Goal: Task Accomplishment & Management: Manage account settings

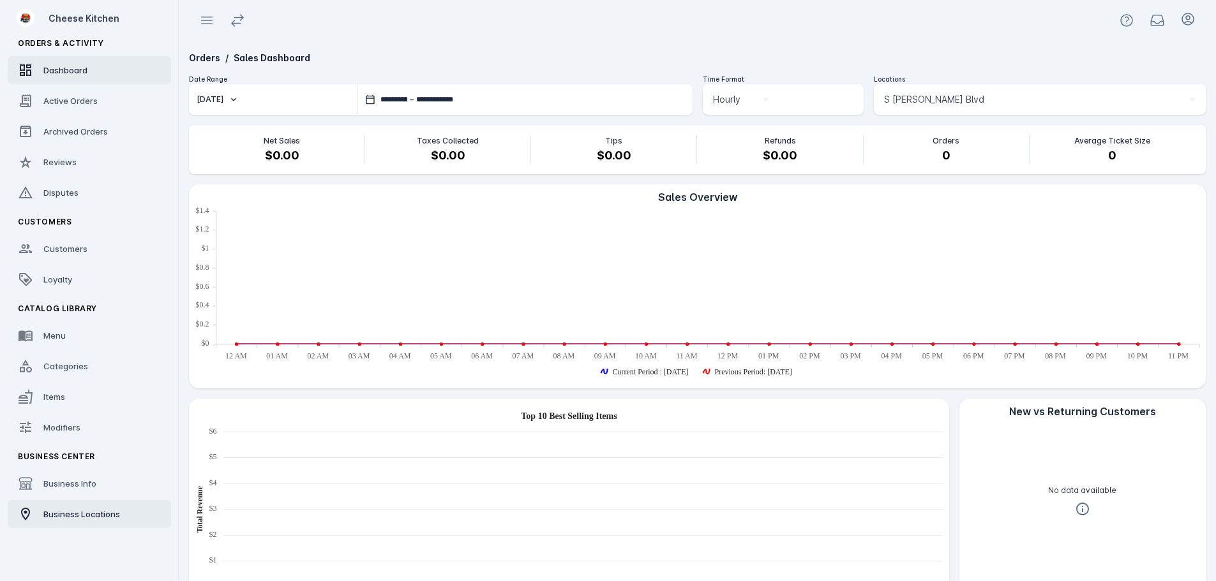
click at [87, 512] on span "Business Locations" at bounding box center [81, 514] width 77 height 10
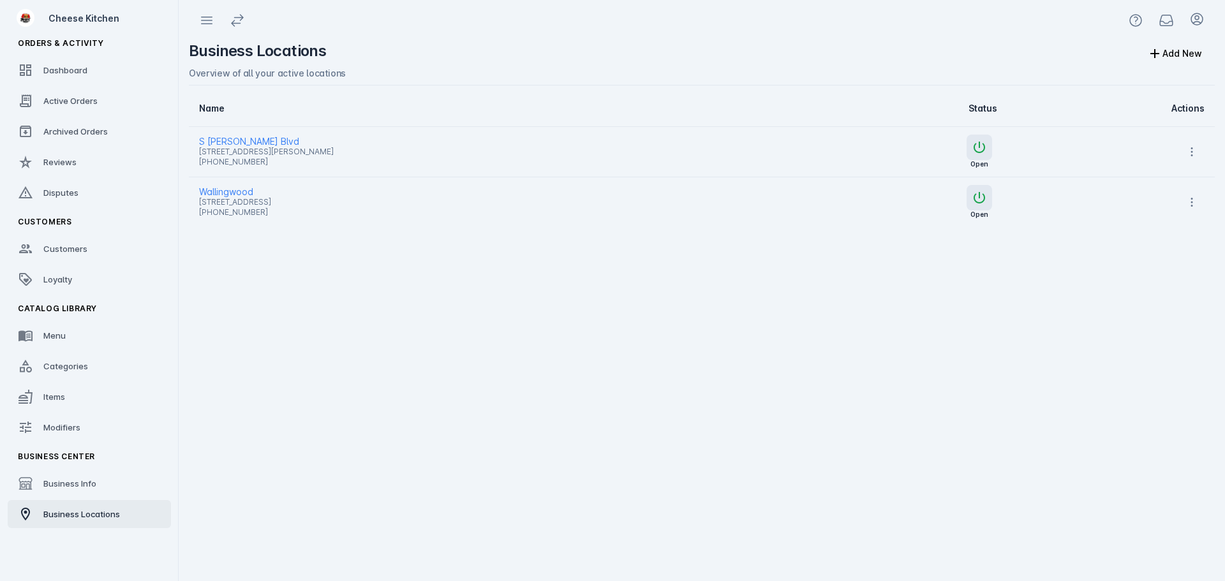
click at [225, 188] on span "Wallingwood" at bounding box center [489, 191] width 581 height 15
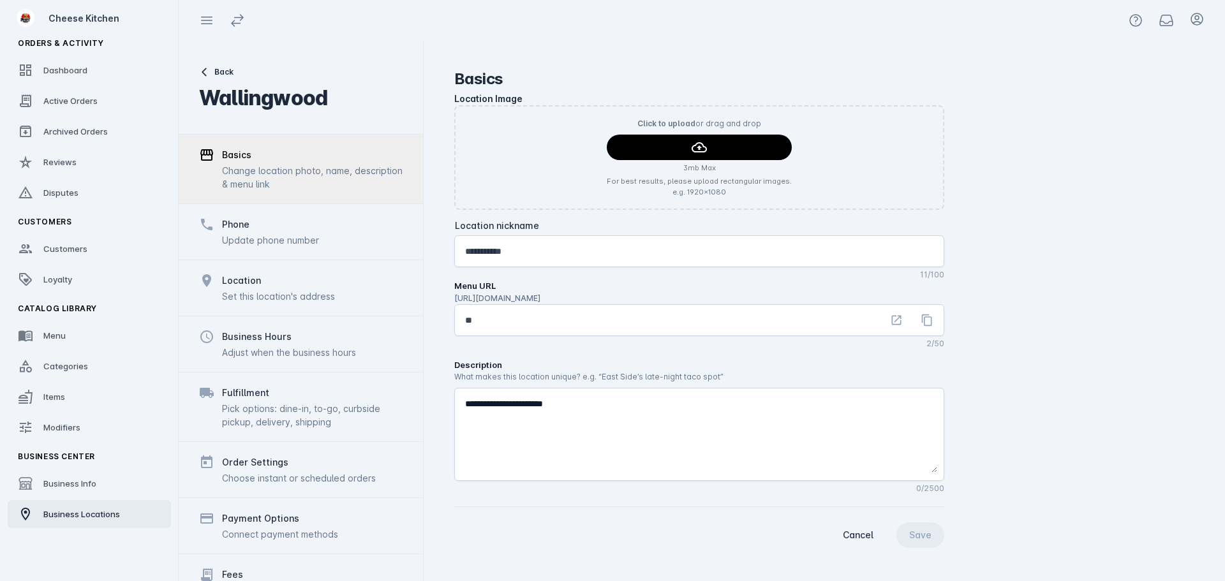
click at [71, 509] on div "Business Locations" at bounding box center [81, 514] width 77 height 13
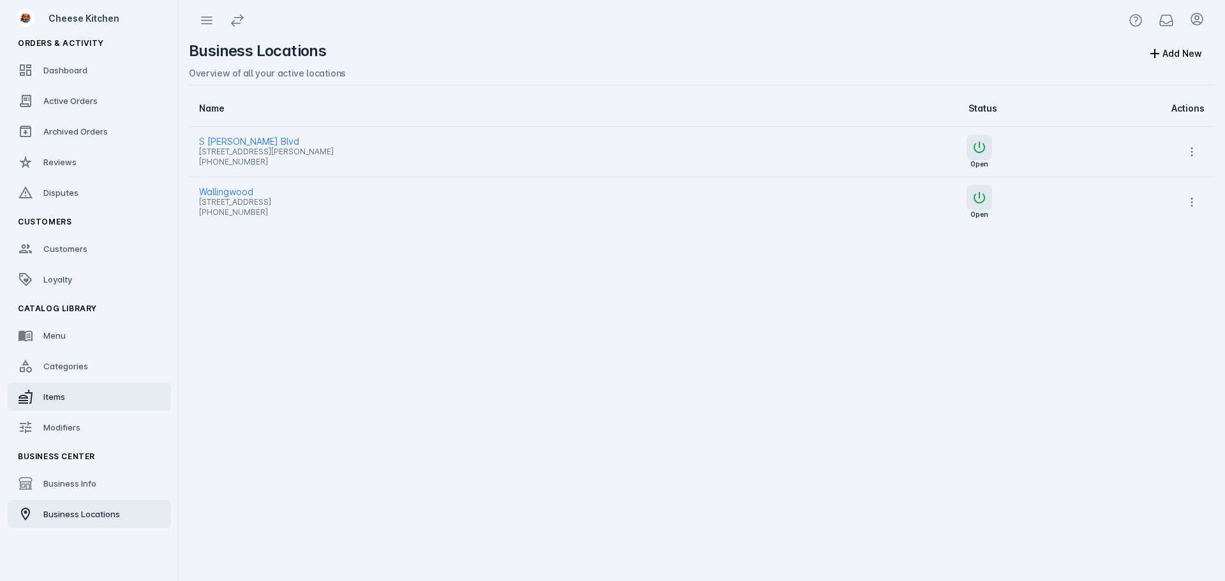
click at [73, 394] on link "Items" at bounding box center [89, 397] width 163 height 28
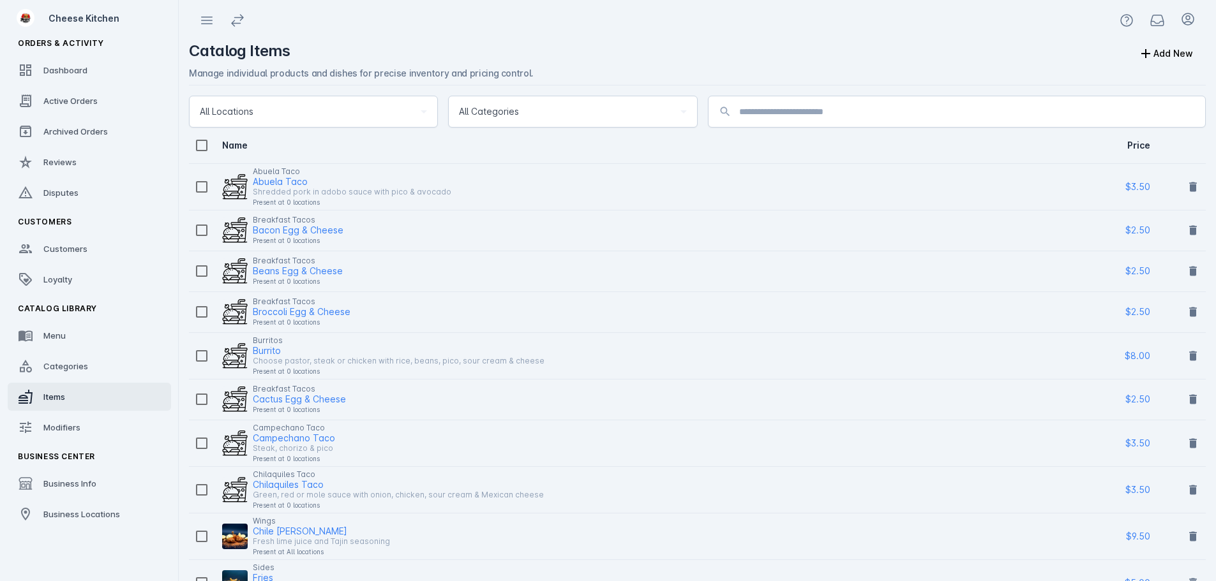
click at [518, 115] on span "All Categories" at bounding box center [489, 111] width 60 height 15
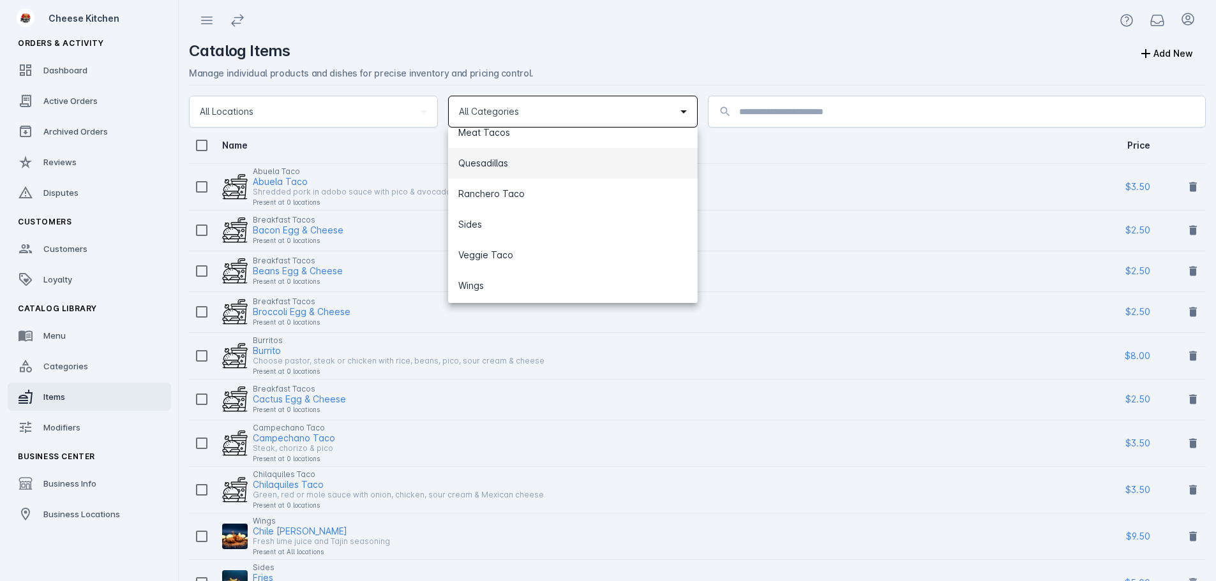
scroll to position [294, 0]
click at [696, 42] on div at bounding box center [608, 290] width 1216 height 581
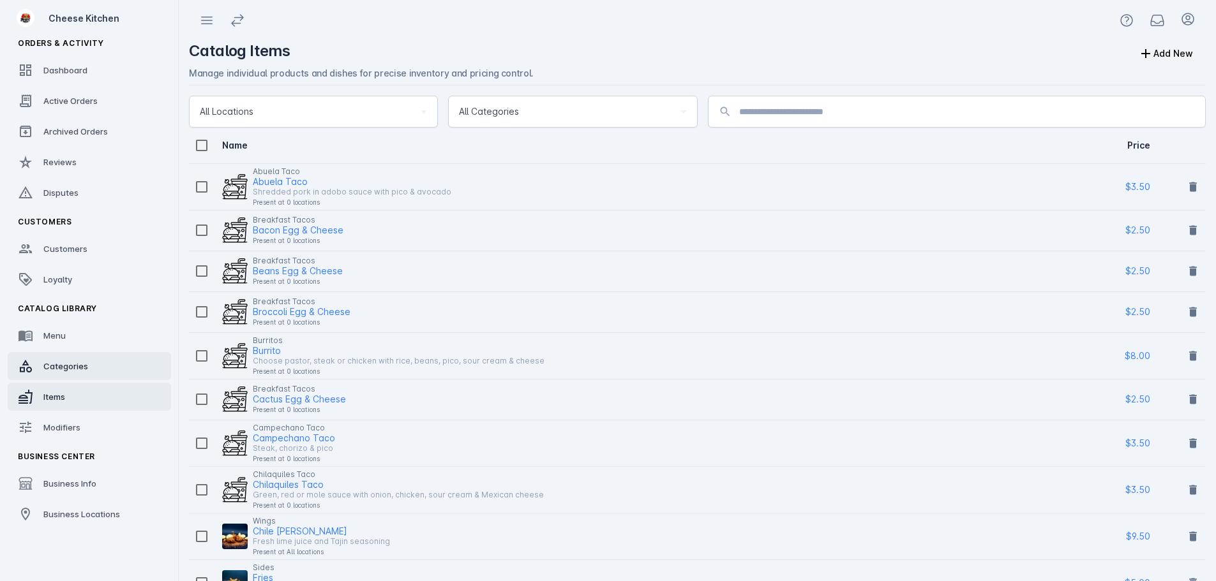
click at [61, 360] on div "Categories" at bounding box center [65, 366] width 45 height 13
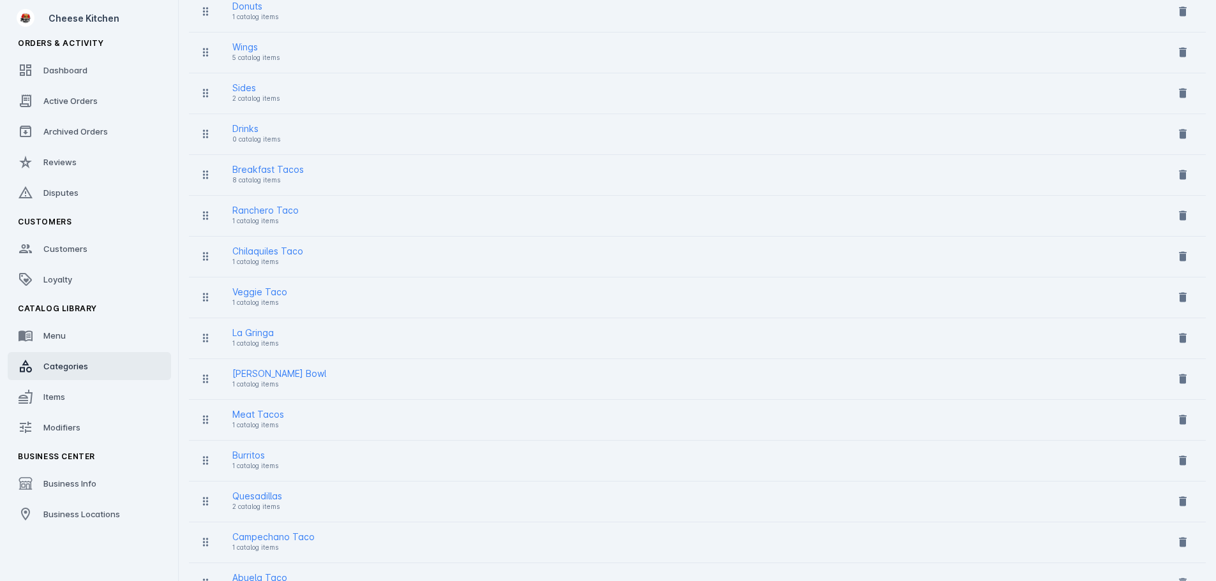
scroll to position [169, 0]
click at [50, 398] on span "Items" at bounding box center [54, 397] width 22 height 10
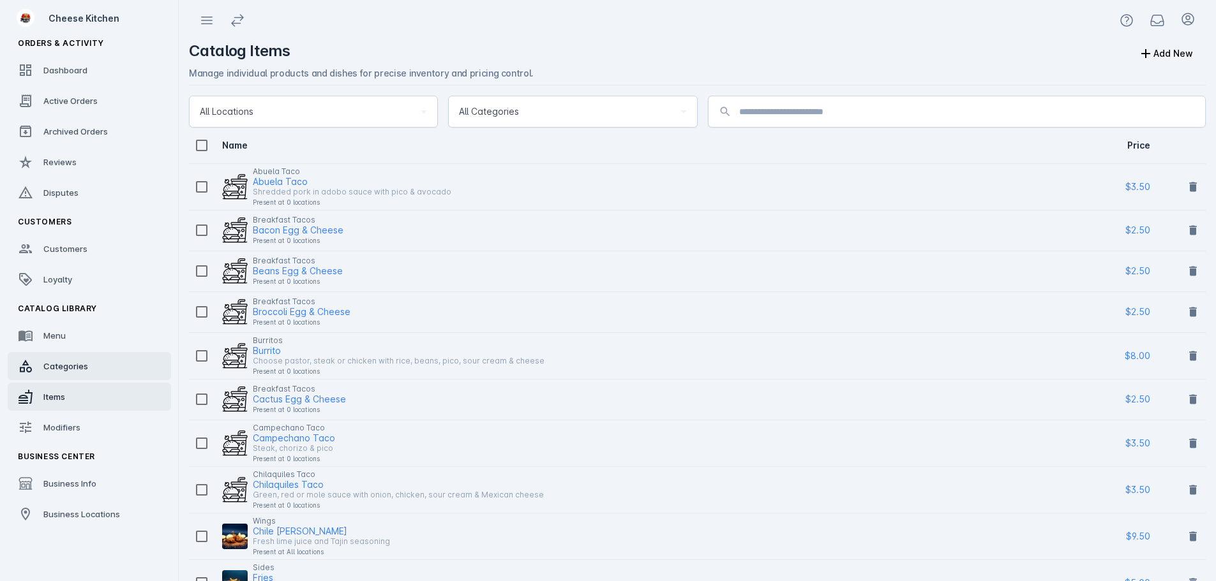
click at [55, 367] on span "Categories" at bounding box center [65, 366] width 45 height 10
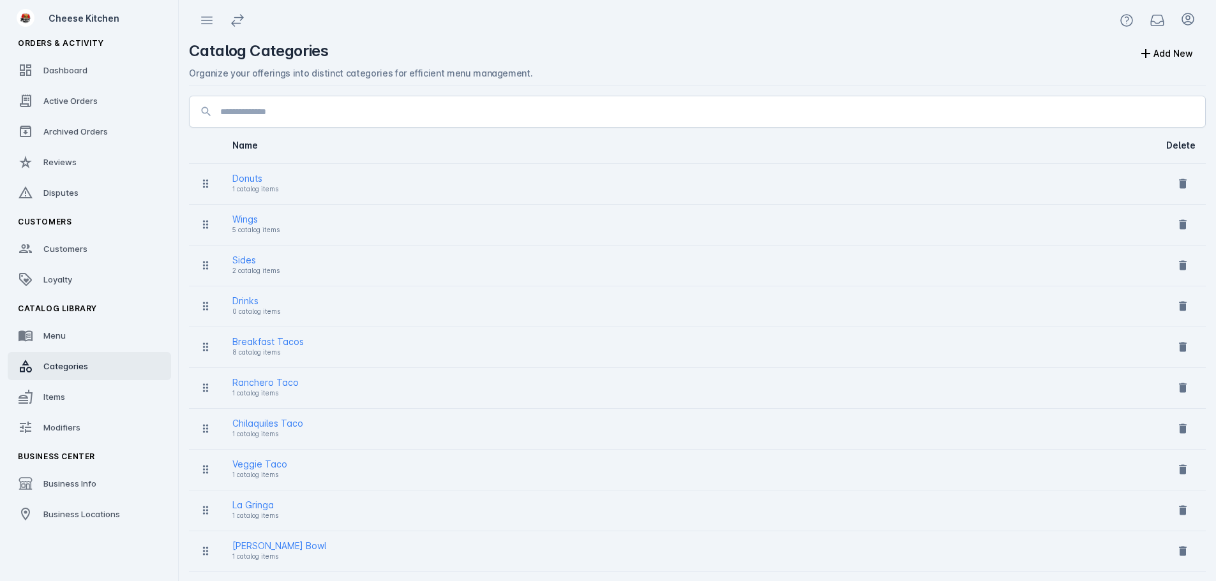
click at [241, 344] on div "Breakfast Tacos" at bounding box center [267, 341] width 71 height 15
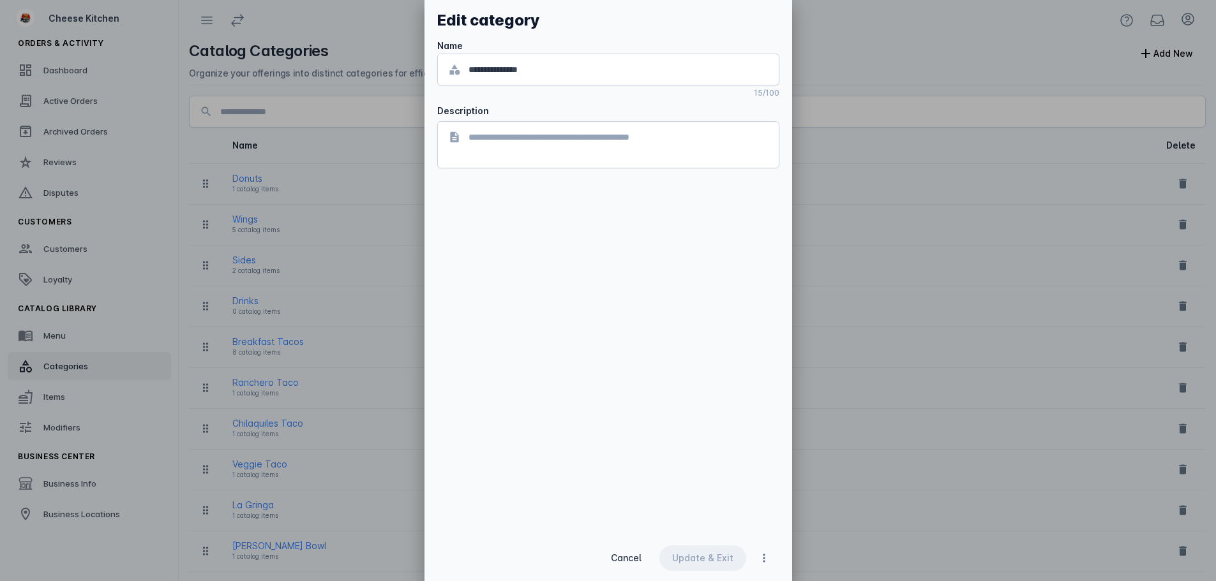
click at [555, 276] on div "**********" at bounding box center [608, 267] width 368 height 535
click at [70, 357] on div at bounding box center [608, 290] width 1216 height 581
click at [47, 394] on div at bounding box center [608, 290] width 1216 height 581
drag, startPoint x: 632, startPoint y: 554, endPoint x: 622, endPoint y: 542, distance: 15.4
click at [633, 554] on span "Cancel" at bounding box center [626, 558] width 31 height 9
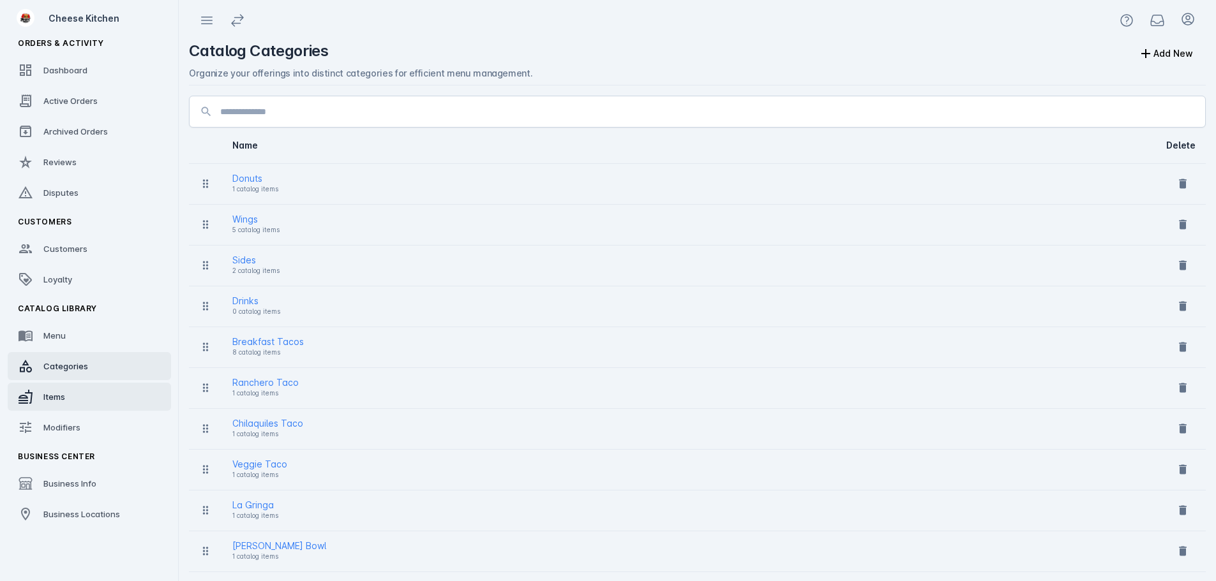
click at [61, 394] on span "Items" at bounding box center [54, 397] width 22 height 10
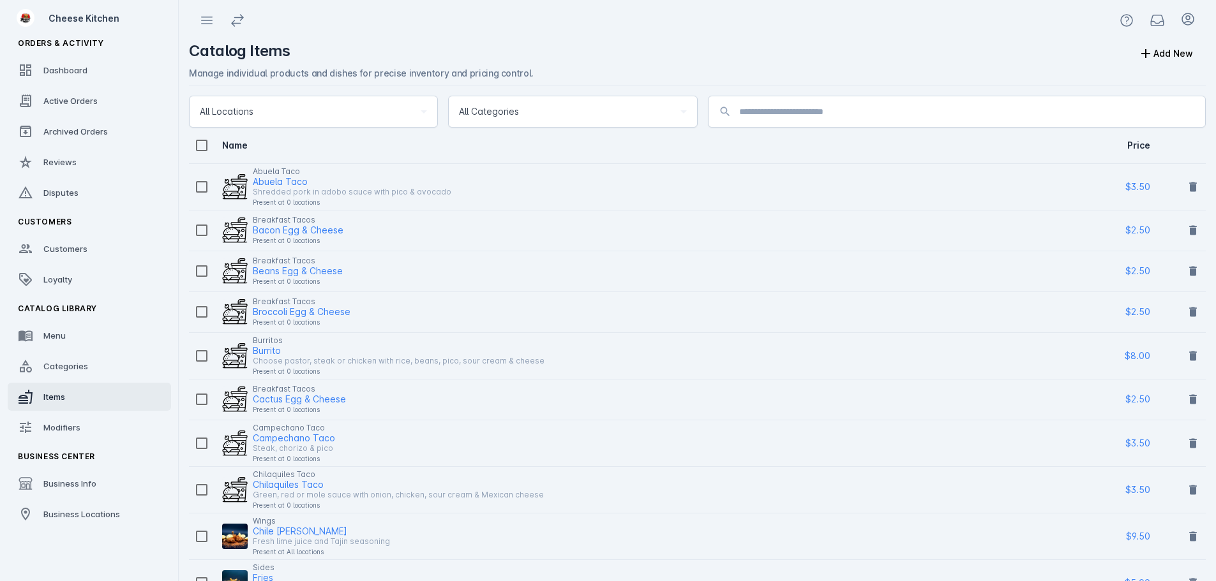
click at [268, 181] on div "Abuela Taco" at bounding box center [280, 181] width 55 height 15
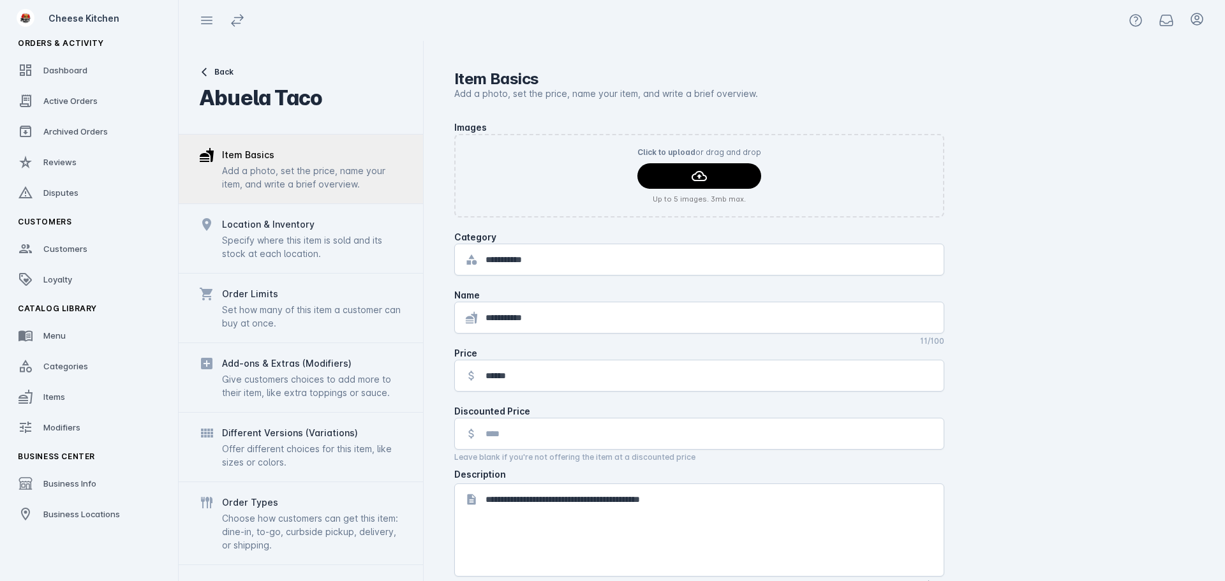
click at [295, 236] on div "Specify where this item is sold and its stock at each location." at bounding box center [312, 247] width 181 height 27
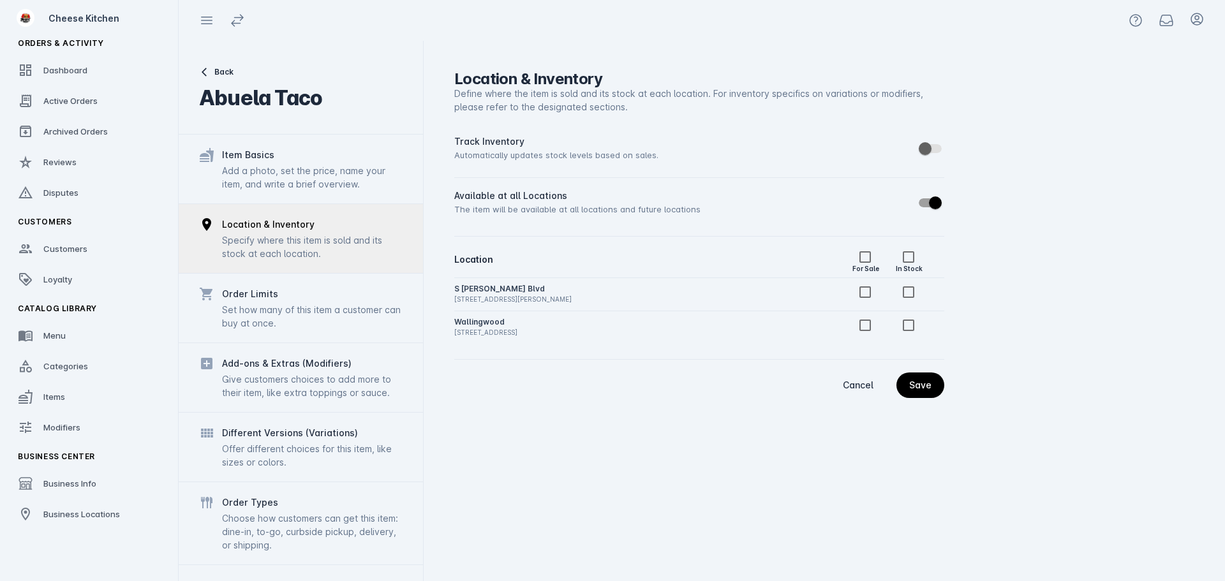
click at [288, 186] on div "Add a photo, set the price, name your item, and write a brief overview." at bounding box center [312, 177] width 181 height 27
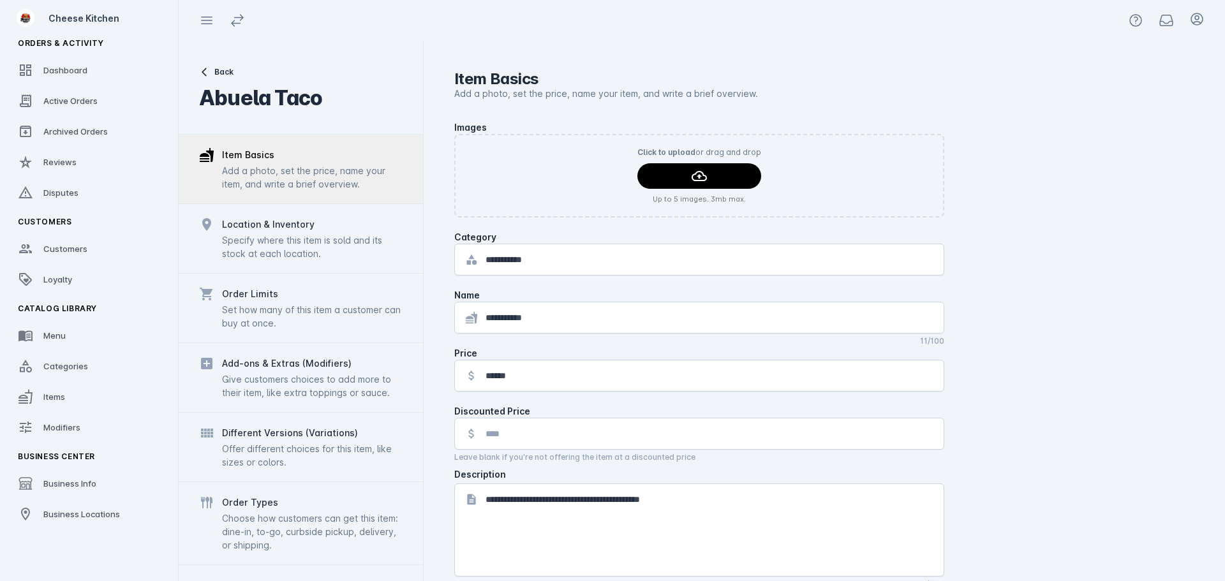
click at [301, 238] on div "Specify where this item is sold and its stock at each location." at bounding box center [312, 247] width 181 height 27
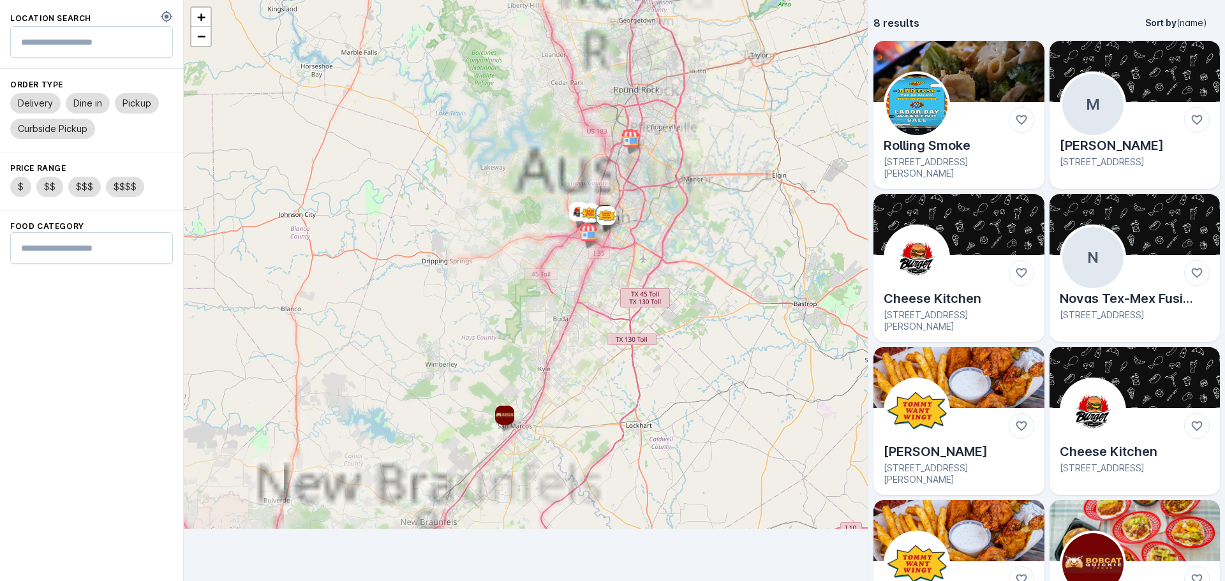
drag, startPoint x: 724, startPoint y: 180, endPoint x: 653, endPoint y: 249, distance: 98.8
click at [653, 249] on div "+ −" at bounding box center [526, 264] width 684 height 529
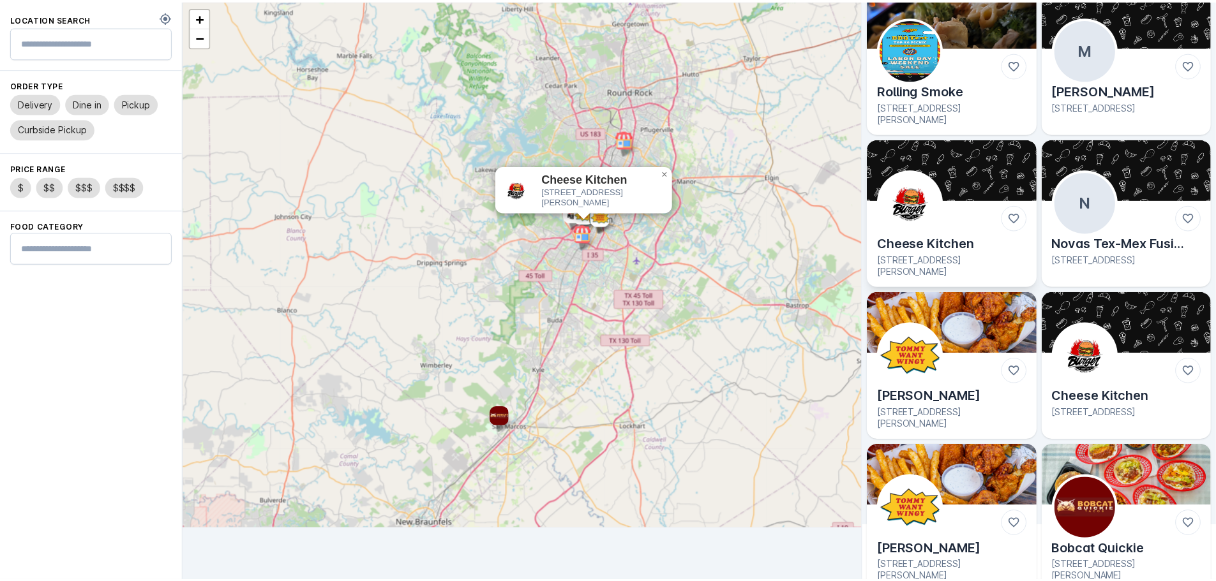
scroll to position [67, 0]
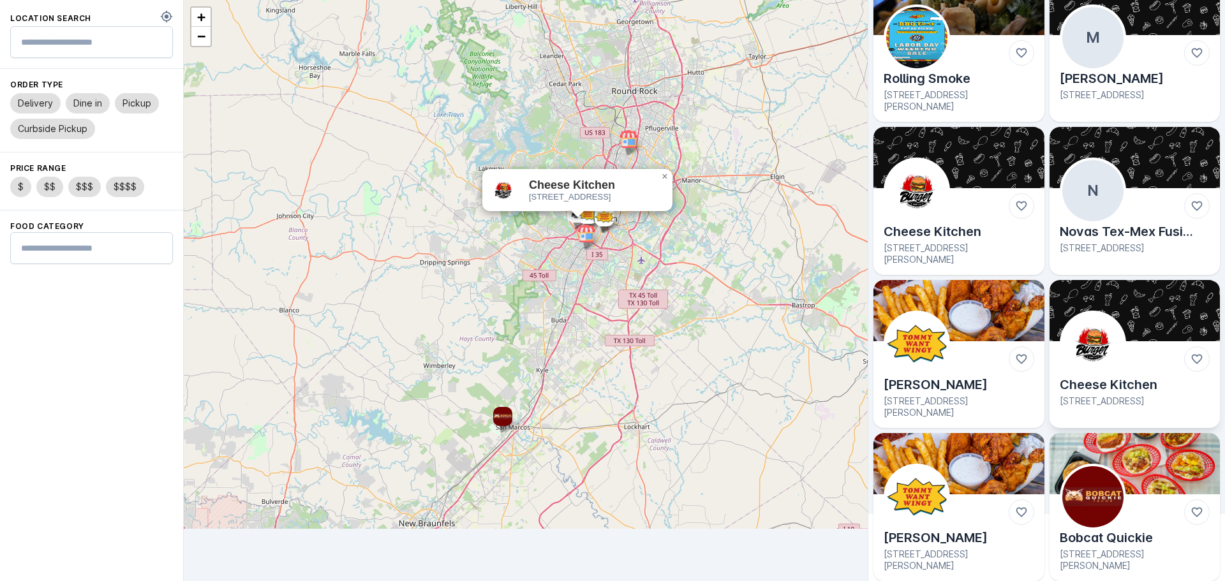
click at [1091, 312] on div at bounding box center [1093, 344] width 66 height 66
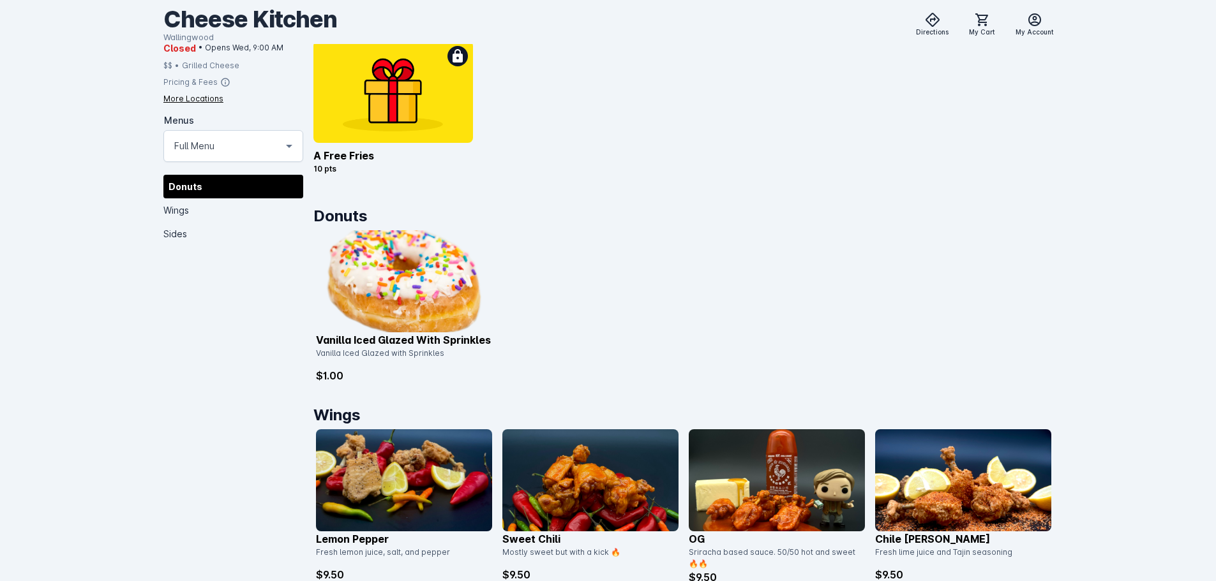
scroll to position [316, 0]
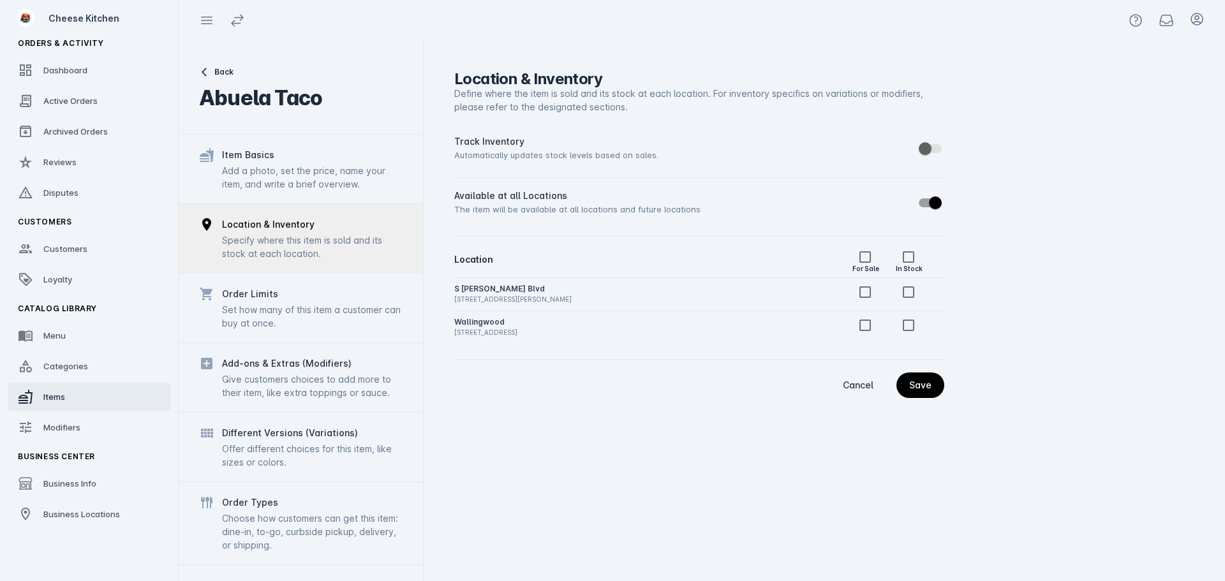
click at [76, 394] on link "Items" at bounding box center [89, 397] width 163 height 28
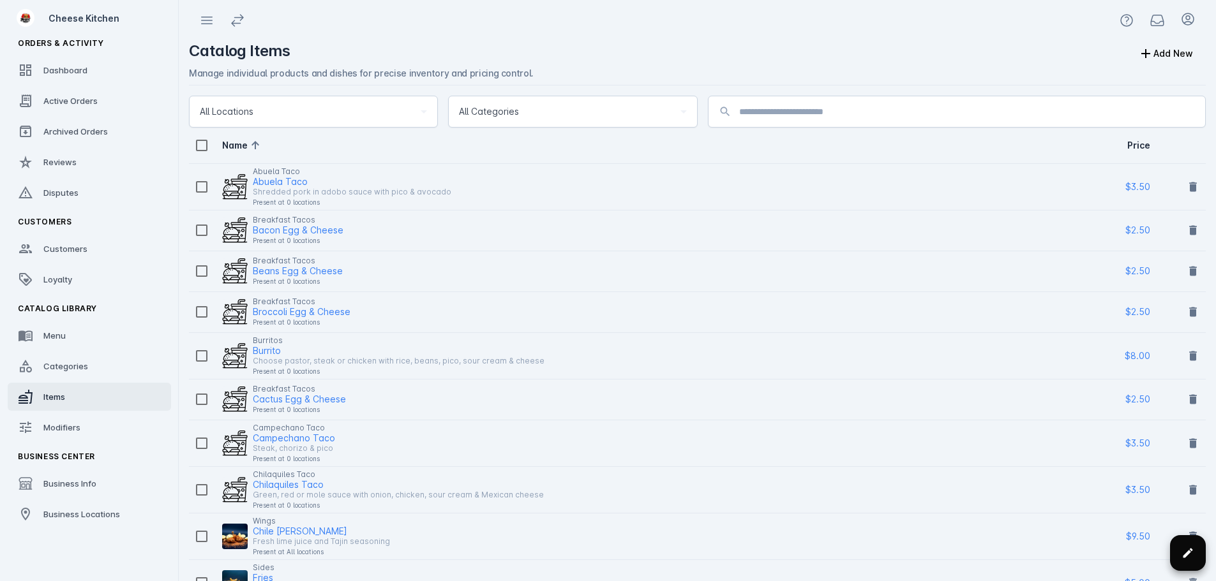
click at [1180, 556] on span at bounding box center [1187, 553] width 31 height 31
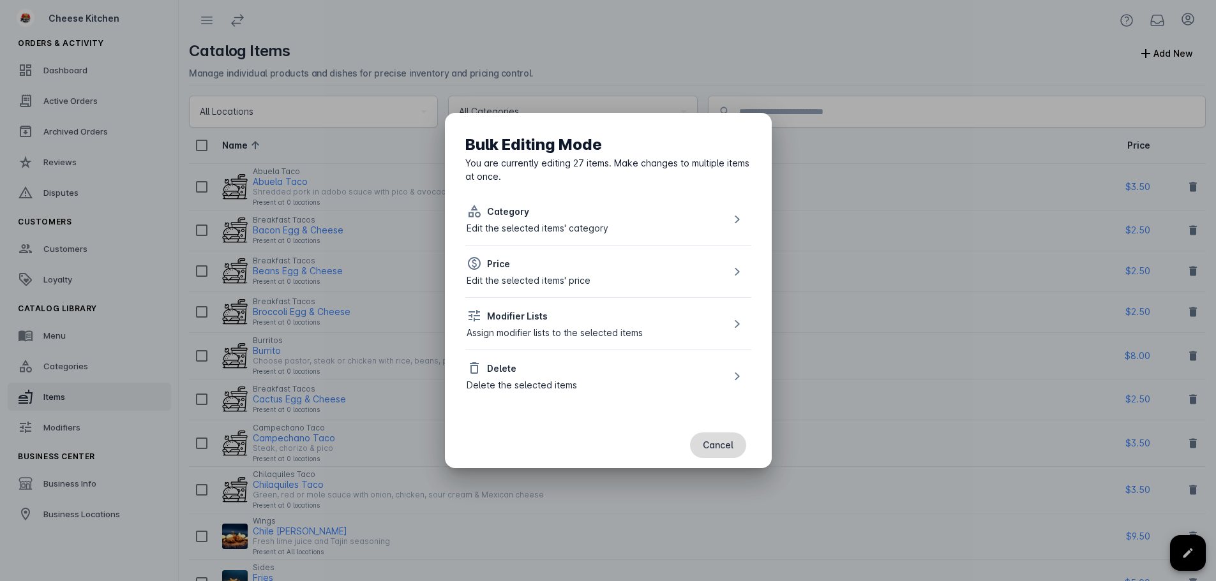
click at [722, 447] on span "Cancel" at bounding box center [718, 445] width 31 height 9
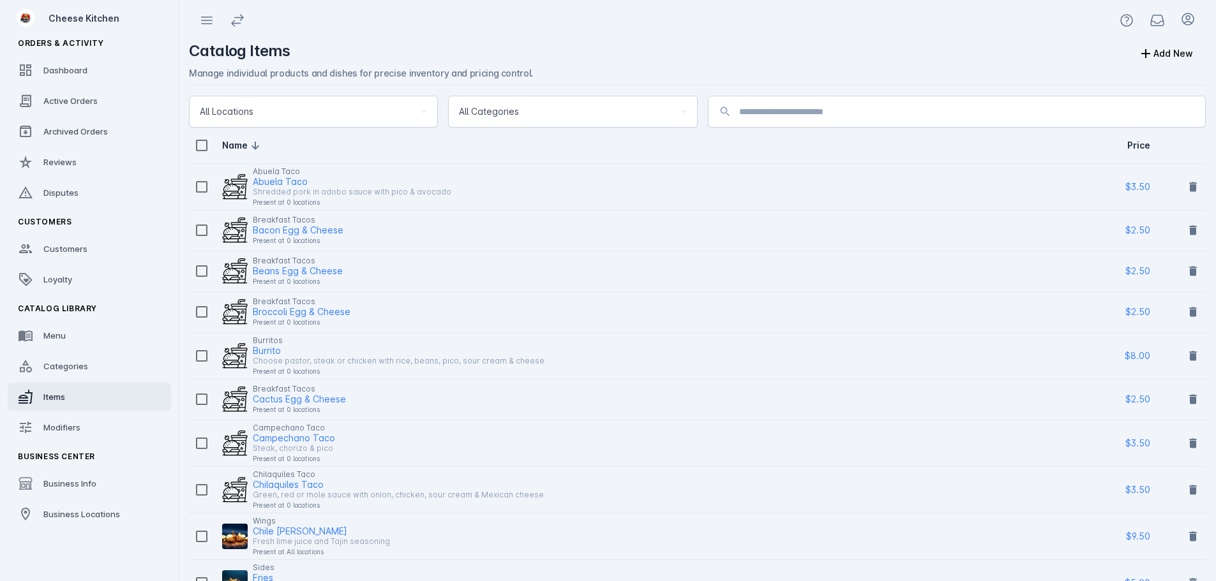
click at [522, 114] on div "All Categories" at bounding box center [567, 111] width 216 height 15
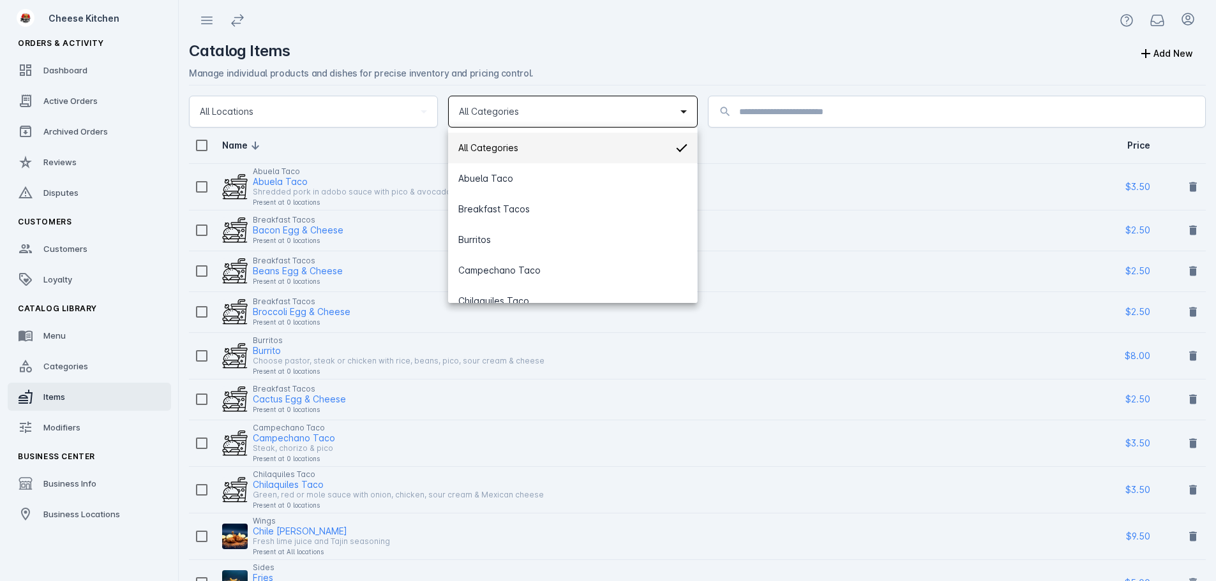
click at [371, 147] on div at bounding box center [608, 290] width 1216 height 581
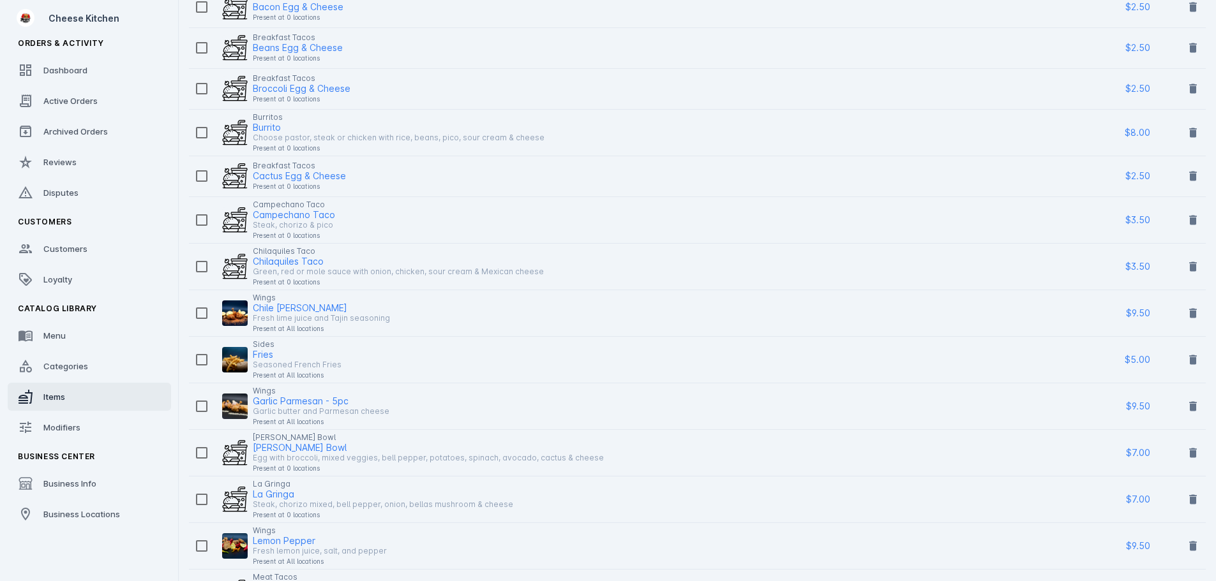
scroll to position [70, 0]
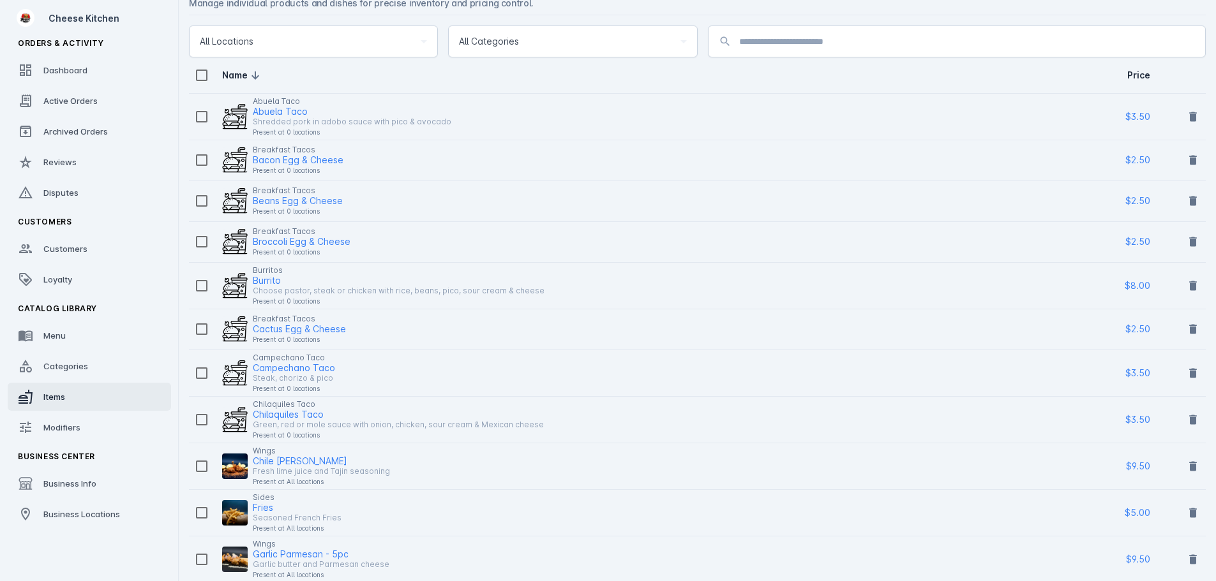
click at [357, 138] on div "Present at 0 locations" at bounding box center [352, 131] width 198 height 15
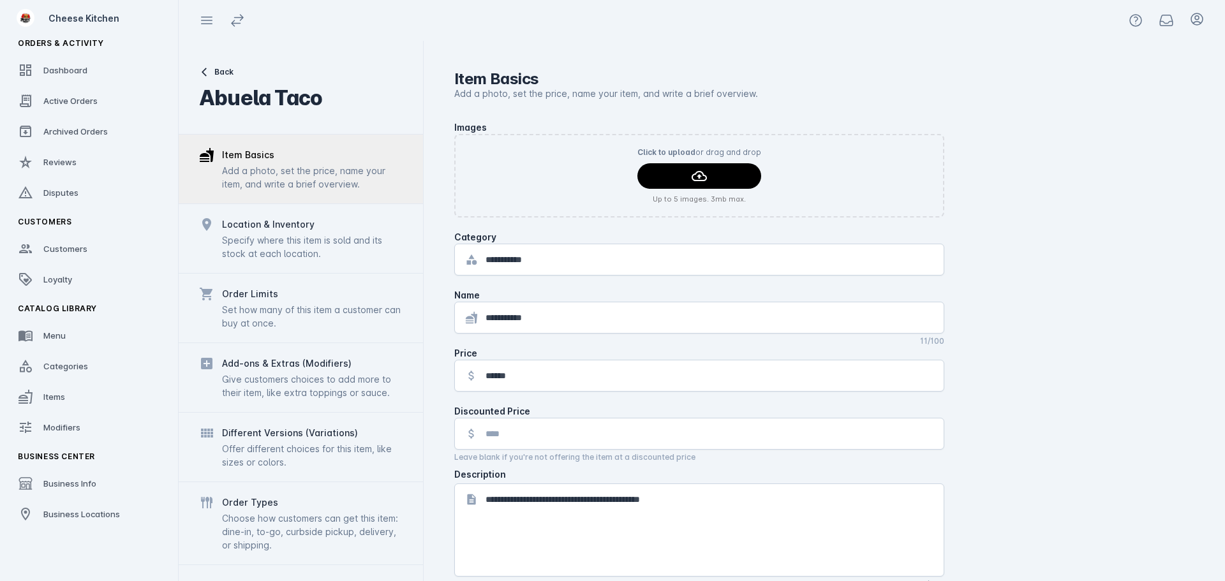
click at [327, 211] on div "Location & Inventory Specify where this item is sold and its stock at each loca…" at bounding box center [301, 239] width 244 height 70
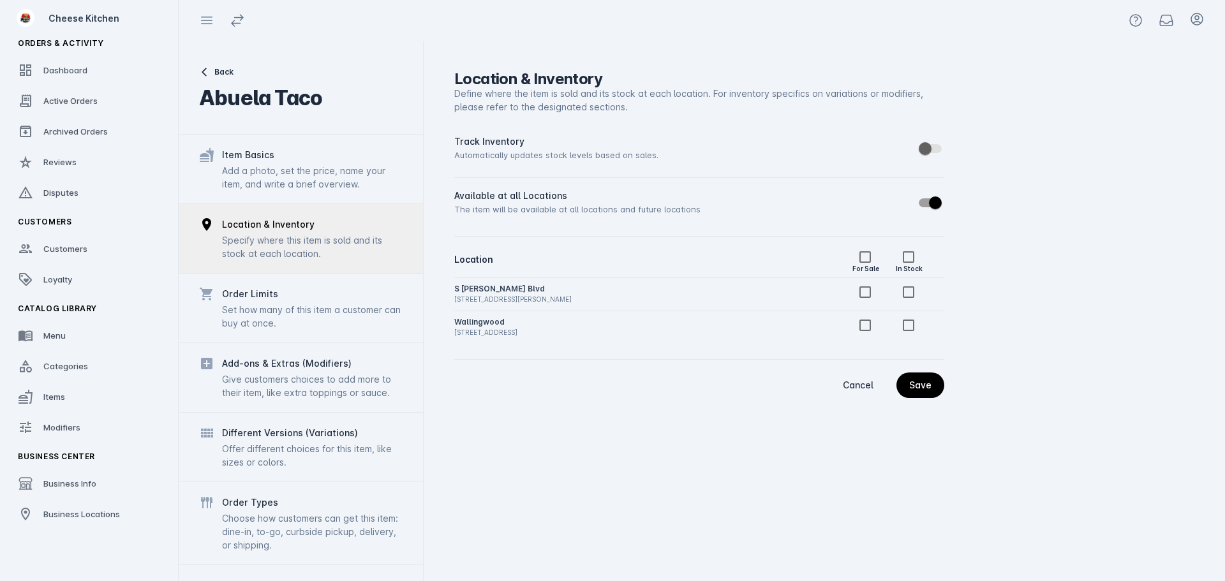
click at [310, 301] on div "Order Limits" at bounding box center [312, 294] width 181 height 15
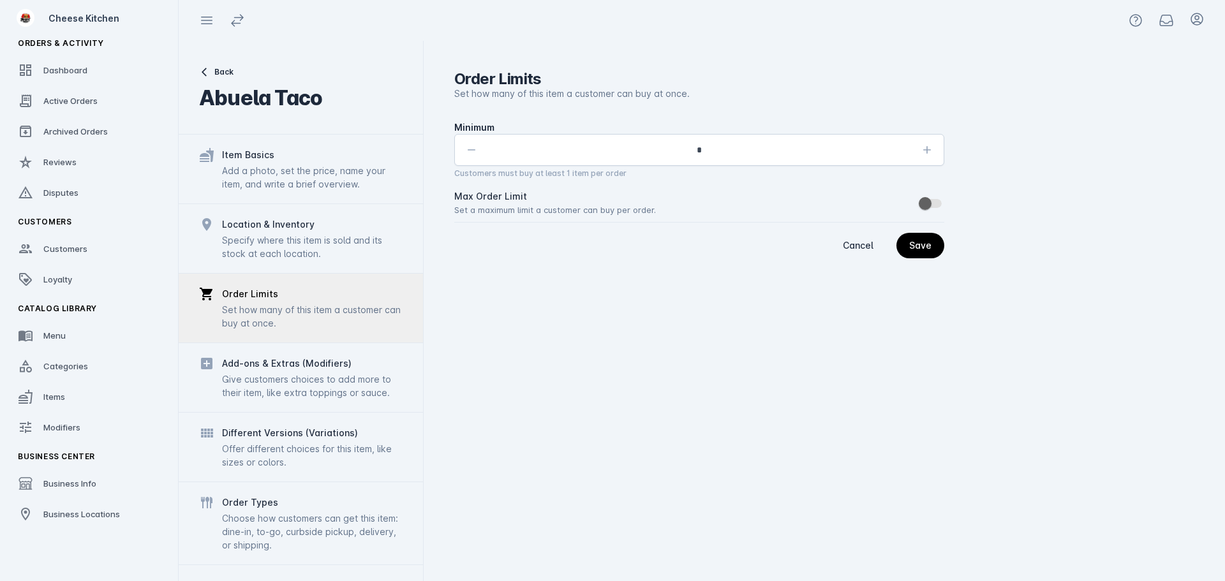
click at [288, 367] on div "Add-ons & Extras (Modifiers)" at bounding box center [287, 363] width 130 height 15
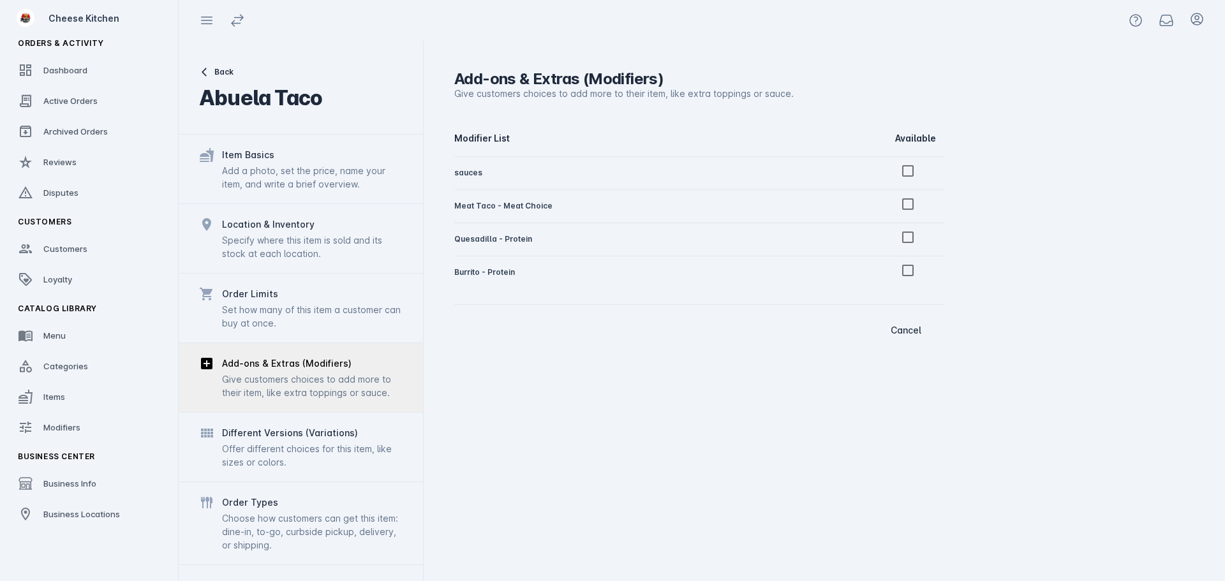
click at [285, 460] on div "Offer different choices for this item, like sizes or colors." at bounding box center [312, 455] width 181 height 27
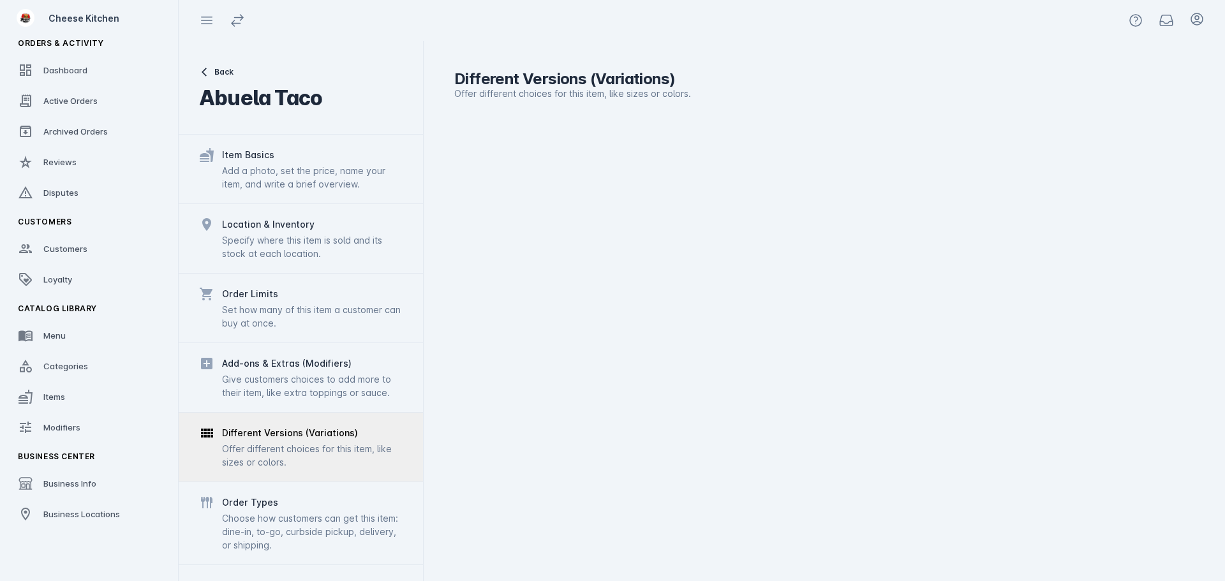
drag, startPoint x: 284, startPoint y: 508, endPoint x: 288, endPoint y: 499, distance: 9.7
click at [283, 508] on div "Order Types" at bounding box center [312, 502] width 181 height 15
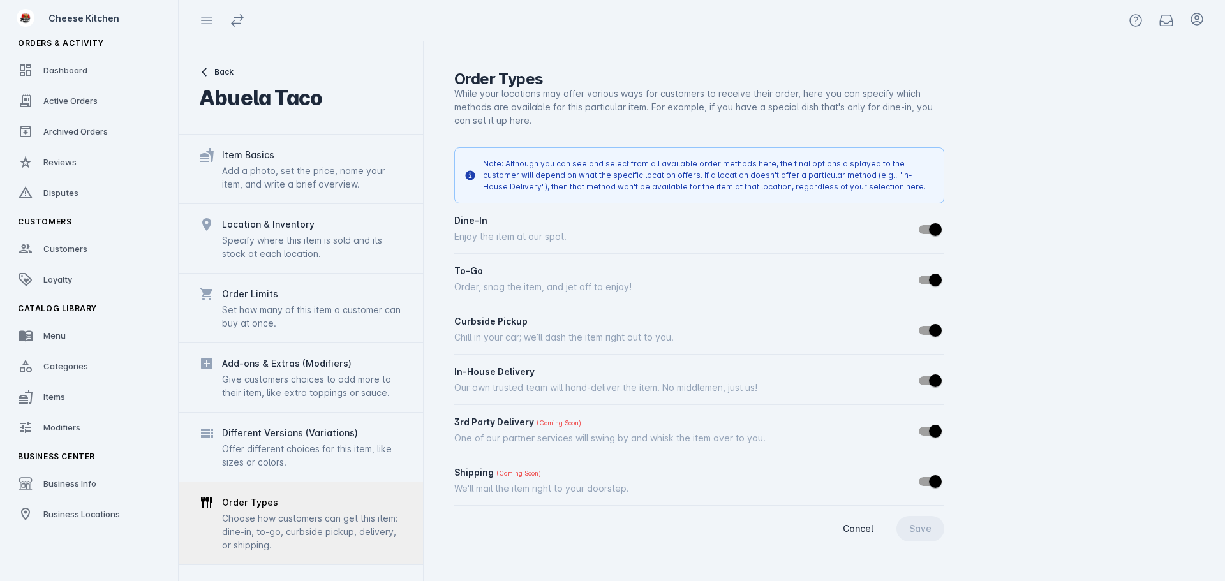
click at [328, 574] on div "Back Abuela Taco Item Basics Add a photo, set the price, name your item, and wr…" at bounding box center [301, 311] width 244 height 541
click at [303, 246] on div "Specify where this item is sold and its stock at each location." at bounding box center [312, 247] width 181 height 27
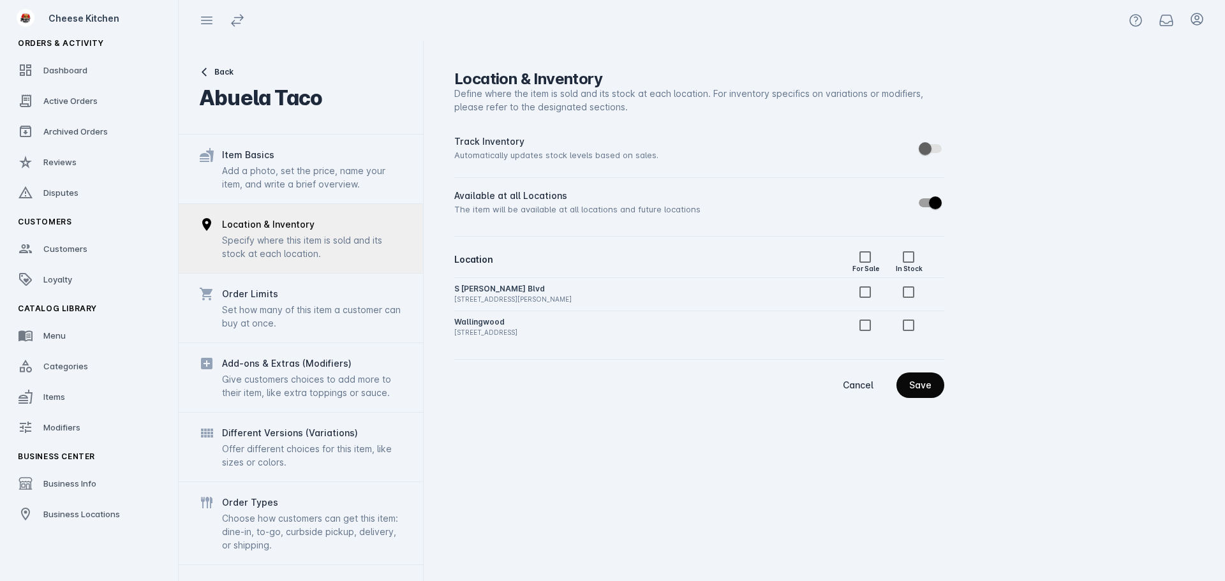
click at [916, 382] on div "Save" at bounding box center [920, 385] width 22 height 9
click at [77, 340] on link "Menu" at bounding box center [89, 336] width 163 height 28
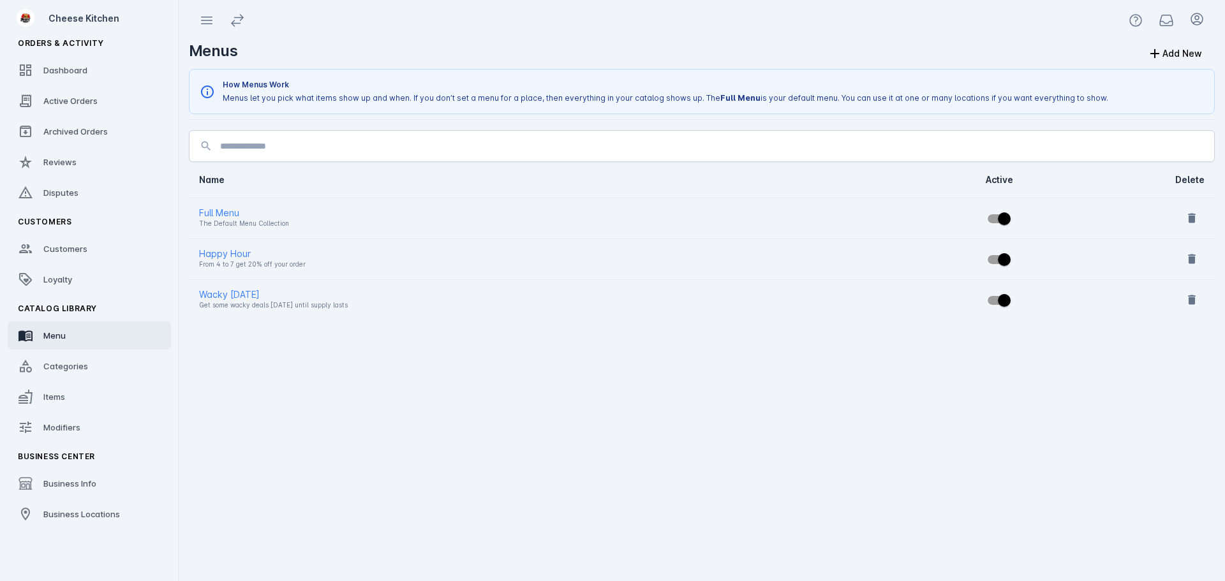
click at [216, 214] on div "Full Menu" at bounding box center [514, 213] width 630 height 15
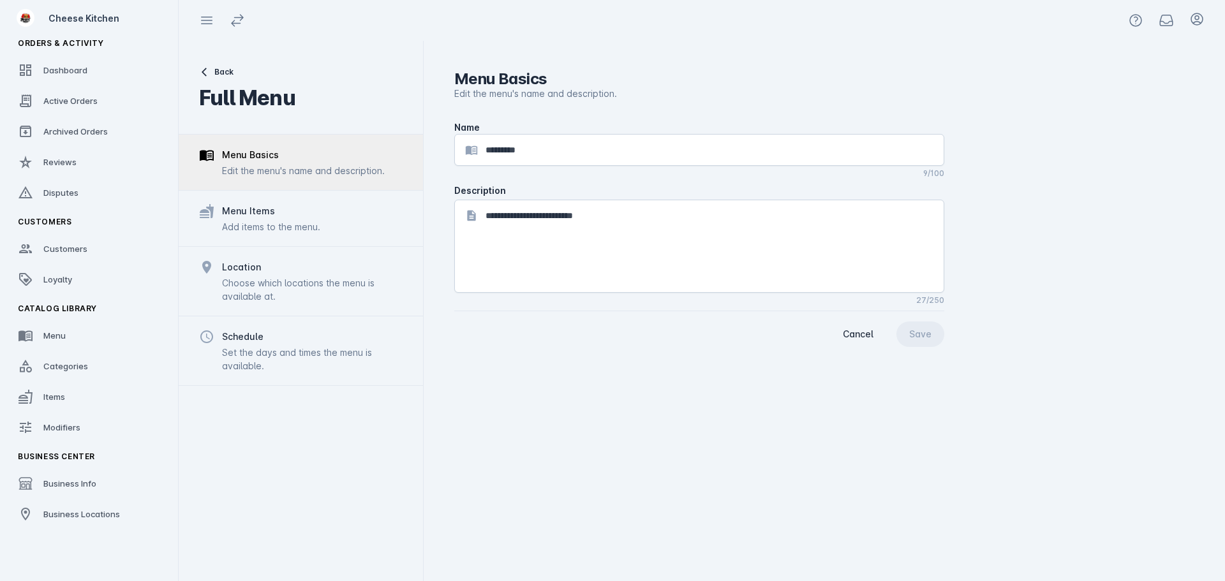
click at [283, 223] on div "Add items to the menu." at bounding box center [271, 226] width 98 height 13
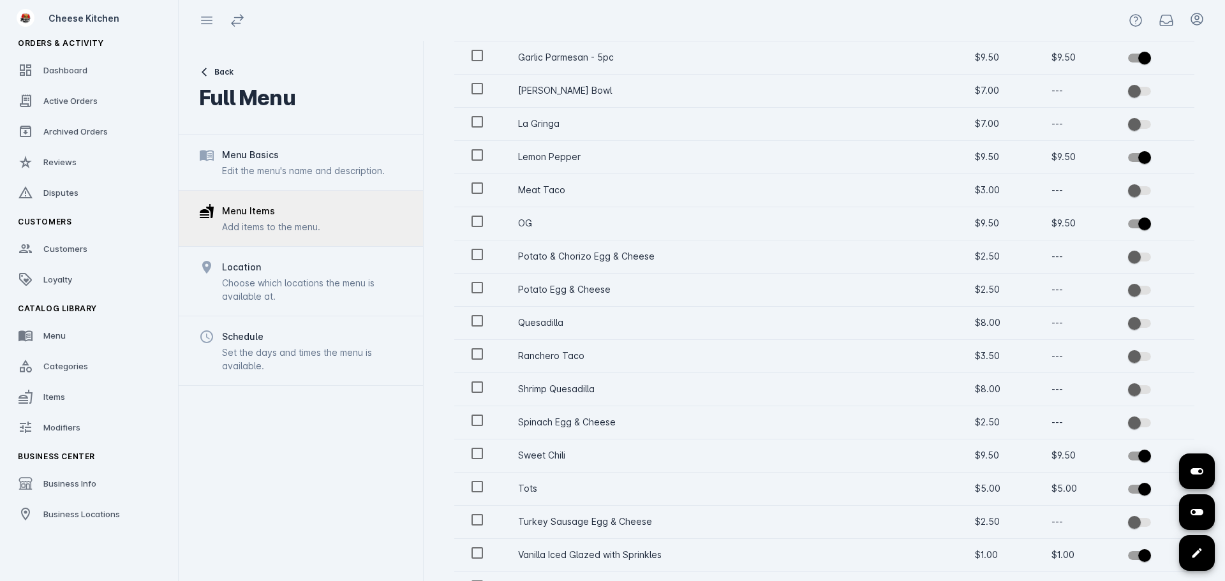
scroll to position [557, 0]
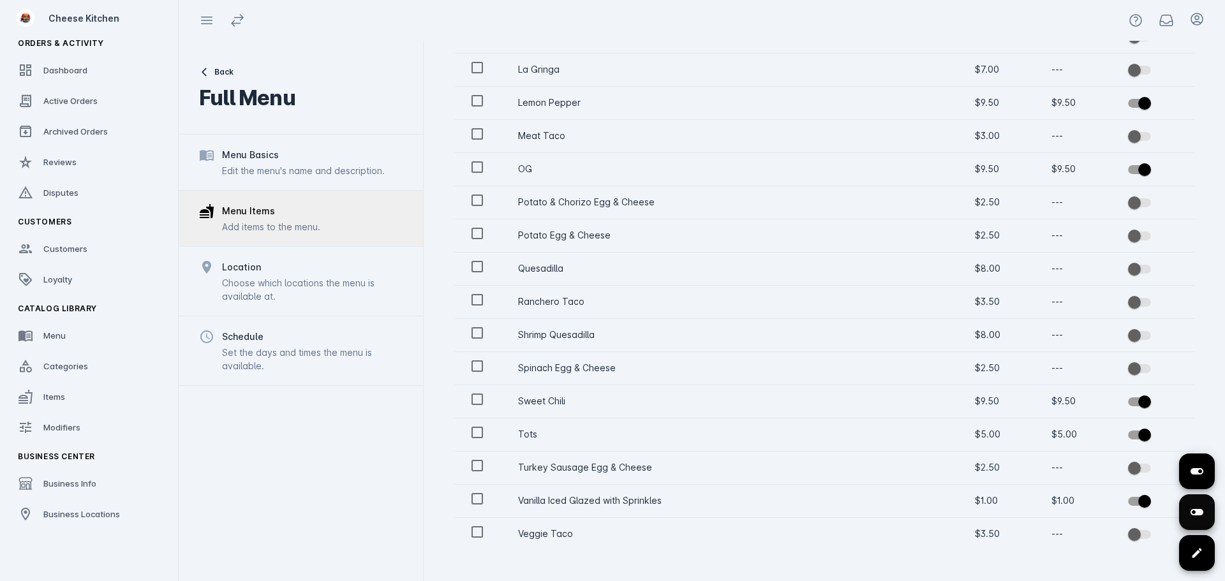
click at [1200, 514] on icon at bounding box center [1197, 512] width 13 height 6
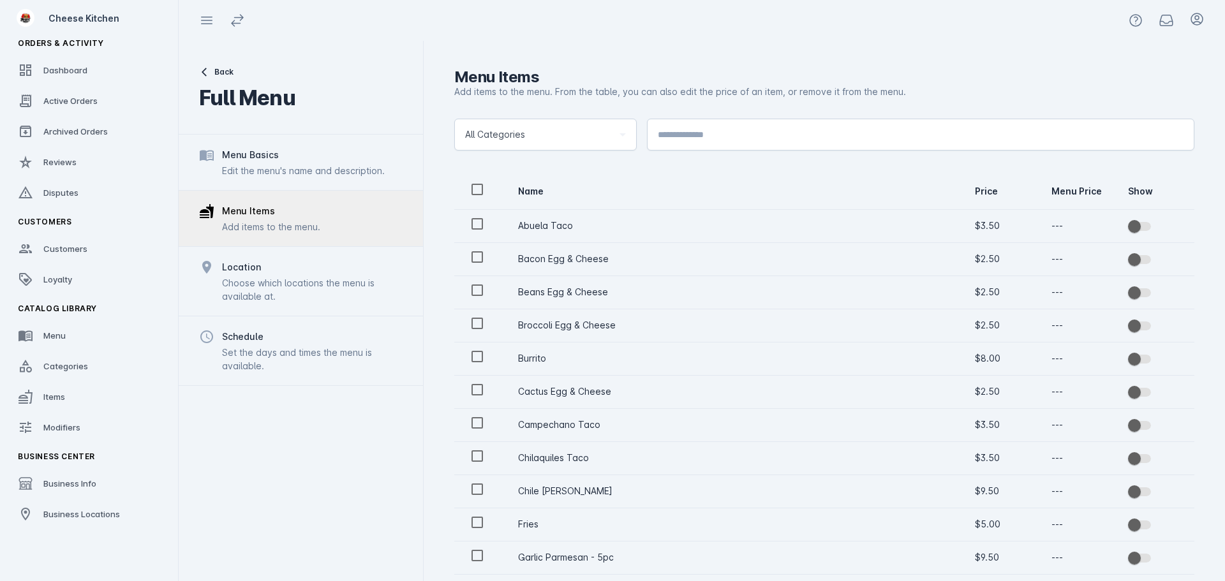
scroll to position [0, 0]
click at [1197, 470] on icon at bounding box center [1197, 471] width 13 height 6
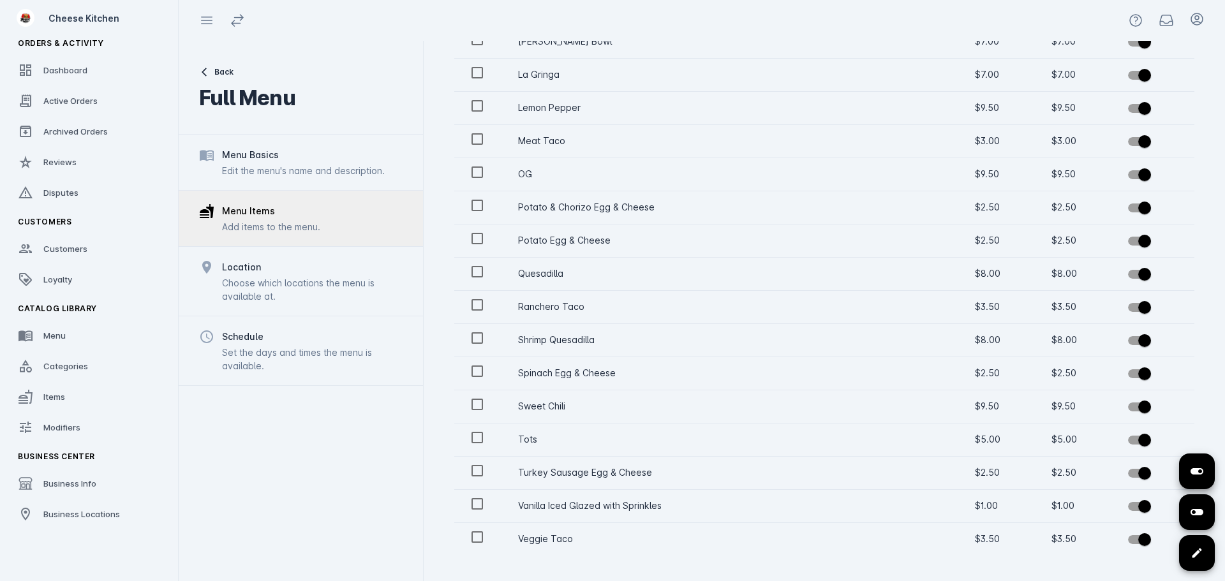
scroll to position [557, 0]
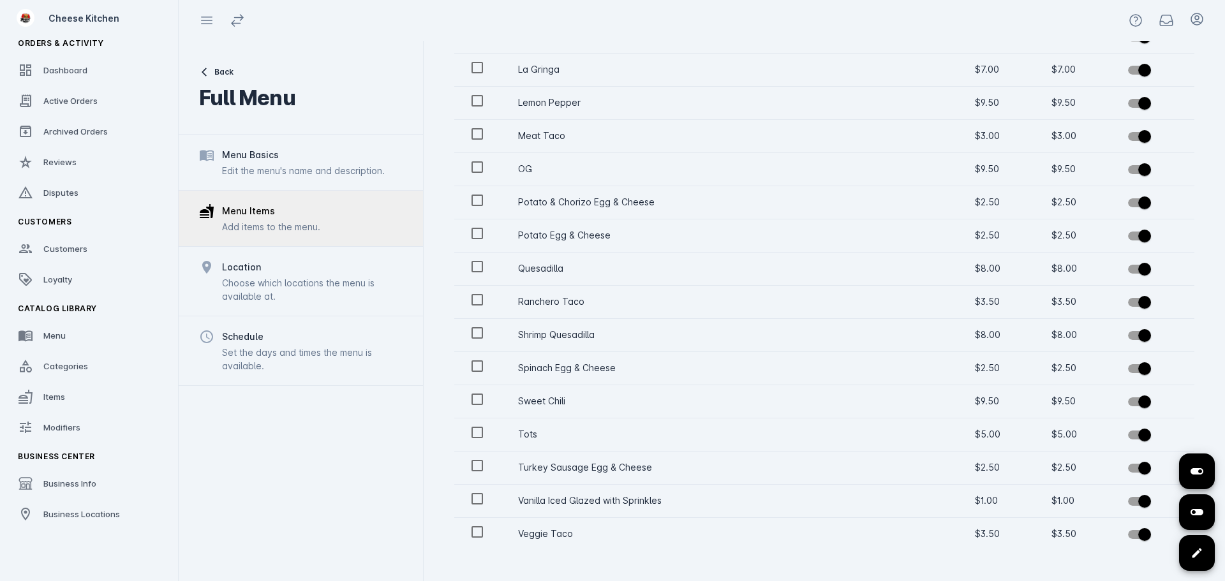
click at [301, 290] on div "Choose which locations the menu is available at." at bounding box center [312, 289] width 181 height 27
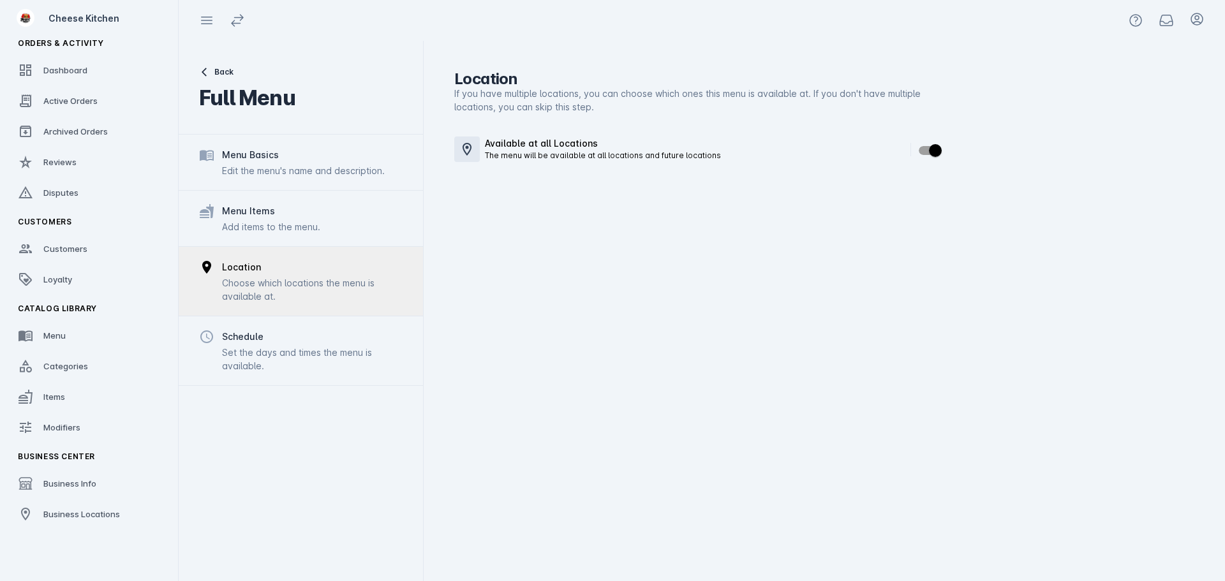
click at [308, 208] on div "Menu Items" at bounding box center [271, 211] width 98 height 15
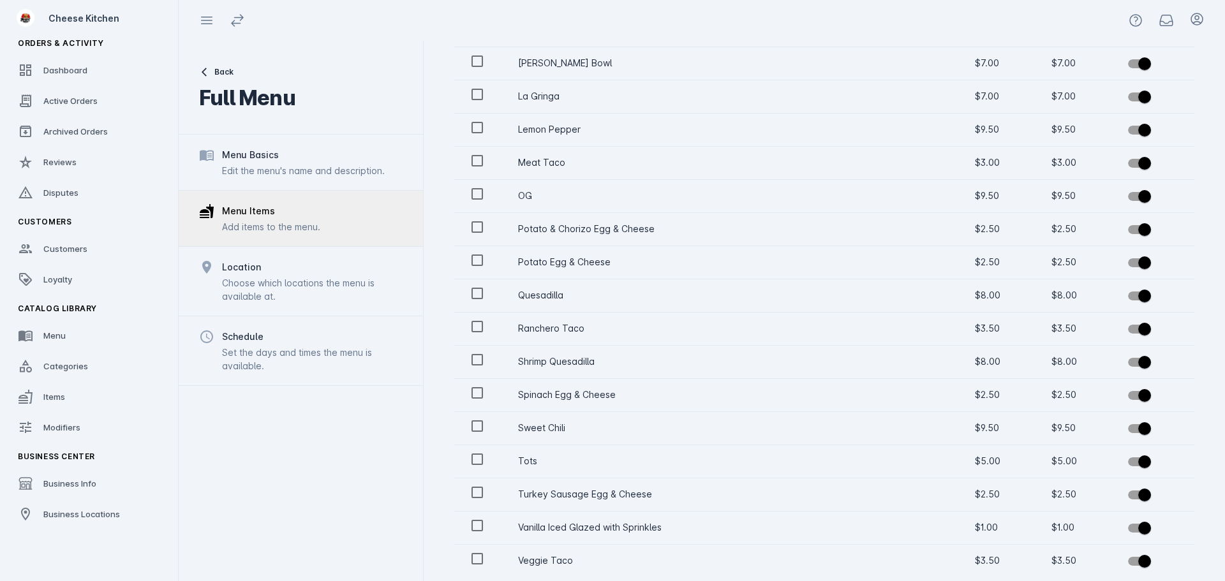
scroll to position [557, 0]
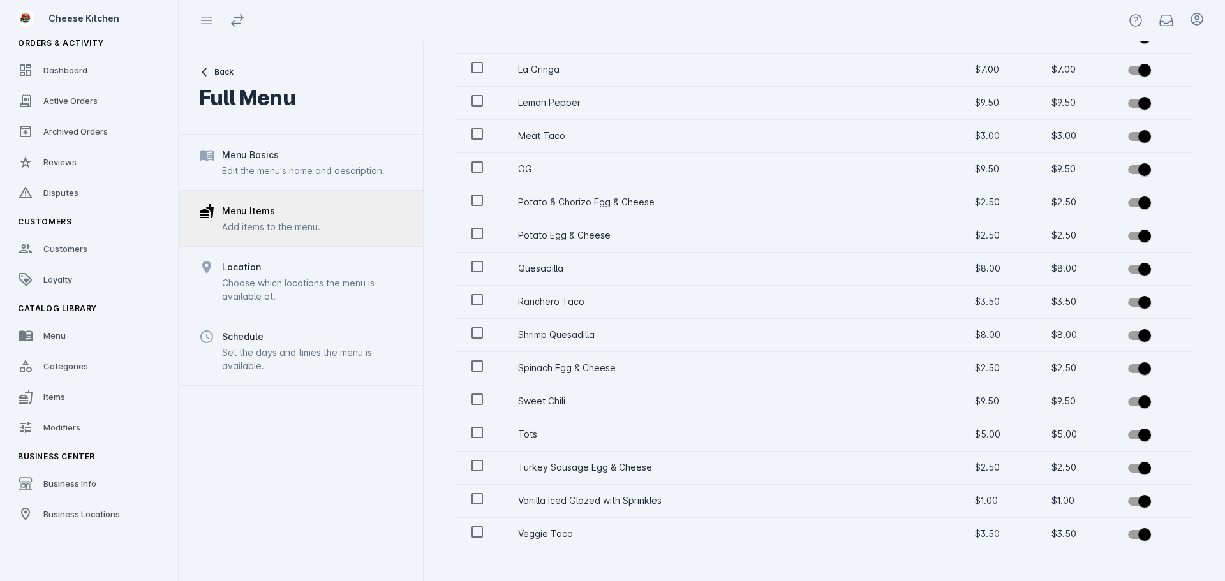
click at [261, 168] on div "Edit the menu's name and description." at bounding box center [303, 170] width 163 height 13
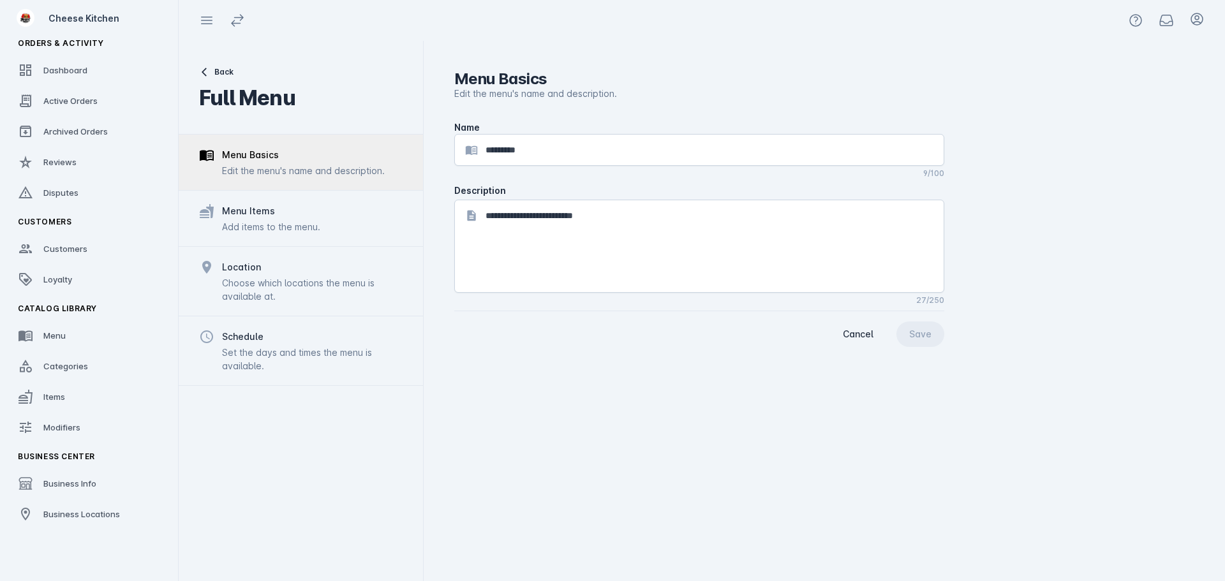
click at [275, 232] on div "Add items to the menu." at bounding box center [271, 226] width 98 height 13
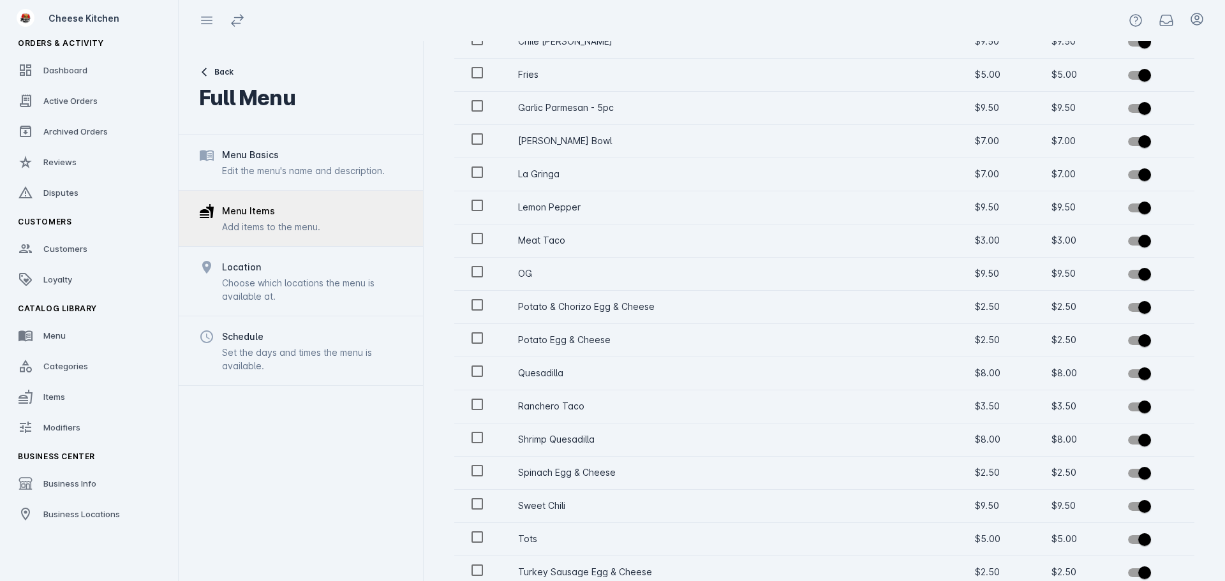
scroll to position [511, 0]
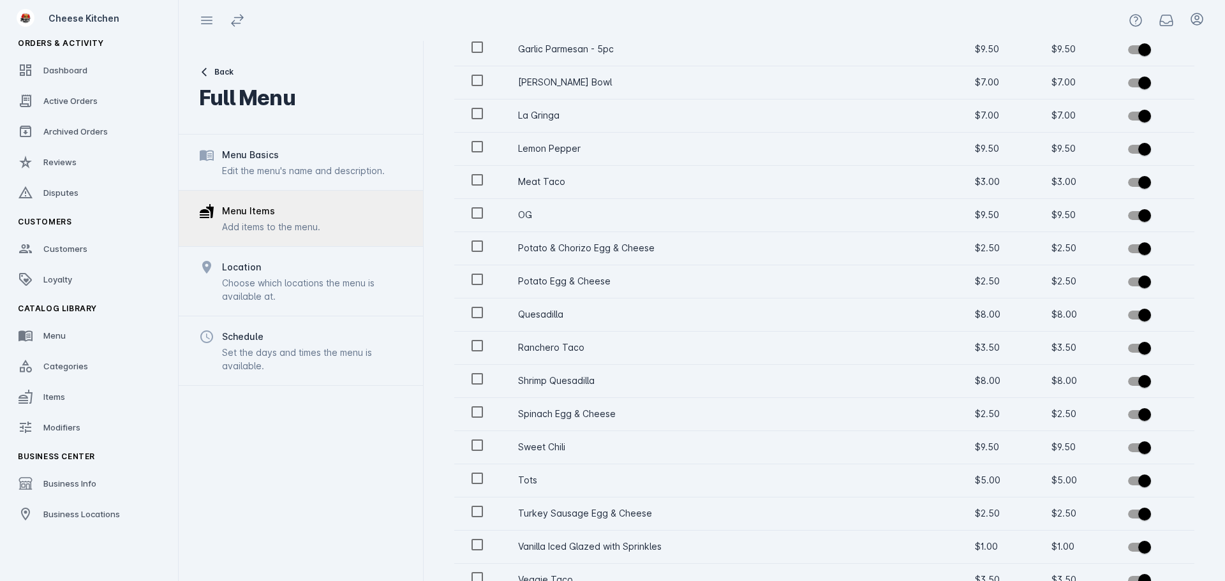
click at [331, 180] on div "Menu Basics Edit the menu's name and description." at bounding box center [301, 163] width 244 height 56
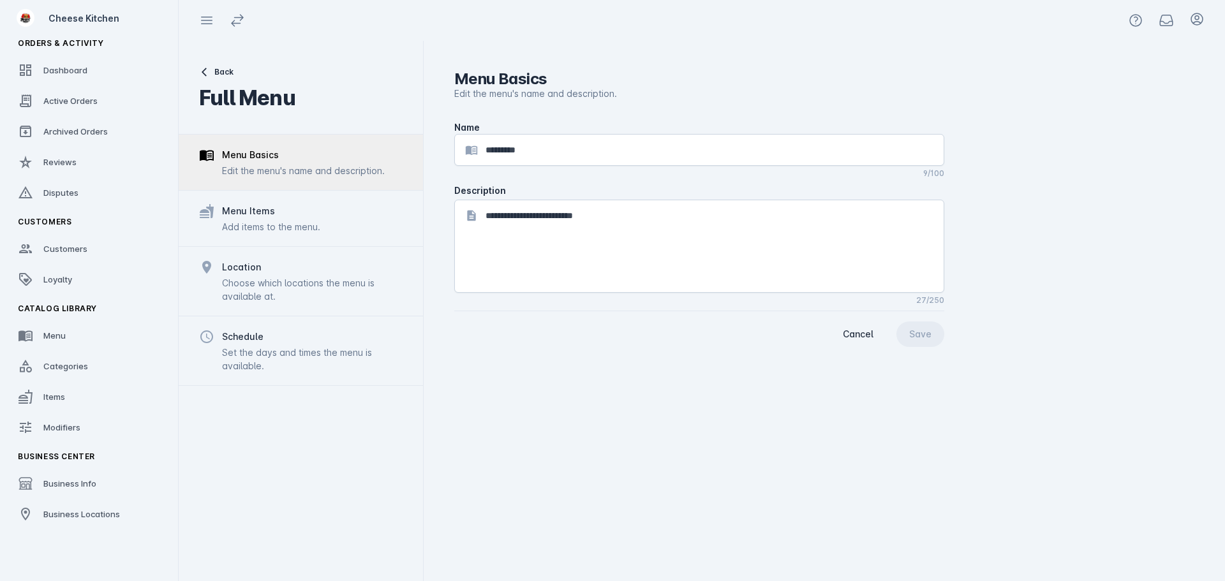
click at [324, 214] on div "Menu Items Add items to the menu." at bounding box center [301, 218] width 244 height 56
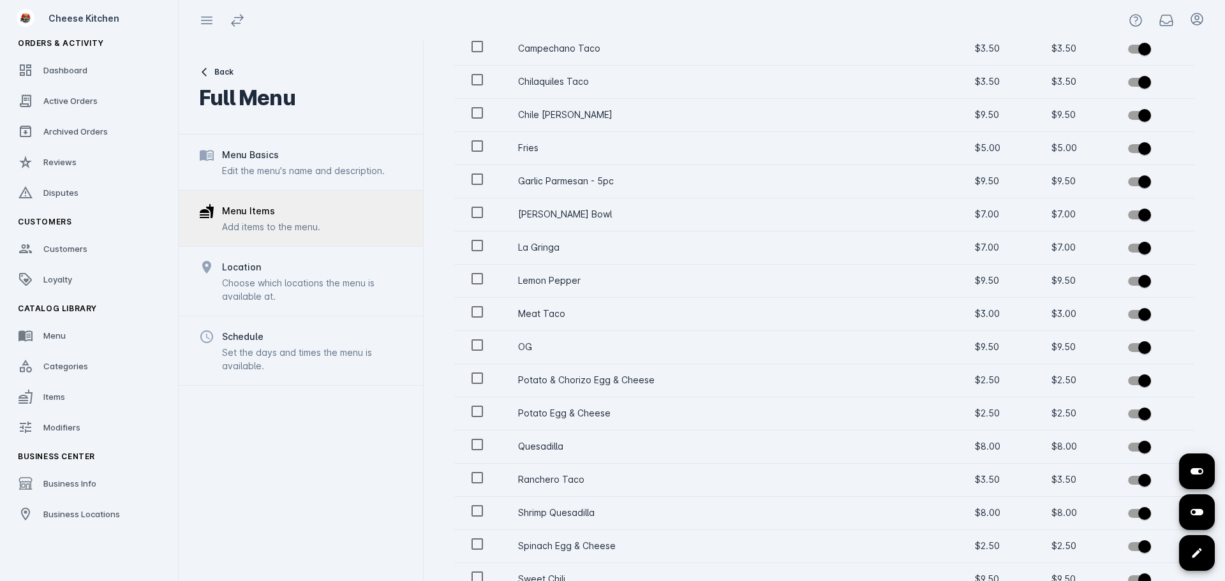
scroll to position [447, 0]
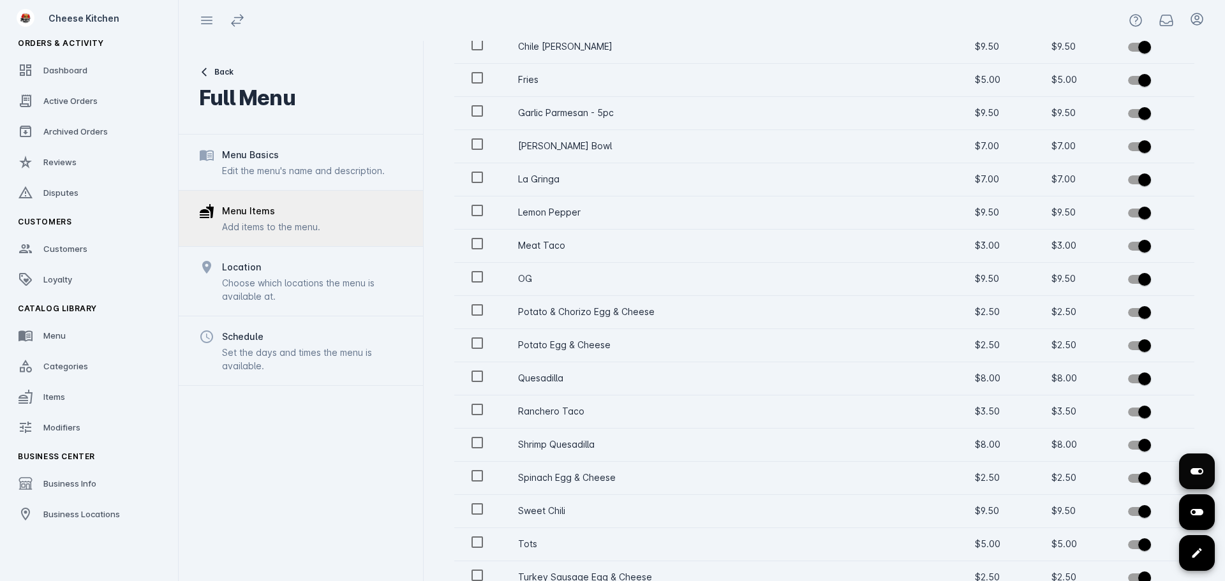
click at [1193, 479] on icon at bounding box center [1197, 471] width 15 height 15
click at [1195, 477] on icon at bounding box center [1197, 471] width 15 height 15
click at [1195, 516] on icon at bounding box center [1197, 512] width 15 height 15
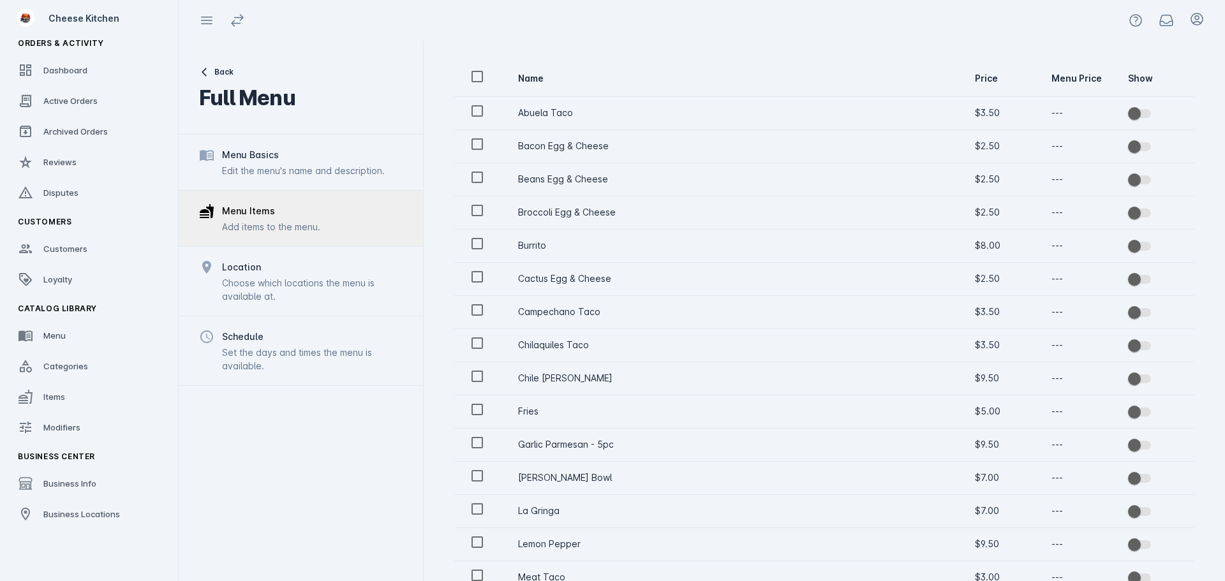
scroll to position [64, 0]
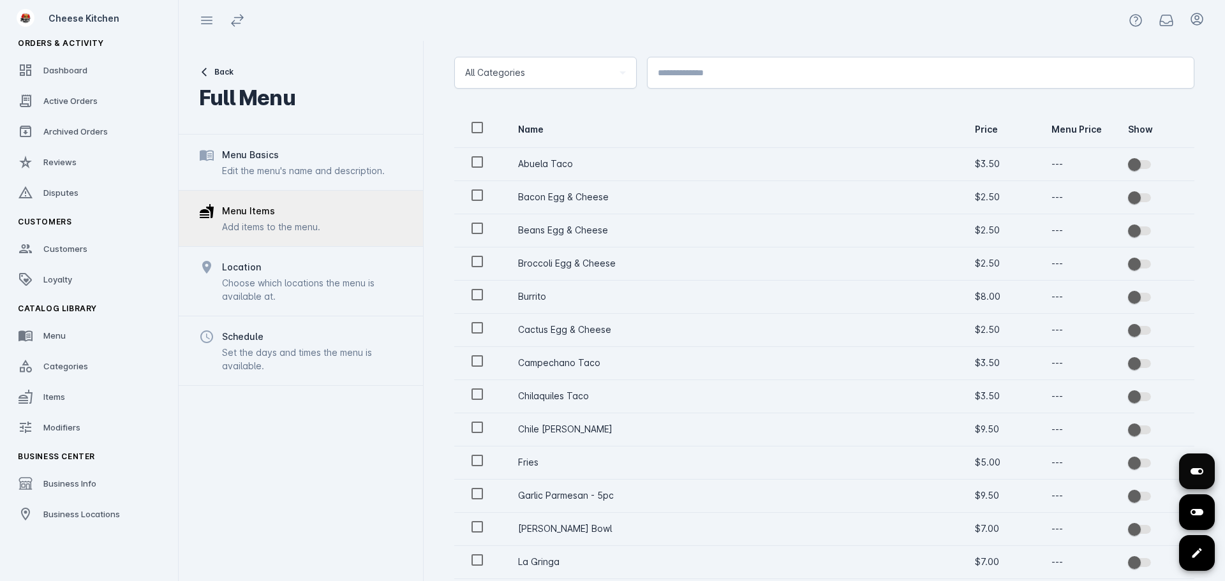
click at [1208, 477] on span at bounding box center [1197, 471] width 31 height 31
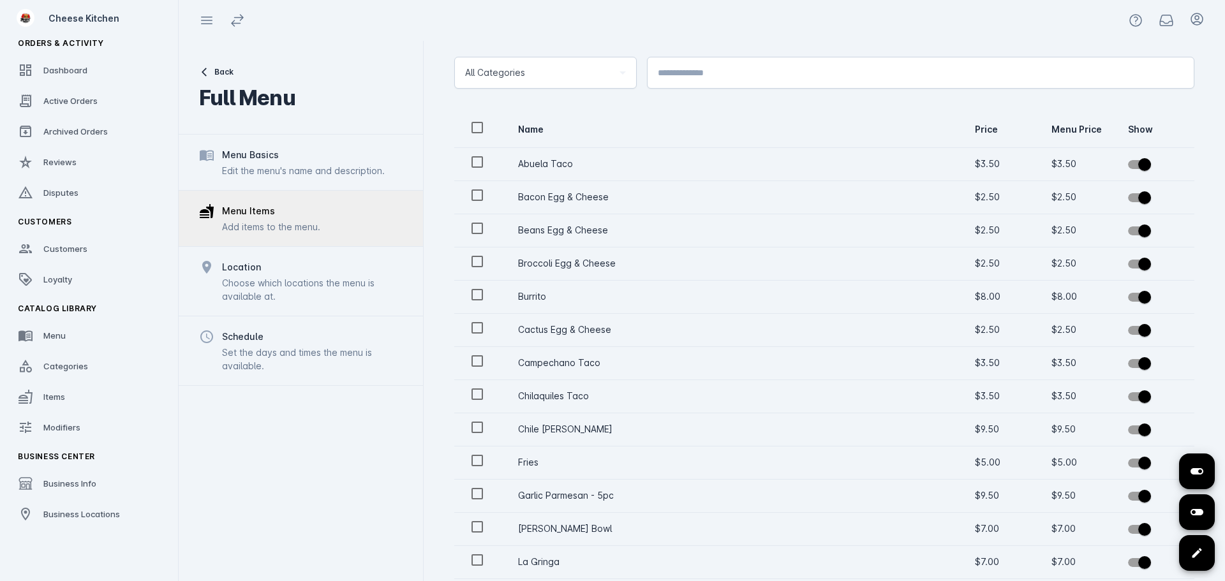
click at [308, 453] on div "Back Full Menu Menu Basics Edit the menu's name and description. Menu Items Add…" at bounding box center [301, 311] width 244 height 541
click at [264, 279] on div "Choose which locations the menu is available at." at bounding box center [312, 289] width 181 height 27
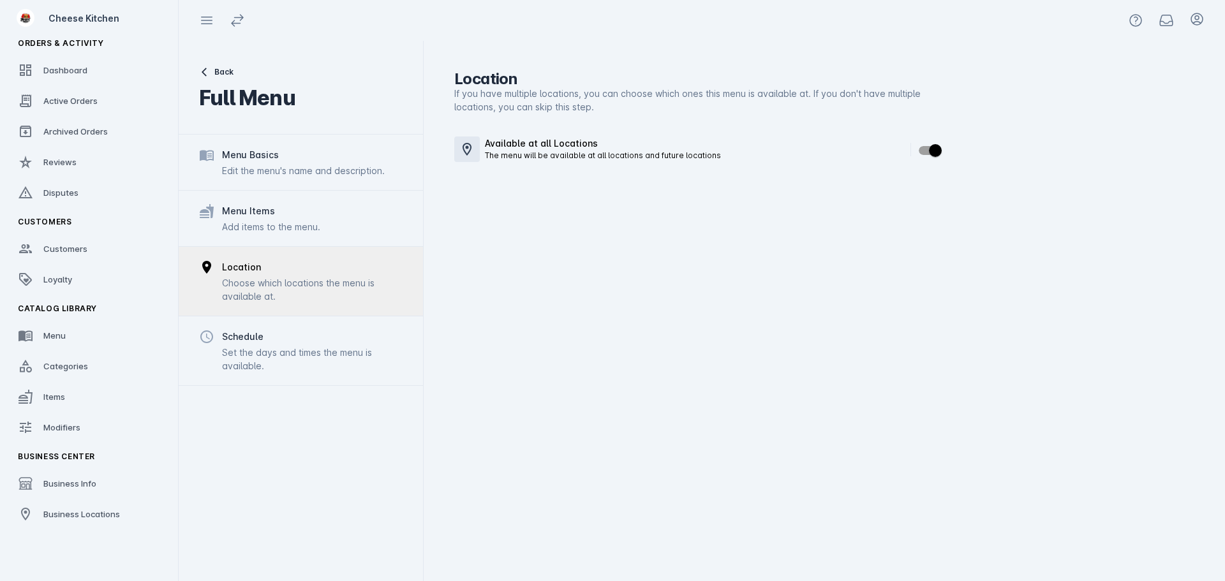
click at [297, 328] on div "Schedule Set the days and times the menu is available." at bounding box center [301, 351] width 244 height 70
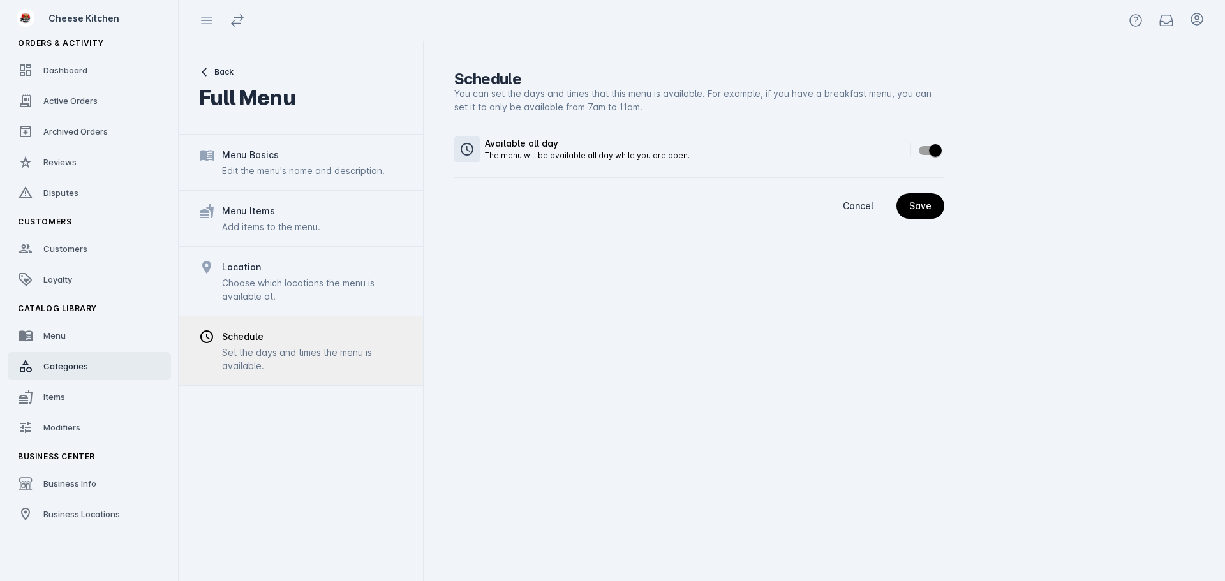
click at [76, 368] on span "Categories" at bounding box center [65, 366] width 45 height 10
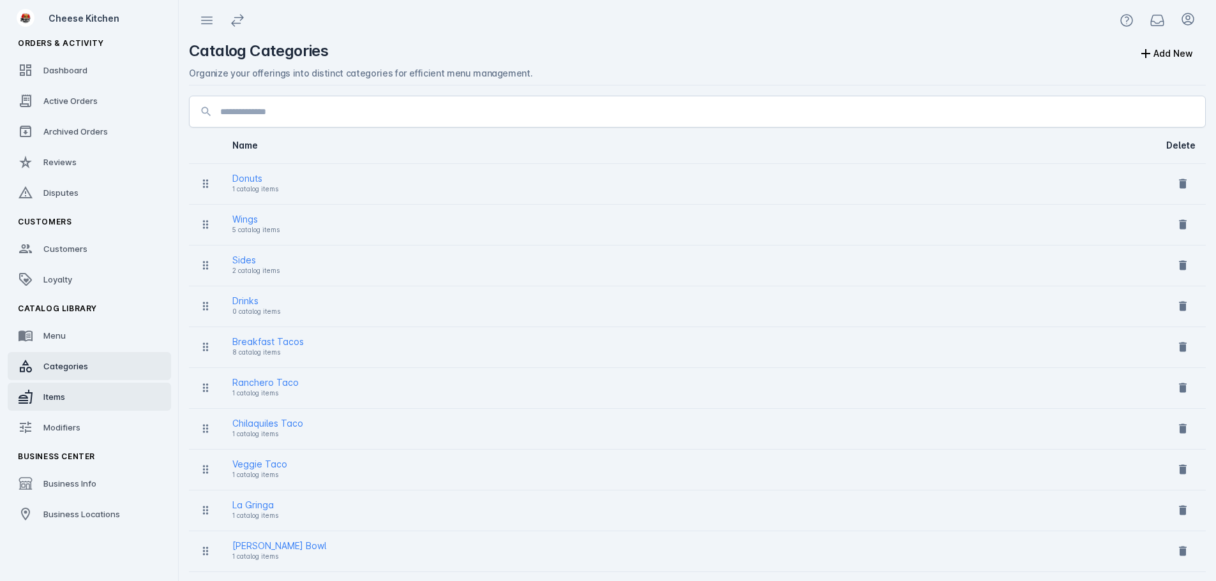
click at [62, 394] on span "Items" at bounding box center [54, 397] width 22 height 10
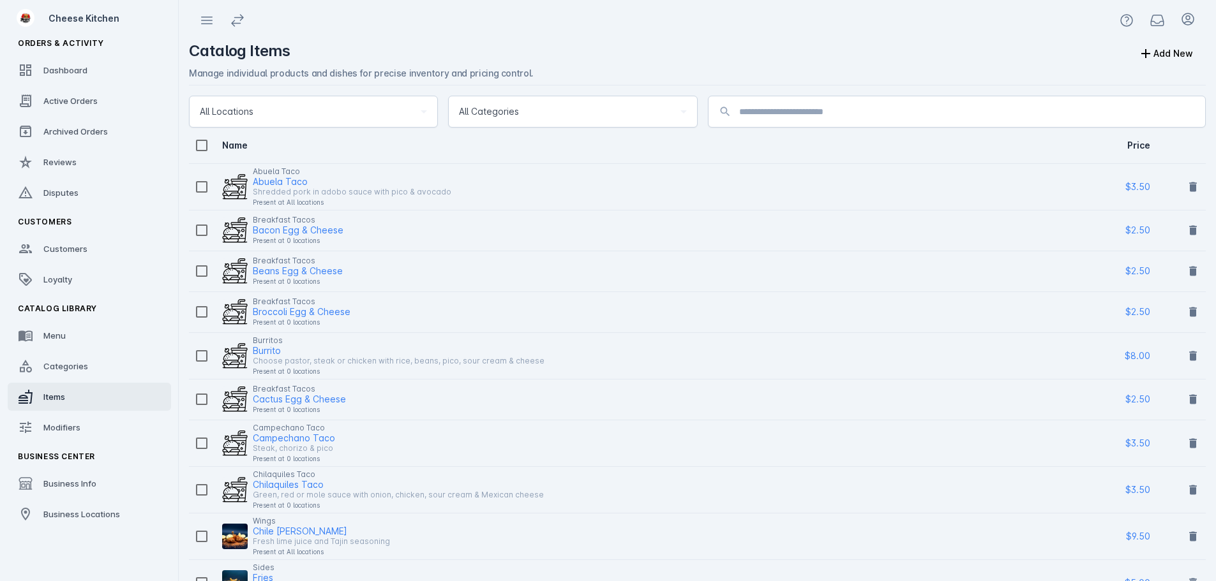
click at [443, 228] on div "Breakfast Tacos Bacon Egg & Cheese Present at 0 locations" at bounding box center [641, 231] width 905 height 36
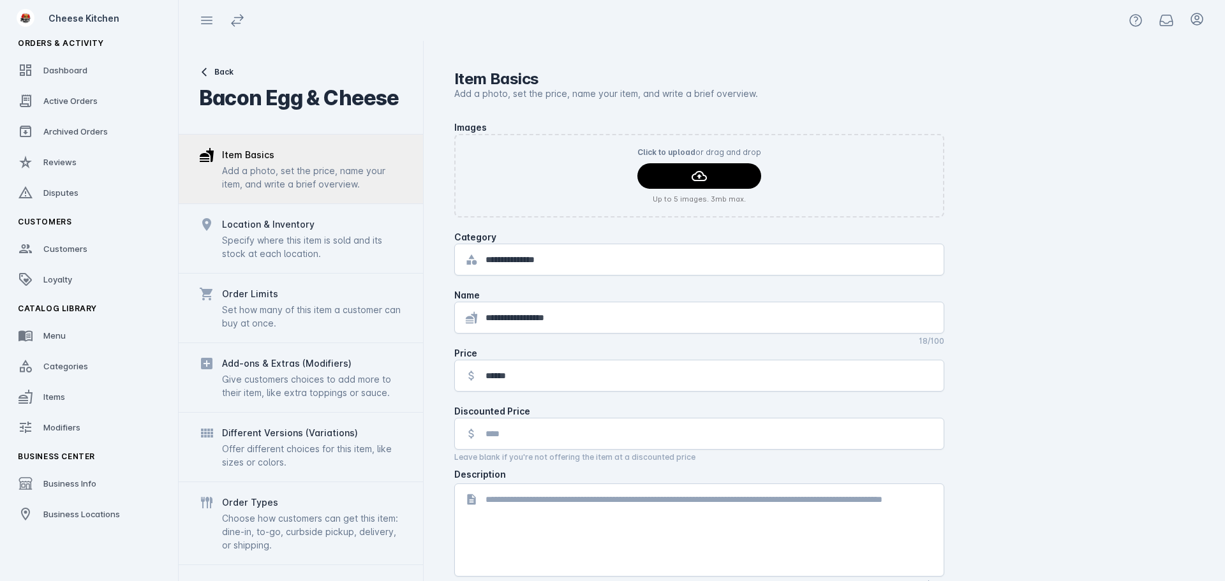
click at [320, 229] on div "Location & Inventory" at bounding box center [312, 224] width 181 height 15
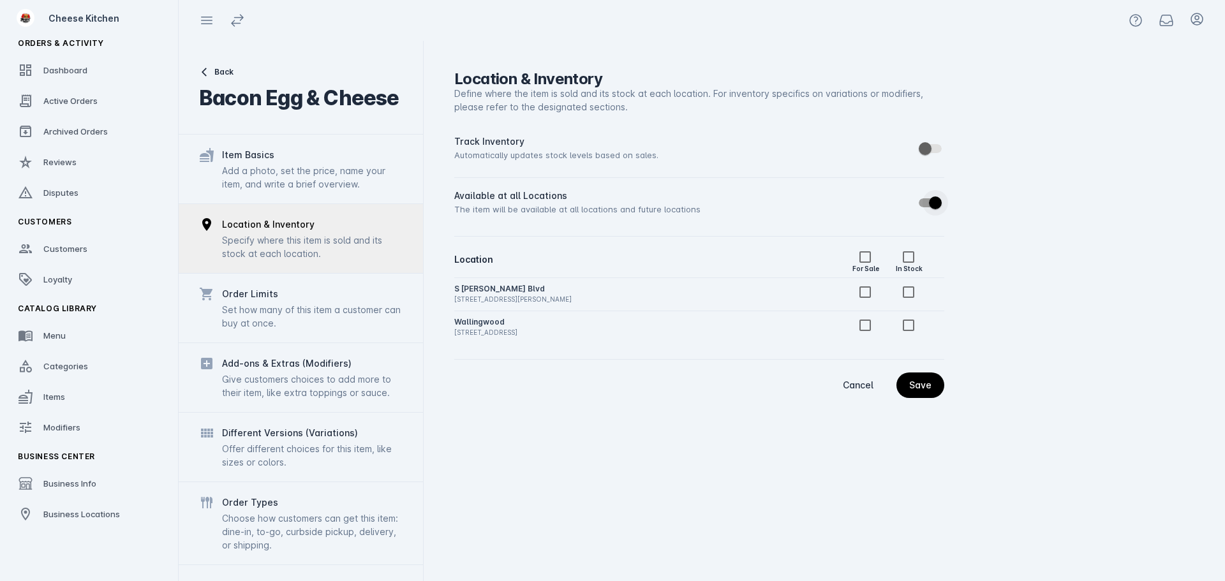
click at [935, 203] on span "button" at bounding box center [935, 203] width 13 height 13
click at [935, 203] on span "button" at bounding box center [926, 203] width 26 height 26
click at [924, 385] on div "Save" at bounding box center [920, 385] width 22 height 9
click at [67, 387] on link "Items" at bounding box center [89, 397] width 163 height 28
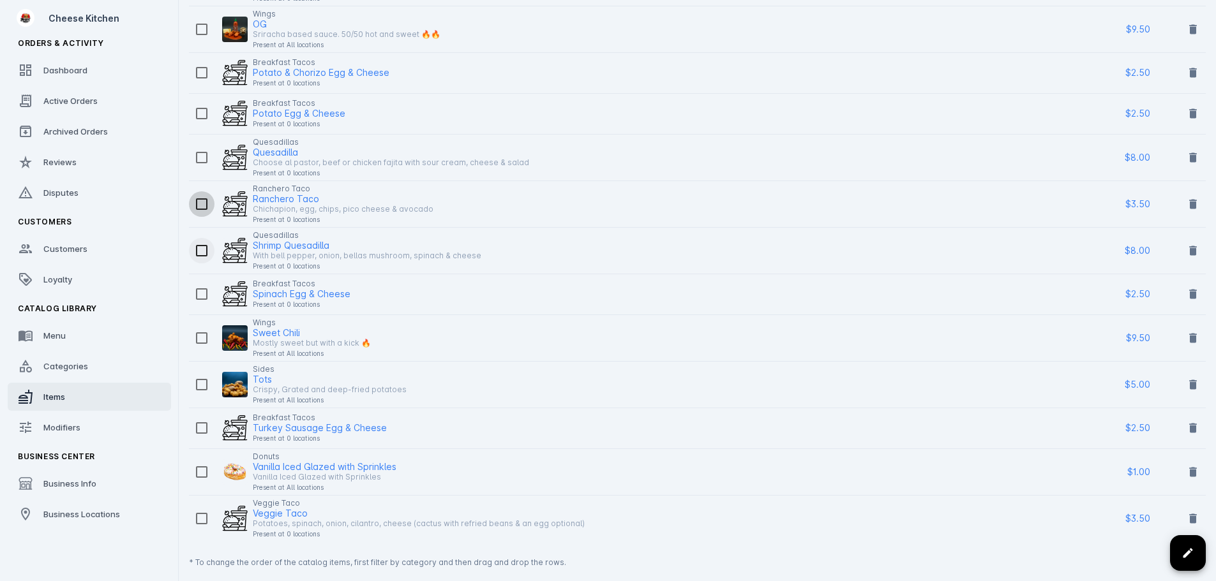
scroll to position [836, 0]
click at [1179, 555] on span at bounding box center [1187, 553] width 31 height 31
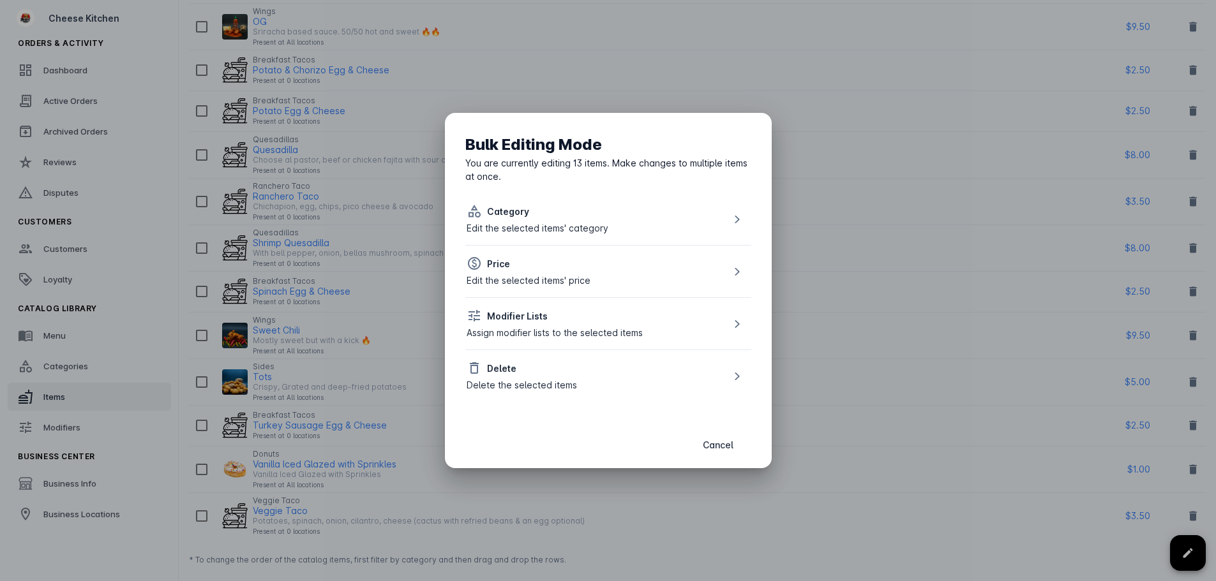
click at [556, 229] on div "Edit the selected items' category" at bounding box center [538, 227] width 142 height 13
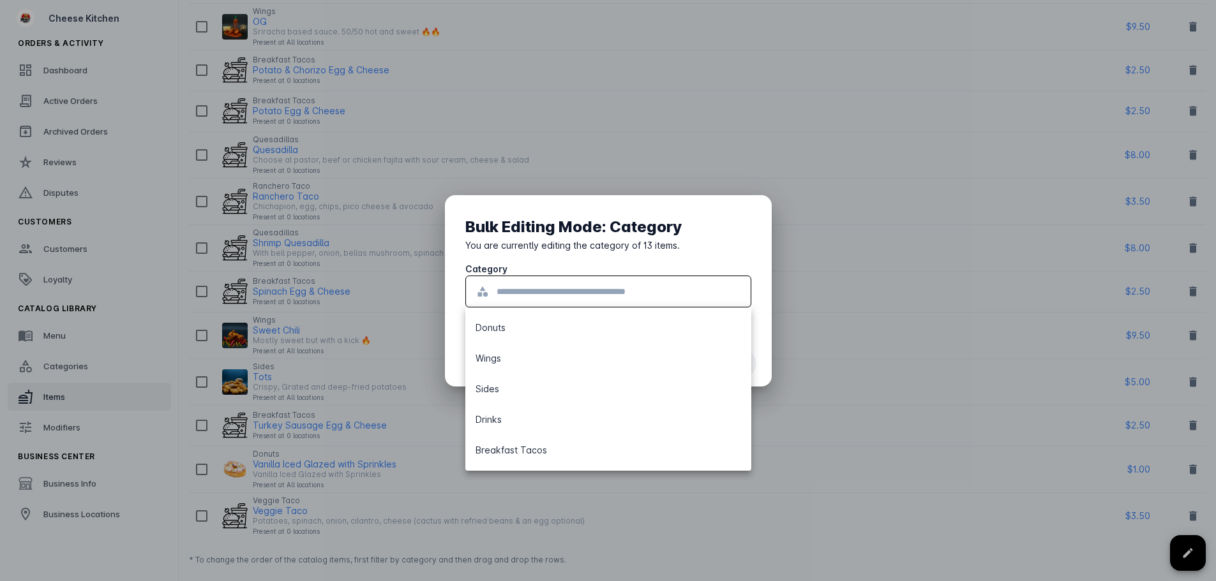
click at [544, 290] on input "text" at bounding box center [619, 291] width 244 height 15
click at [576, 383] on mat-option "Breakfast Tacos" at bounding box center [608, 386] width 286 height 31
type input "**********"
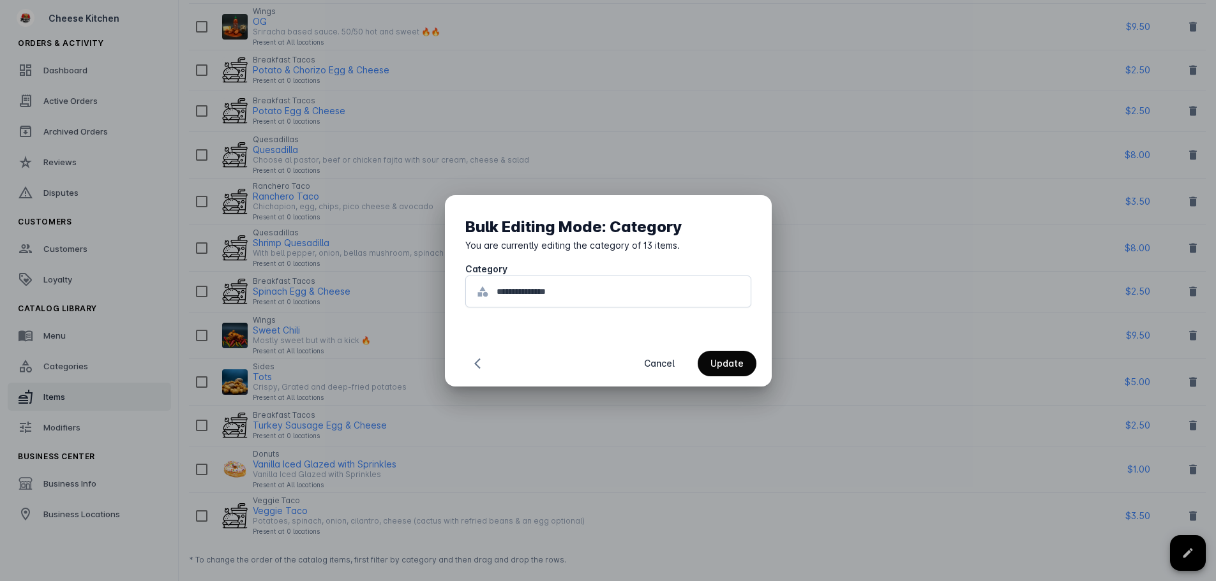
click at [726, 366] on div "Update" at bounding box center [726, 363] width 33 height 9
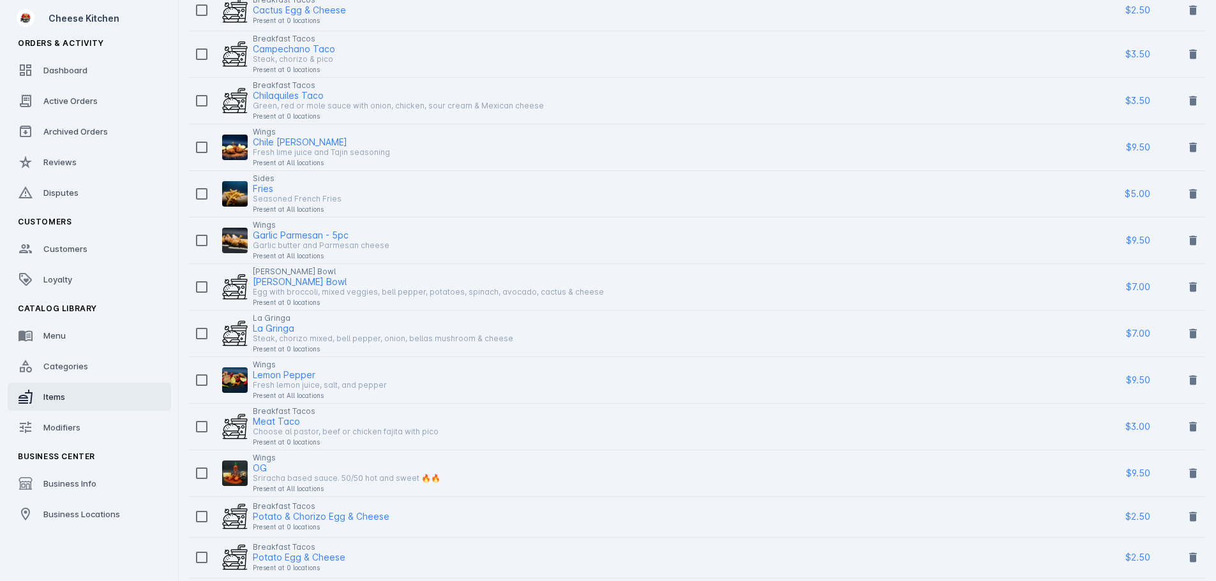
scroll to position [0, 0]
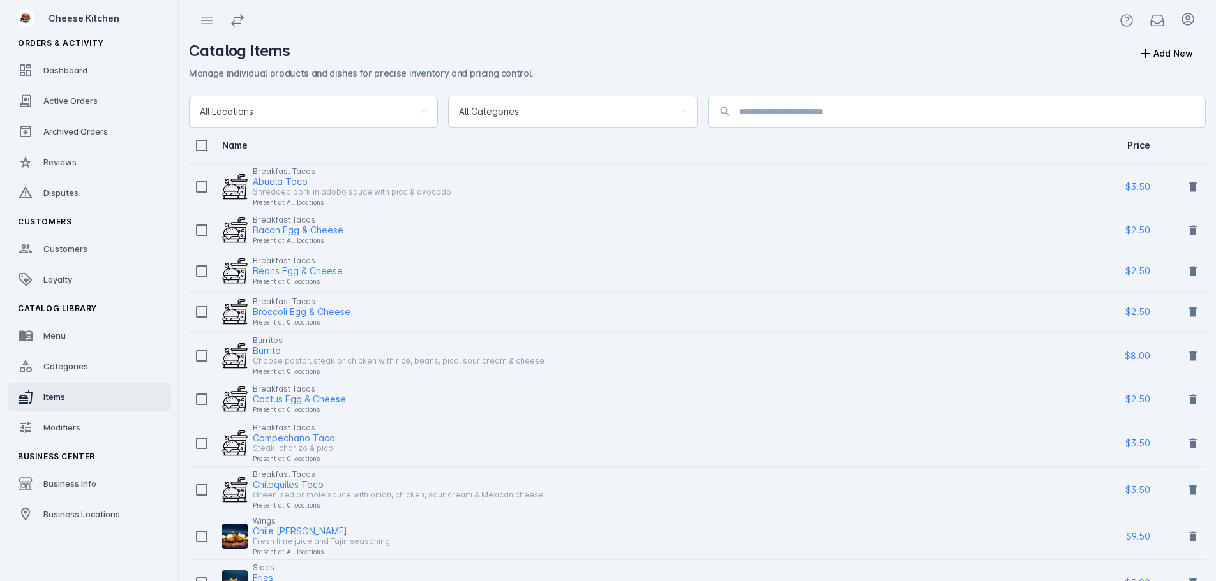
click at [335, 271] on div "Beans Egg & Cheese" at bounding box center [298, 271] width 90 height 15
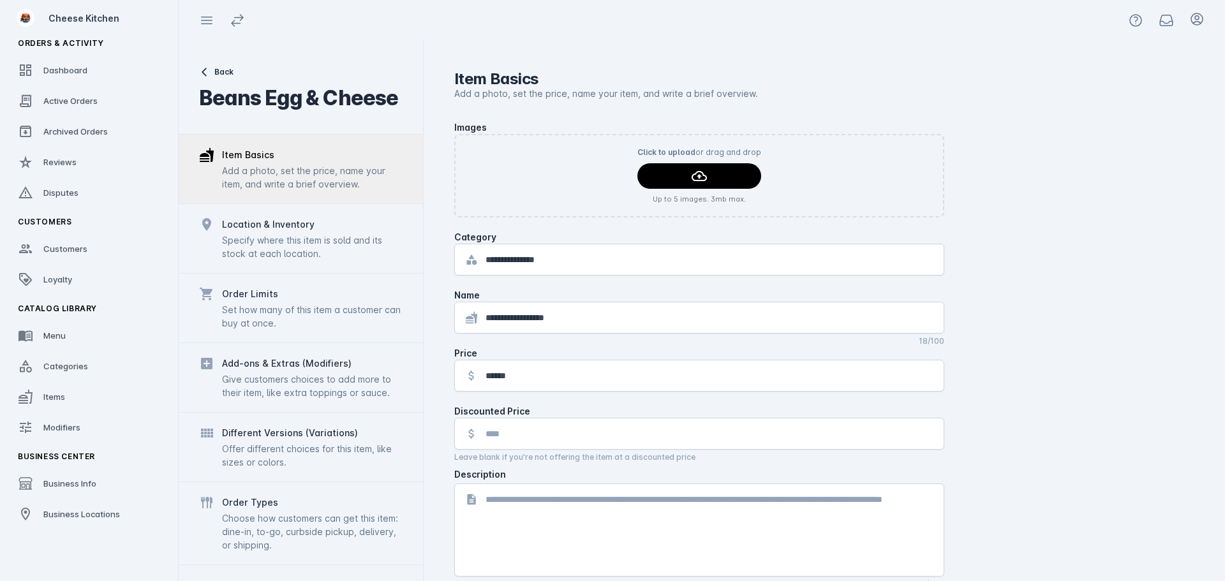
click at [296, 274] on div "Order Limits Set how many of this item a customer can buy at once." at bounding box center [301, 308] width 244 height 70
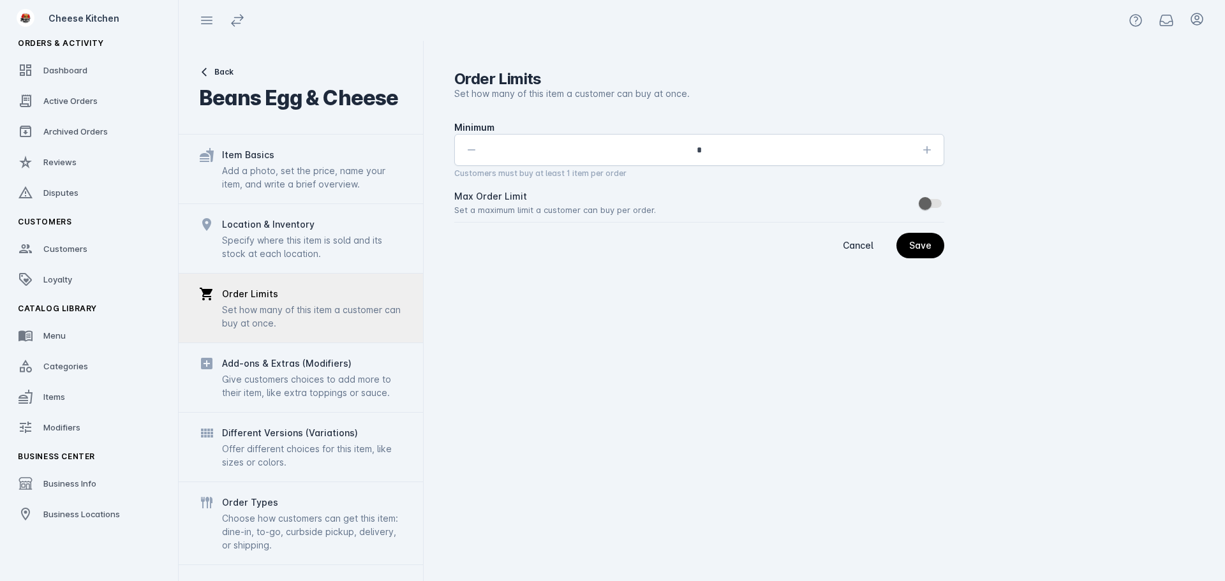
click at [299, 249] on div "Specify where this item is sold and its stock at each location." at bounding box center [312, 247] width 181 height 27
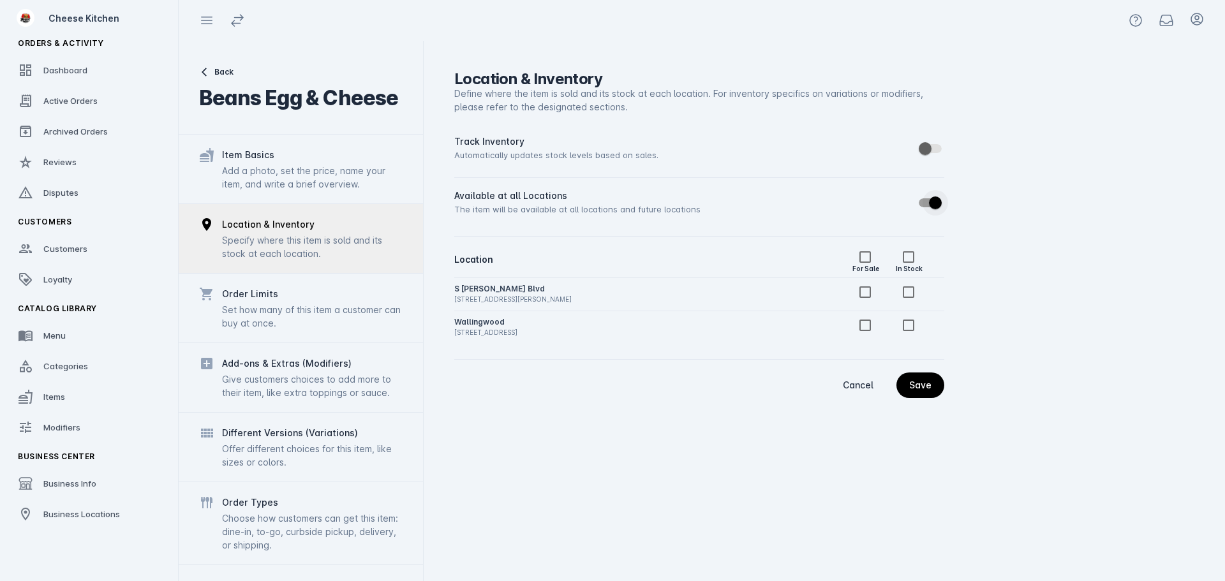
click at [938, 190] on span "button" at bounding box center [936, 203] width 26 height 26
click at [938, 190] on span "button" at bounding box center [926, 203] width 26 height 26
click at [941, 193] on span "button" at bounding box center [936, 203] width 26 height 26
click at [941, 193] on div "Available at all Locations The item will be available at all locations and futu…" at bounding box center [699, 202] width 490 height 38
drag, startPoint x: 932, startPoint y: 201, endPoint x: 938, endPoint y: 208, distance: 9.1
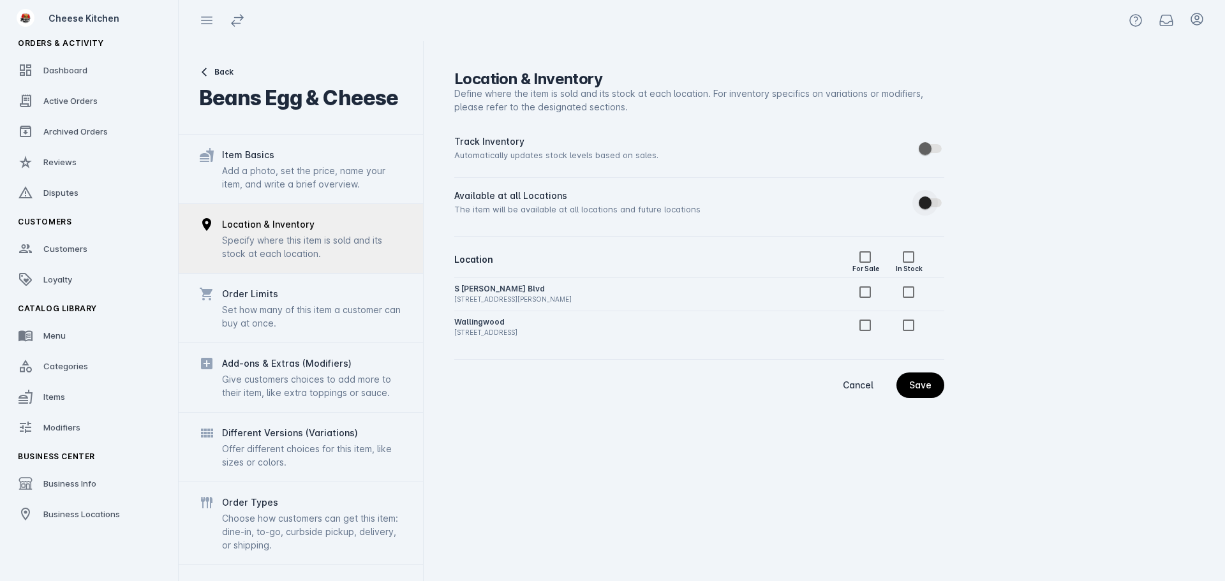
click at [932, 201] on span "button" at bounding box center [926, 203] width 26 height 26
drag, startPoint x: 918, startPoint y: 390, endPoint x: 929, endPoint y: 374, distance: 18.9
click at [918, 390] on div "Save" at bounding box center [920, 385] width 22 height 9
click at [62, 417] on link "Modifiers" at bounding box center [89, 428] width 163 height 28
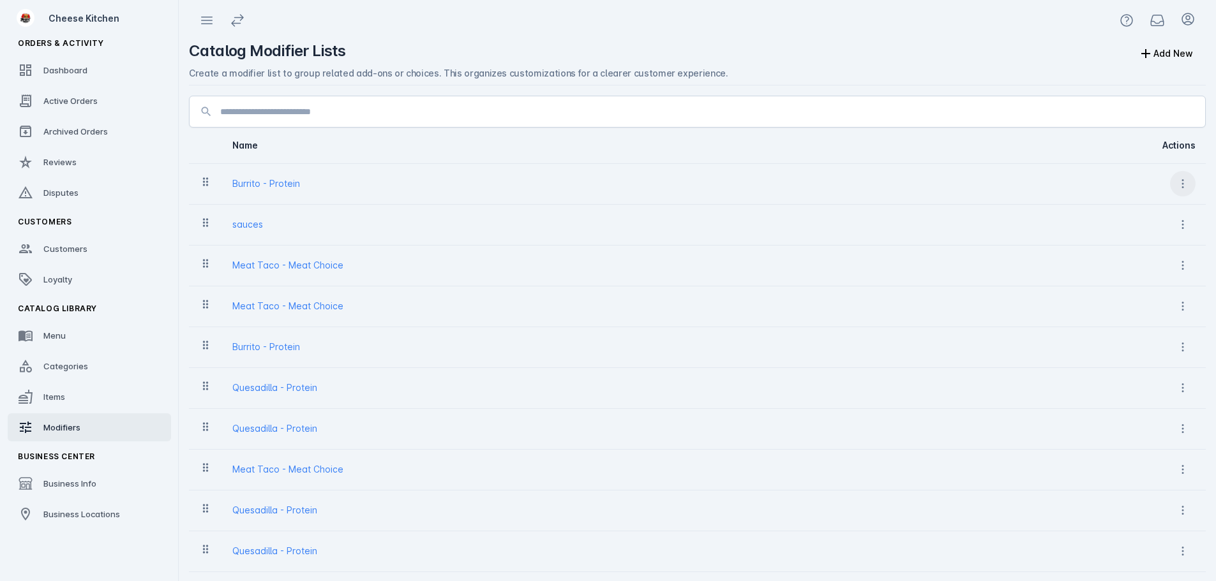
click at [1181, 188] on icon at bounding box center [1182, 183] width 13 height 13
click at [1141, 245] on span "Delete" at bounding box center [1151, 247] width 29 height 15
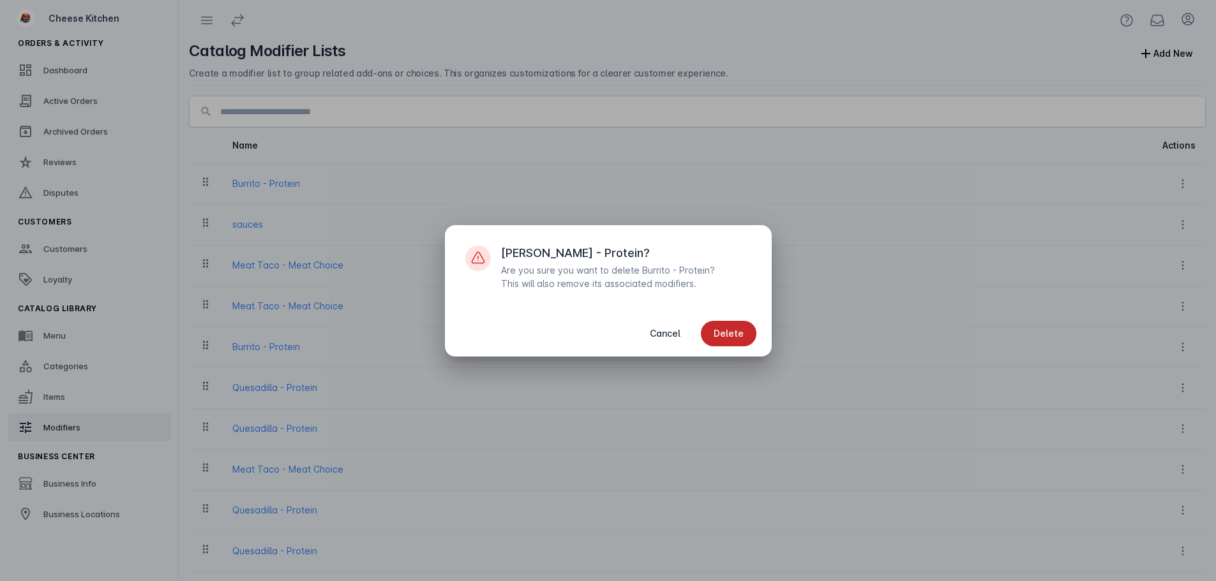
click at [734, 334] on span "Delete" at bounding box center [729, 333] width 30 height 9
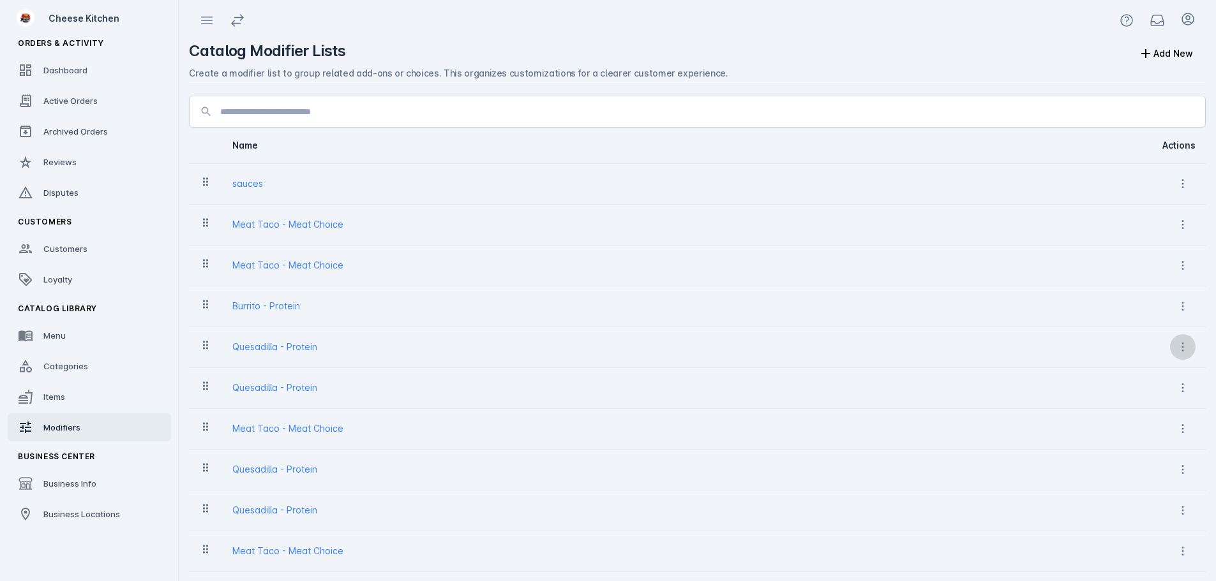
click at [1188, 350] on icon at bounding box center [1182, 347] width 13 height 13
click at [1140, 407] on span "Delete" at bounding box center [1151, 410] width 29 height 15
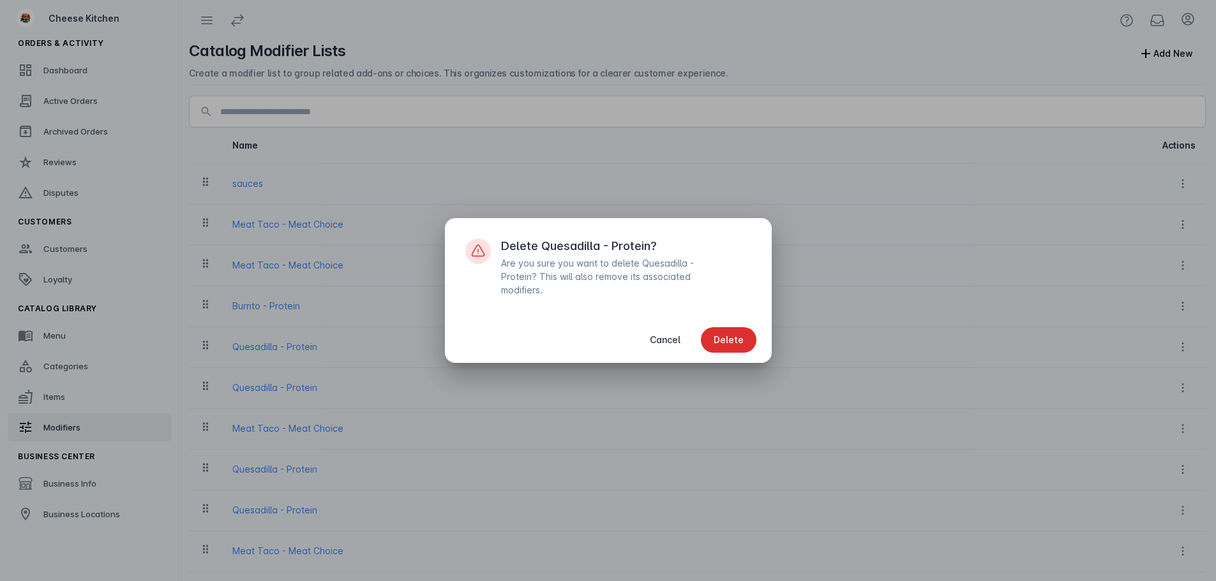
click at [722, 336] on span "Delete" at bounding box center [729, 340] width 30 height 9
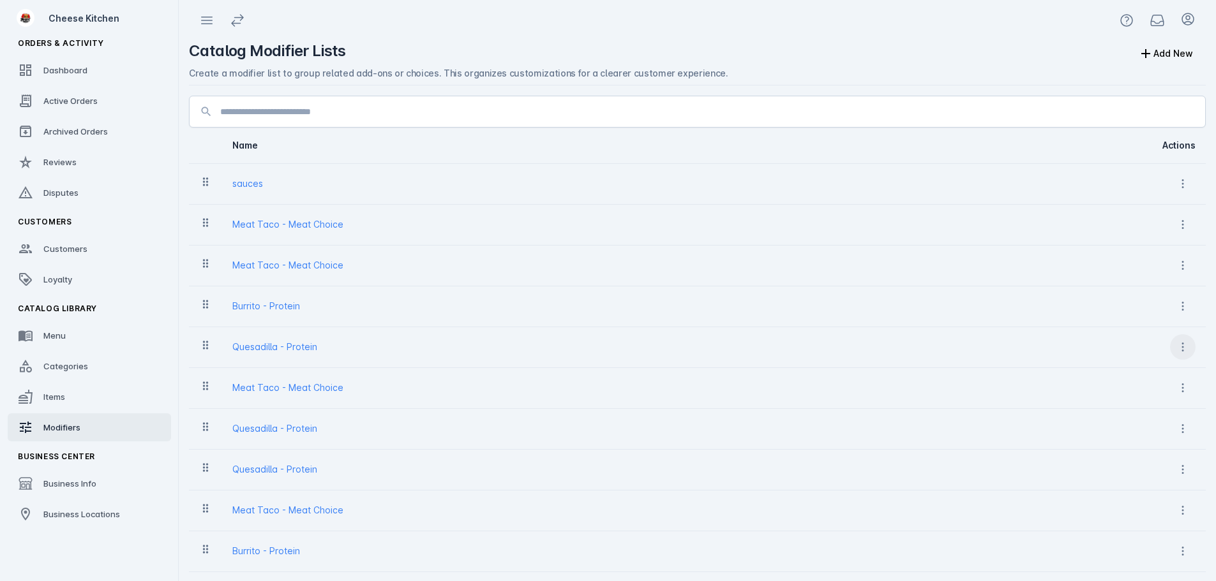
click at [1187, 342] on icon at bounding box center [1182, 347] width 13 height 13
click at [1122, 408] on icon at bounding box center [1121, 410] width 9 height 11
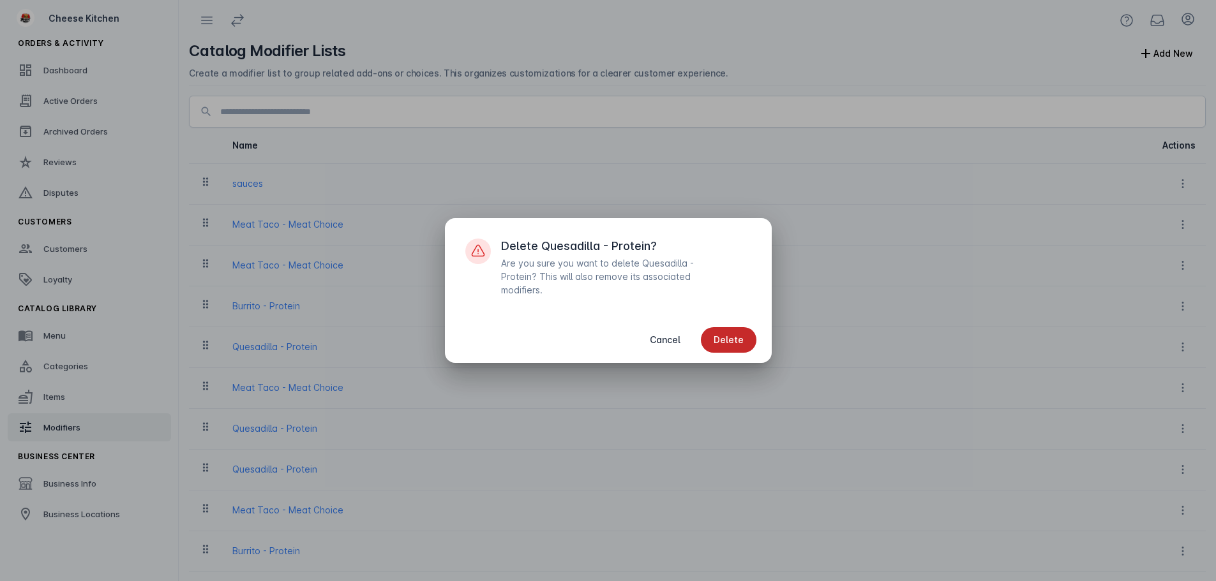
click at [722, 336] on span "Delete" at bounding box center [729, 340] width 30 height 9
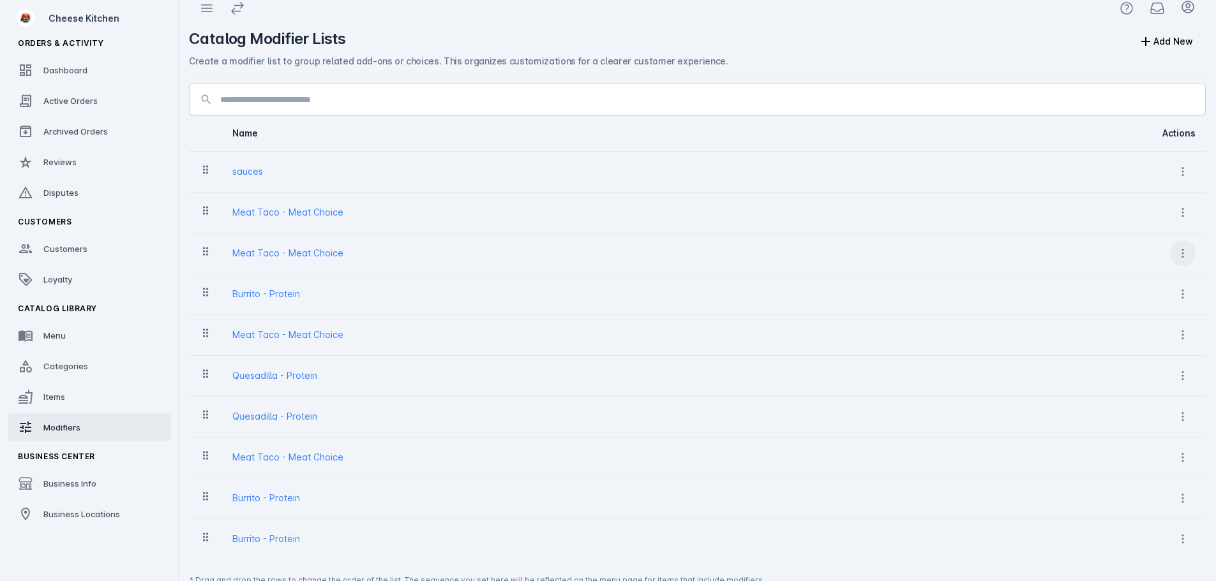
scroll to position [29, 0]
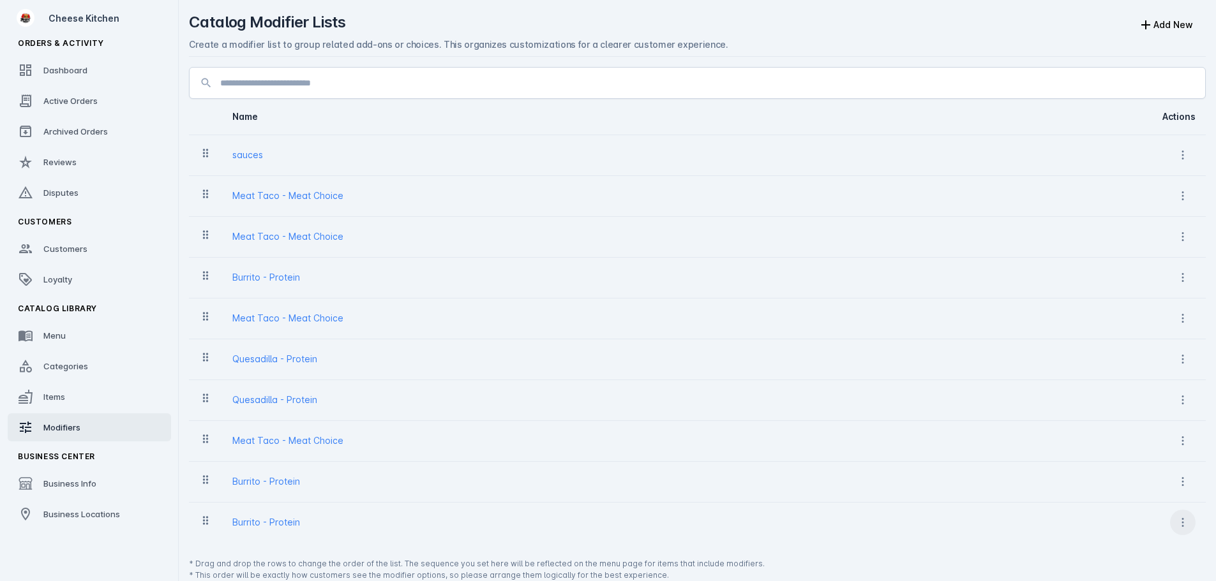
click at [1176, 527] on icon at bounding box center [1182, 522] width 13 height 13
click at [1149, 493] on span "Delete" at bounding box center [1151, 489] width 29 height 15
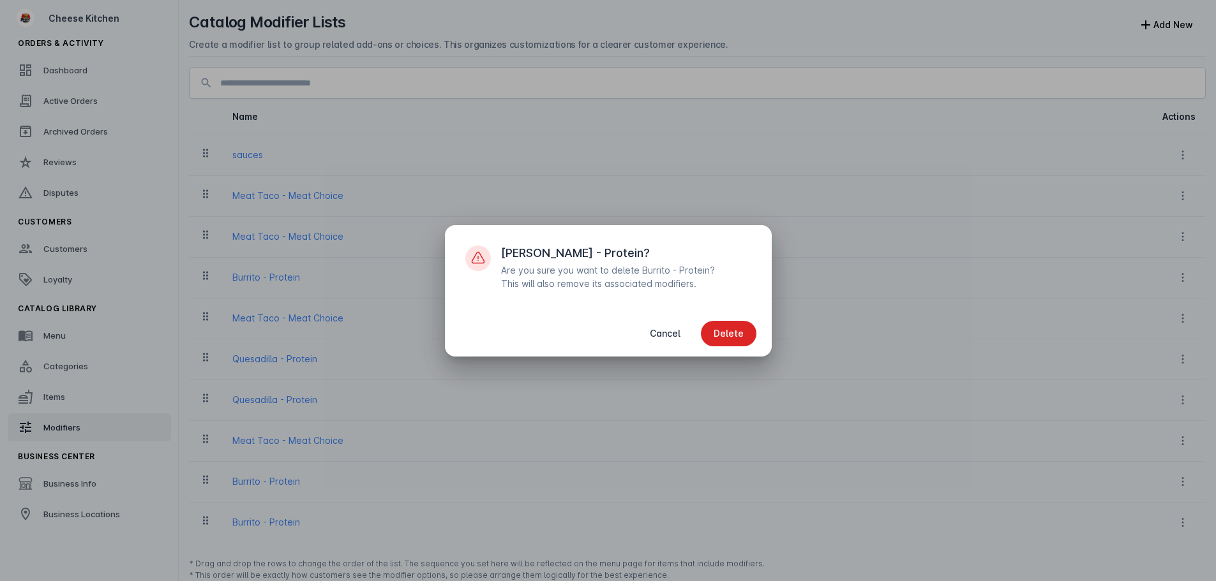
scroll to position [0, 0]
click at [721, 325] on span "button" at bounding box center [729, 333] width 56 height 31
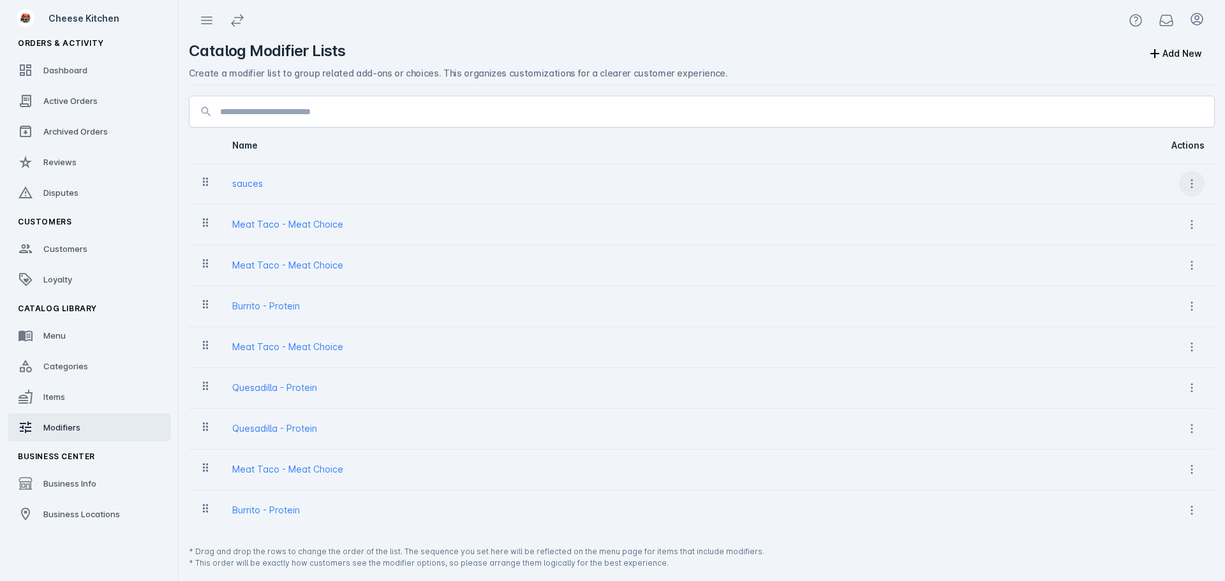
click at [1196, 190] on icon at bounding box center [1192, 183] width 13 height 13
click at [1163, 251] on span "Delete" at bounding box center [1160, 247] width 29 height 15
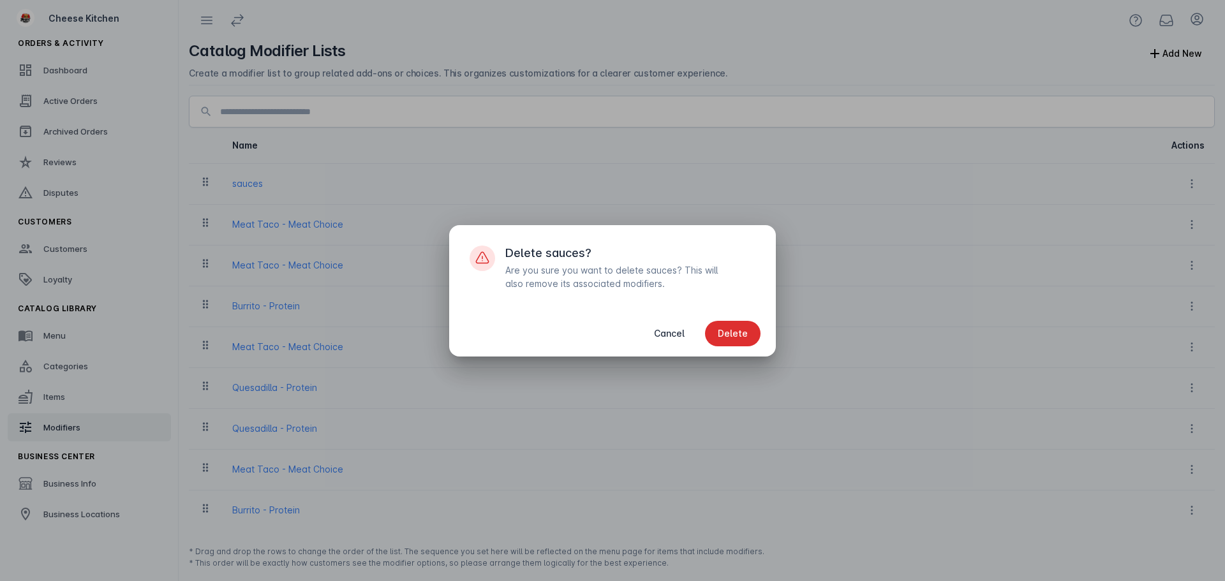
click at [744, 331] on span "Delete" at bounding box center [733, 333] width 30 height 9
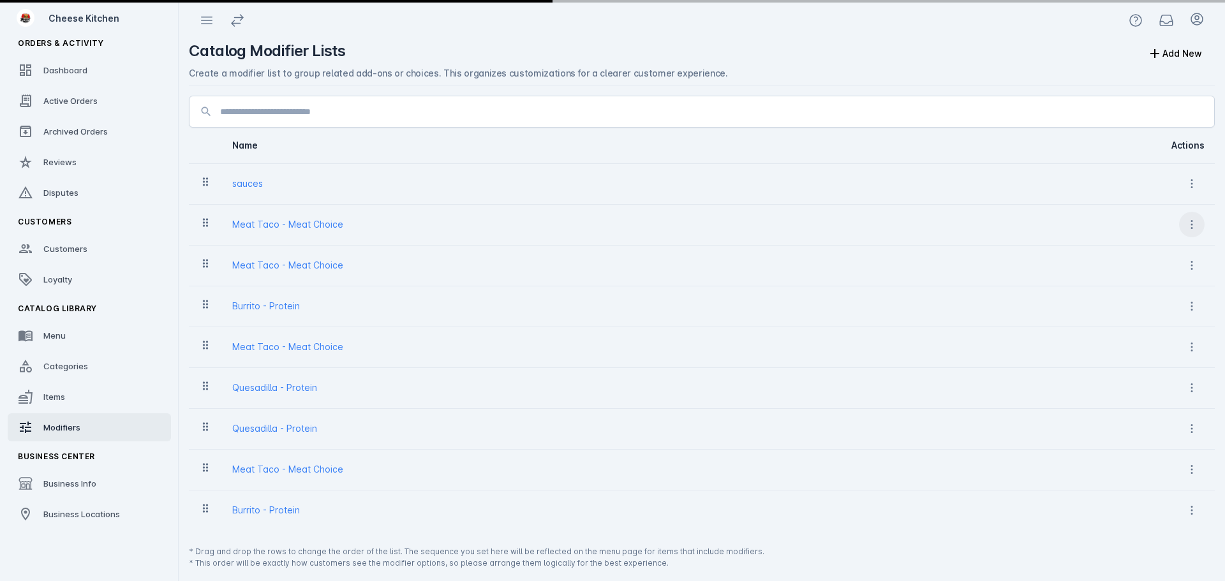
click at [1193, 220] on icon at bounding box center [1193, 224] width 2 height 9
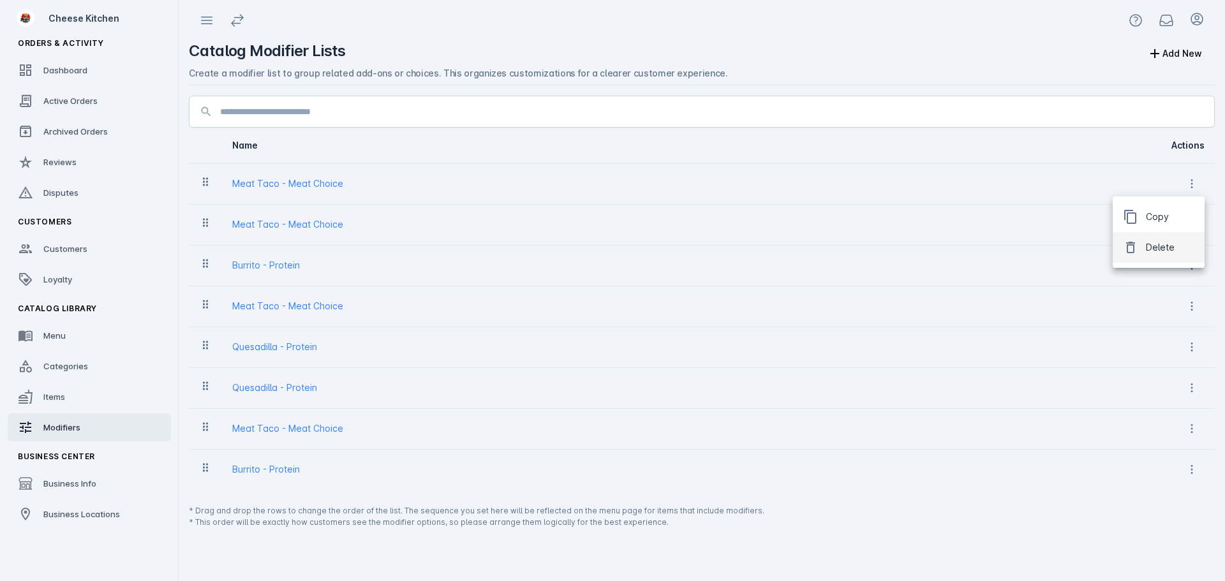
click at [1165, 248] on span "Delete" at bounding box center [1160, 247] width 29 height 15
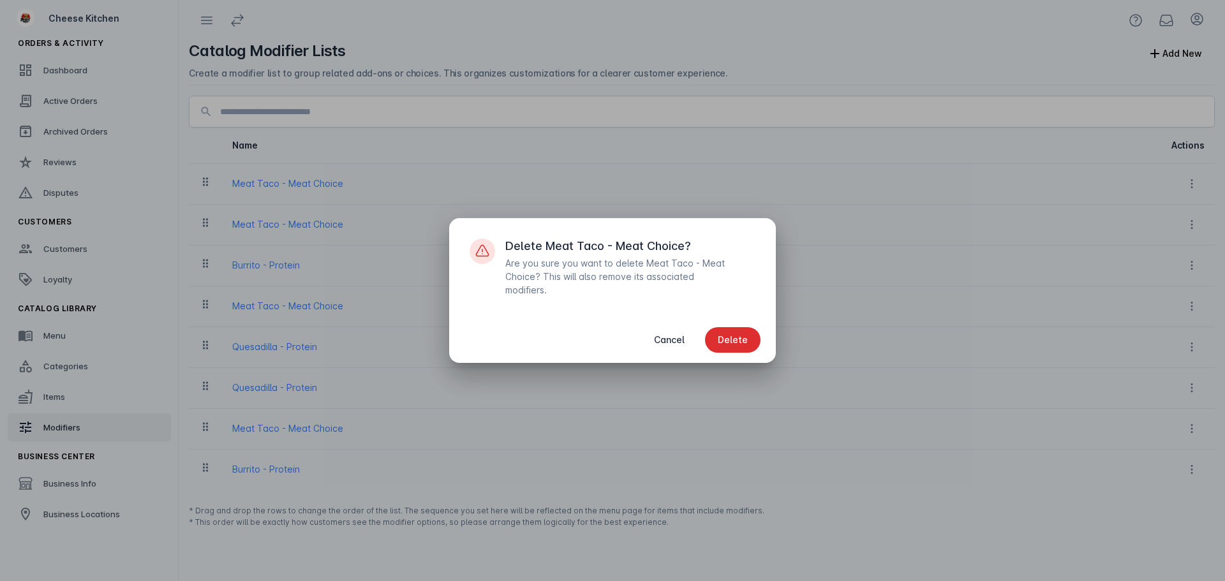
click at [740, 339] on span "Delete" at bounding box center [733, 340] width 30 height 9
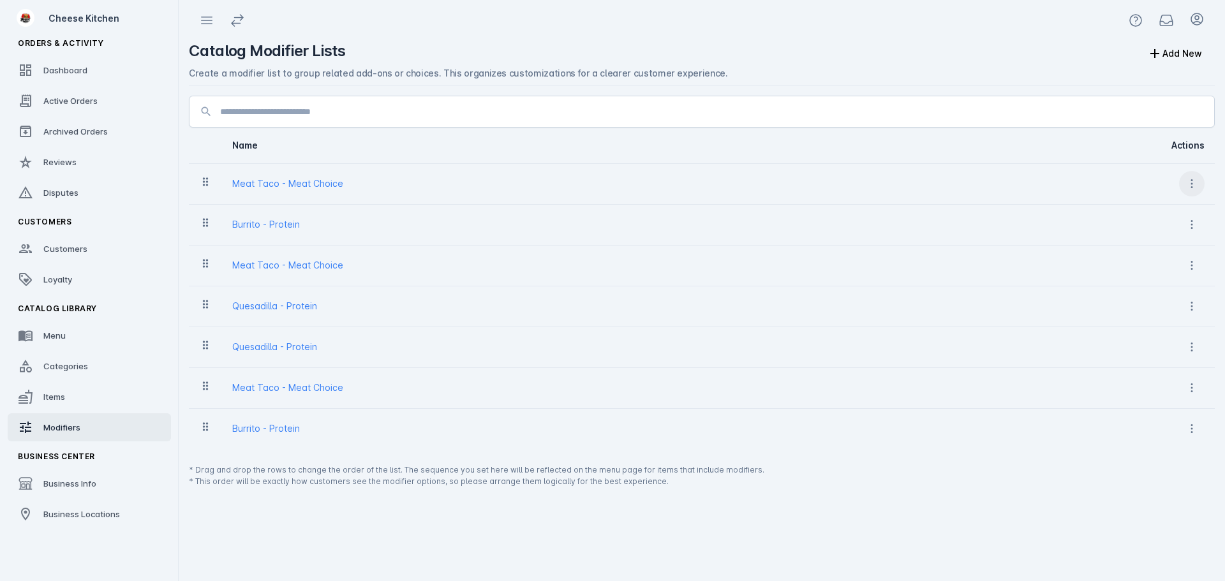
click at [1195, 178] on icon at bounding box center [1192, 183] width 13 height 13
click at [1140, 250] on span "Delete" at bounding box center [1149, 247] width 52 height 15
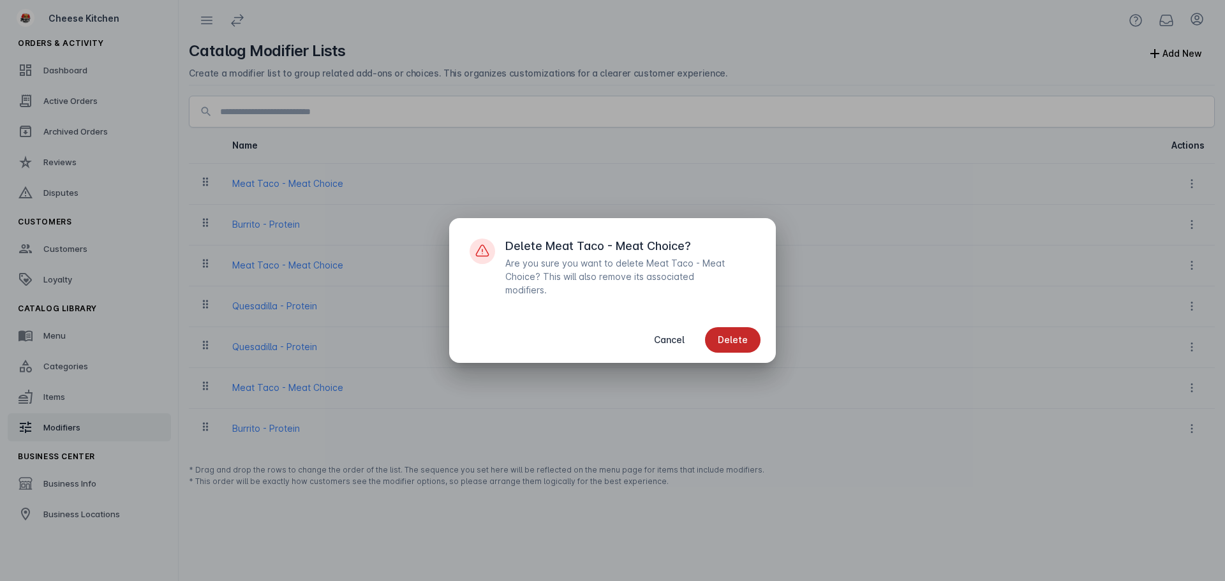
drag, startPoint x: 731, startPoint y: 350, endPoint x: 742, endPoint y: 328, distance: 24.0
click at [731, 348] on span "button" at bounding box center [733, 340] width 56 height 31
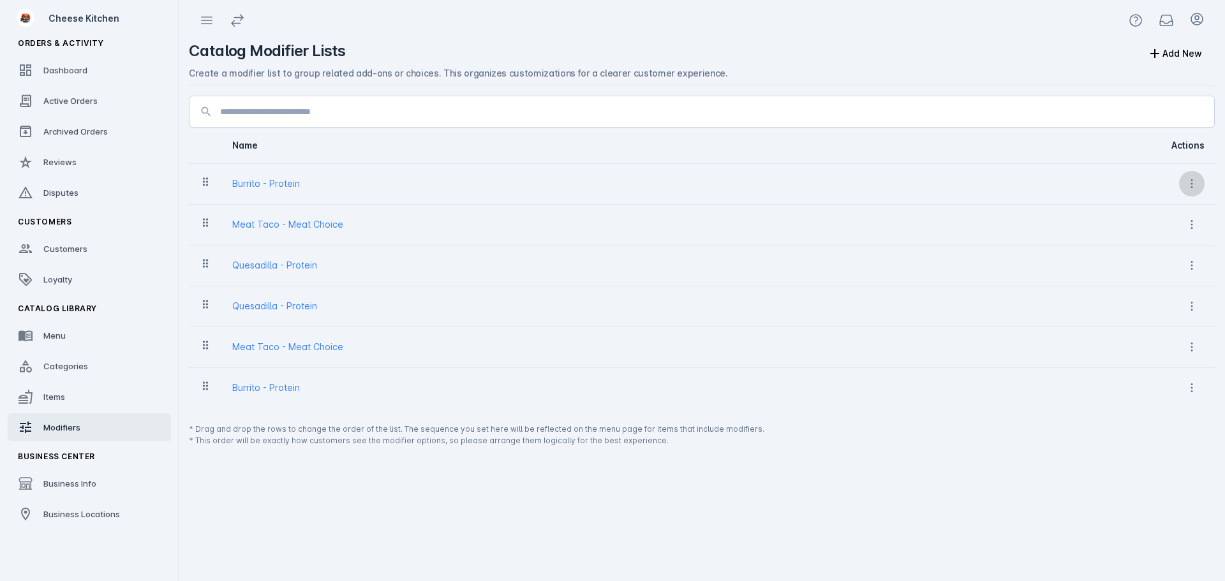
click at [1192, 177] on span at bounding box center [1192, 183] width 31 height 31
click at [1131, 255] on icon at bounding box center [1130, 247] width 15 height 15
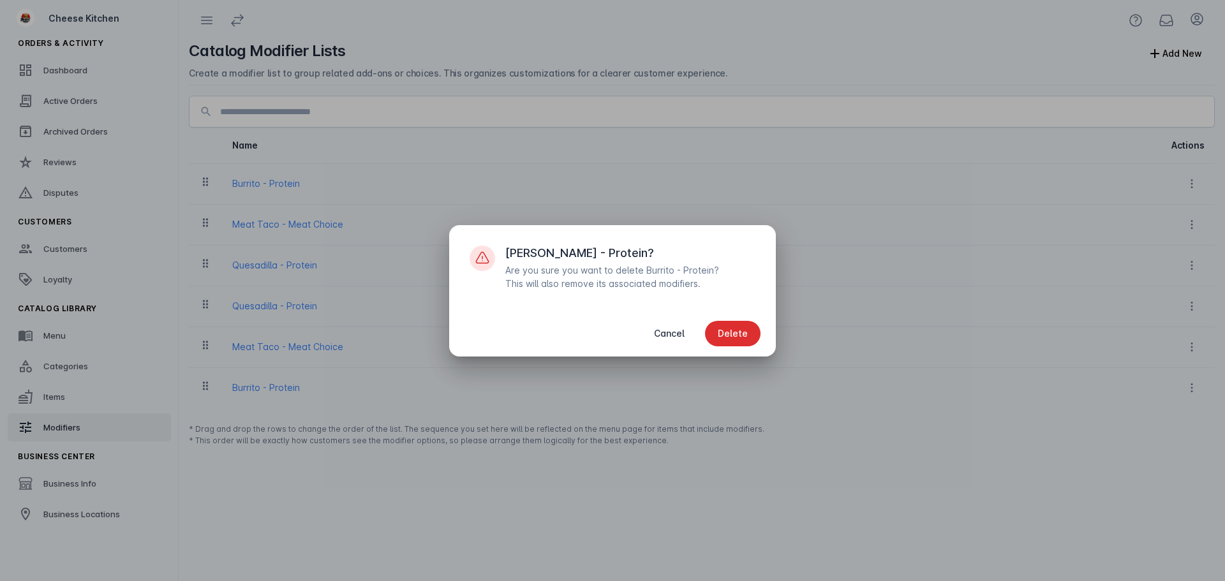
click at [744, 333] on span "Delete" at bounding box center [733, 333] width 30 height 9
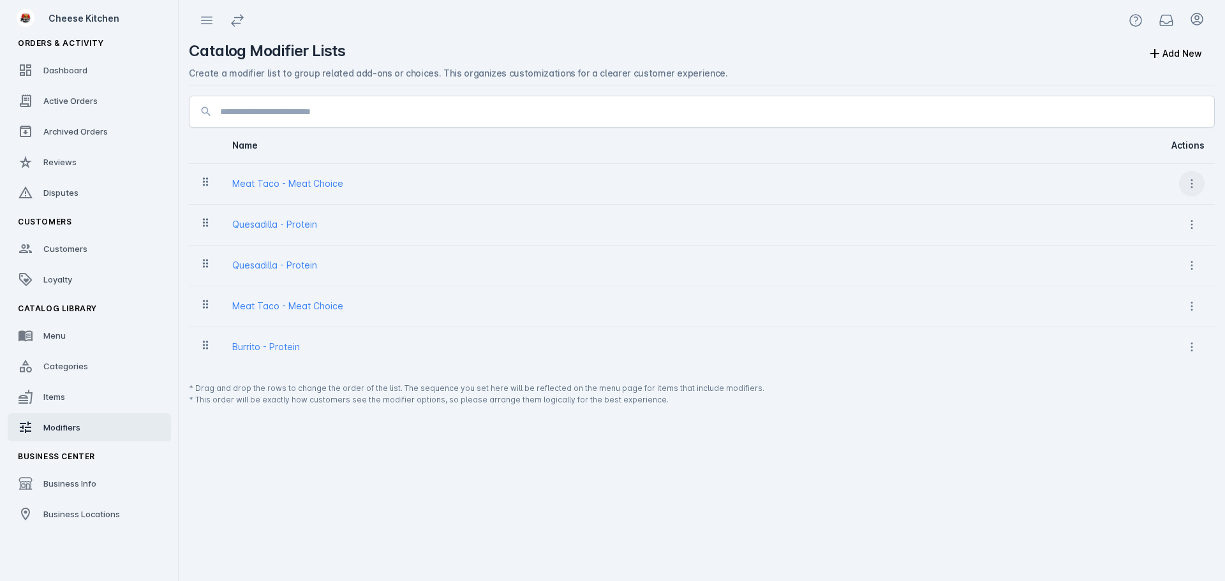
click at [1193, 225] on icon at bounding box center [1192, 224] width 13 height 13
click at [1156, 285] on span "Delete" at bounding box center [1160, 288] width 29 height 15
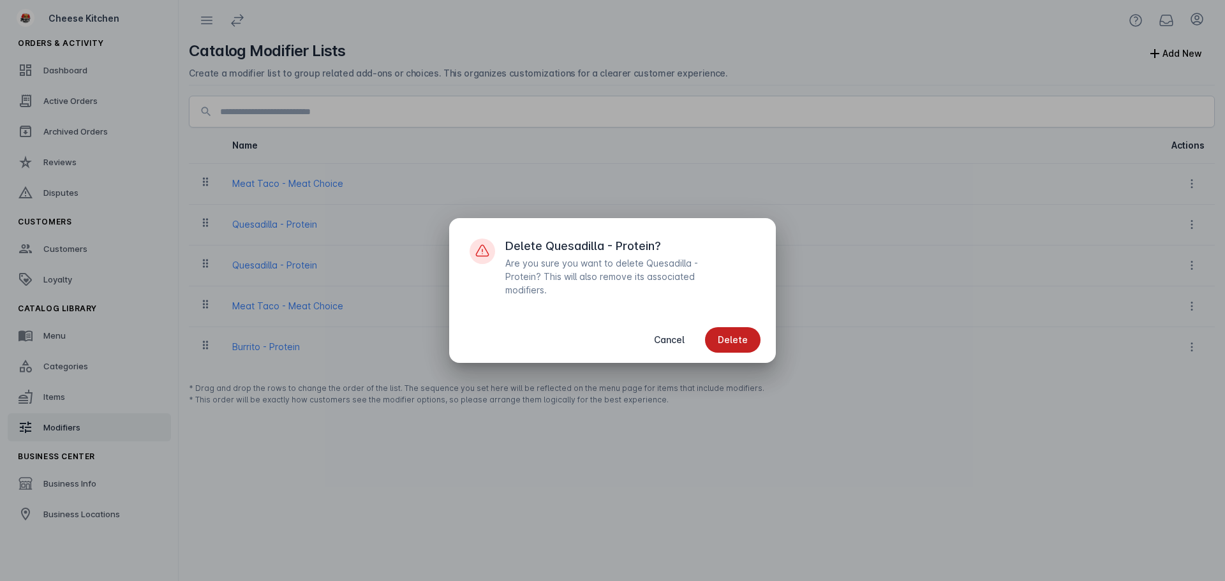
drag, startPoint x: 737, startPoint y: 341, endPoint x: 884, endPoint y: 297, distance: 153.1
click at [737, 340] on span "button" at bounding box center [733, 340] width 56 height 31
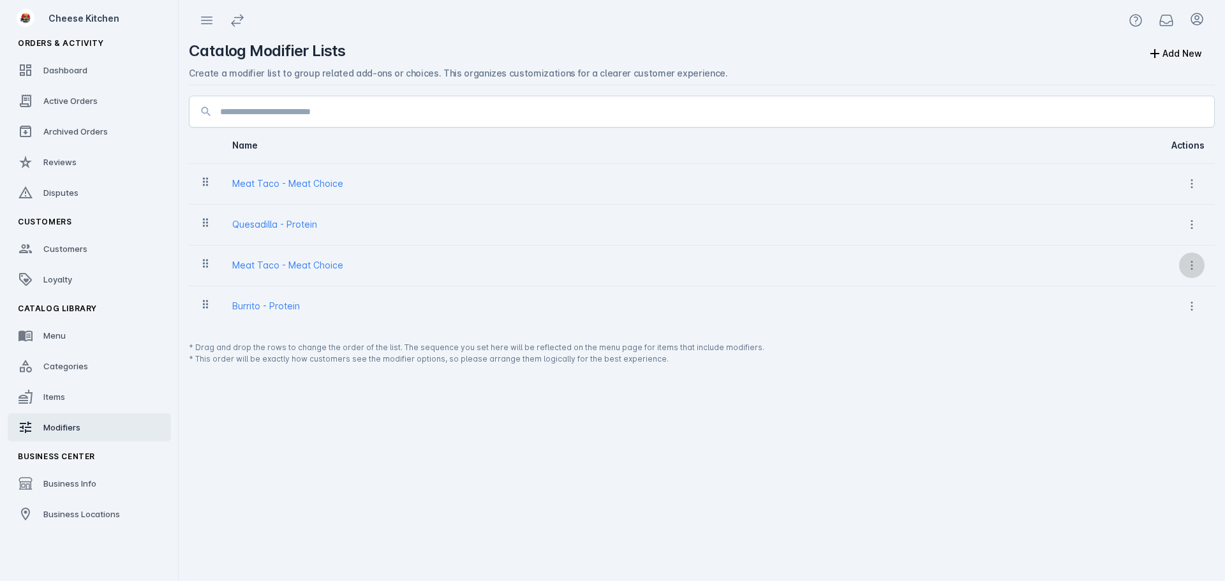
click at [1188, 260] on icon at bounding box center [1192, 265] width 13 height 13
click at [1150, 320] on button "Delete" at bounding box center [1159, 329] width 92 height 31
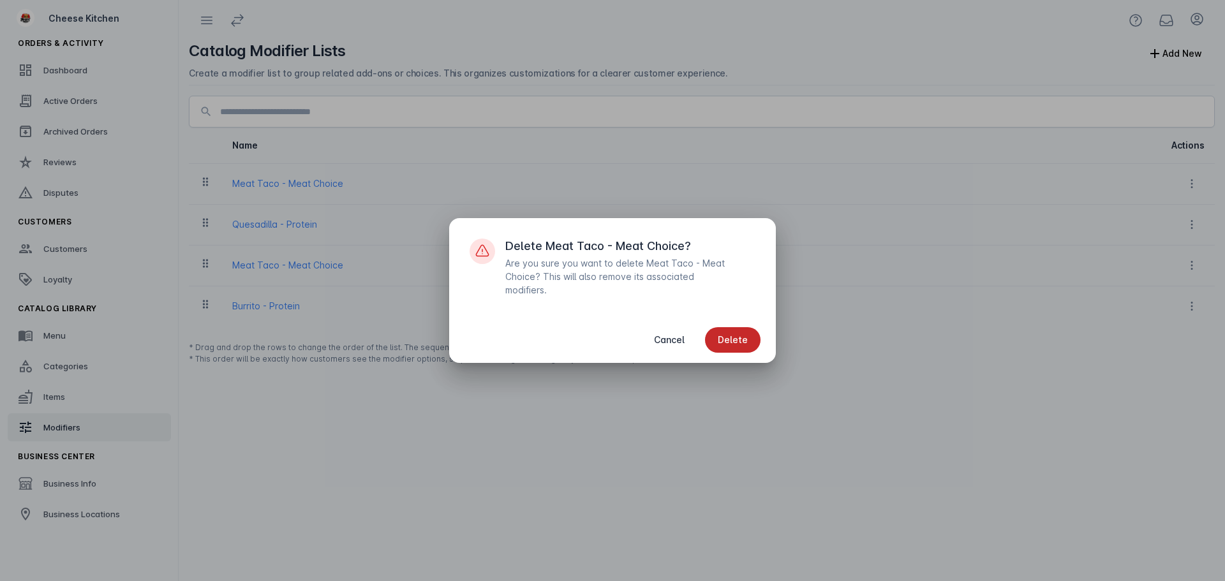
click at [744, 333] on span "button" at bounding box center [733, 340] width 56 height 31
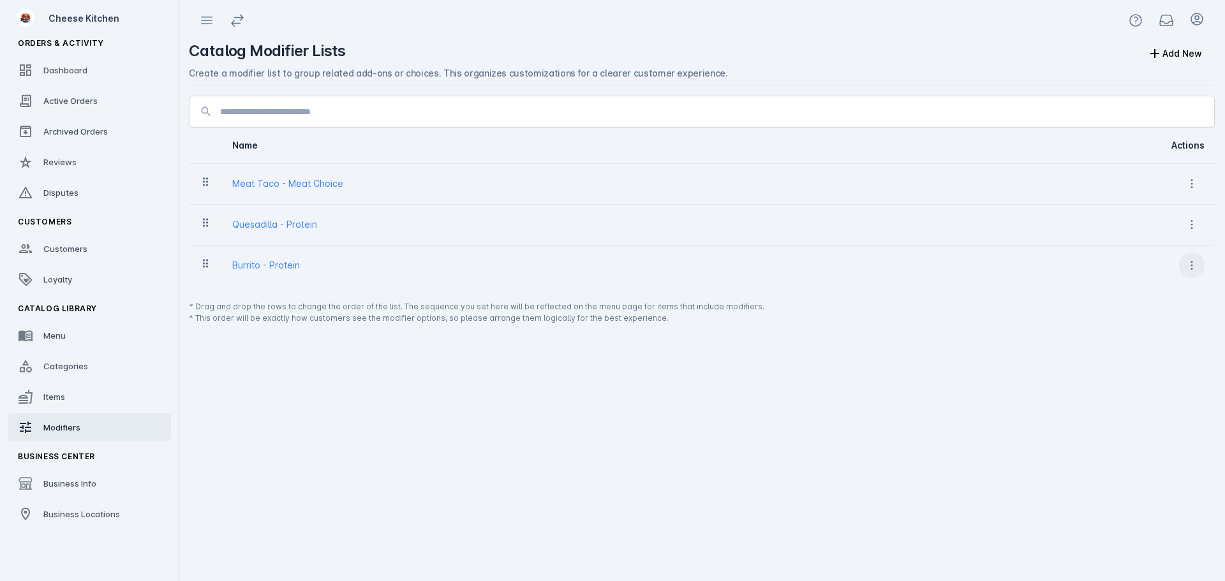
click at [1193, 264] on icon at bounding box center [1192, 265] width 13 height 13
click at [1153, 322] on span "Delete" at bounding box center [1160, 329] width 29 height 15
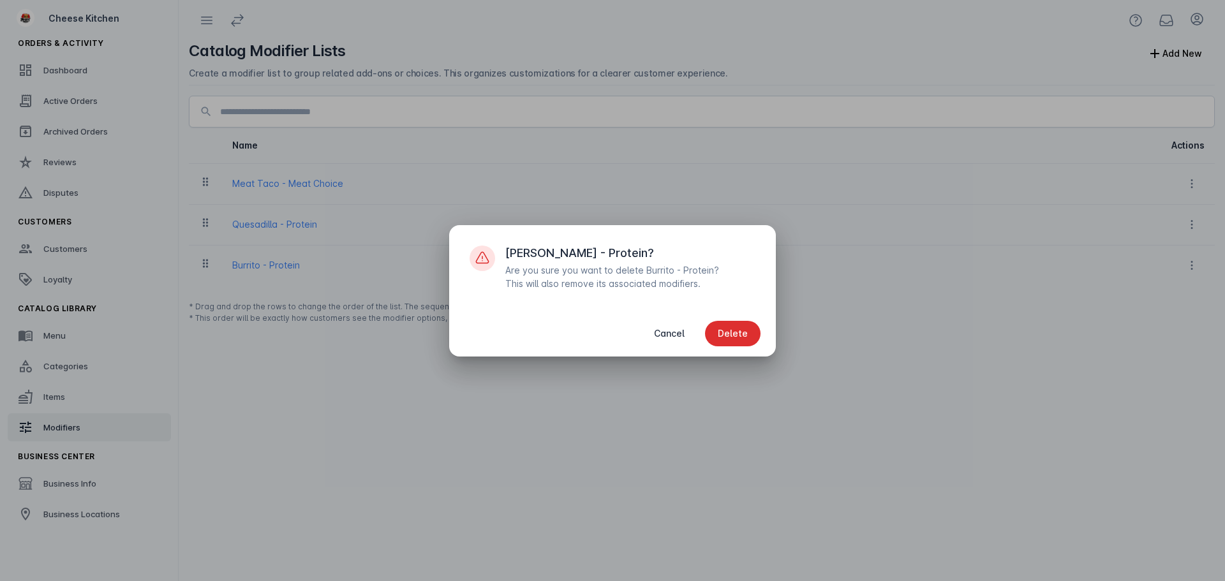
drag, startPoint x: 742, startPoint y: 329, endPoint x: 757, endPoint y: 322, distance: 17.1
click at [742, 330] on span "Delete" at bounding box center [733, 333] width 30 height 9
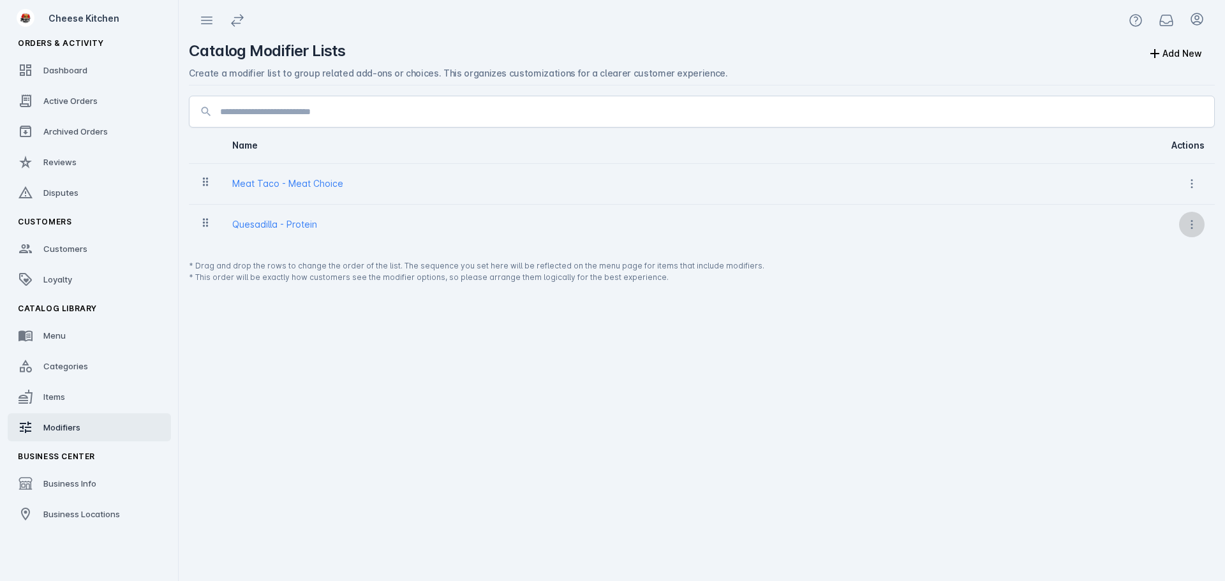
click at [1191, 220] on icon at bounding box center [1192, 224] width 13 height 13
click at [1141, 288] on span "Delete" at bounding box center [1149, 288] width 52 height 15
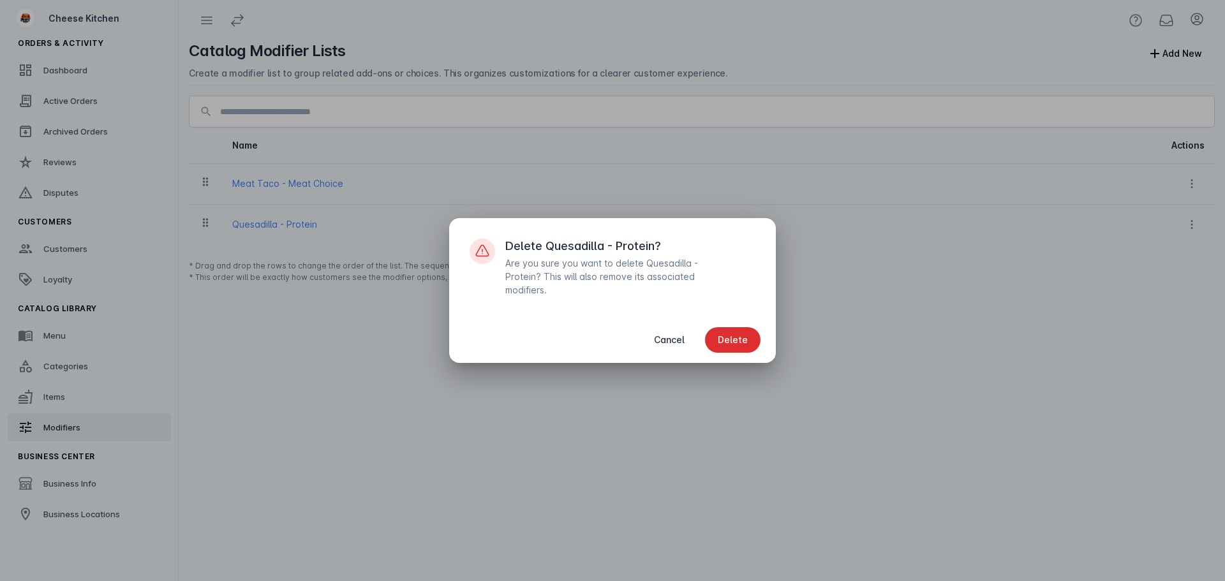
click at [737, 340] on span "button" at bounding box center [733, 340] width 56 height 31
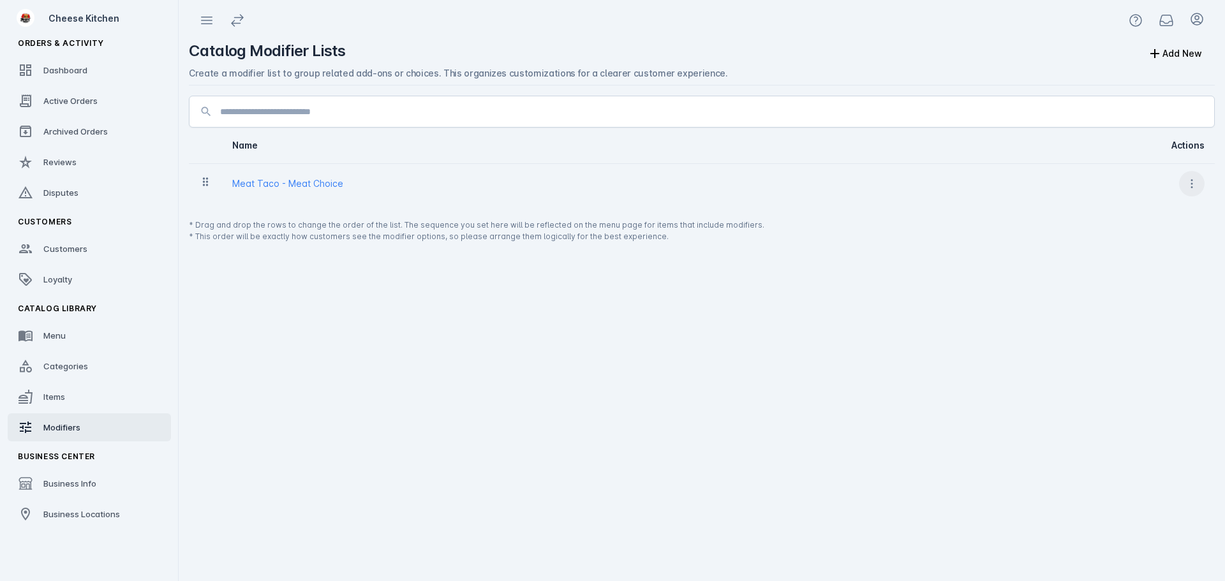
click at [1192, 182] on icon at bounding box center [1192, 183] width 13 height 13
click at [1133, 251] on icon at bounding box center [1130, 247] width 15 height 15
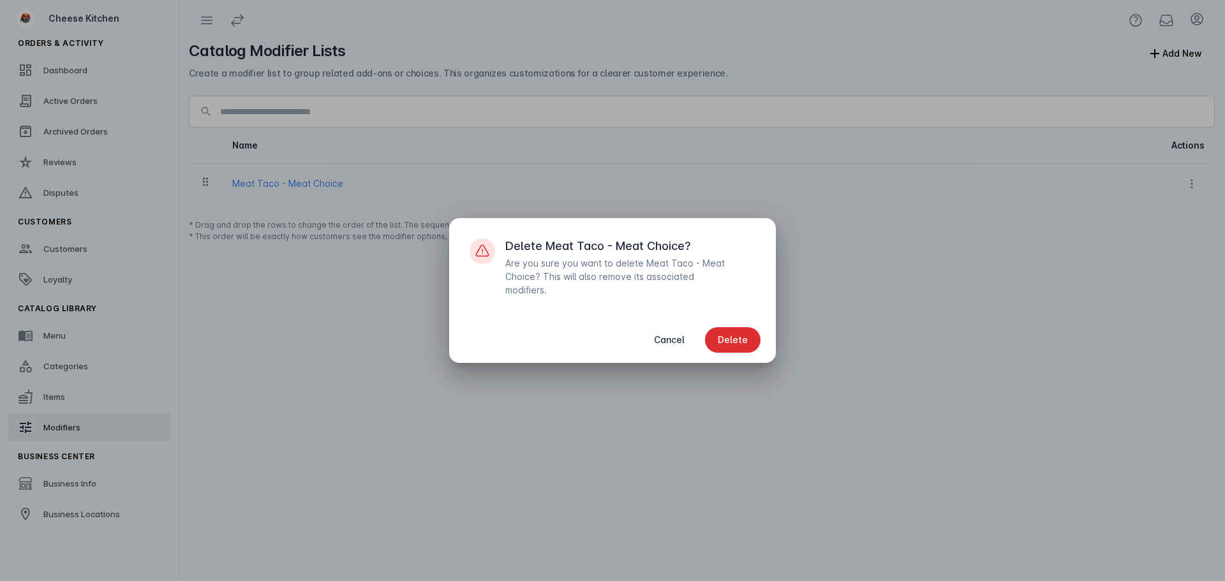
click at [723, 345] on button "Delete" at bounding box center [733, 340] width 56 height 26
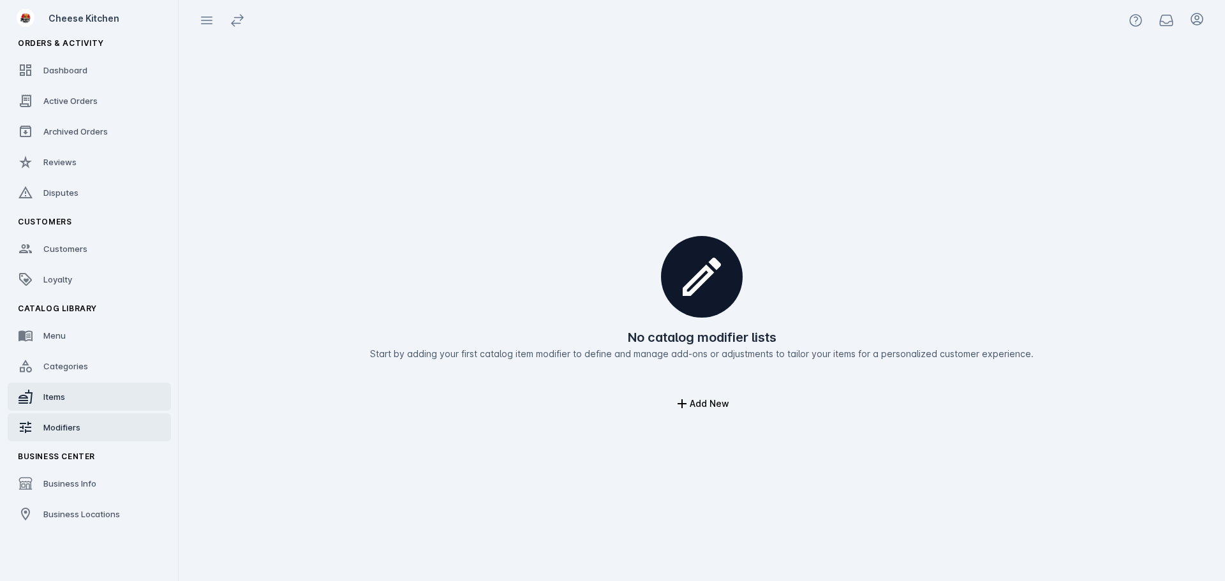
click at [64, 391] on div "Items" at bounding box center [54, 397] width 22 height 13
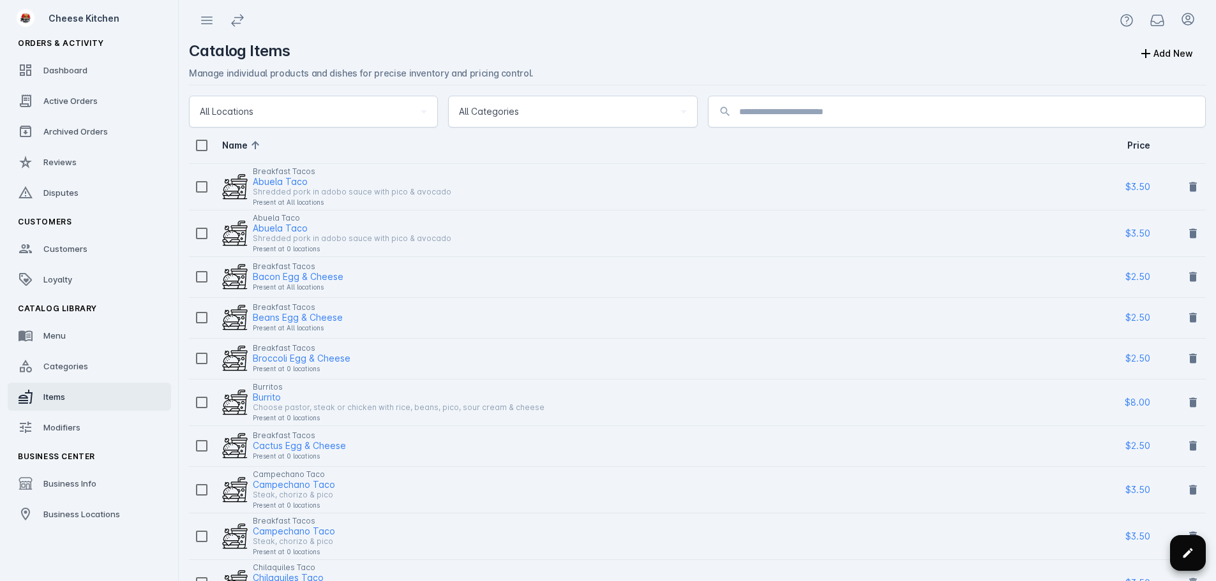
click at [1180, 548] on span at bounding box center [1187, 553] width 31 height 31
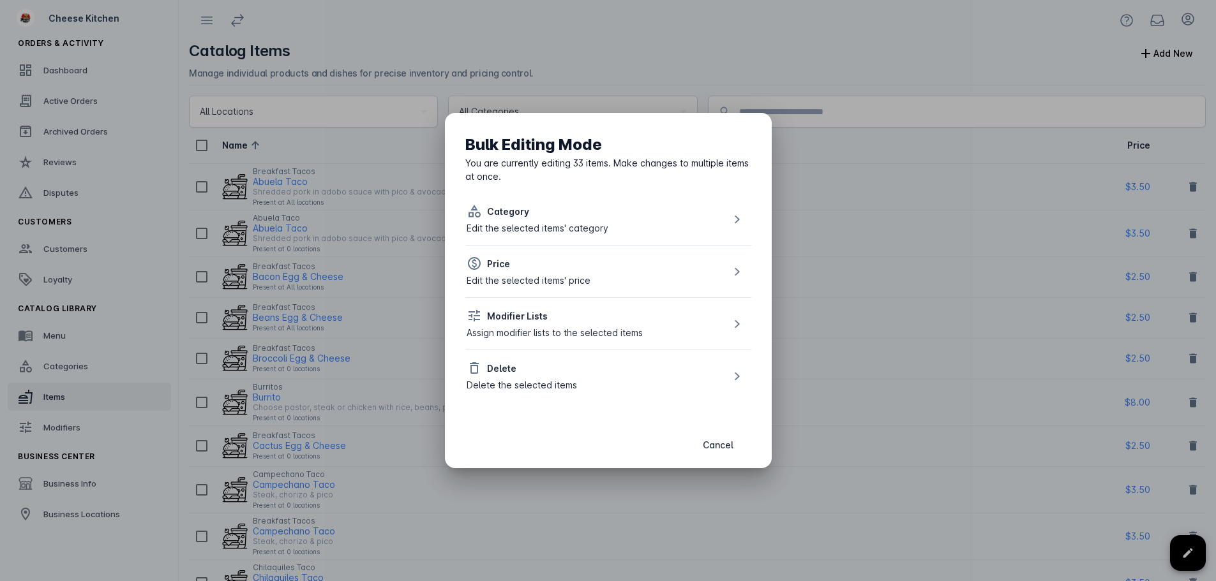
click at [546, 375] on div "Delete" at bounding box center [522, 368] width 110 height 15
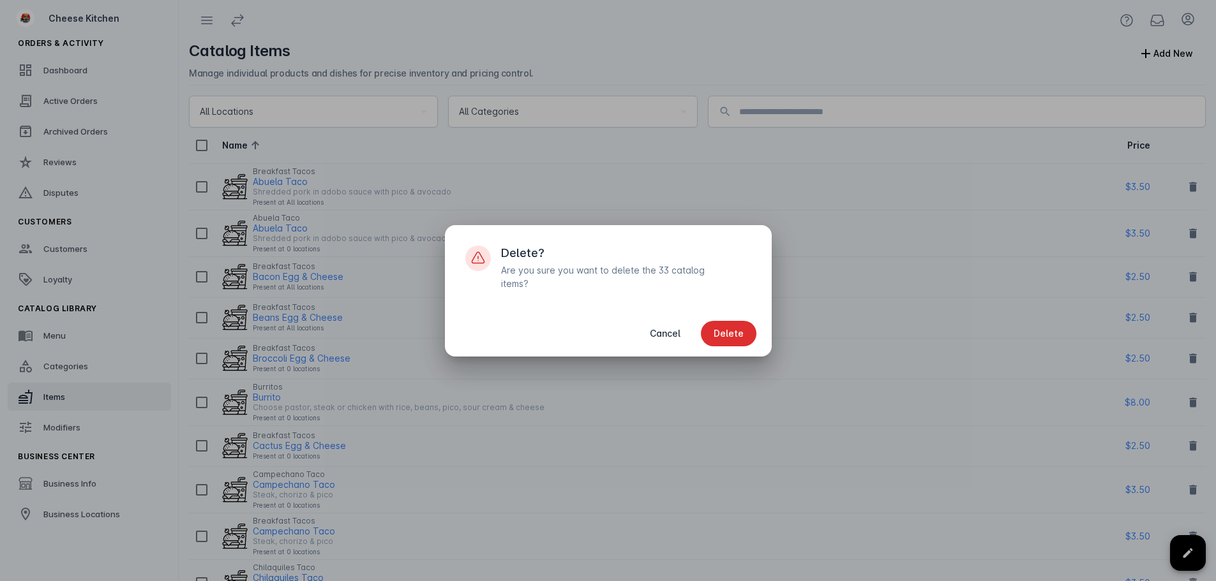
click at [732, 337] on span "Delete" at bounding box center [729, 333] width 30 height 9
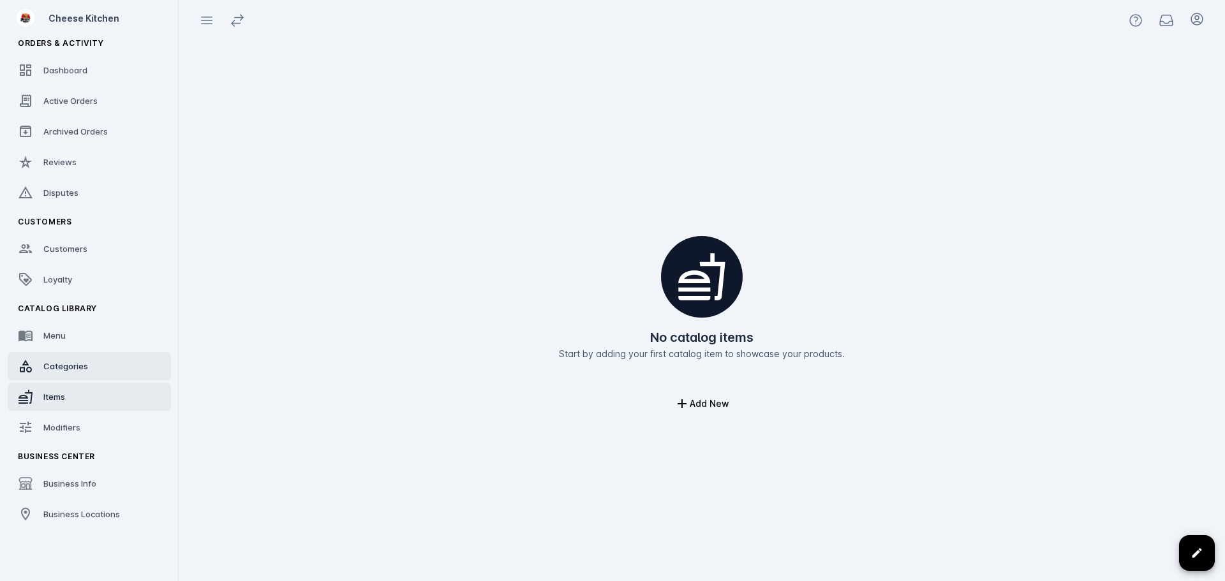
click at [53, 366] on span "Categories" at bounding box center [65, 366] width 45 height 10
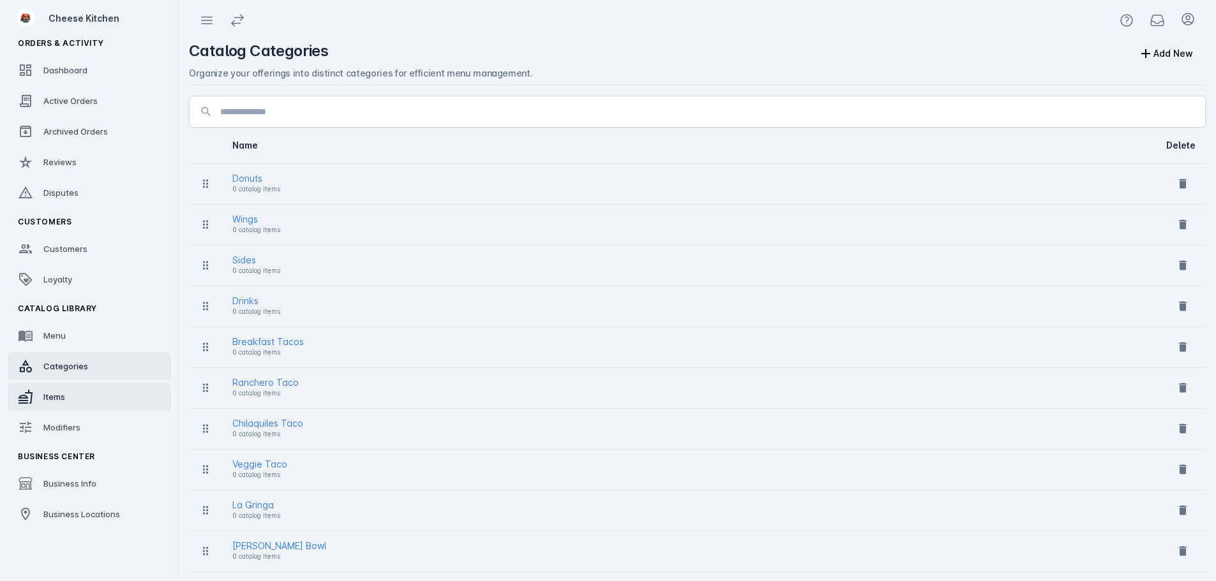
click at [54, 404] on link "Items" at bounding box center [89, 397] width 163 height 28
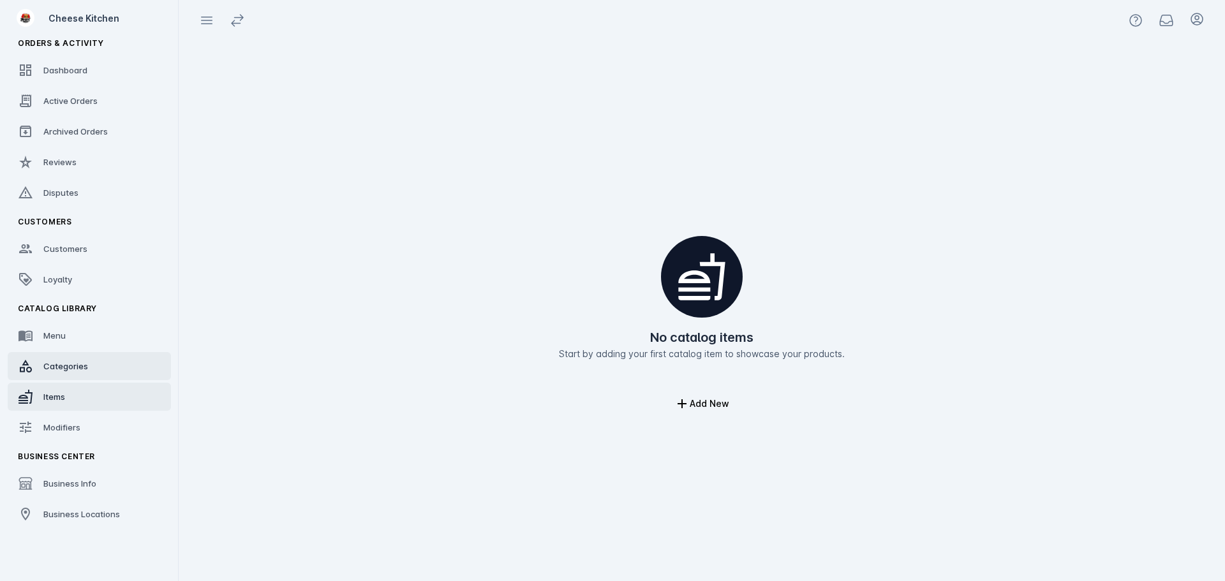
click at [65, 378] on link "Categories" at bounding box center [89, 366] width 163 height 28
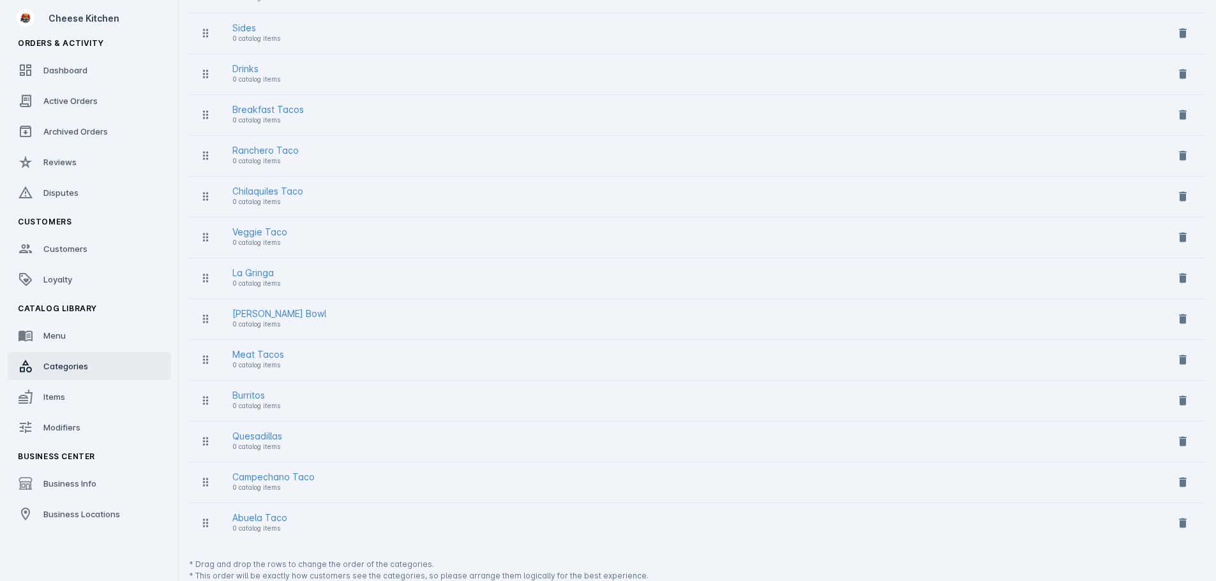
scroll to position [233, 0]
click at [1181, 520] on icon at bounding box center [1182, 522] width 13 height 13
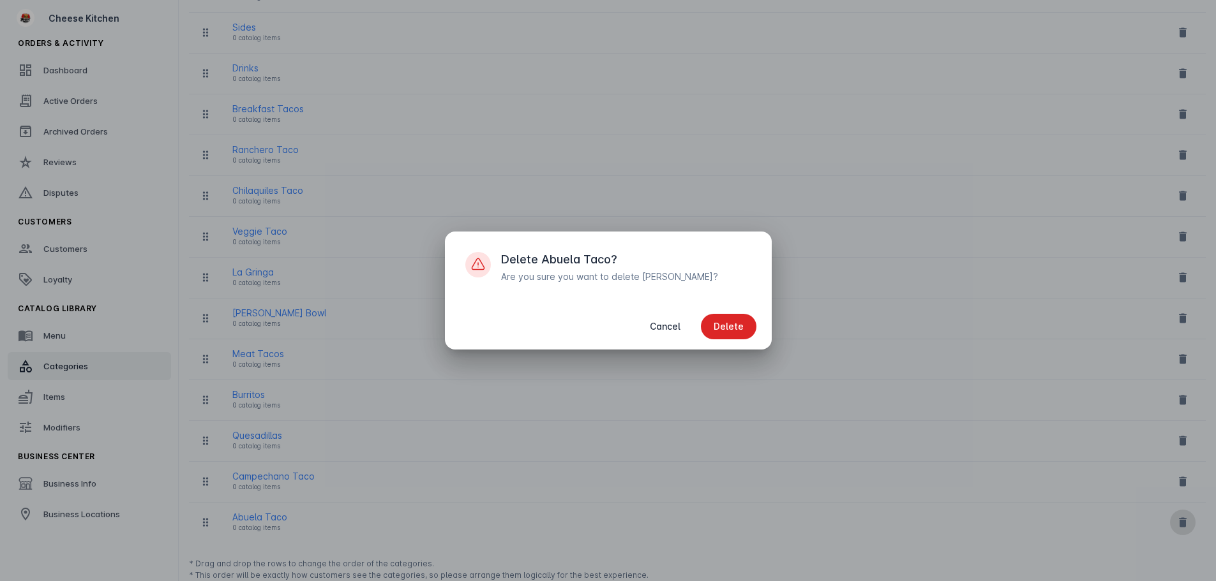
scroll to position [0, 0]
drag, startPoint x: 732, startPoint y: 321, endPoint x: 972, endPoint y: 423, distance: 260.5
click at [733, 322] on span "Delete" at bounding box center [729, 326] width 30 height 9
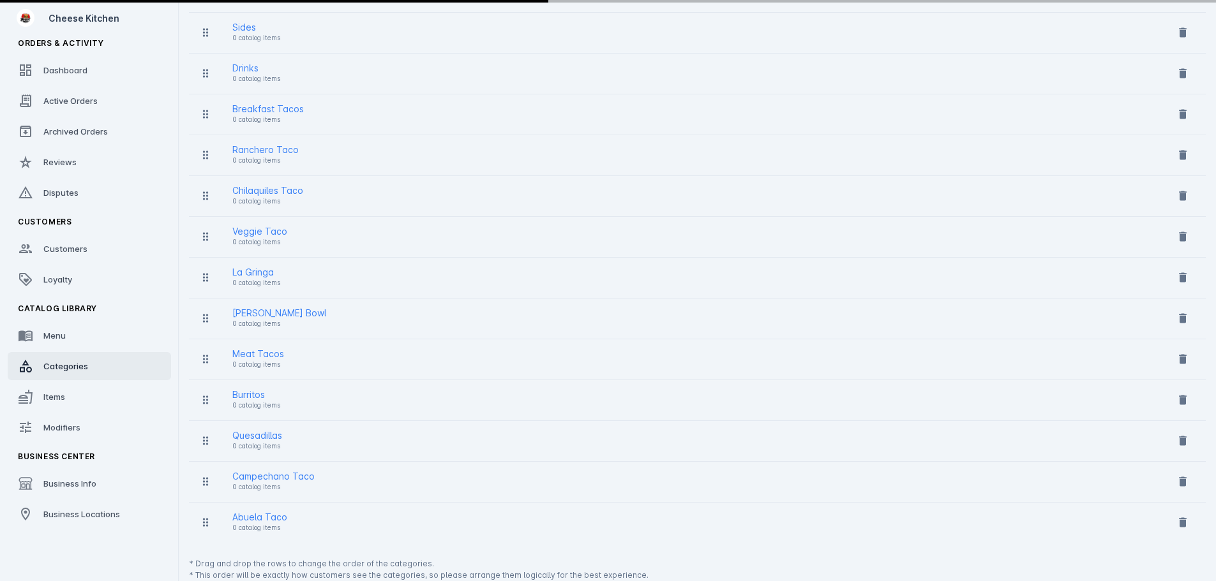
scroll to position [192, 0]
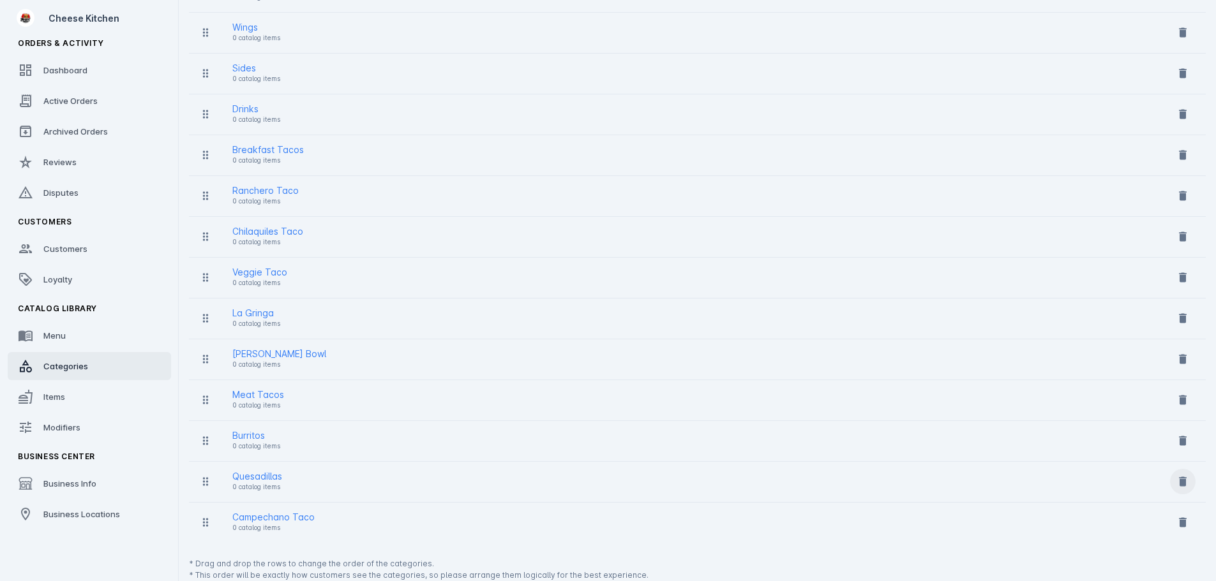
click at [1180, 481] on icon at bounding box center [1183, 482] width 8 height 10
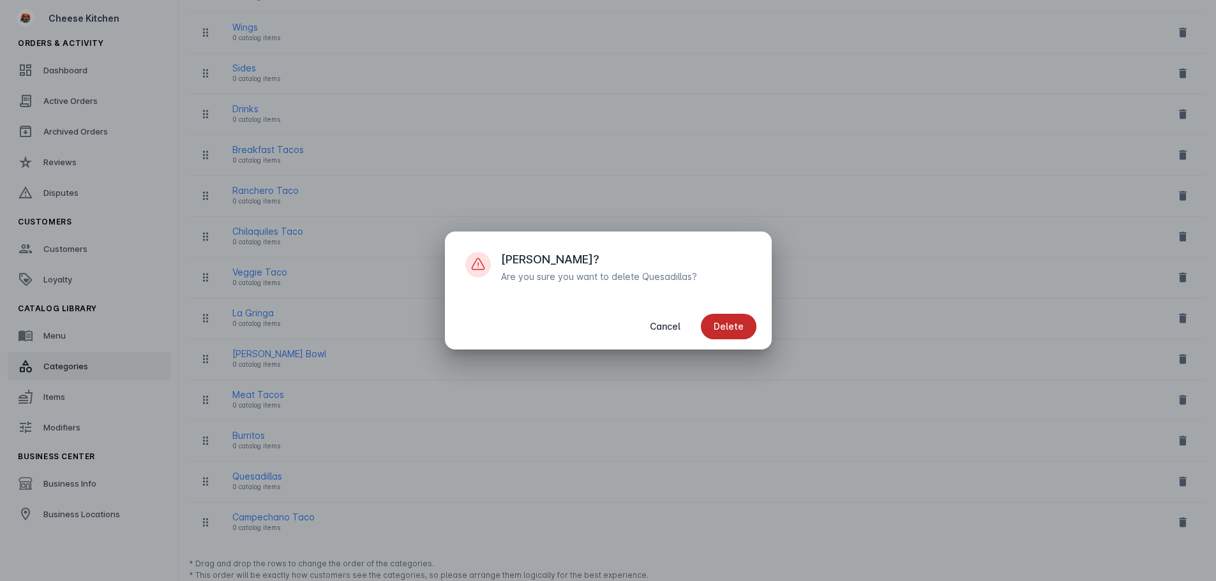
drag, startPoint x: 724, startPoint y: 332, endPoint x: 1096, endPoint y: 257, distance: 379.6
click at [724, 332] on span "button" at bounding box center [729, 326] width 56 height 31
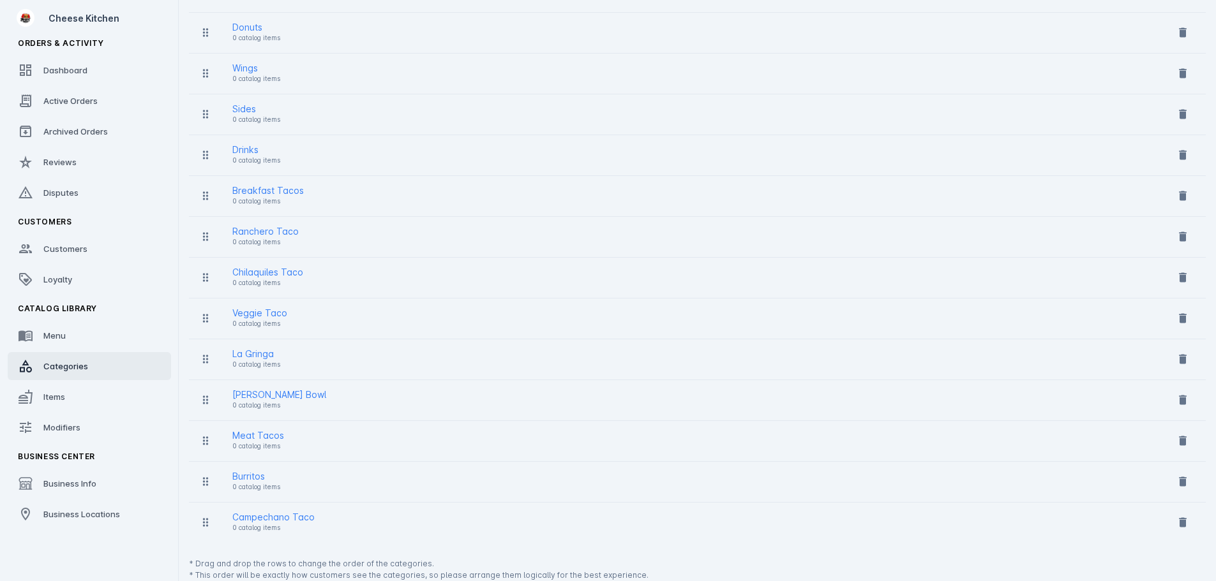
scroll to position [151, 0]
click at [1185, 237] on icon at bounding box center [1183, 237] width 8 height 10
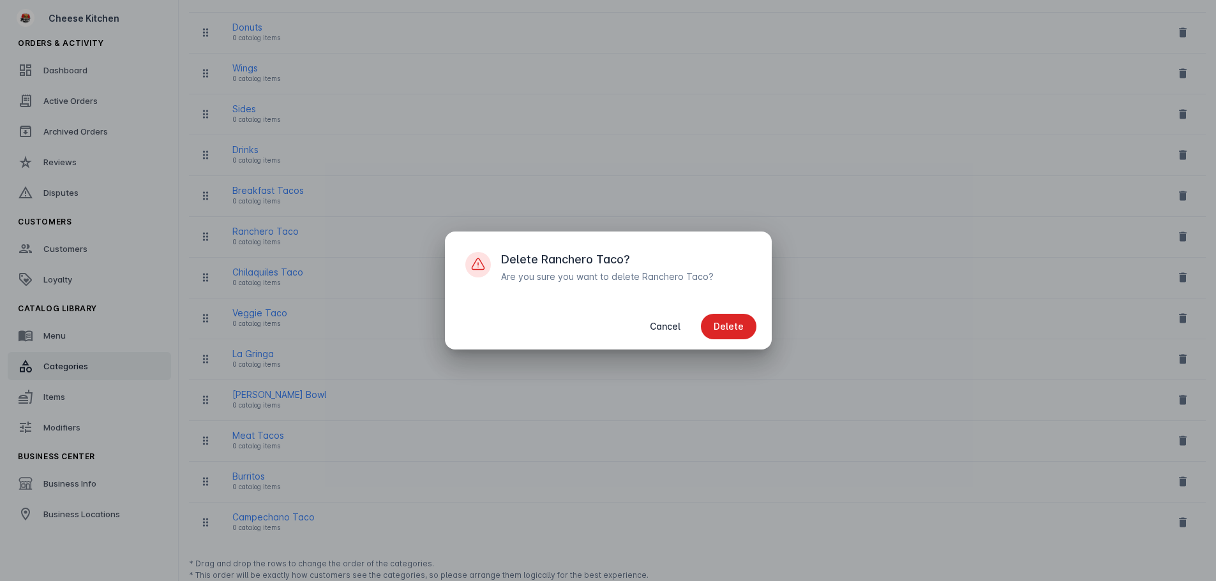
drag, startPoint x: 698, startPoint y: 336, endPoint x: 735, endPoint y: 325, distance: 38.4
click at [699, 336] on div "Cancel Delete" at bounding box center [608, 327] width 327 height 46
click at [744, 321] on span "button" at bounding box center [729, 326] width 56 height 31
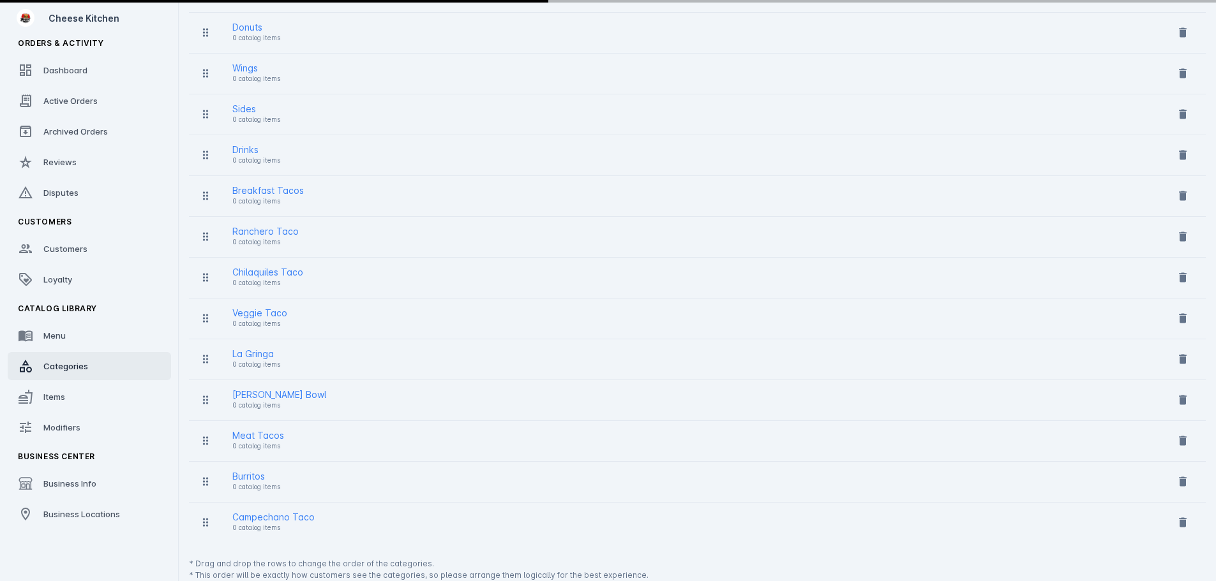
scroll to position [110, 0]
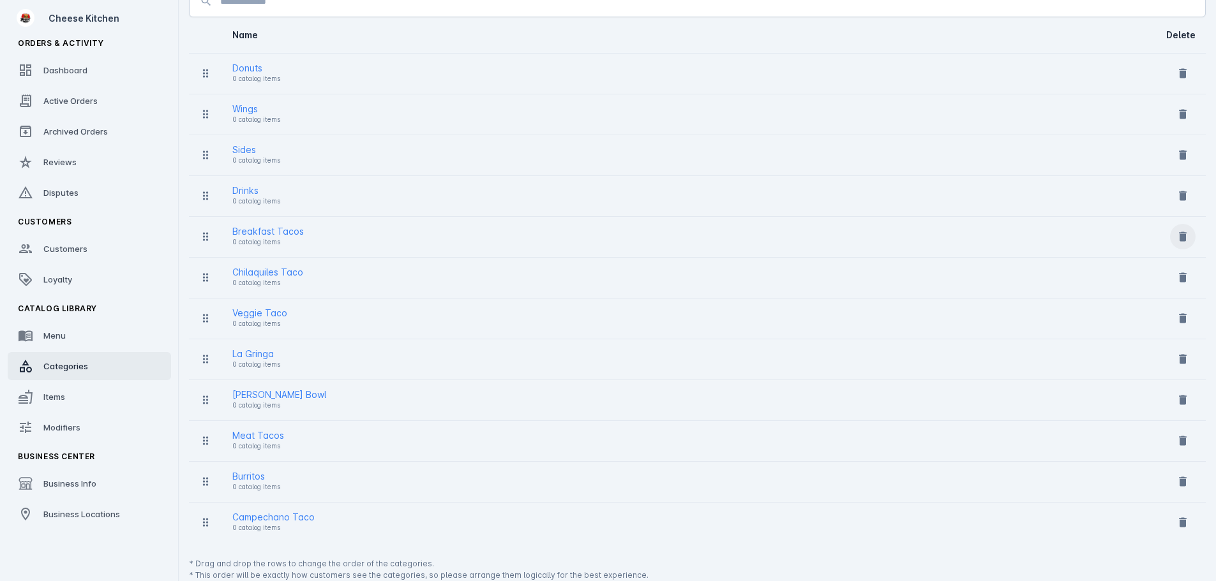
click at [1174, 236] on span at bounding box center [1182, 236] width 31 height 31
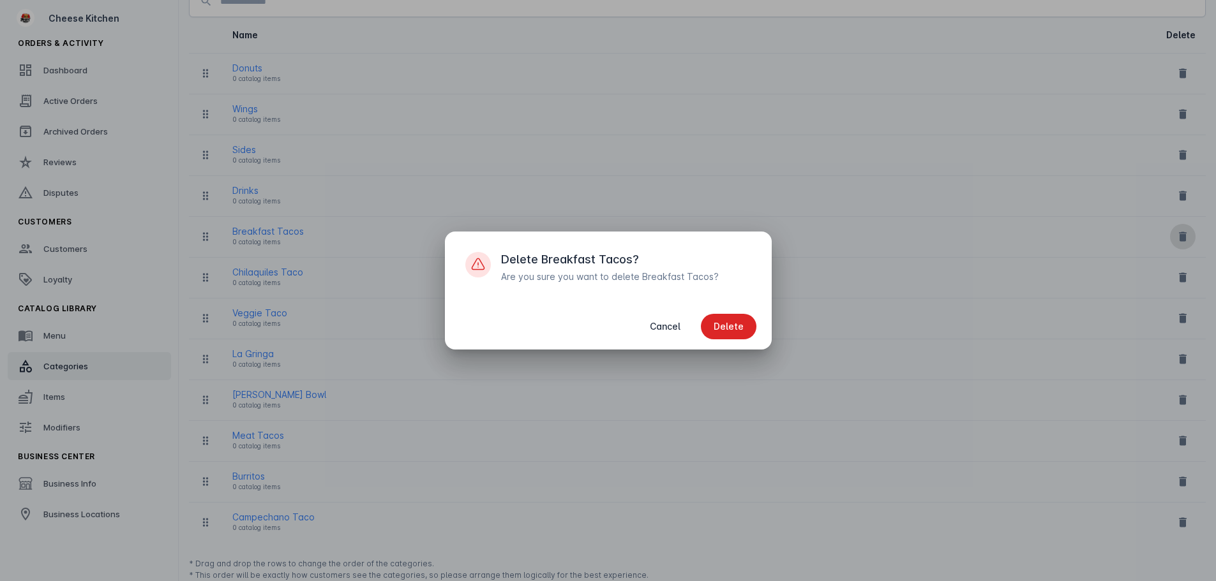
scroll to position [0, 0]
click at [705, 333] on span "button" at bounding box center [729, 326] width 56 height 31
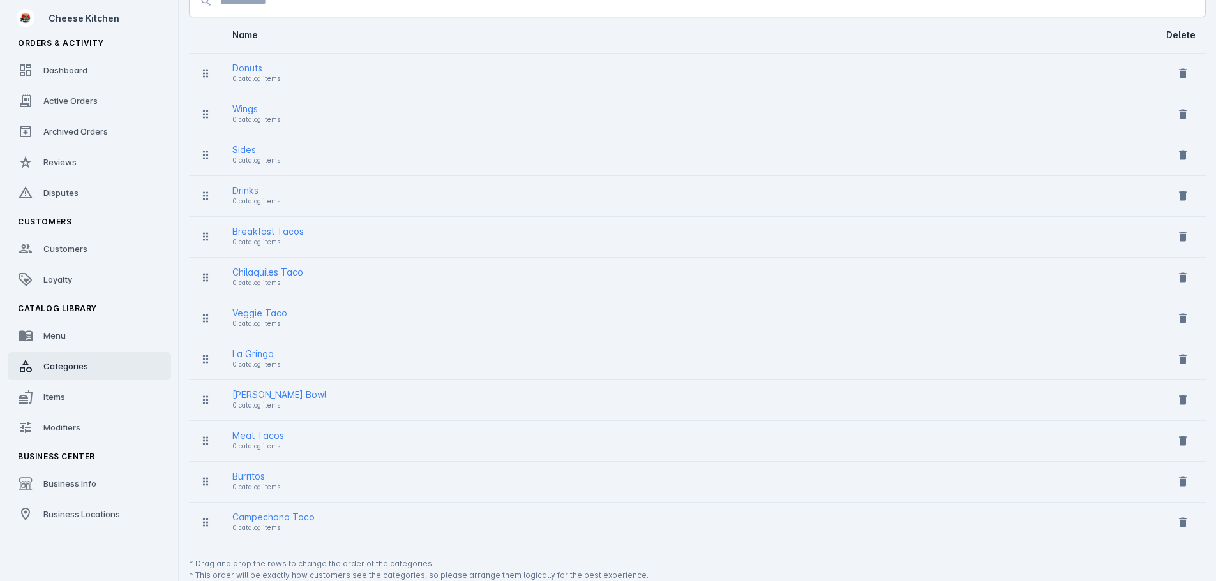
scroll to position [70, 0]
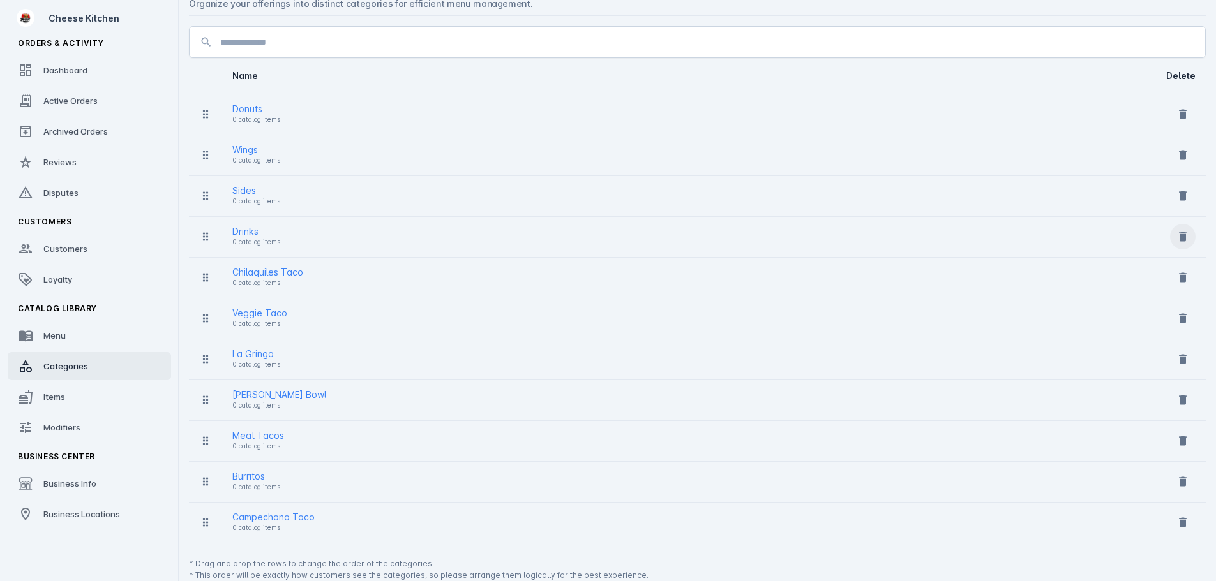
click at [1189, 236] on span at bounding box center [1182, 236] width 31 height 31
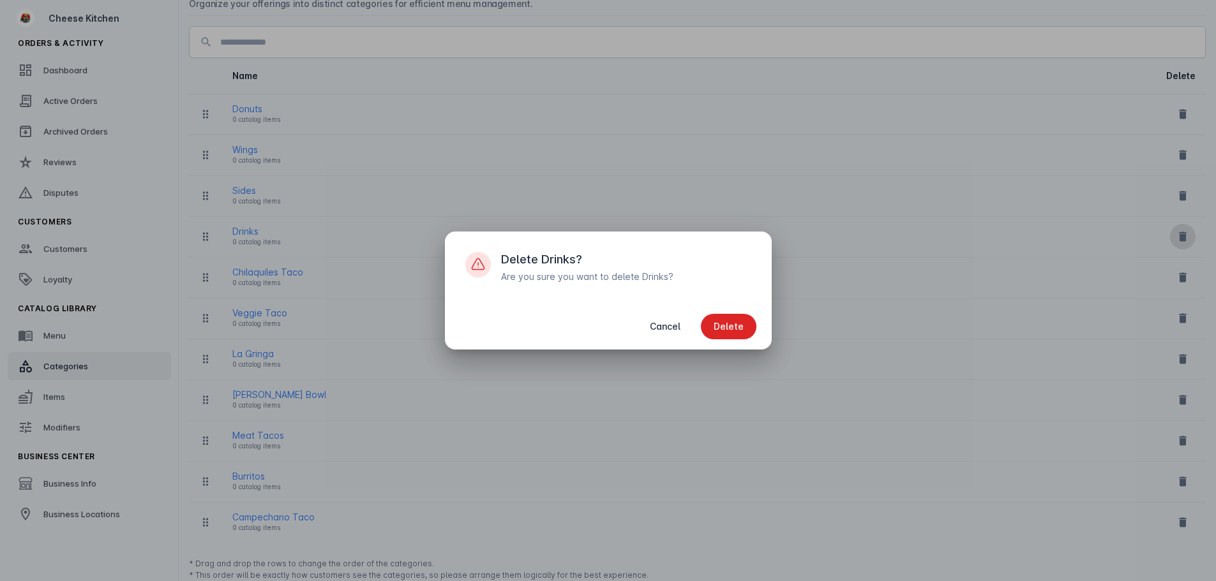
scroll to position [0, 0]
click at [740, 324] on span "Delete" at bounding box center [729, 326] width 30 height 9
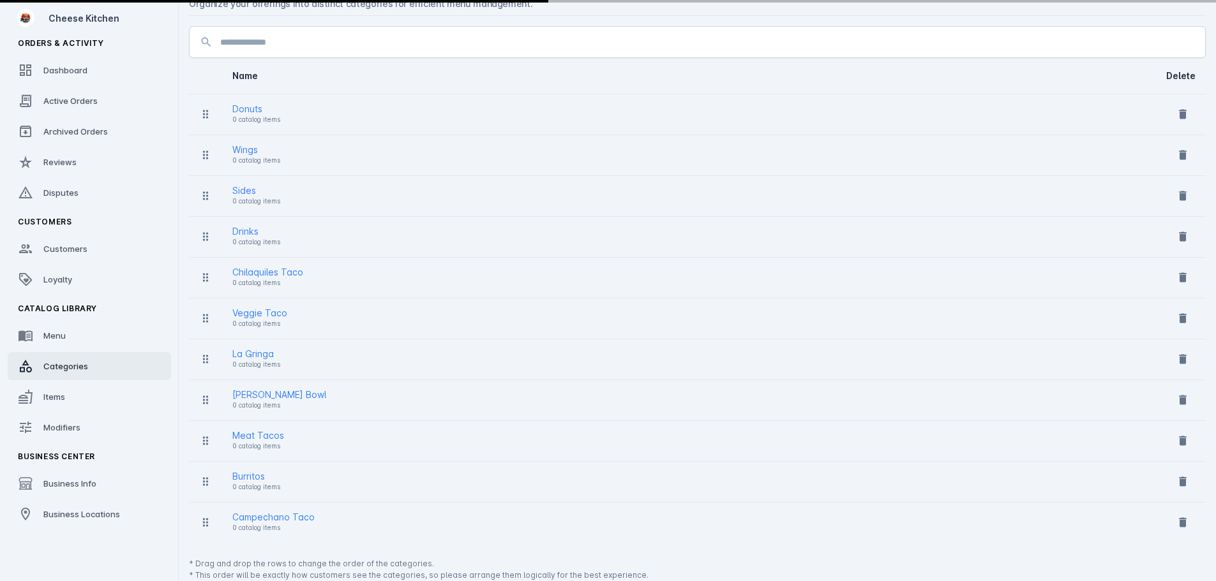
scroll to position [29, 0]
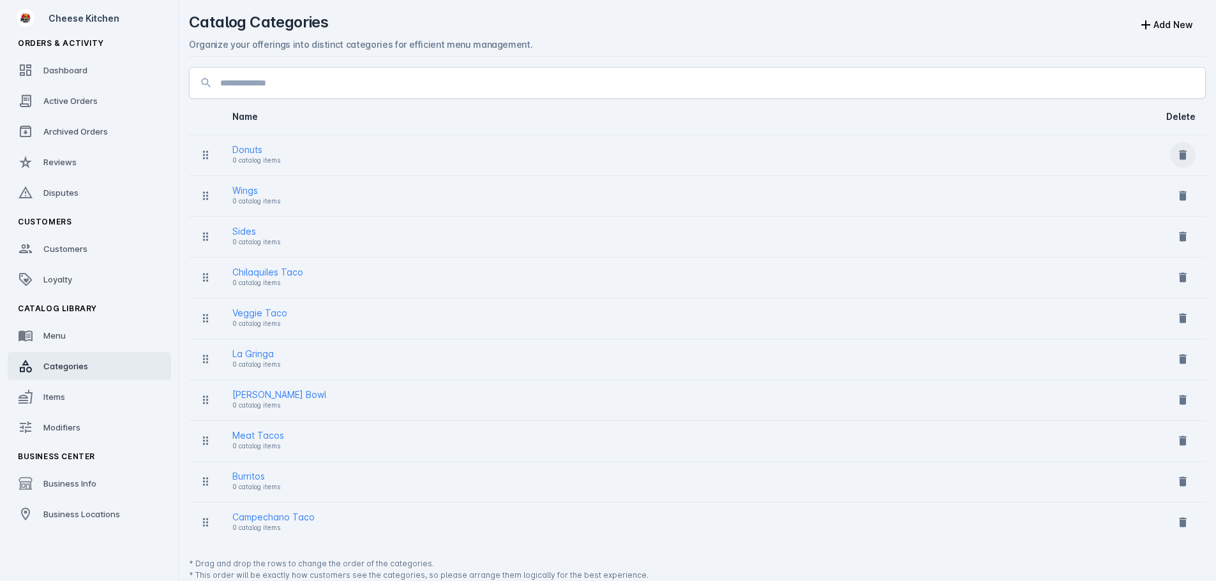
click at [1188, 159] on icon at bounding box center [1182, 155] width 13 height 13
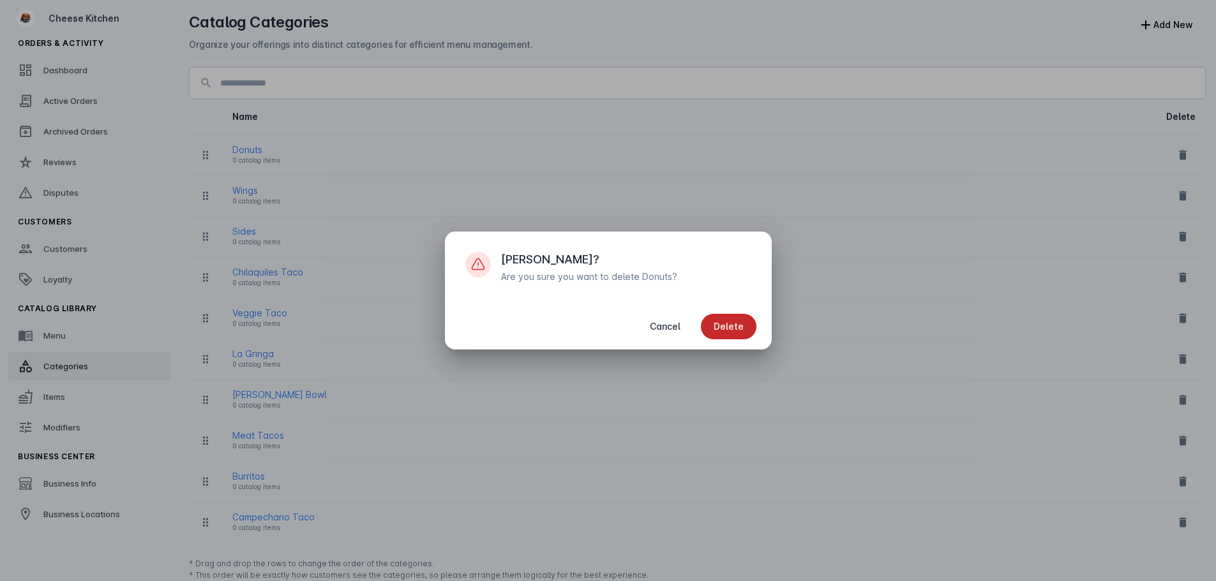
click at [743, 320] on span "button" at bounding box center [729, 326] width 56 height 31
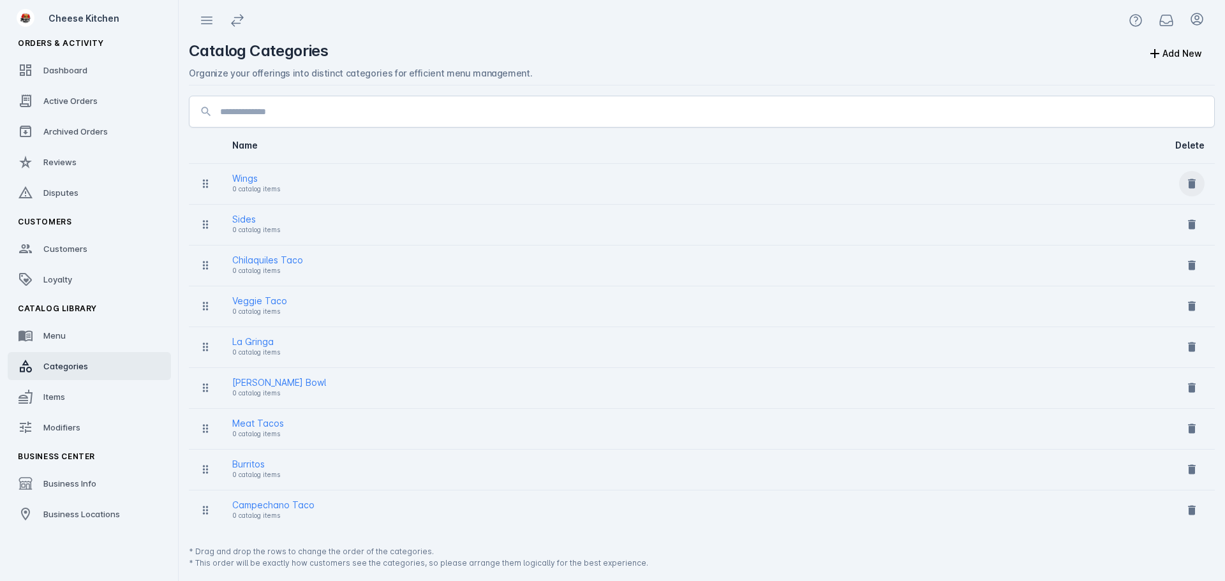
click at [1186, 190] on span at bounding box center [1192, 183] width 31 height 31
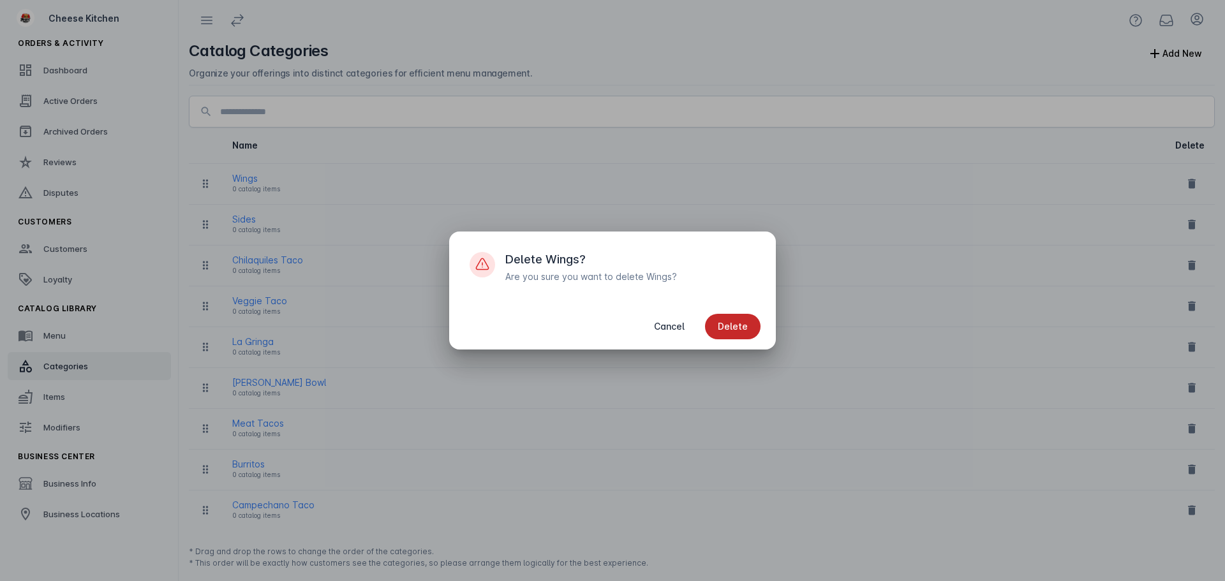
drag, startPoint x: 744, startPoint y: 333, endPoint x: 1028, endPoint y: 241, distance: 299.1
click at [744, 333] on span "button" at bounding box center [733, 326] width 56 height 31
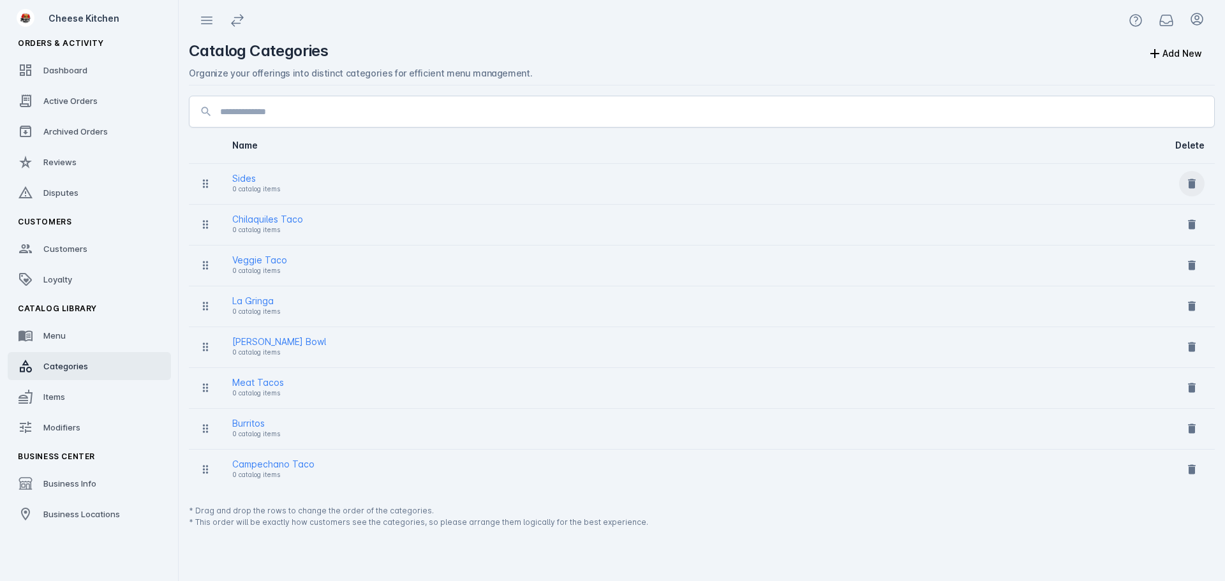
click at [1188, 186] on icon at bounding box center [1192, 183] width 13 height 13
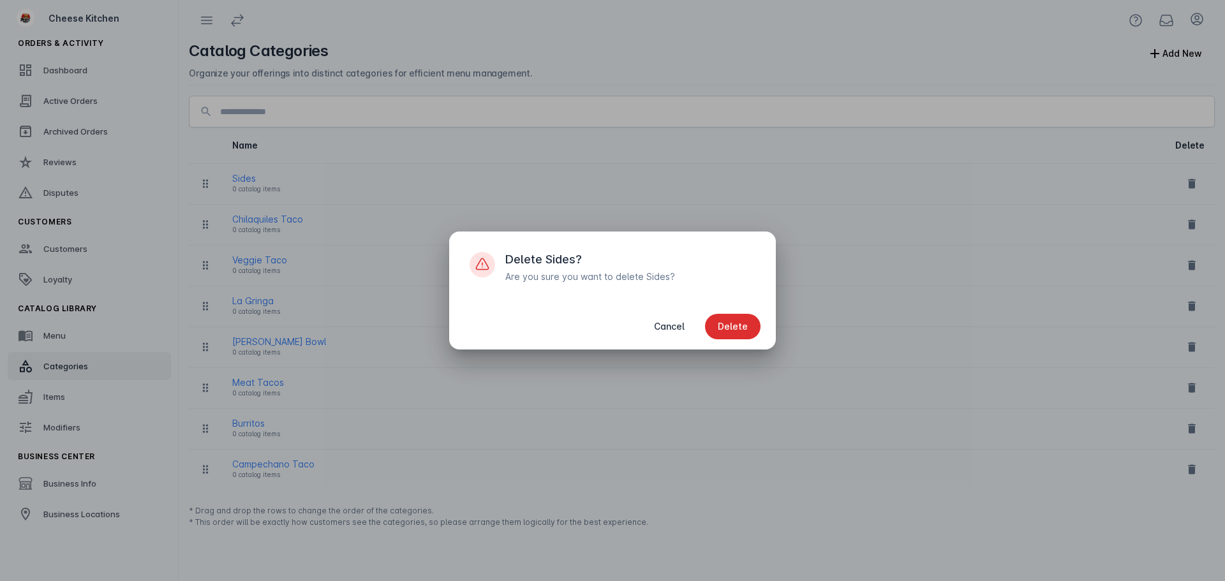
click at [752, 327] on span "button" at bounding box center [733, 326] width 56 height 31
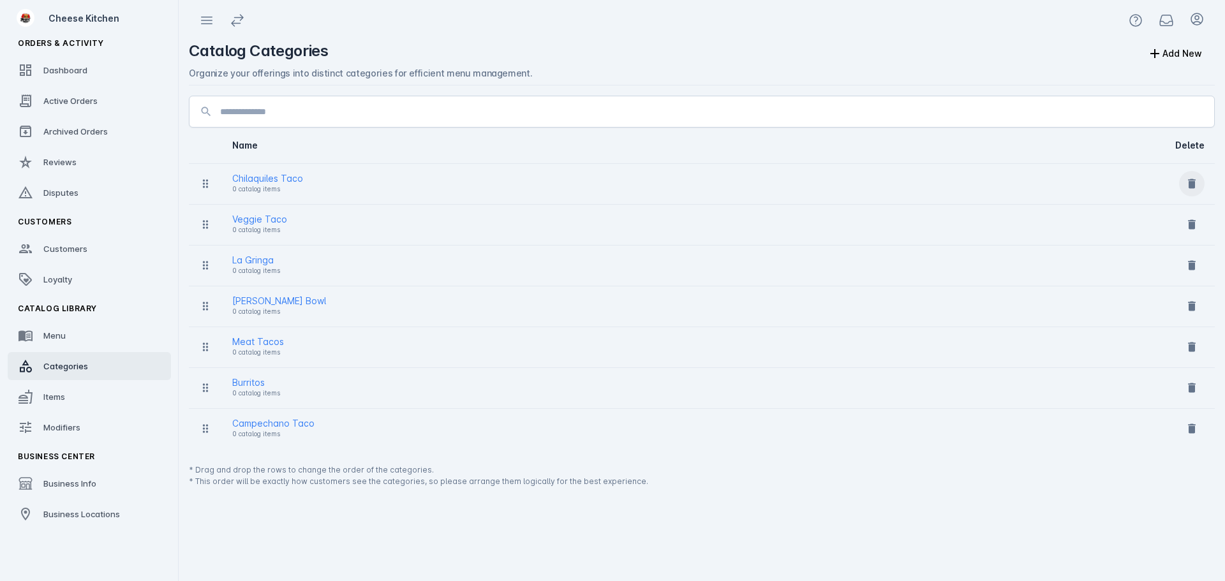
click at [1192, 181] on icon at bounding box center [1192, 184] width 8 height 10
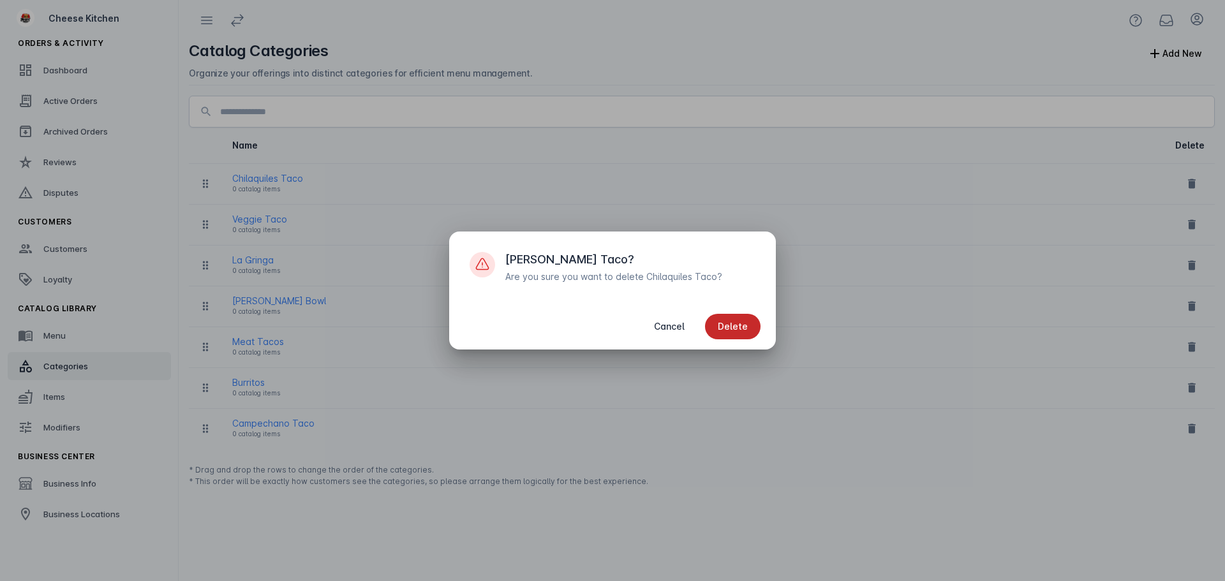
drag, startPoint x: 721, startPoint y: 332, endPoint x: 1034, endPoint y: 257, distance: 322.3
click at [722, 332] on span "button" at bounding box center [733, 326] width 56 height 31
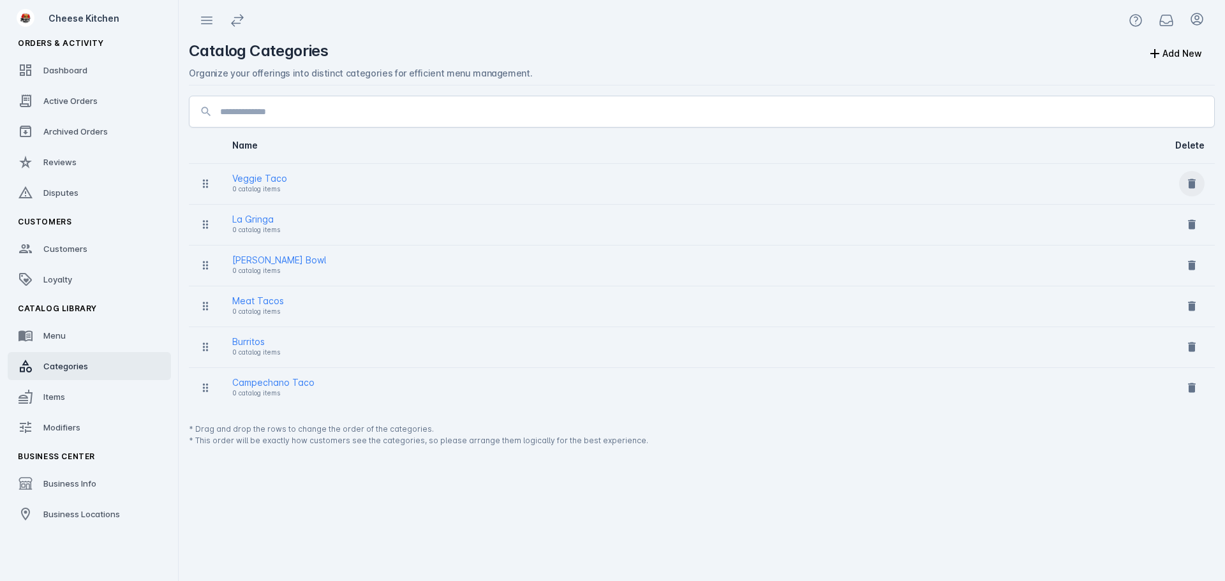
click at [1199, 183] on span at bounding box center [1192, 183] width 31 height 31
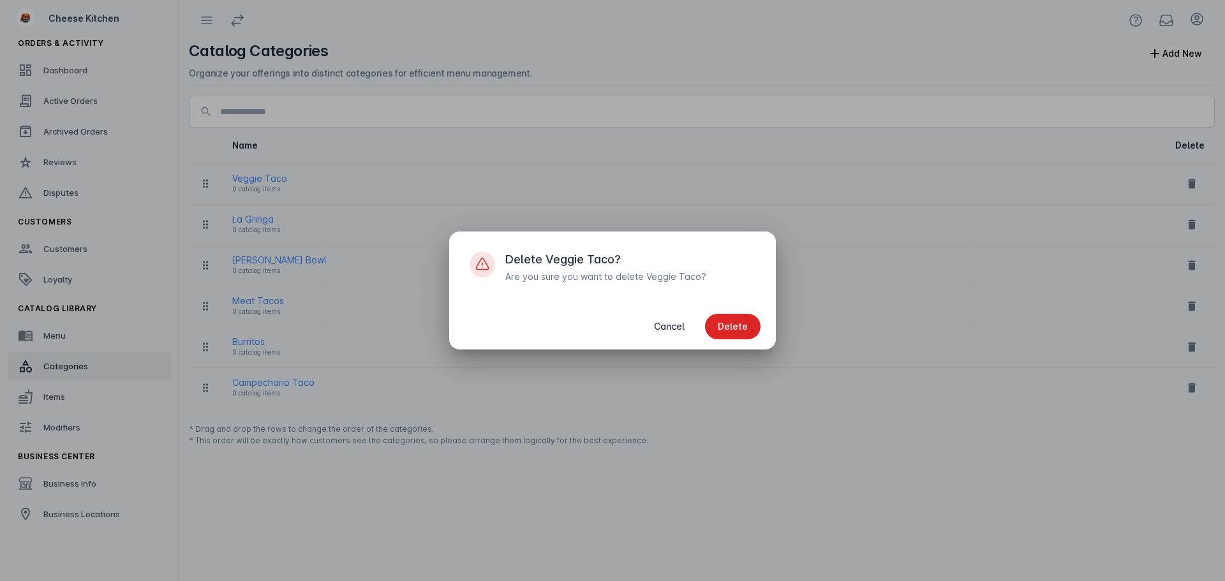
drag, startPoint x: 733, startPoint y: 328, endPoint x: 1006, endPoint y: 244, distance: 285.2
click at [738, 326] on span "Delete" at bounding box center [733, 326] width 30 height 9
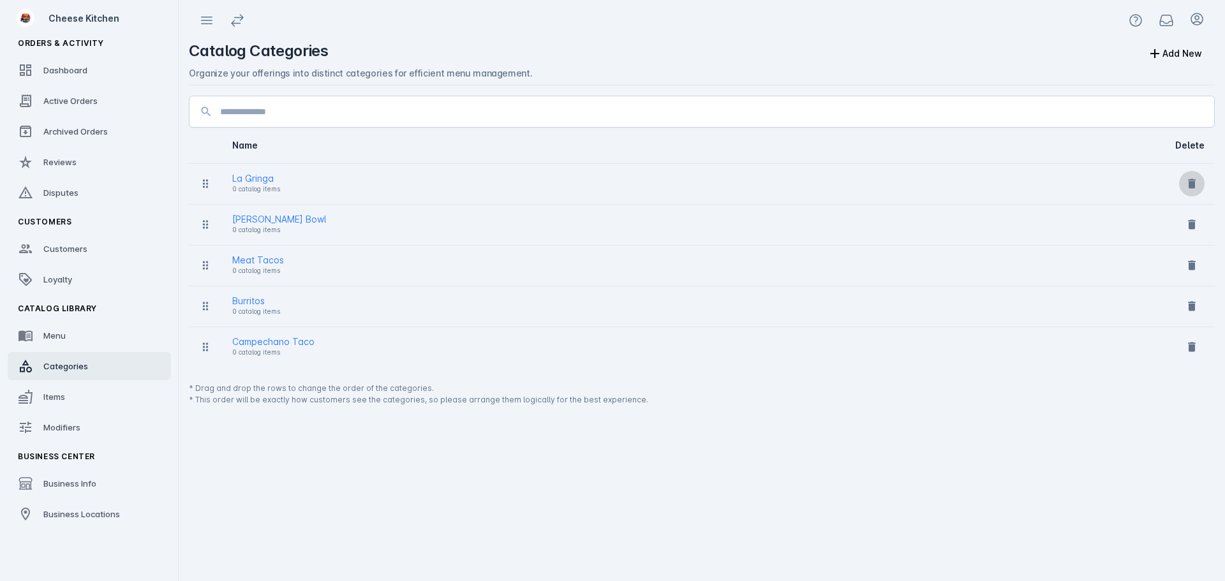
click at [1193, 184] on icon at bounding box center [1192, 184] width 8 height 10
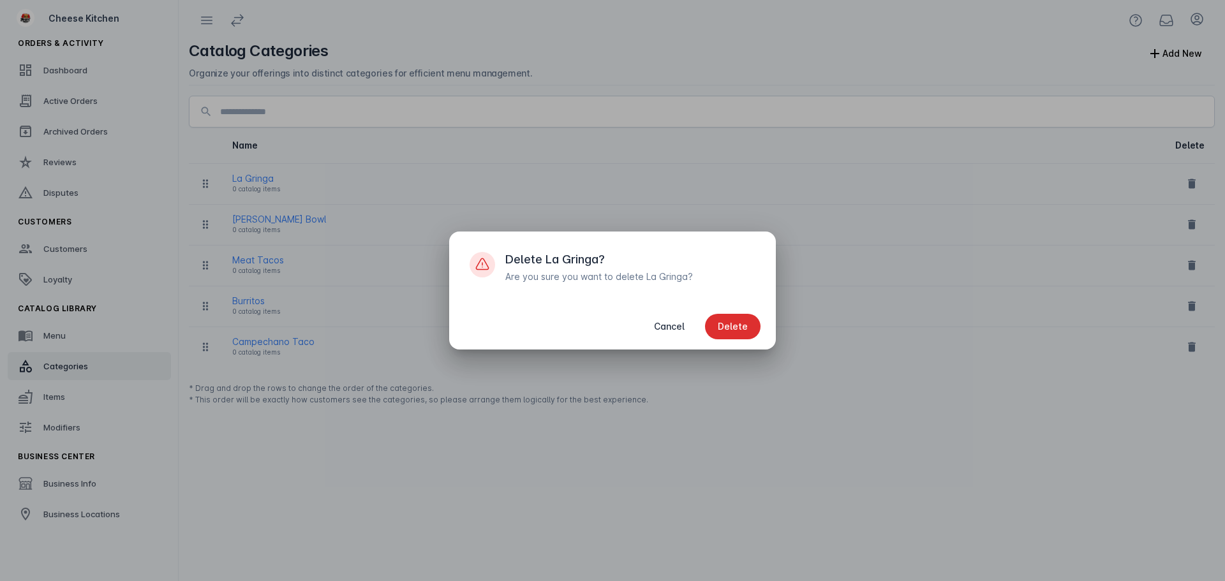
click at [742, 324] on span "Delete" at bounding box center [733, 326] width 30 height 9
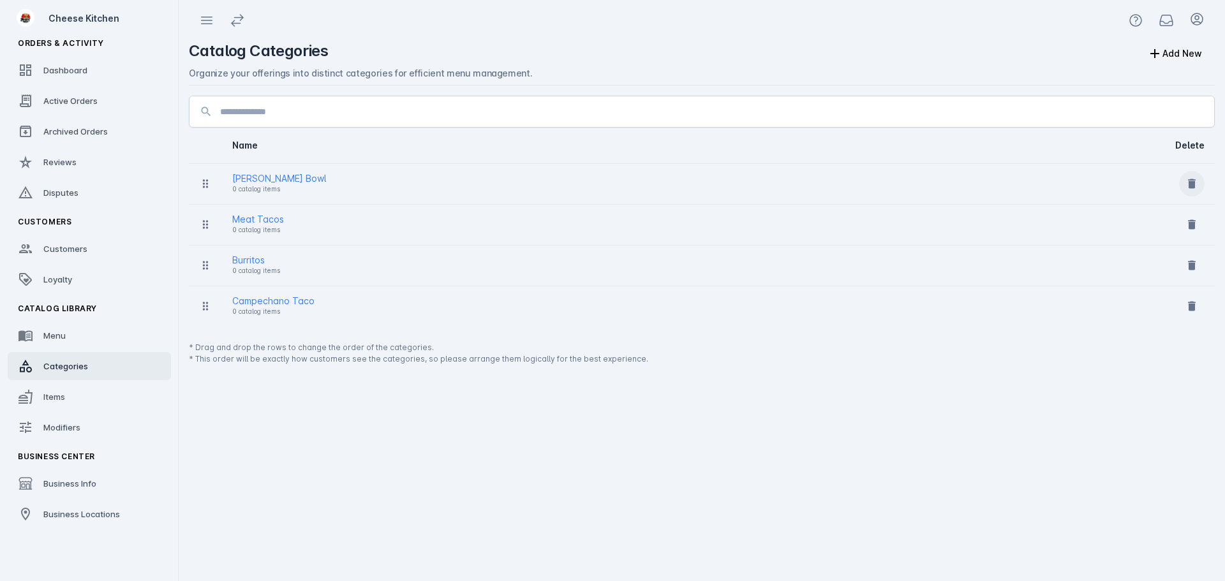
click at [1192, 186] on icon at bounding box center [1192, 184] width 8 height 10
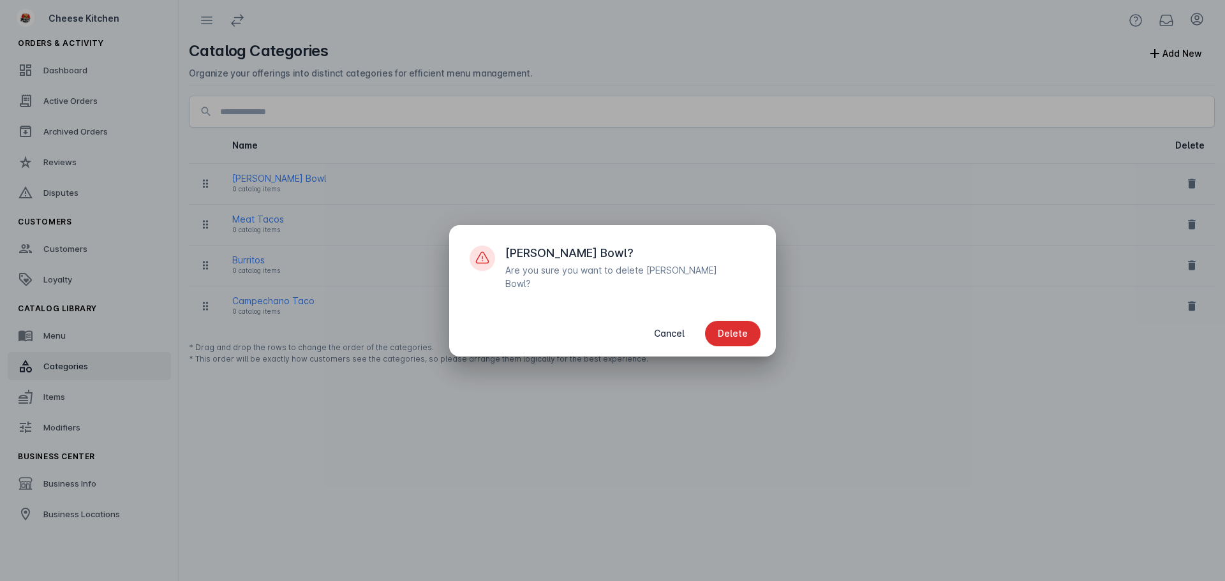
drag, startPoint x: 724, startPoint y: 330, endPoint x: 733, endPoint y: 327, distance: 9.3
click at [726, 330] on span "Delete" at bounding box center [733, 333] width 30 height 9
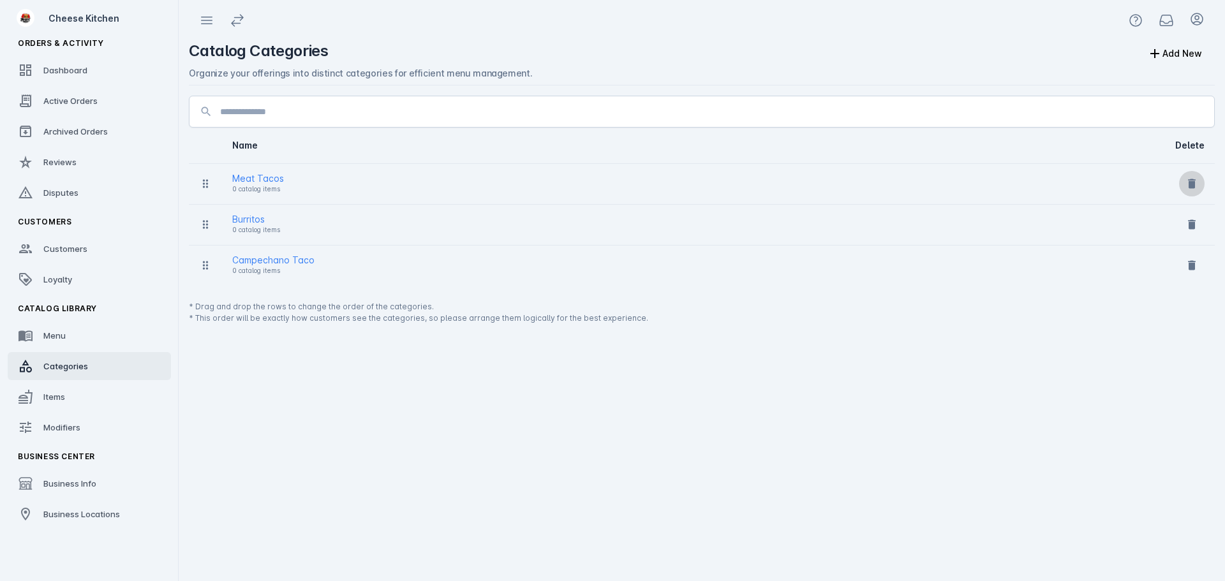
click at [1204, 184] on span at bounding box center [1192, 183] width 31 height 31
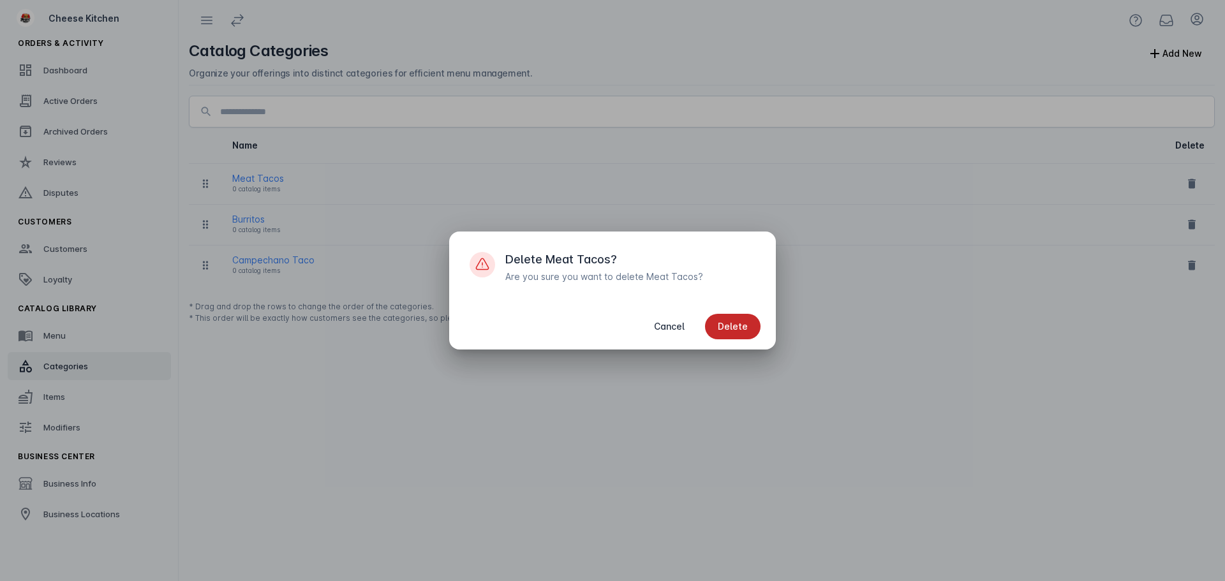
click at [749, 322] on span "button" at bounding box center [733, 326] width 56 height 31
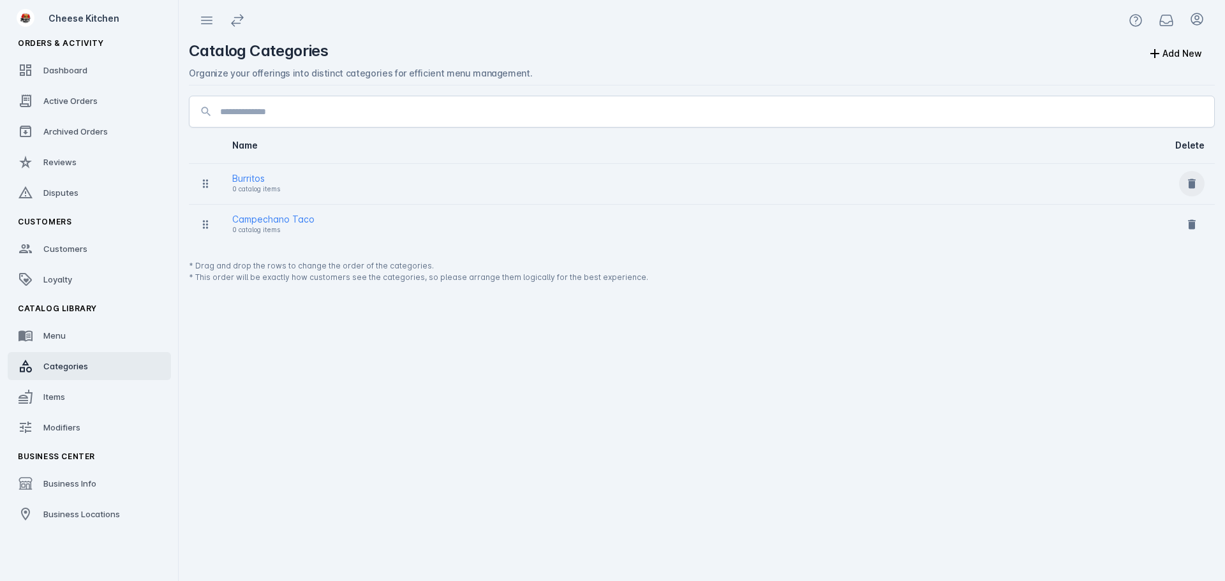
click at [1202, 175] on span at bounding box center [1192, 183] width 31 height 31
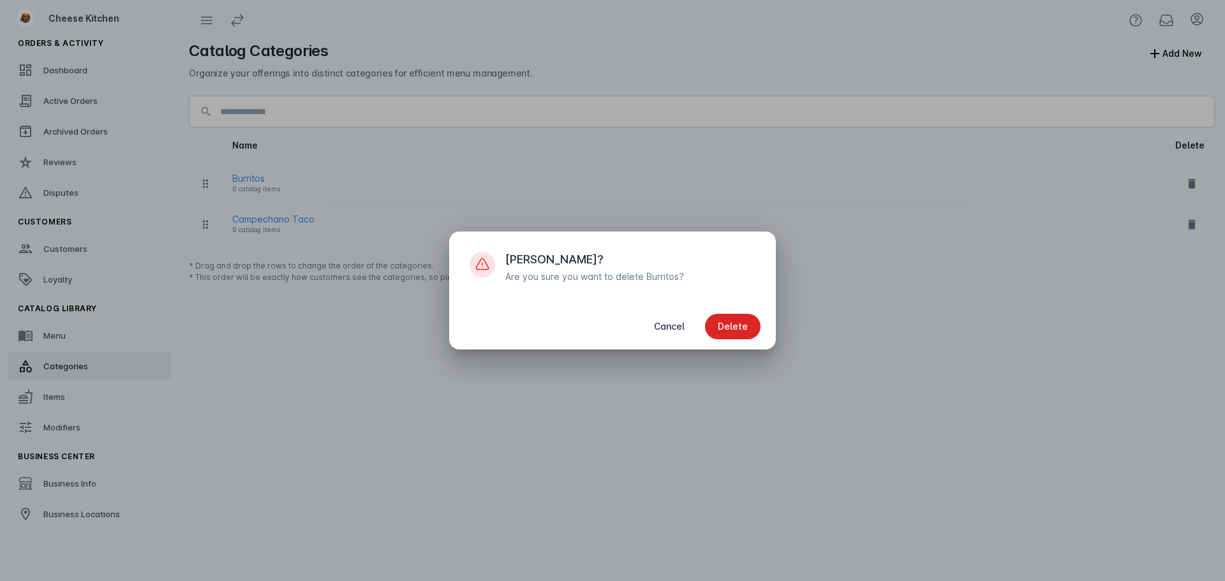
drag, startPoint x: 752, startPoint y: 318, endPoint x: 772, endPoint y: 310, distance: 21.7
click at [754, 318] on span "button" at bounding box center [733, 326] width 56 height 31
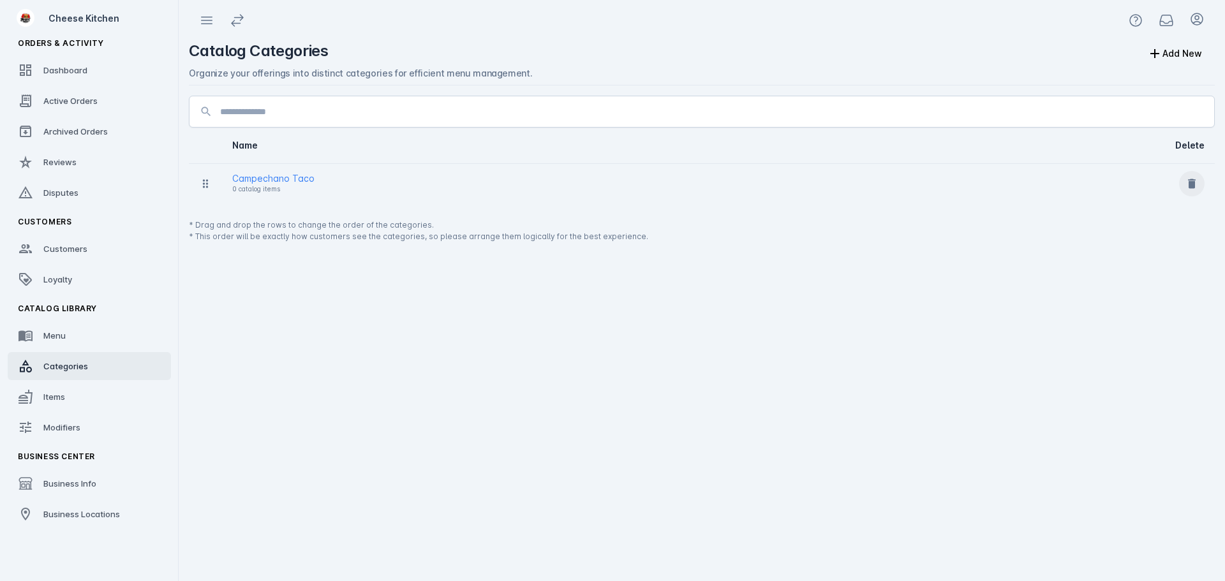
click at [1190, 186] on icon at bounding box center [1192, 184] width 8 height 10
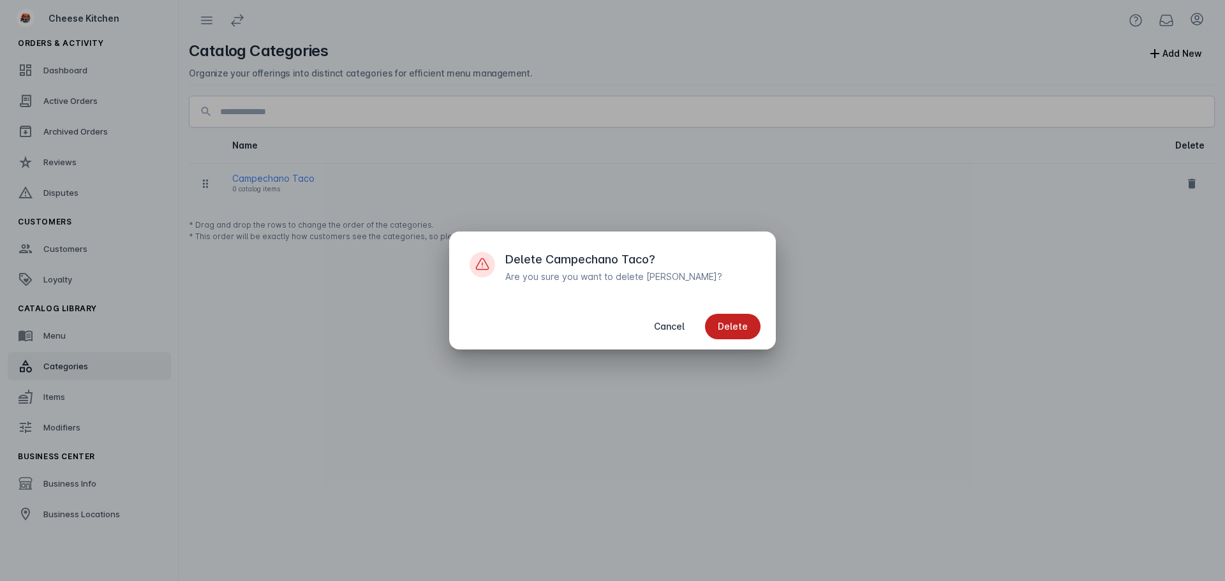
click at [735, 343] on div "Cancel Delete" at bounding box center [612, 327] width 327 height 46
click at [728, 325] on span "Delete" at bounding box center [733, 326] width 30 height 9
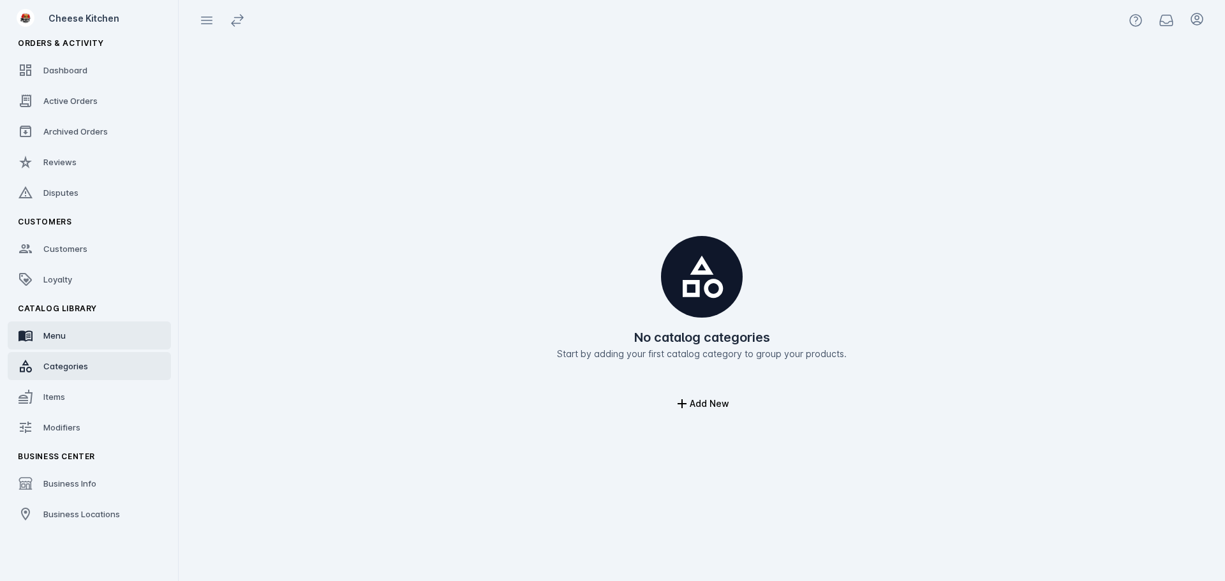
click at [91, 341] on link "Menu" at bounding box center [89, 336] width 163 height 28
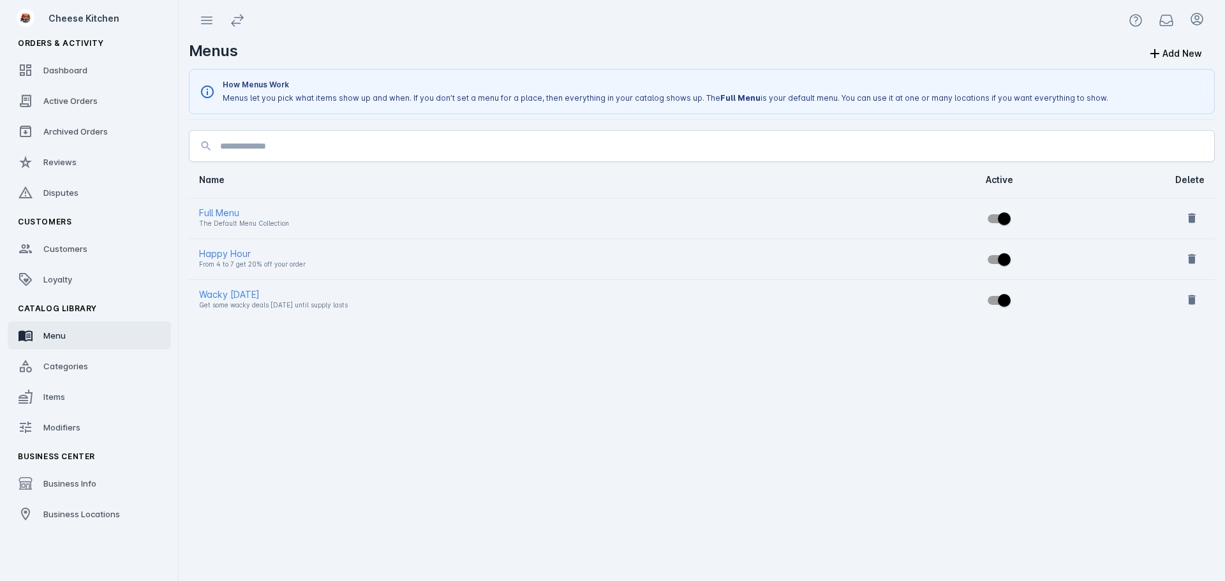
click at [1209, 255] on td at bounding box center [1119, 259] width 191 height 41
click at [1195, 257] on icon at bounding box center [1192, 260] width 8 height 10
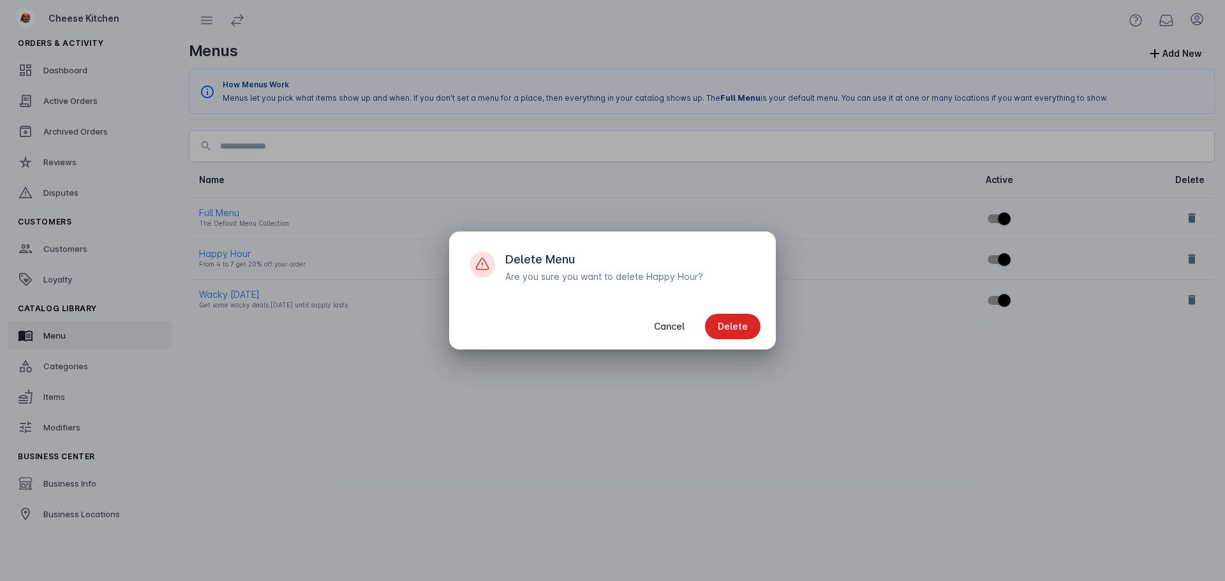
drag, startPoint x: 681, startPoint y: 382, endPoint x: 664, endPoint y: 365, distance: 23.9
click at [680, 382] on div at bounding box center [612, 290] width 1225 height 581
click at [659, 331] on span "Cancel" at bounding box center [669, 326] width 31 height 9
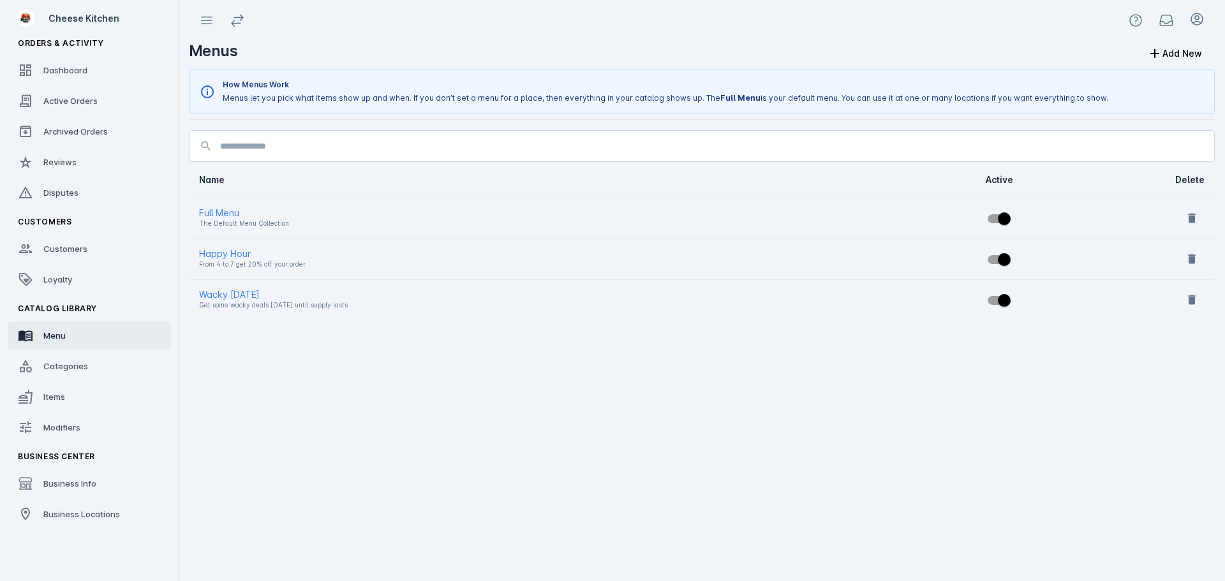
click at [234, 211] on div "Full Menu" at bounding box center [514, 213] width 630 height 15
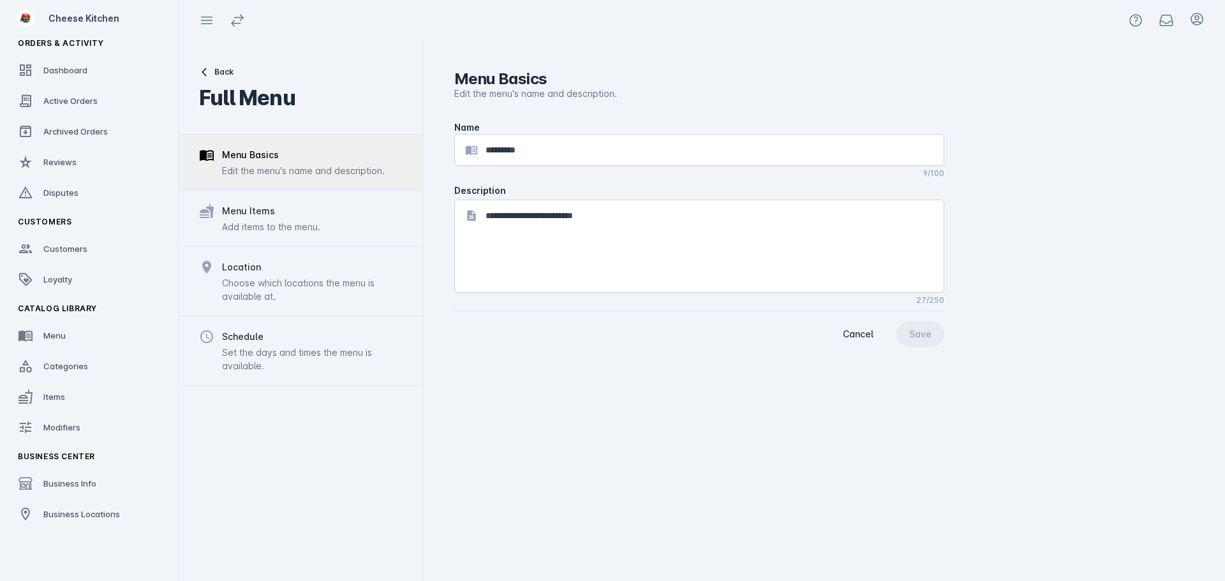
click at [246, 228] on div "Add items to the menu." at bounding box center [271, 226] width 98 height 13
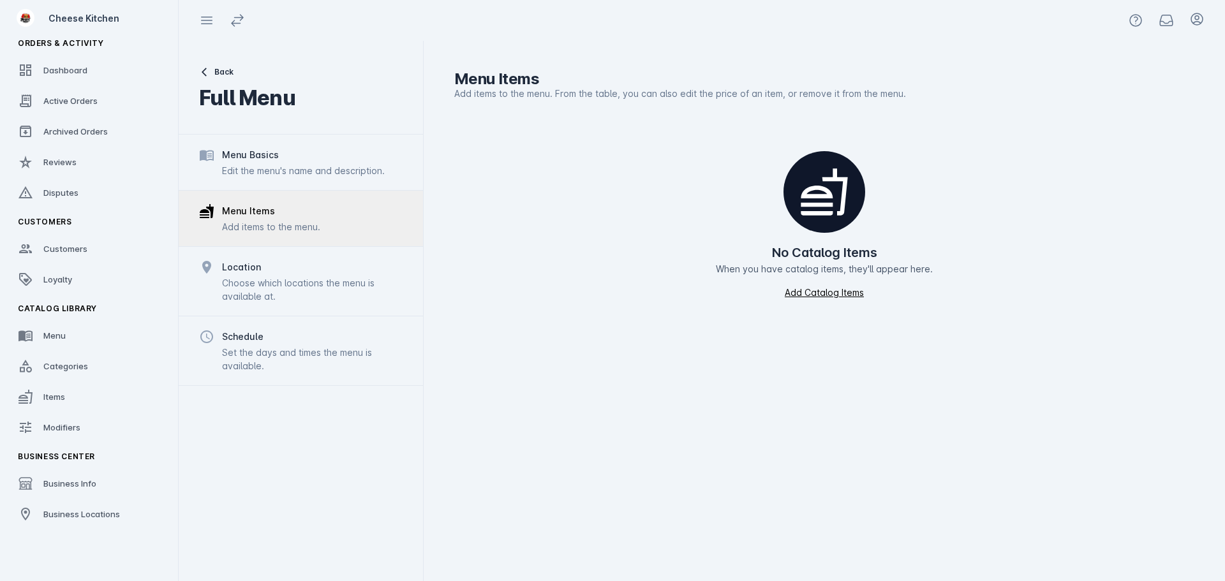
click at [251, 270] on div "Location" at bounding box center [241, 267] width 39 height 15
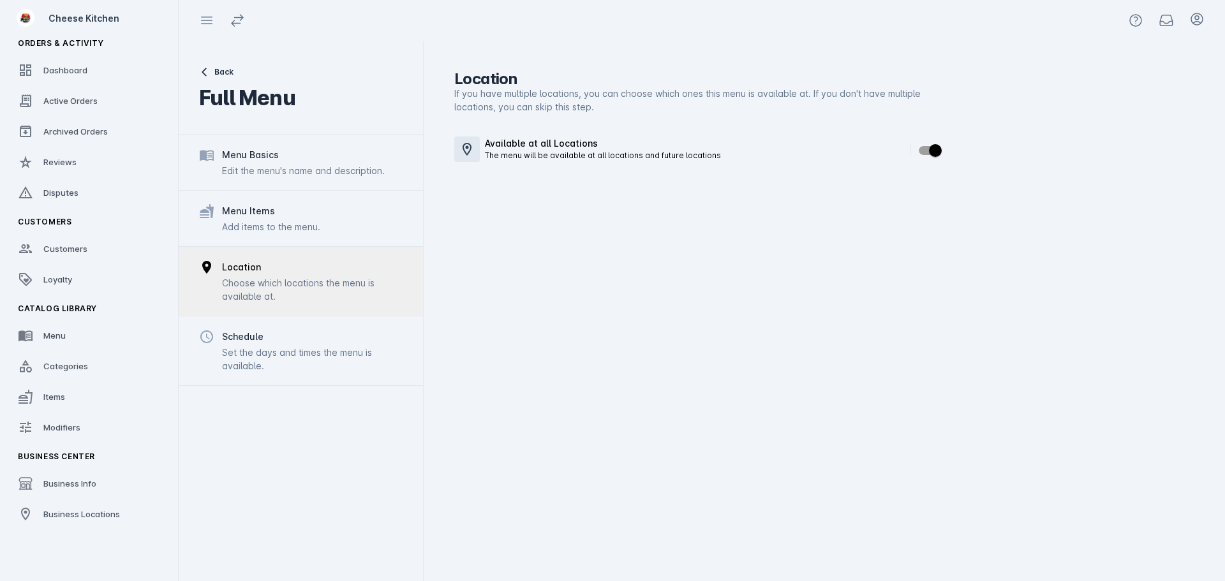
drag, startPoint x: 267, startPoint y: 337, endPoint x: 269, endPoint y: 301, distance: 35.8
click at [267, 337] on div "Schedule" at bounding box center [312, 336] width 181 height 15
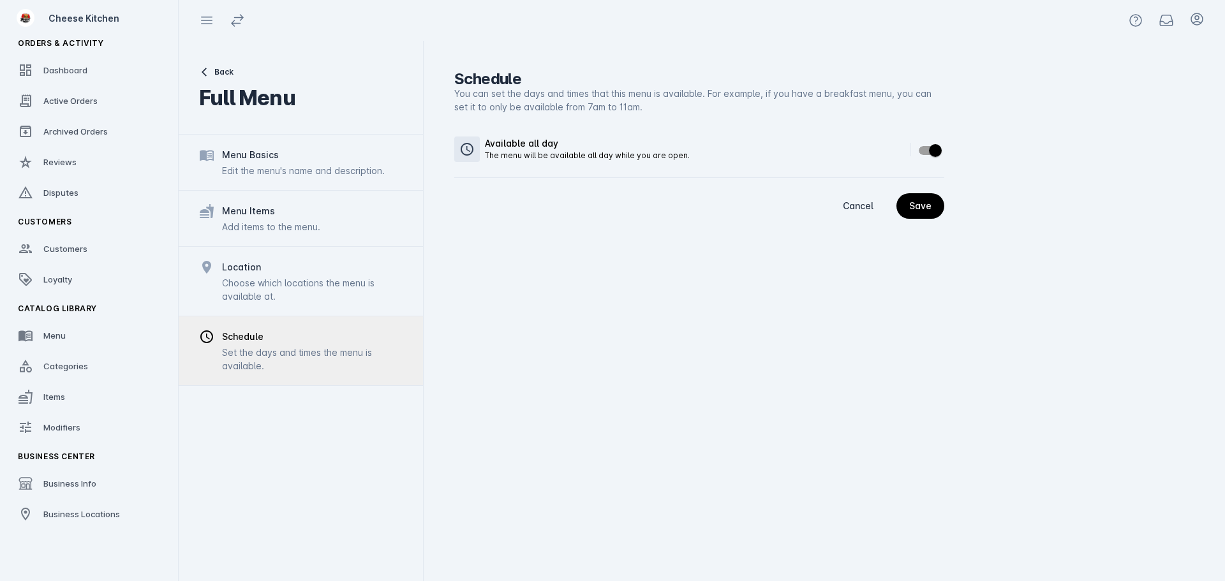
click at [283, 174] on div "Edit the menu's name and description." at bounding box center [303, 170] width 163 height 13
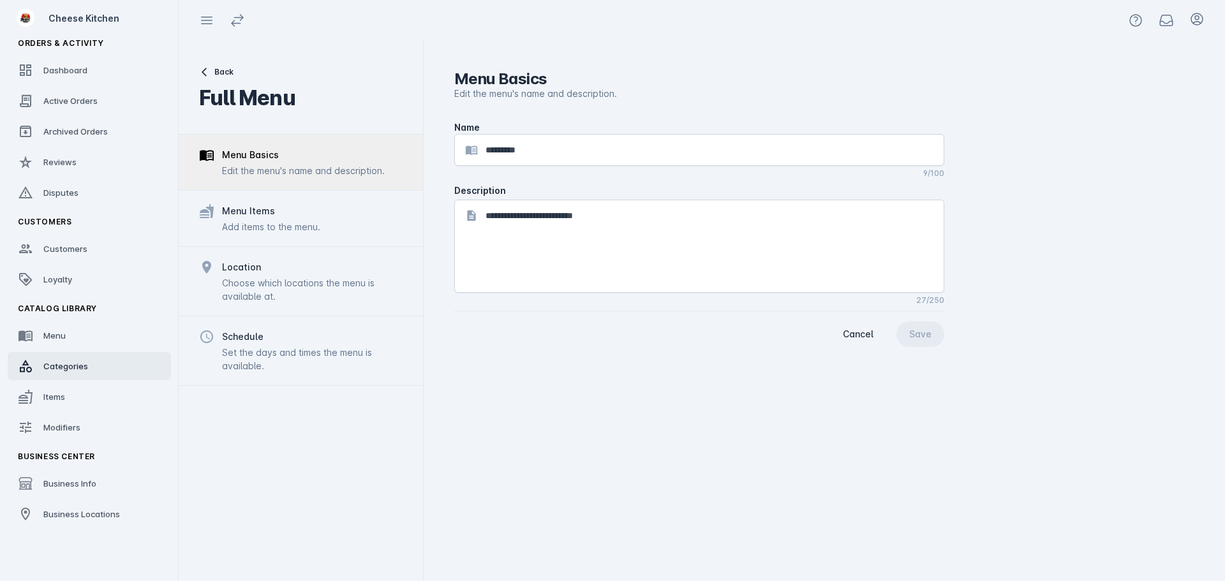
click at [87, 370] on link "Categories" at bounding box center [89, 366] width 163 height 28
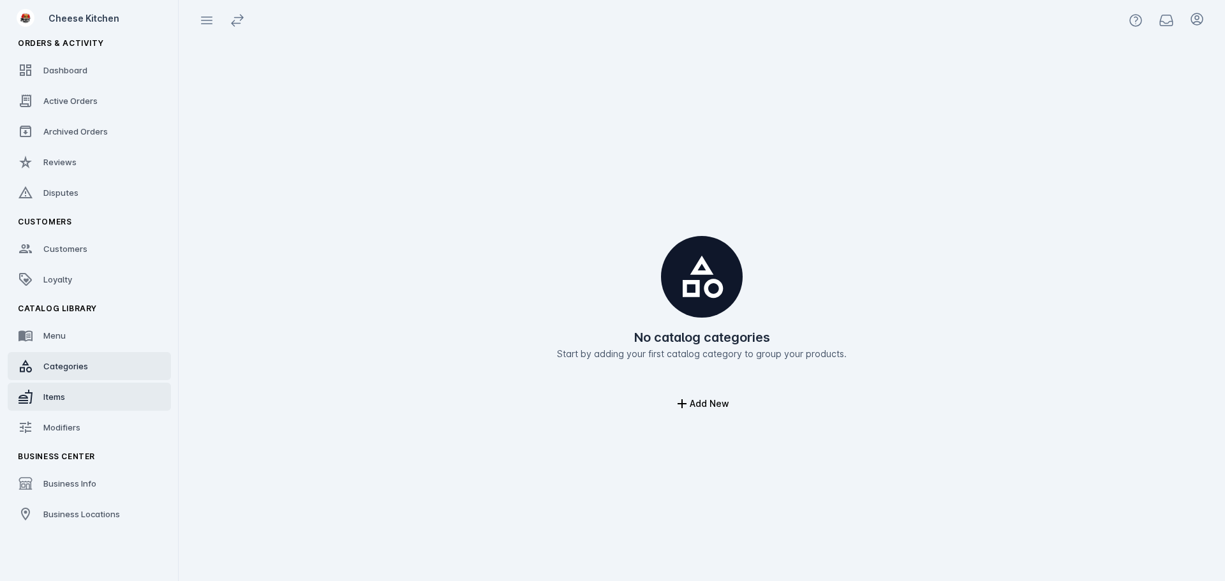
click at [42, 392] on link "Items" at bounding box center [89, 397] width 163 height 28
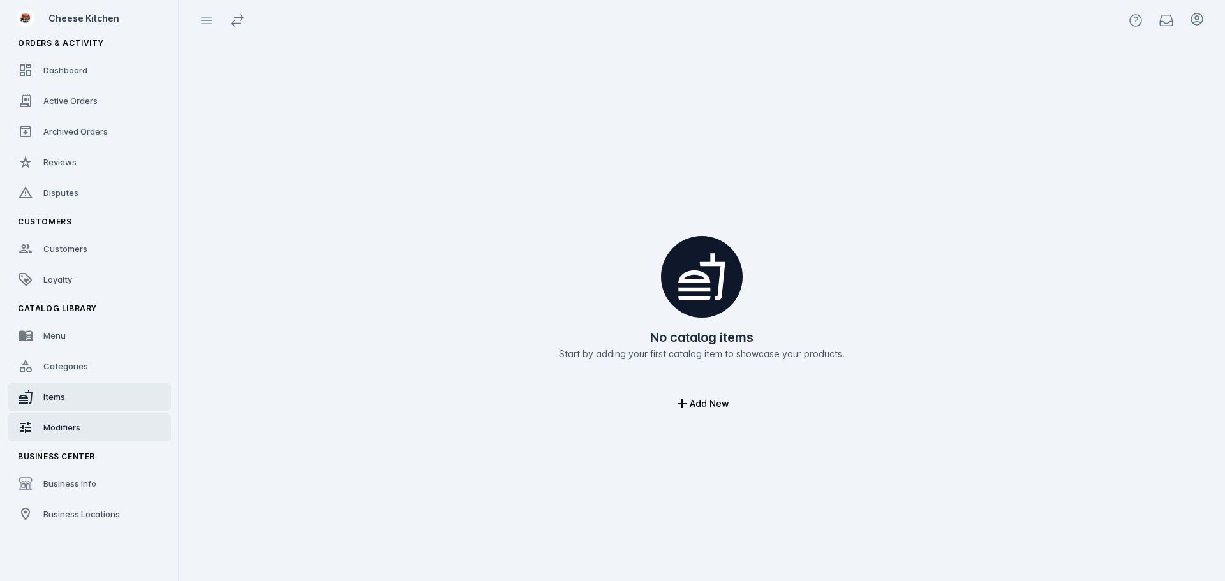
click at [80, 426] on span "Modifiers" at bounding box center [61, 428] width 37 height 10
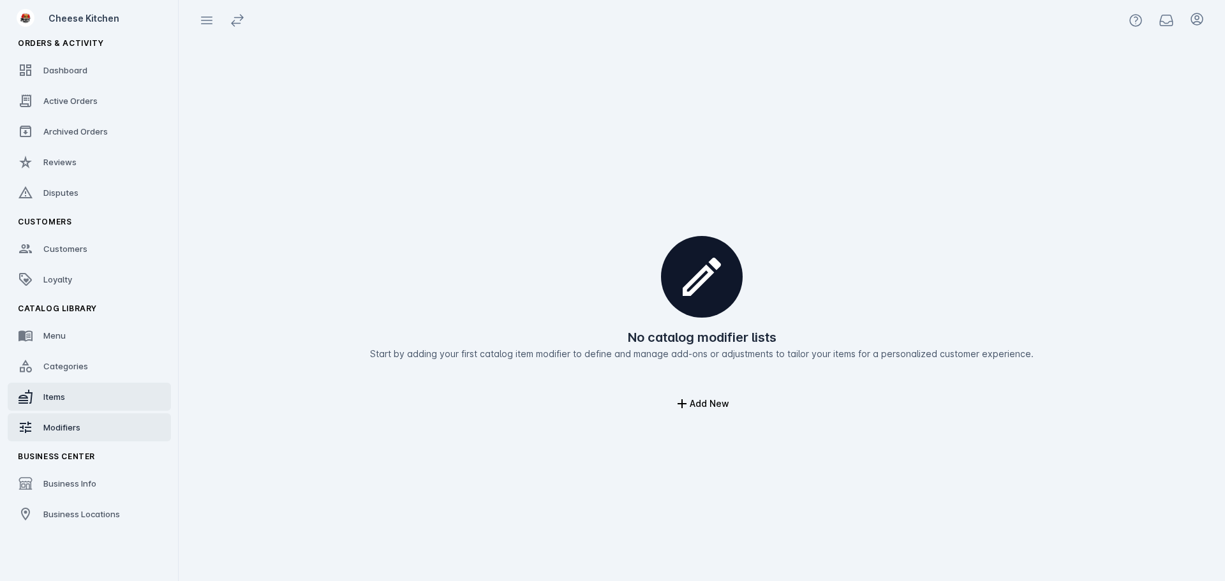
click at [116, 384] on link "Items" at bounding box center [89, 397] width 163 height 28
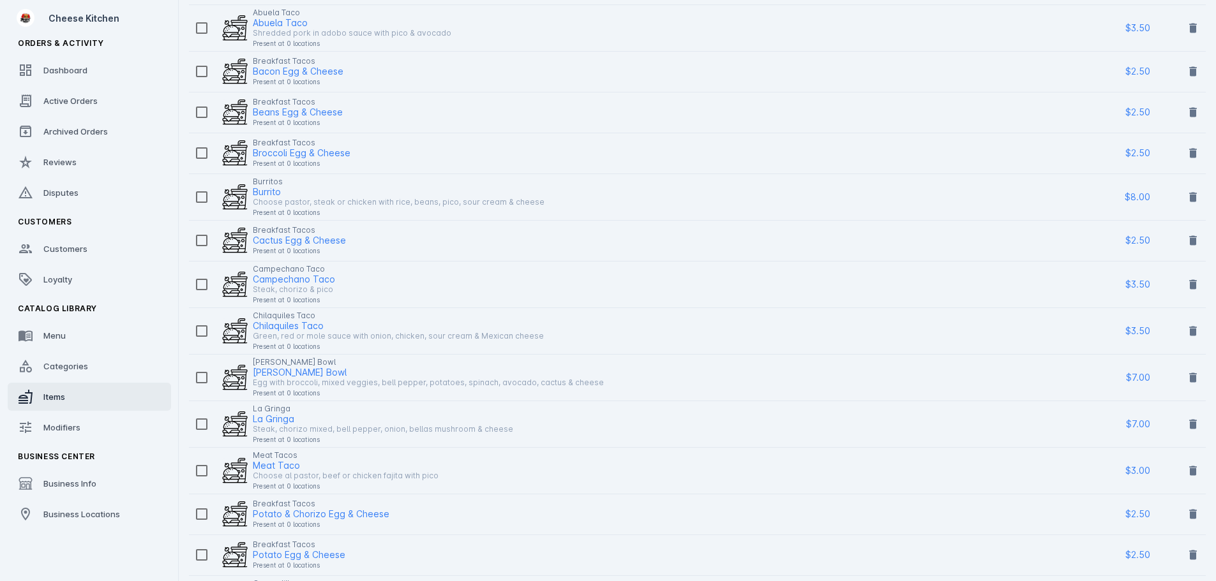
scroll to position [191, 0]
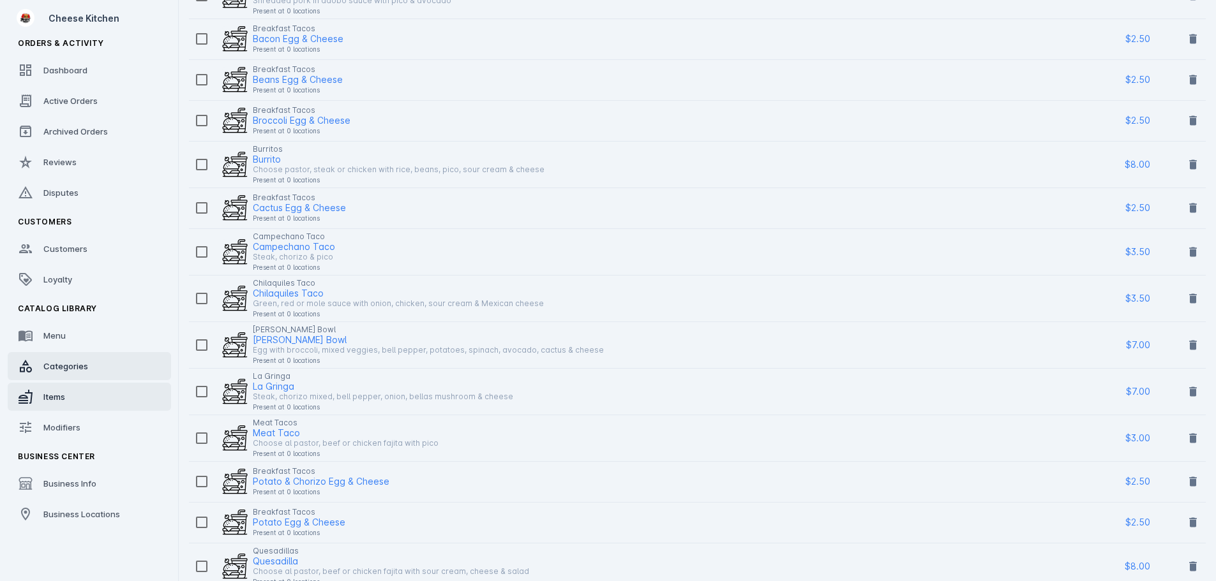
click at [82, 365] on span "Categories" at bounding box center [65, 366] width 45 height 10
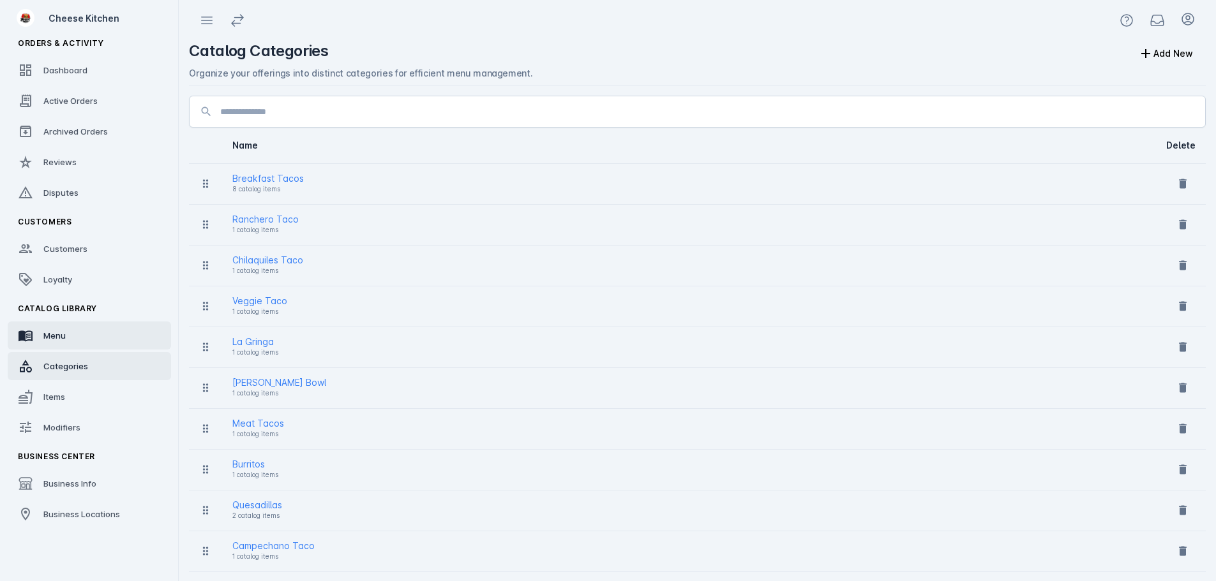
click at [85, 344] on link "Menu" at bounding box center [89, 336] width 163 height 28
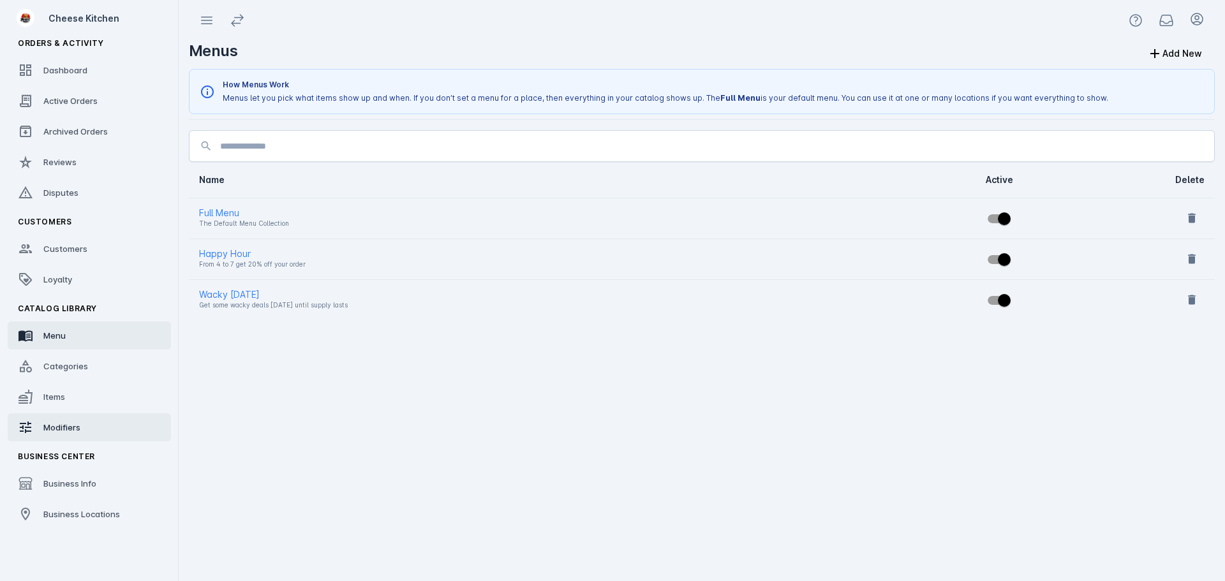
click at [67, 426] on span "Modifiers" at bounding box center [61, 428] width 37 height 10
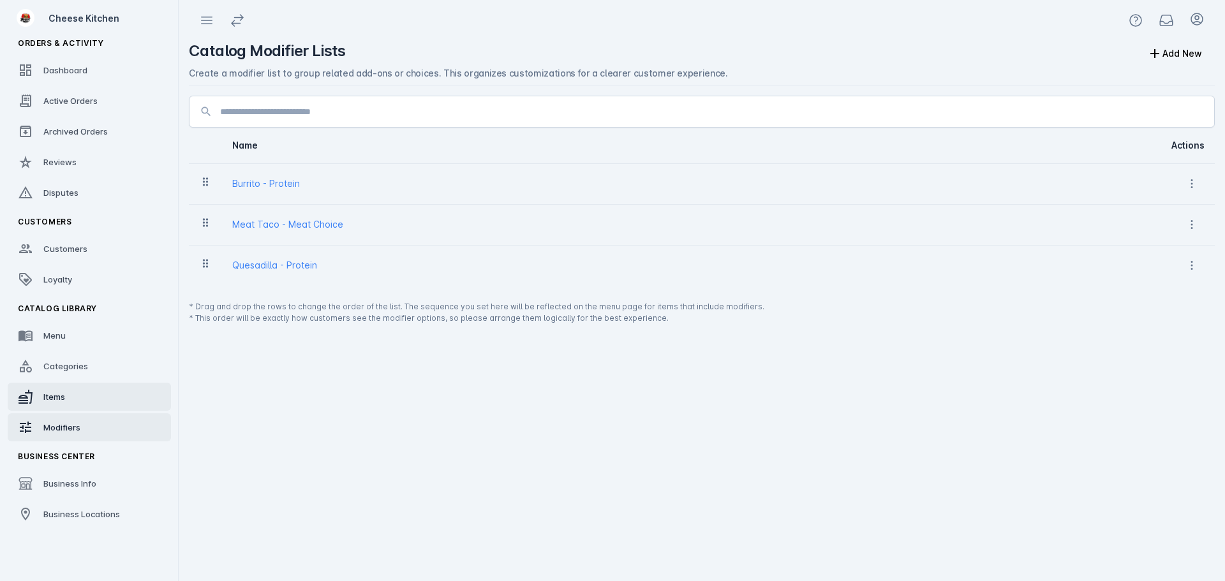
click at [66, 390] on link "Items" at bounding box center [89, 397] width 163 height 28
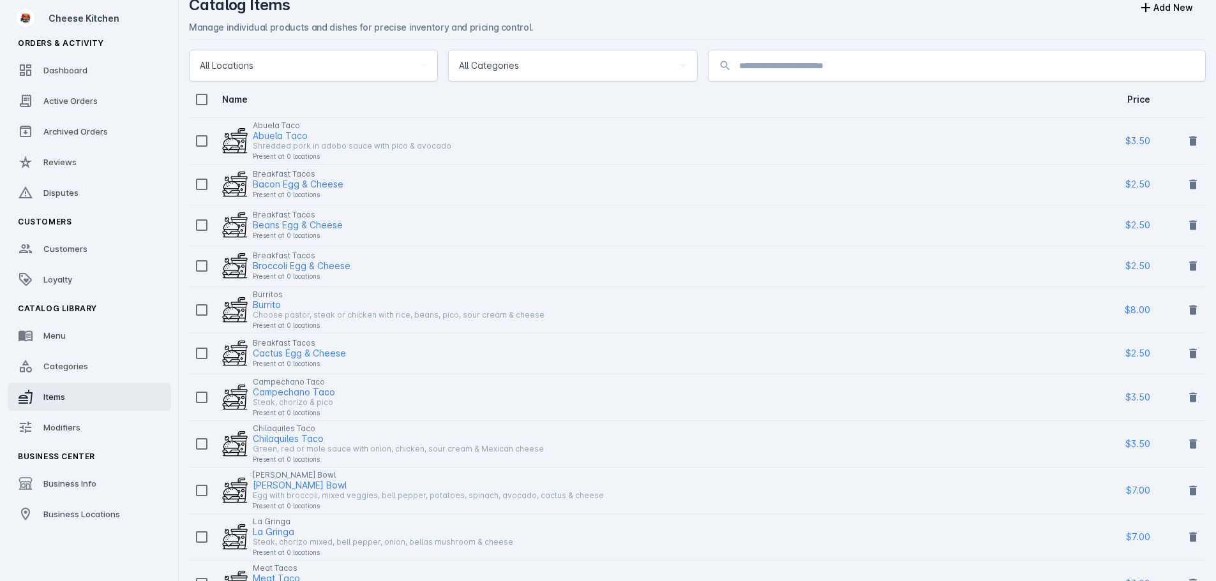
scroll to position [17, 0]
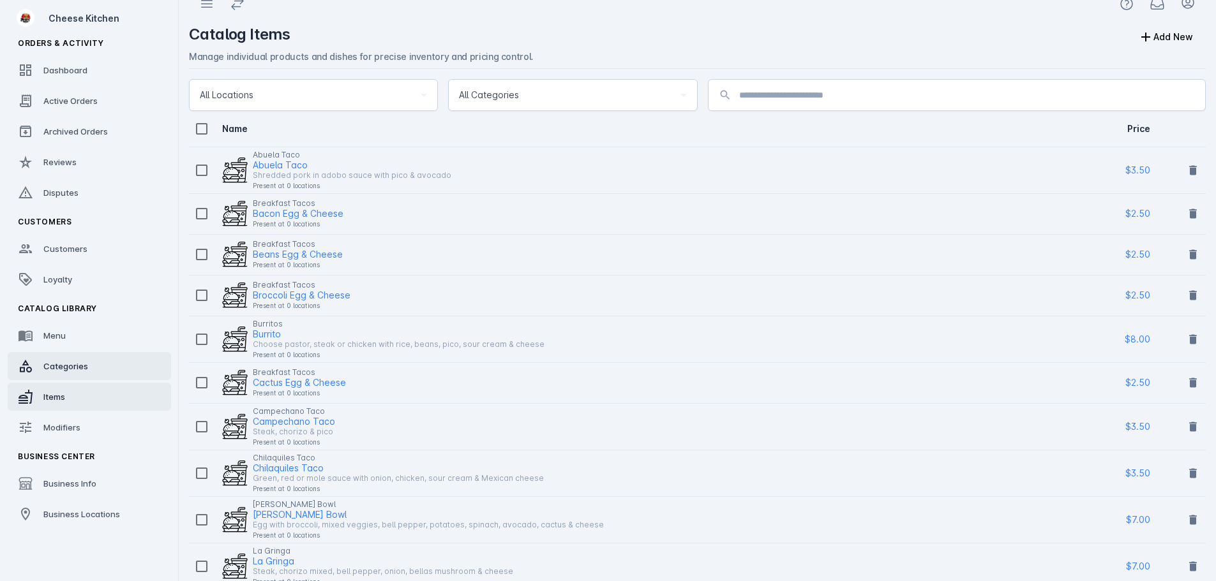
click at [95, 366] on link "Categories" at bounding box center [89, 366] width 163 height 28
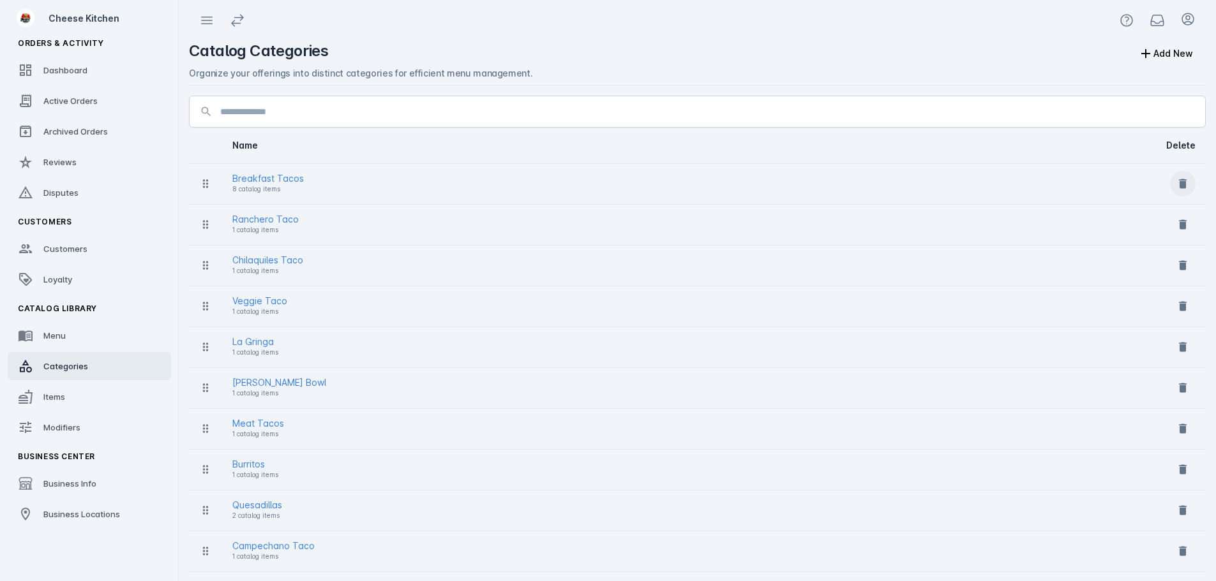
click at [1181, 186] on icon at bounding box center [1183, 184] width 8 height 10
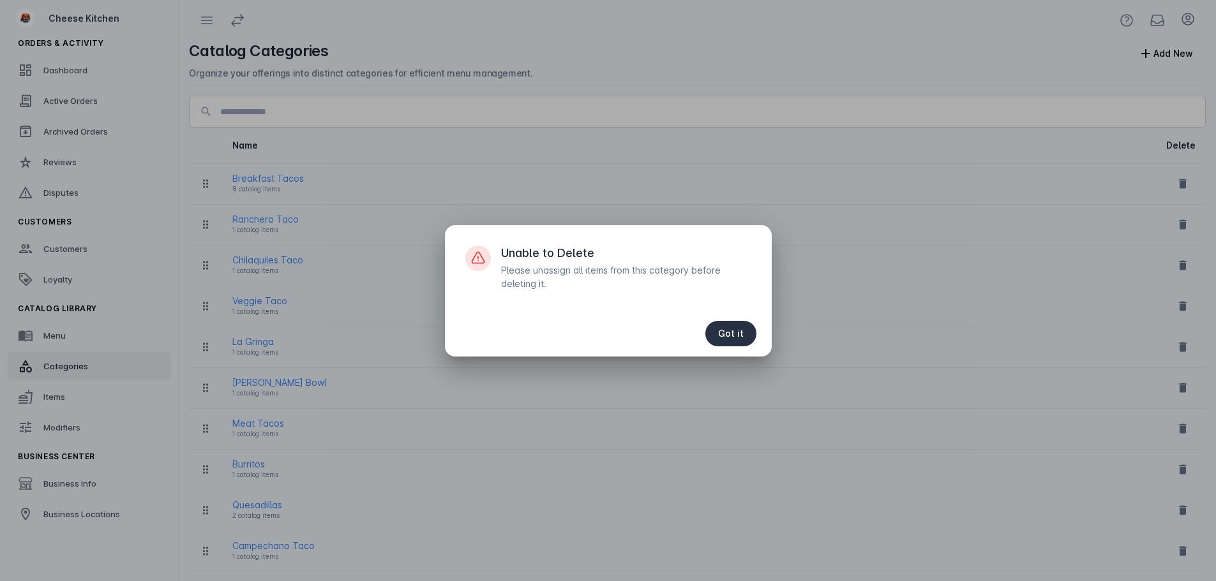
click at [737, 330] on span "Got it" at bounding box center [731, 333] width 26 height 9
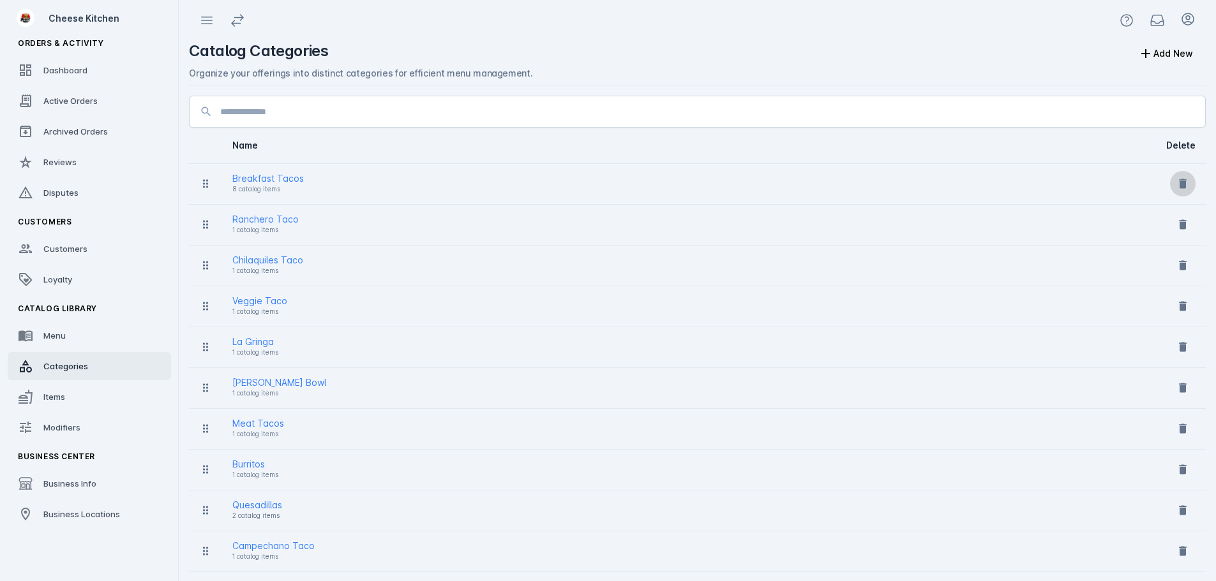
click at [1176, 186] on button at bounding box center [1183, 184] width 26 height 26
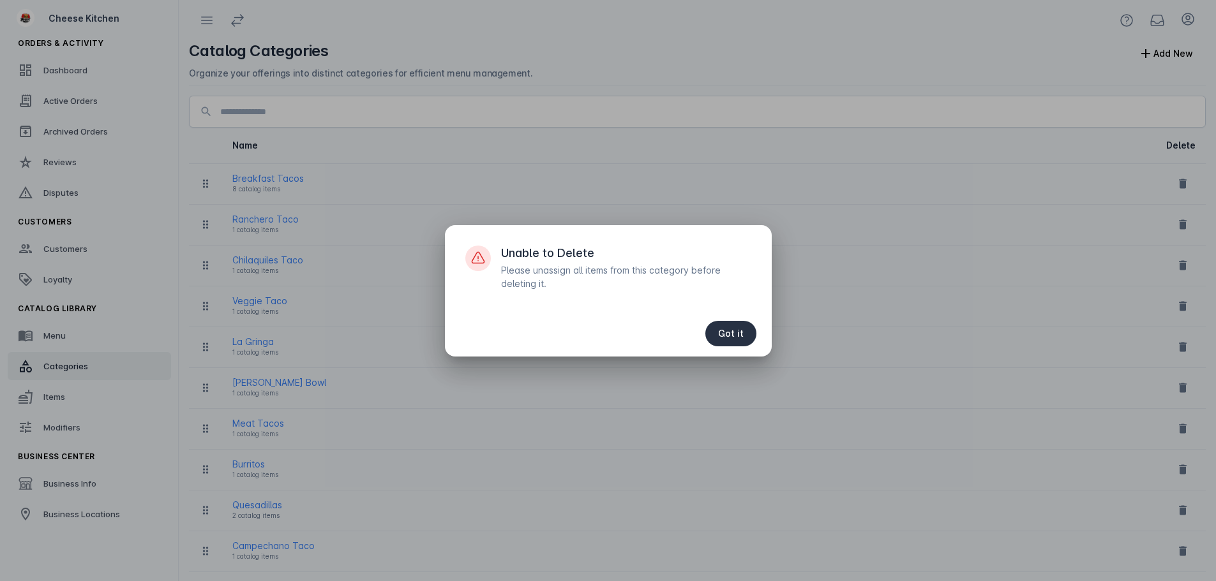
click at [724, 337] on span "Got it" at bounding box center [731, 333] width 26 height 9
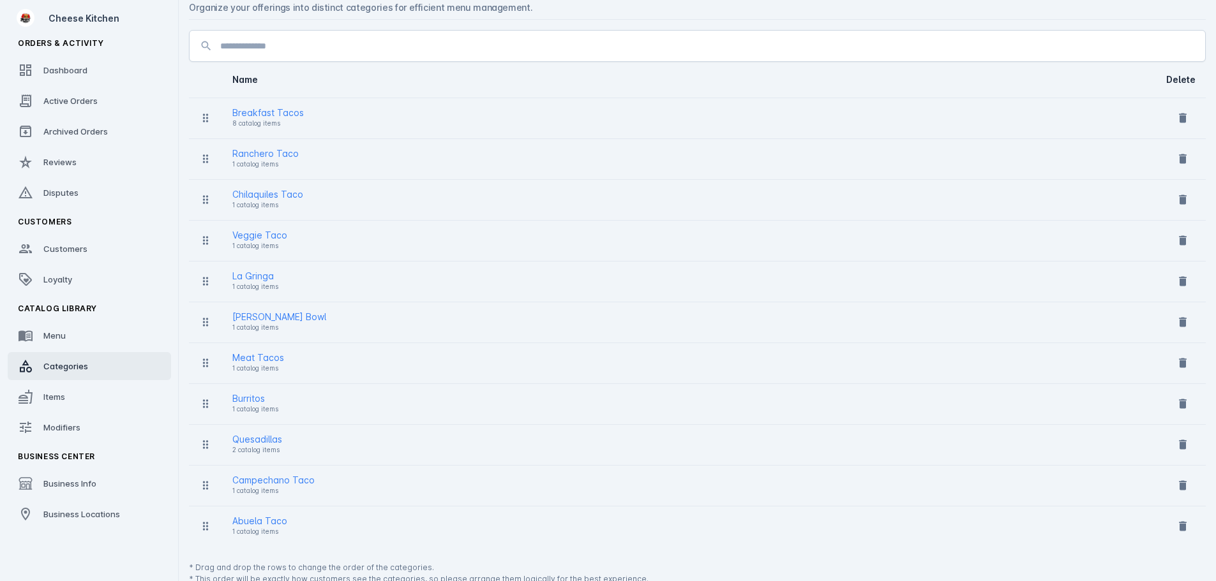
scroll to position [70, 0]
click at [1181, 280] on icon at bounding box center [1183, 278] width 8 height 10
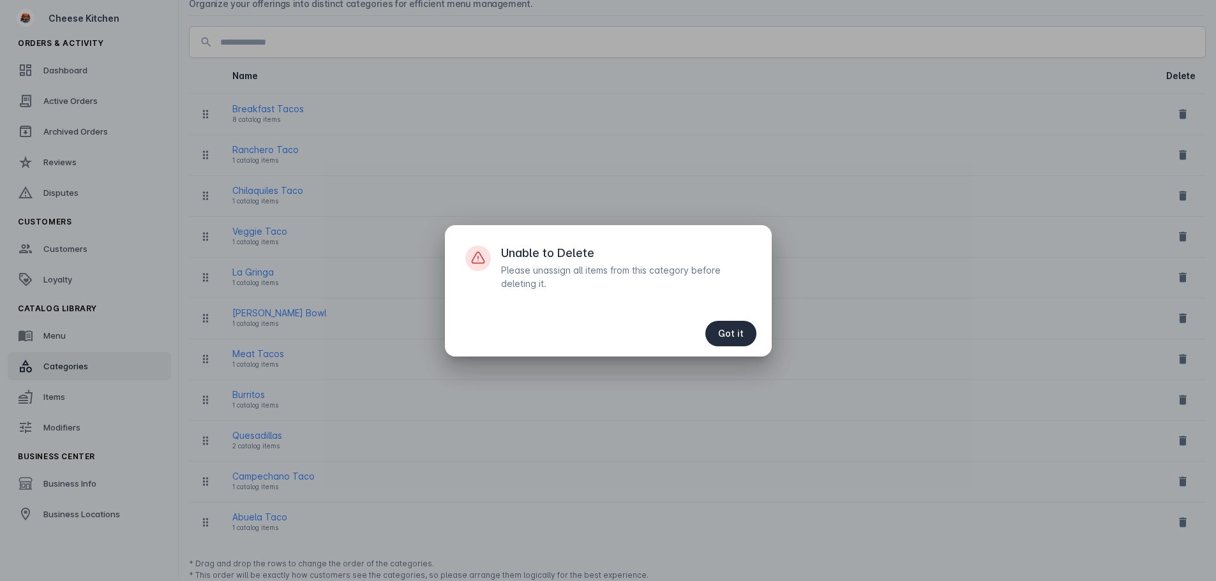
click at [747, 336] on span "button" at bounding box center [730, 333] width 51 height 31
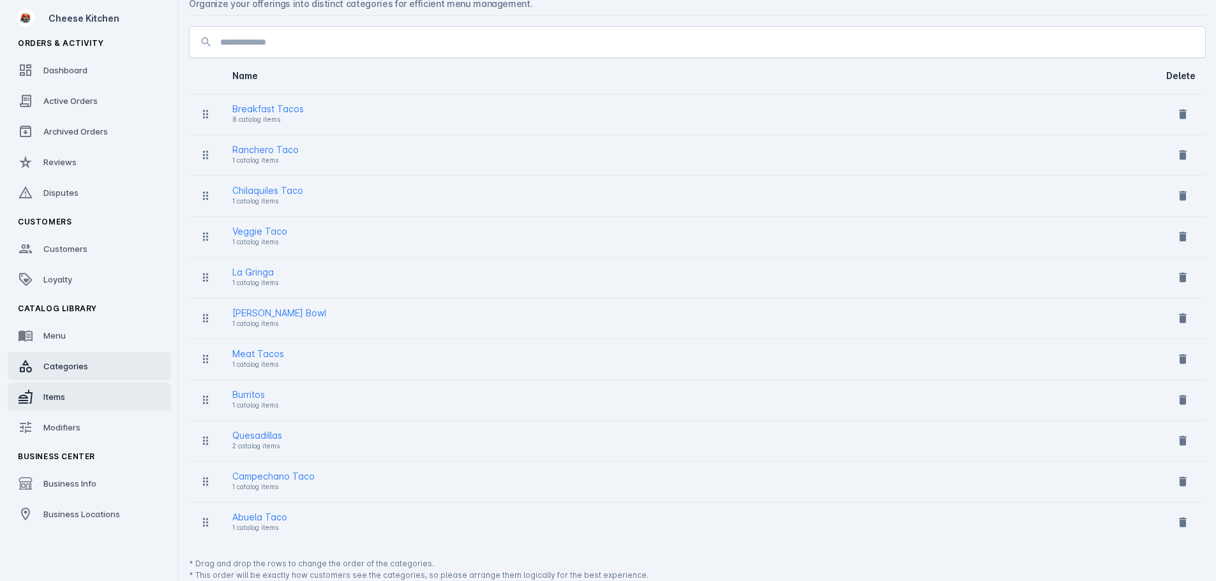
click at [35, 394] on link "Items" at bounding box center [89, 397] width 163 height 28
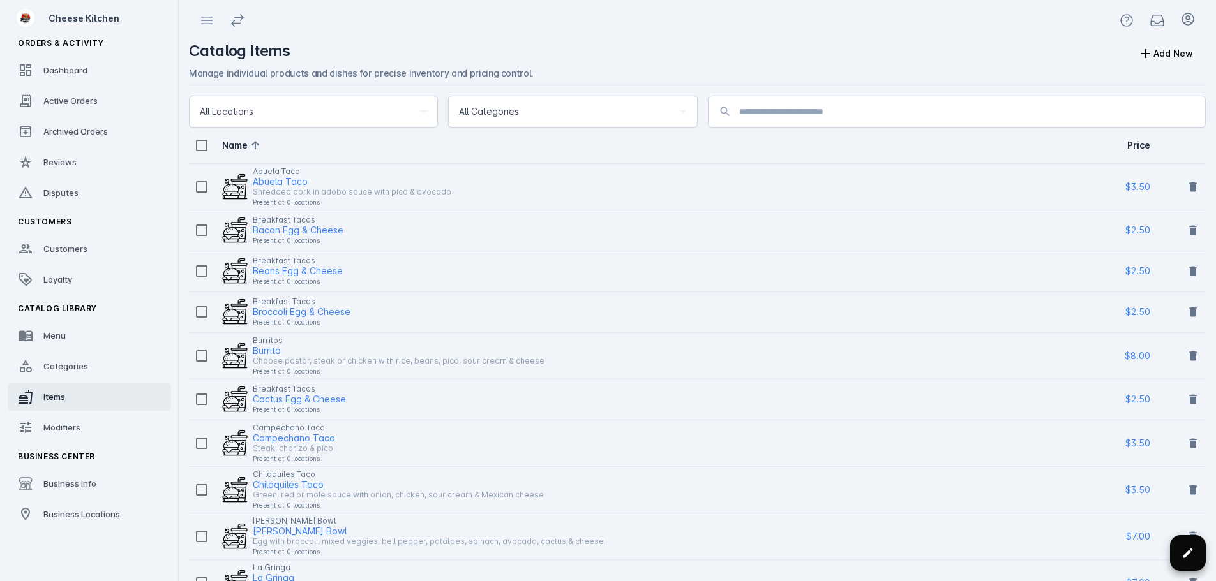
click at [1188, 551] on icon at bounding box center [1187, 553] width 13 height 13
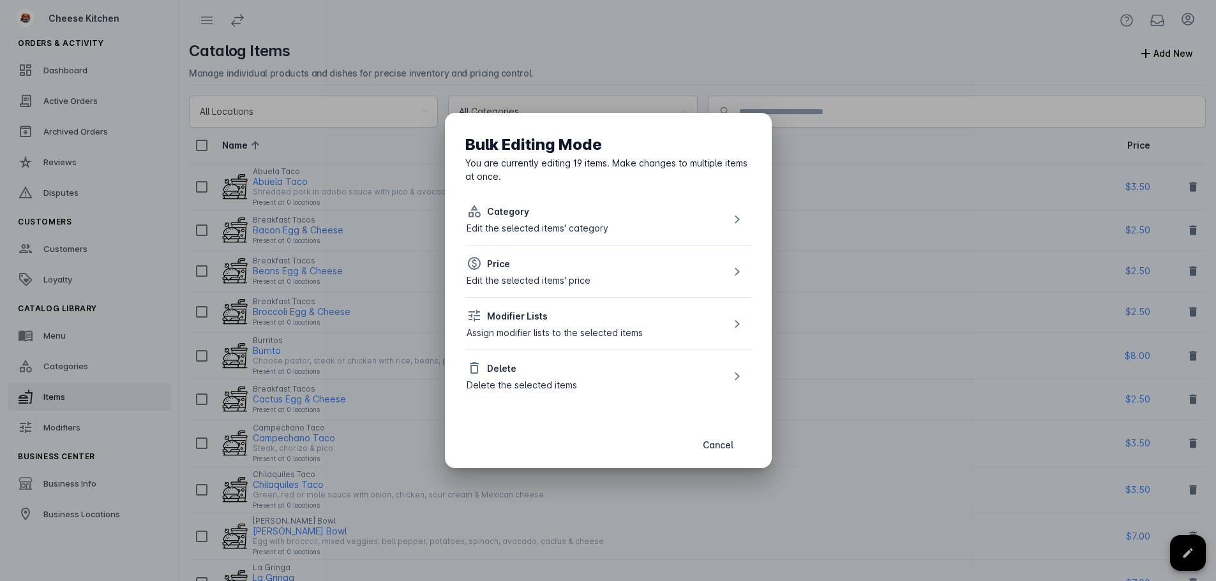
click at [507, 384] on div "Delete the selected items" at bounding box center [522, 384] width 110 height 13
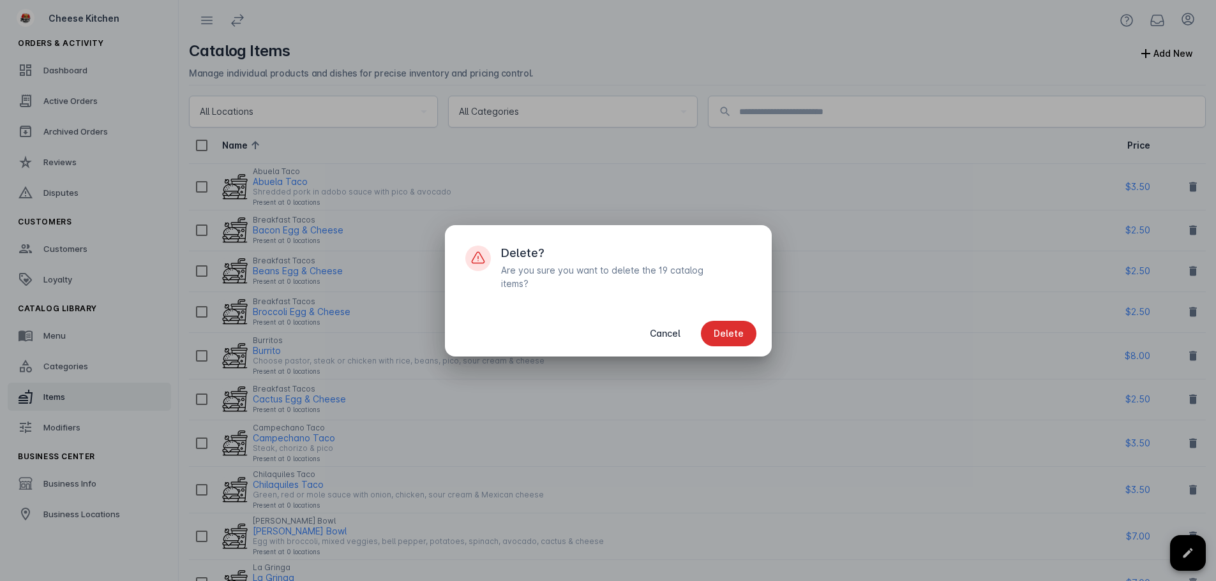
click at [747, 327] on span "button" at bounding box center [729, 333] width 56 height 31
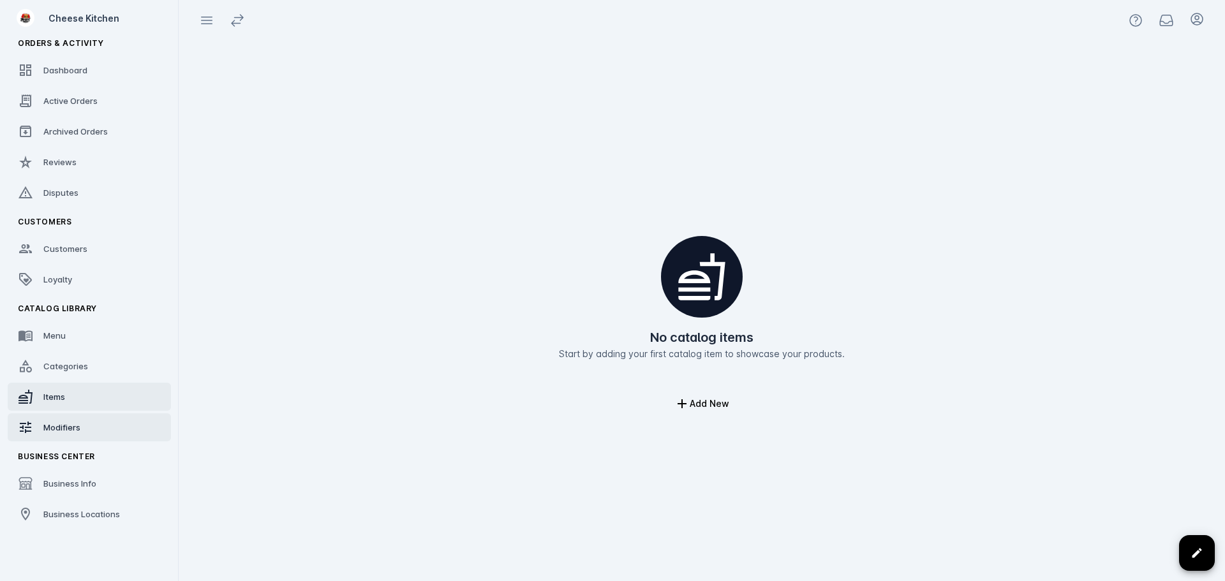
click at [89, 418] on link "Modifiers" at bounding box center [89, 428] width 163 height 28
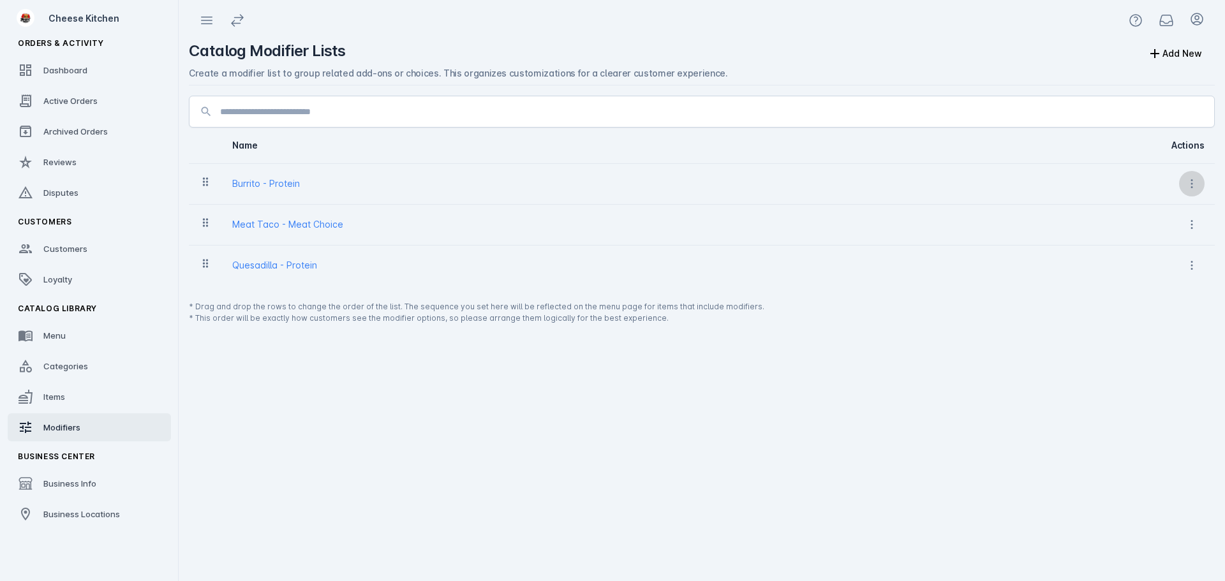
click at [1195, 188] on icon at bounding box center [1192, 183] width 13 height 13
click at [1143, 240] on span "Delete" at bounding box center [1149, 247] width 52 height 15
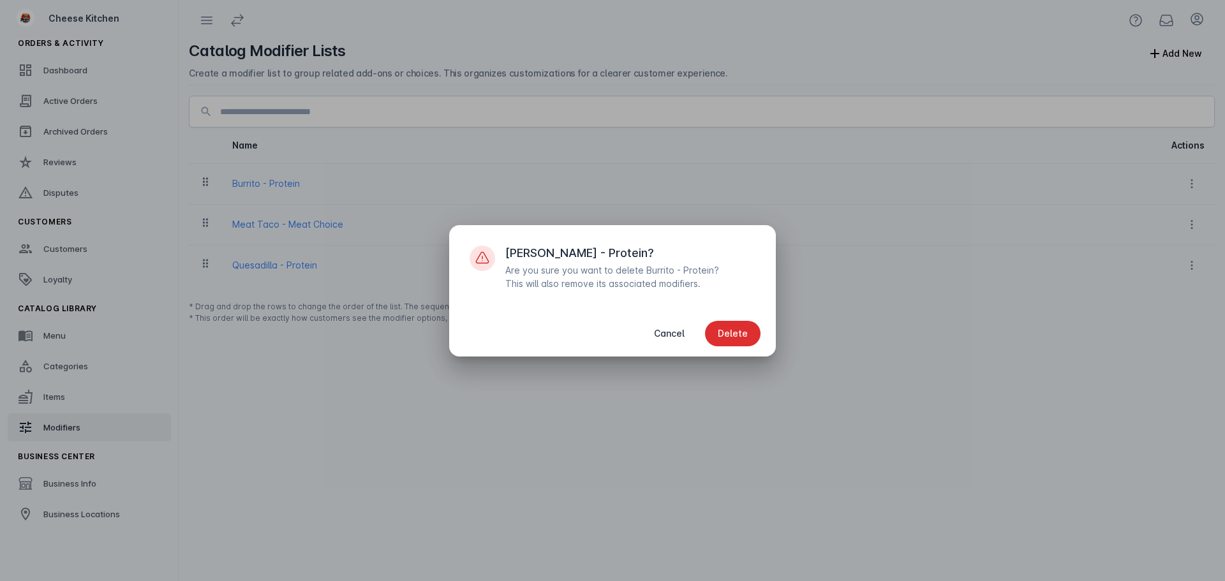
click at [740, 329] on span "Delete" at bounding box center [733, 333] width 30 height 9
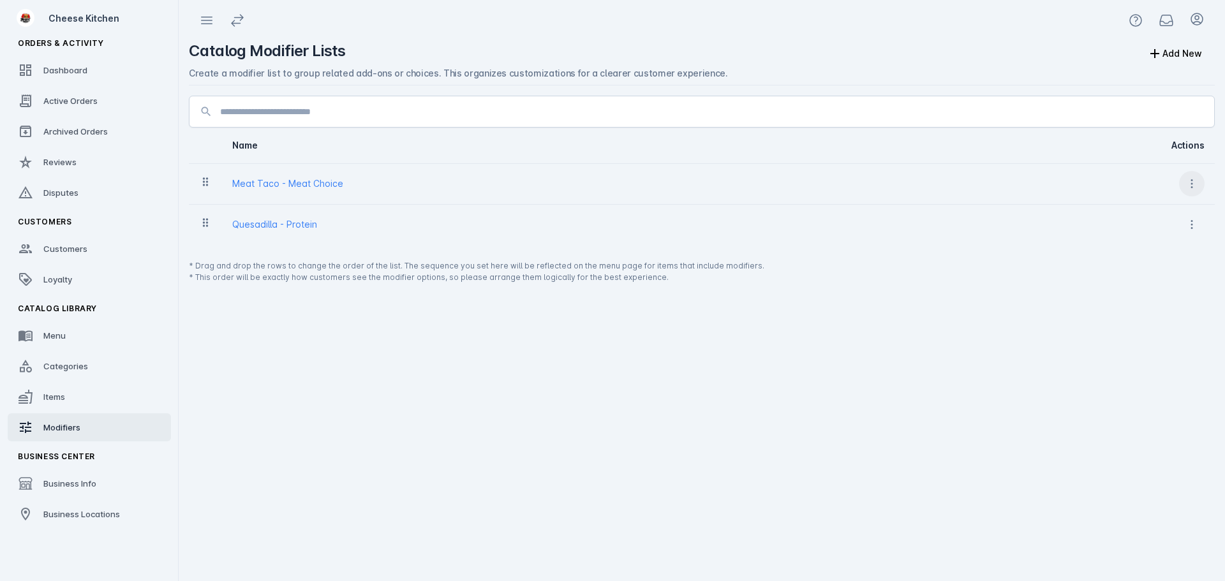
click at [1198, 181] on icon at bounding box center [1192, 183] width 13 height 13
click at [1190, 183] on icon at bounding box center [1192, 183] width 13 height 13
click at [1144, 244] on span "Delete" at bounding box center [1149, 247] width 52 height 15
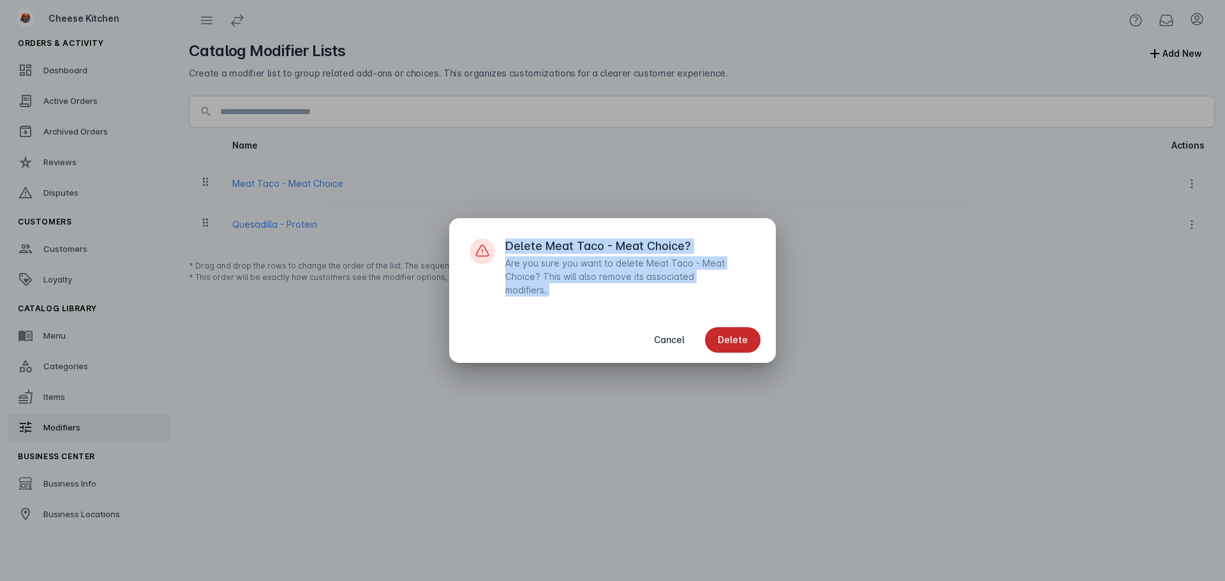
drag, startPoint x: 734, startPoint y: 340, endPoint x: 740, endPoint y: 336, distance: 7.1
click at [735, 340] on span "Delete" at bounding box center [733, 340] width 30 height 9
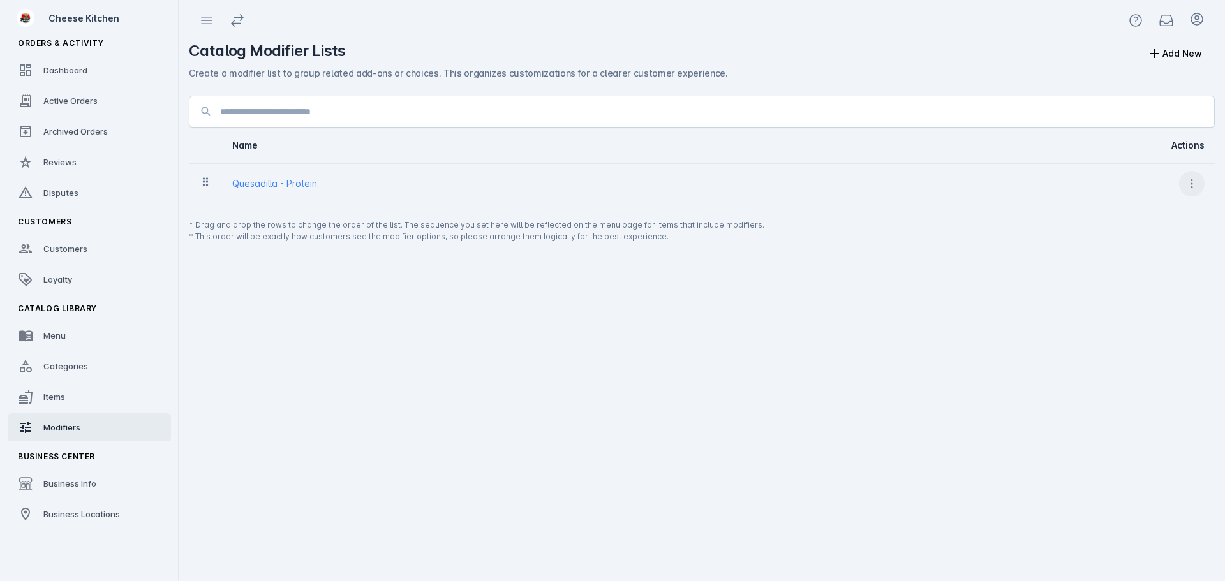
click at [1194, 183] on icon at bounding box center [1192, 183] width 13 height 13
click at [1155, 241] on span "Delete" at bounding box center [1160, 247] width 29 height 15
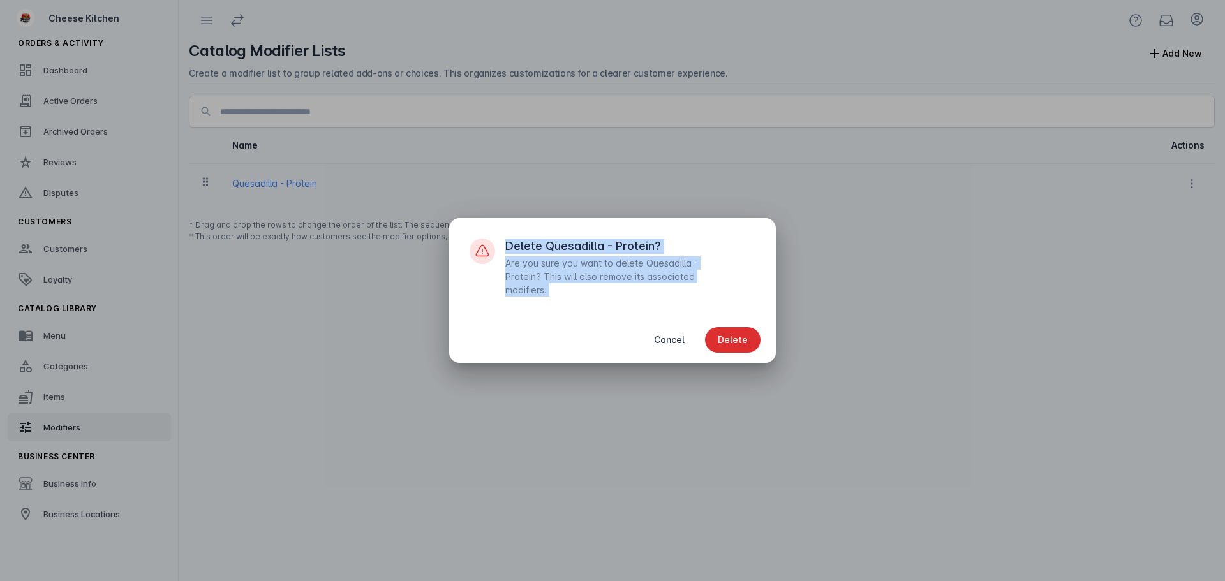
click at [743, 336] on span "Delete" at bounding box center [733, 340] width 30 height 9
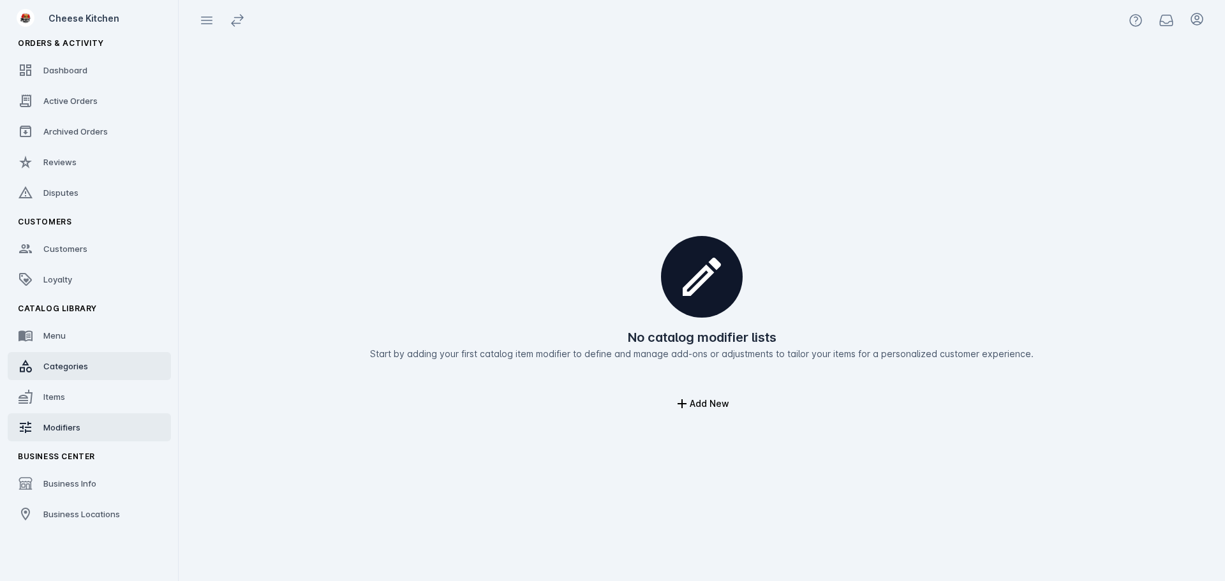
click at [23, 362] on icon at bounding box center [25, 366] width 15 height 15
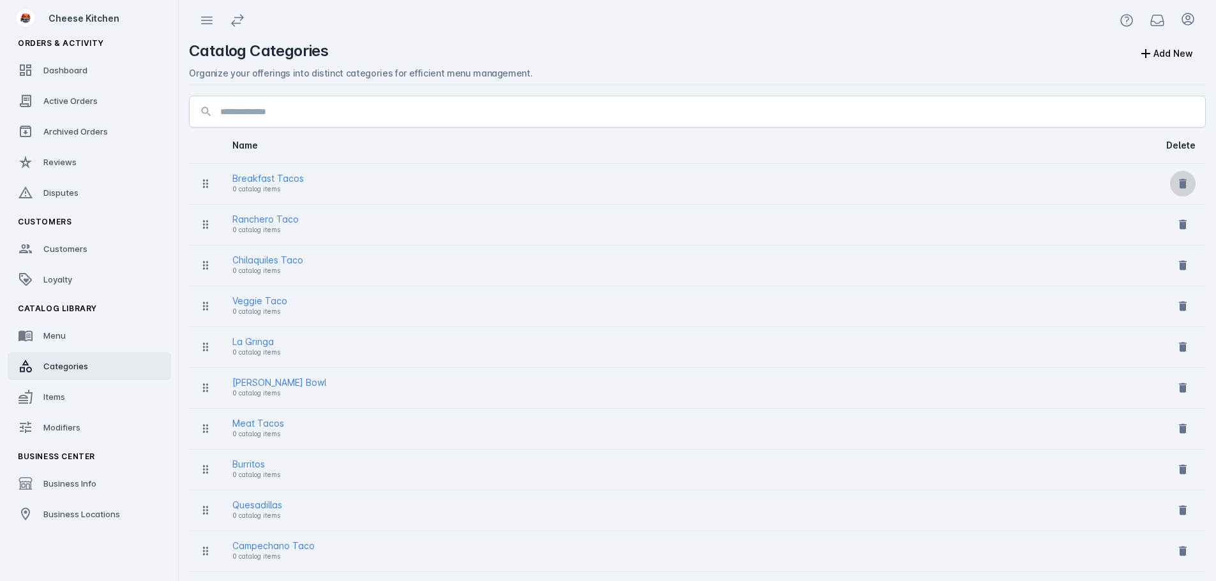
click at [1188, 183] on icon at bounding box center [1182, 183] width 13 height 13
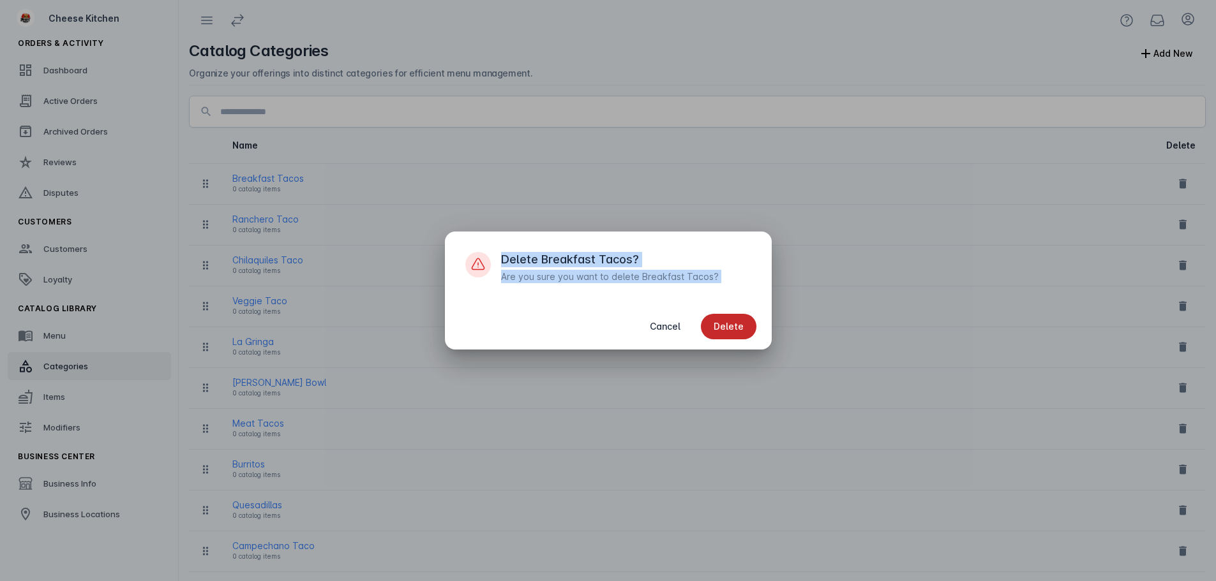
click at [742, 322] on span "Delete" at bounding box center [729, 326] width 30 height 9
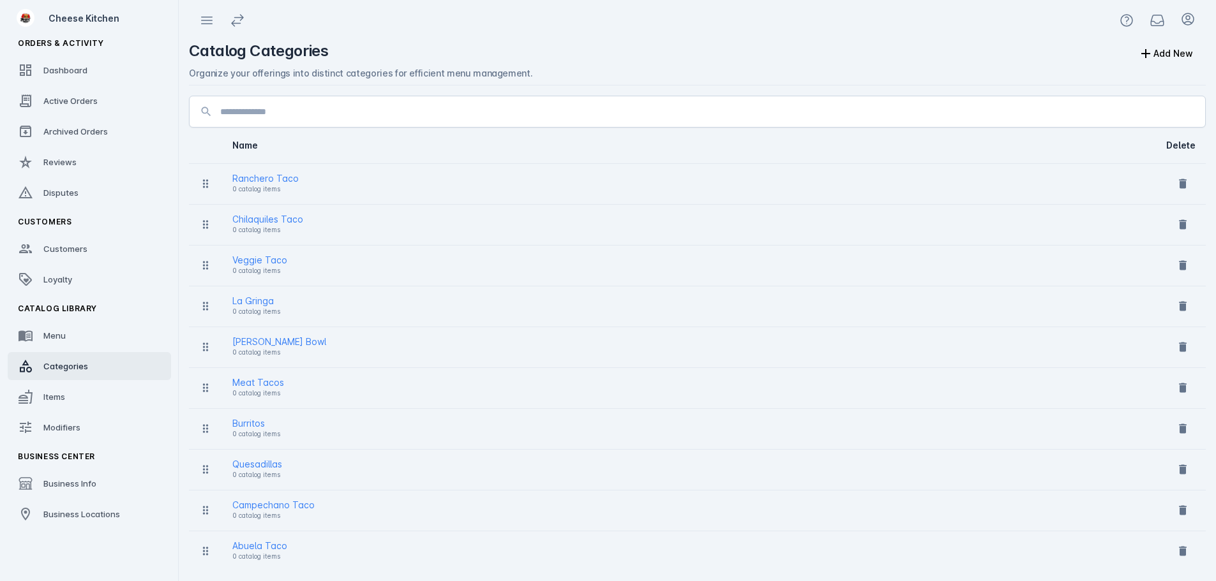
click at [996, 56] on div "Catalog Categories Add New" at bounding box center [697, 54] width 1017 height 26
click at [1187, 185] on icon at bounding box center [1182, 183] width 13 height 13
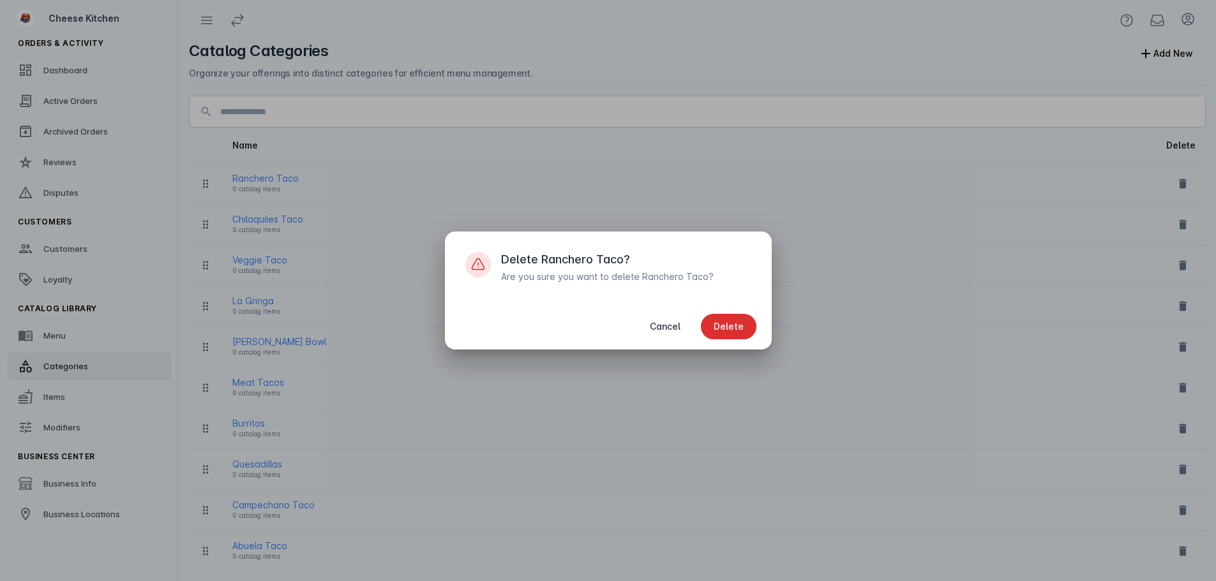
click at [726, 329] on span "Delete" at bounding box center [729, 326] width 30 height 9
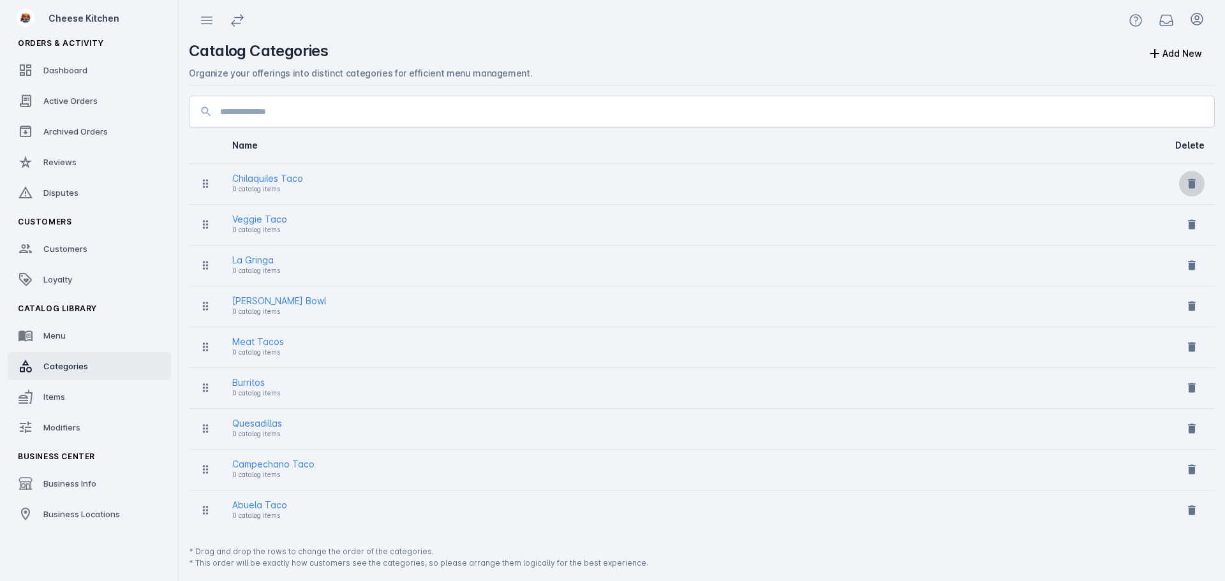
click at [1192, 192] on span at bounding box center [1192, 183] width 31 height 31
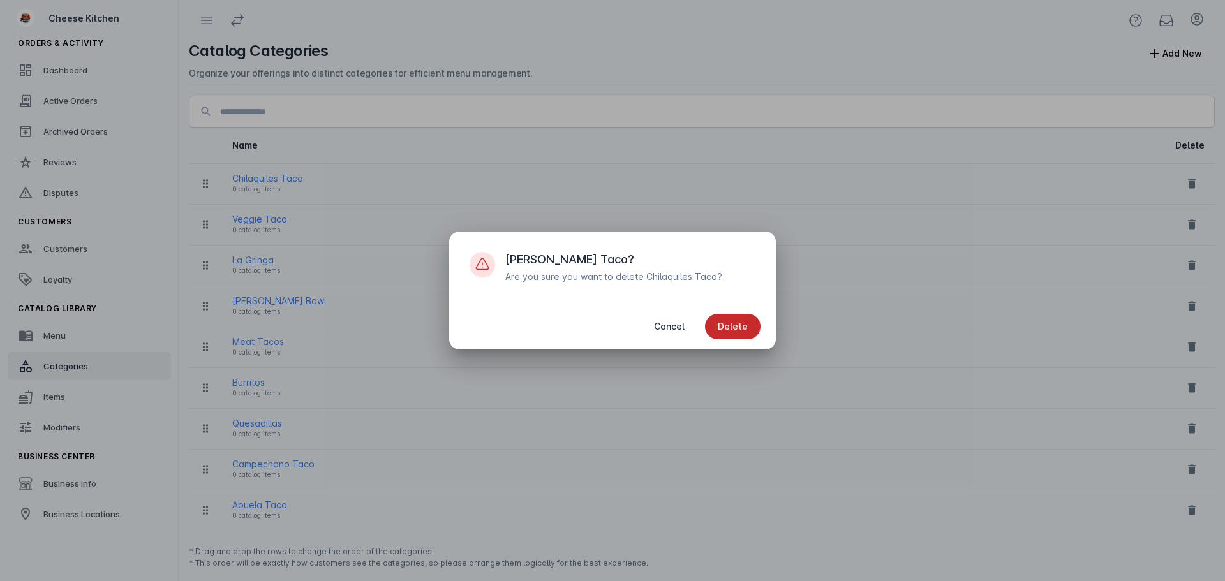
click at [740, 318] on span "button" at bounding box center [733, 326] width 56 height 31
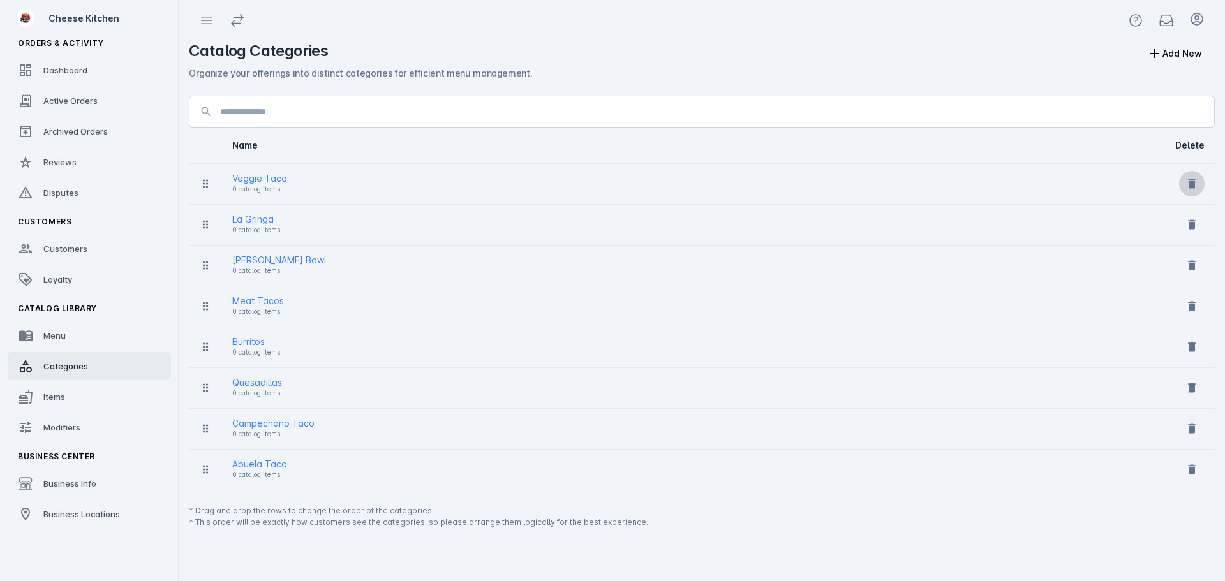
click at [1195, 180] on icon at bounding box center [1192, 184] width 8 height 10
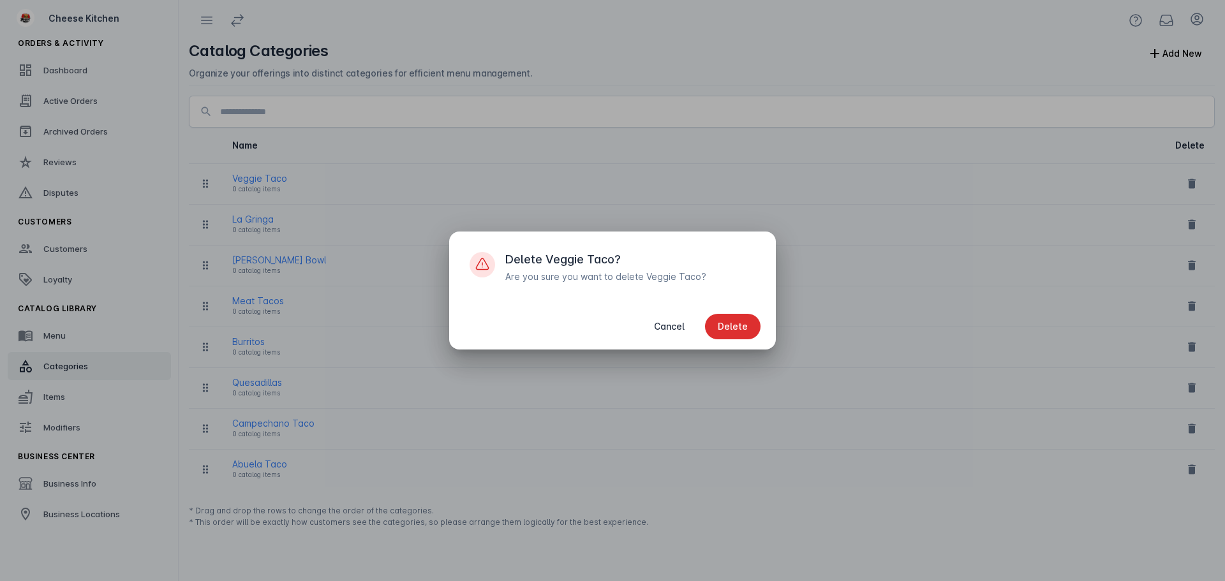
drag, startPoint x: 747, startPoint y: 316, endPoint x: 998, endPoint y: 255, distance: 258.2
click at [747, 317] on span "button" at bounding box center [733, 326] width 56 height 31
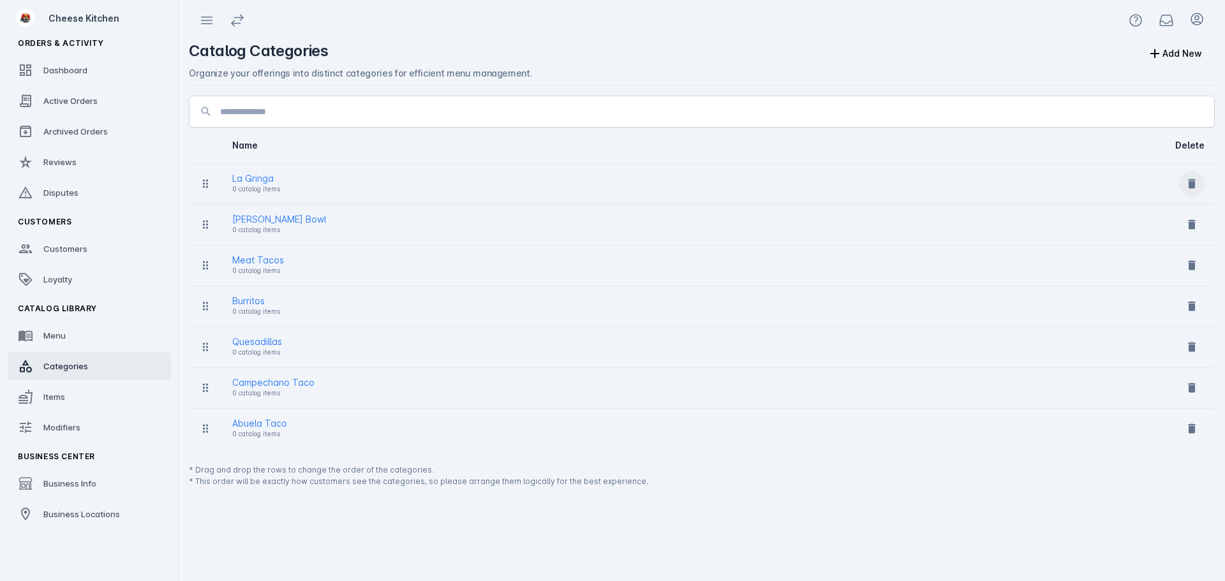
click at [1188, 186] on icon at bounding box center [1192, 183] width 13 height 13
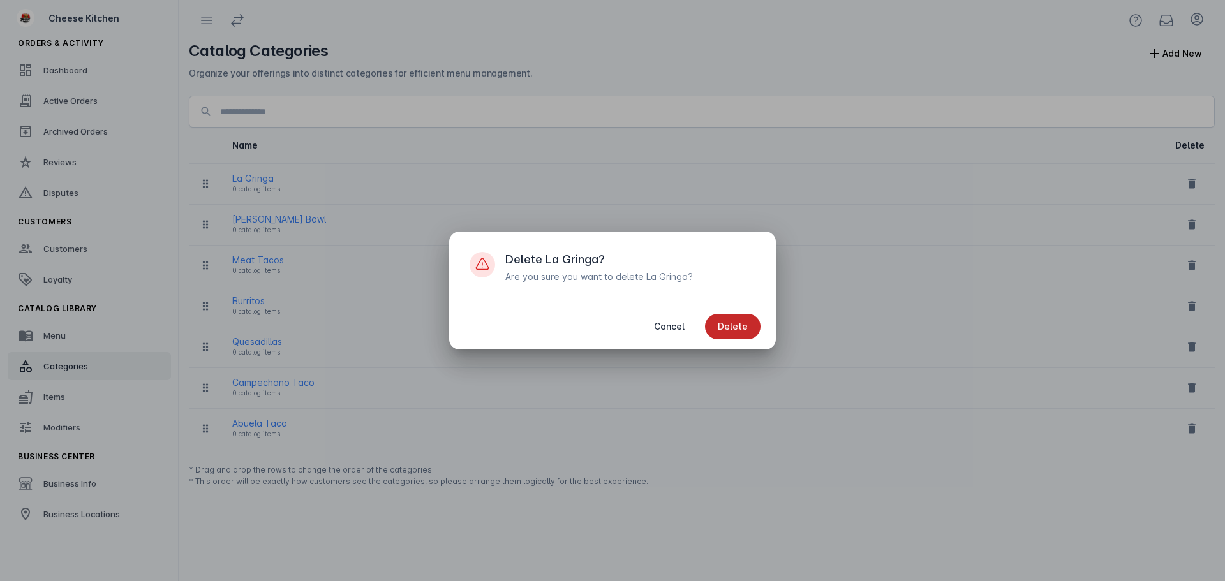
click at [737, 328] on span "Delete" at bounding box center [733, 326] width 30 height 9
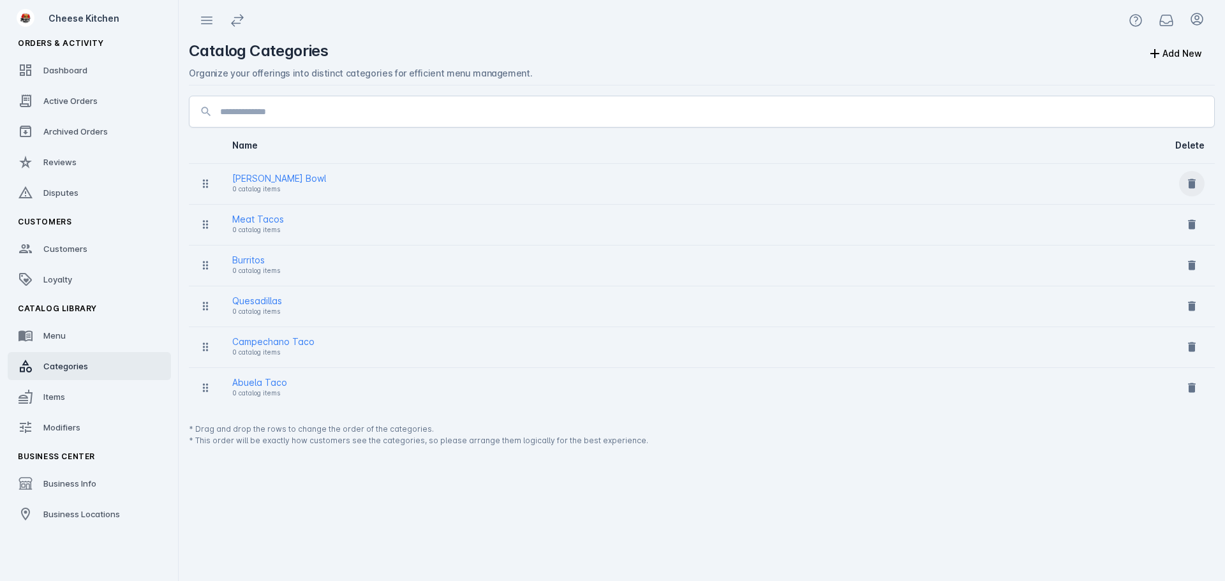
click at [1199, 183] on span at bounding box center [1192, 183] width 31 height 31
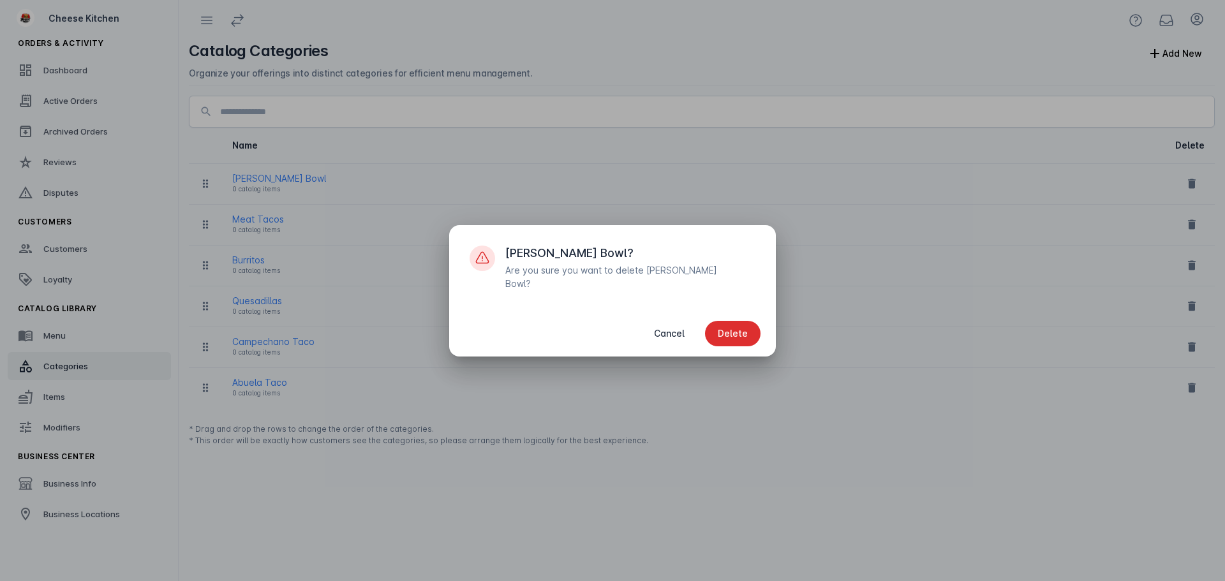
click at [742, 329] on span "Delete" at bounding box center [733, 333] width 30 height 9
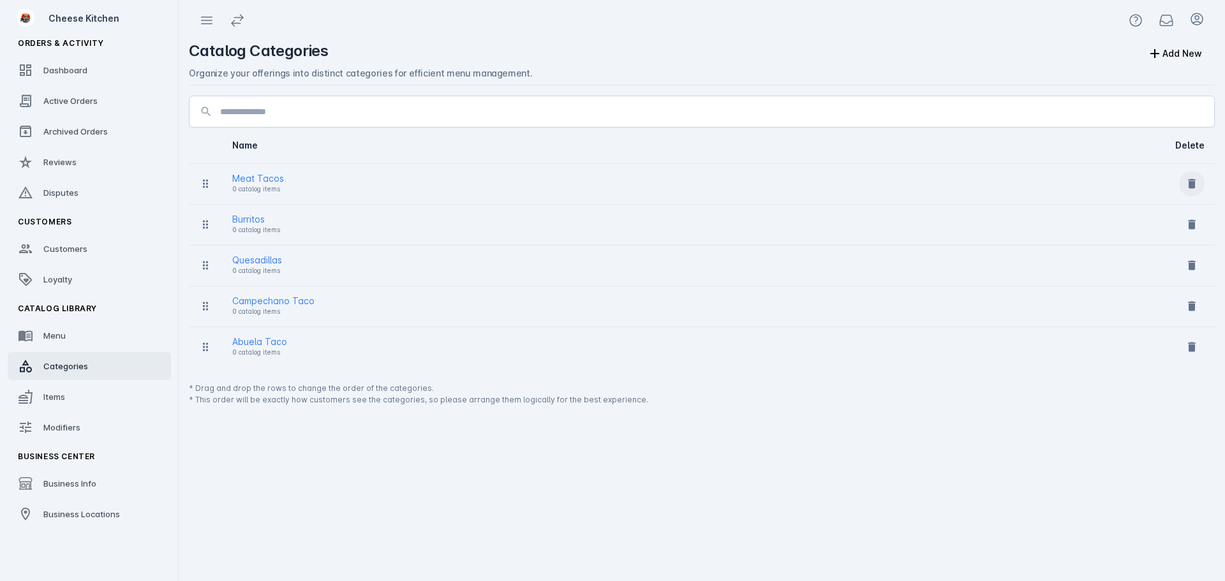
click at [1185, 184] on span at bounding box center [1192, 183] width 31 height 31
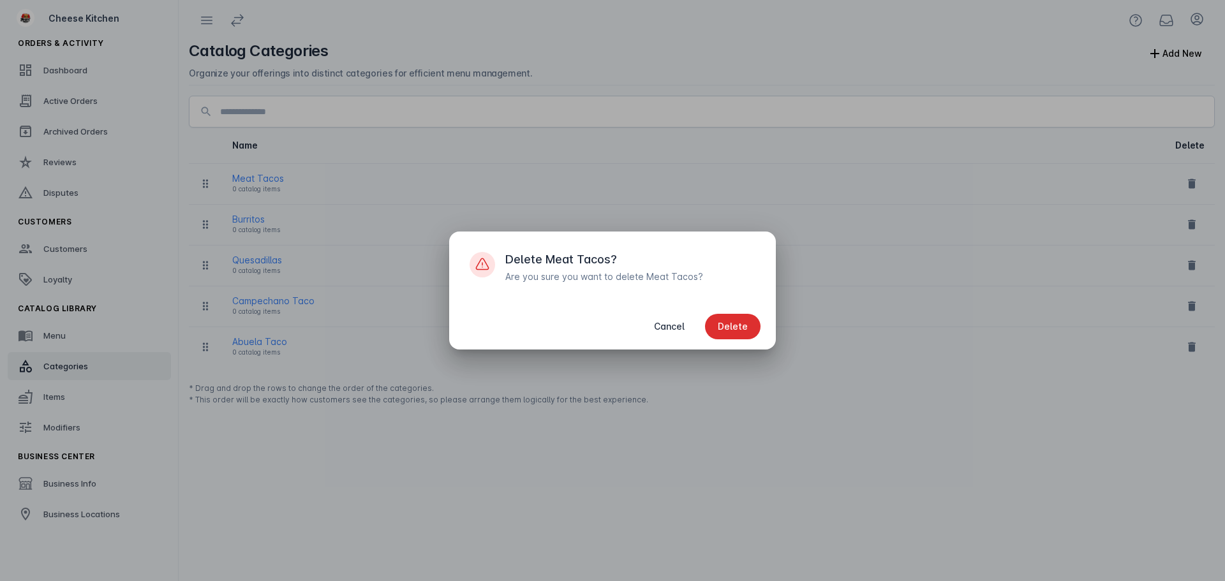
click at [756, 319] on span "button" at bounding box center [733, 326] width 56 height 31
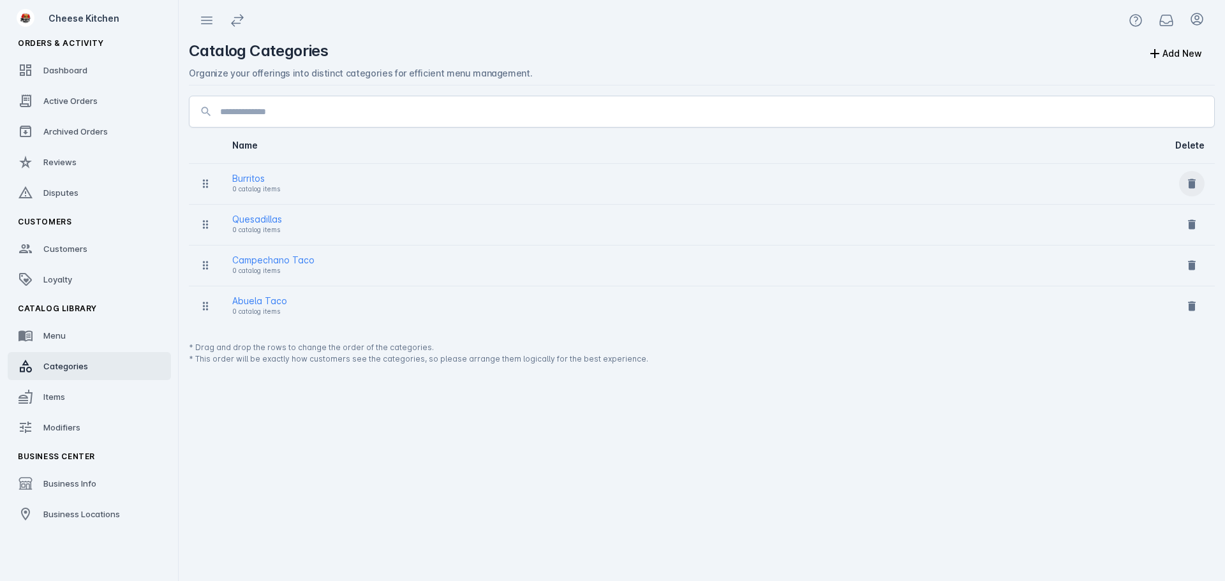
click at [1199, 179] on span at bounding box center [1192, 183] width 31 height 31
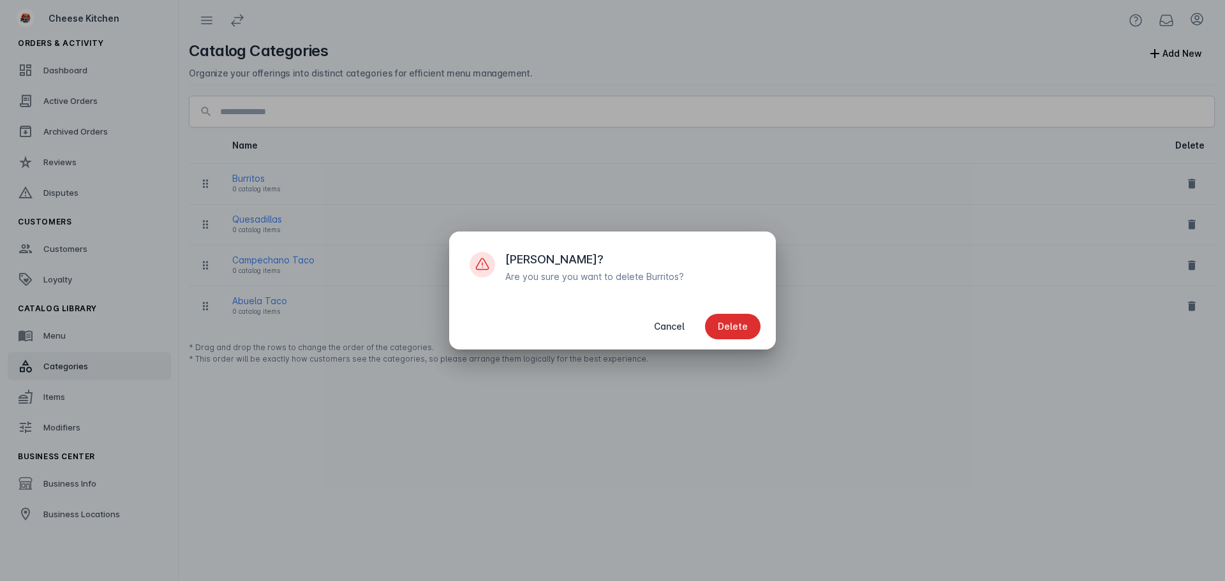
click at [747, 325] on span "Delete" at bounding box center [733, 326] width 30 height 9
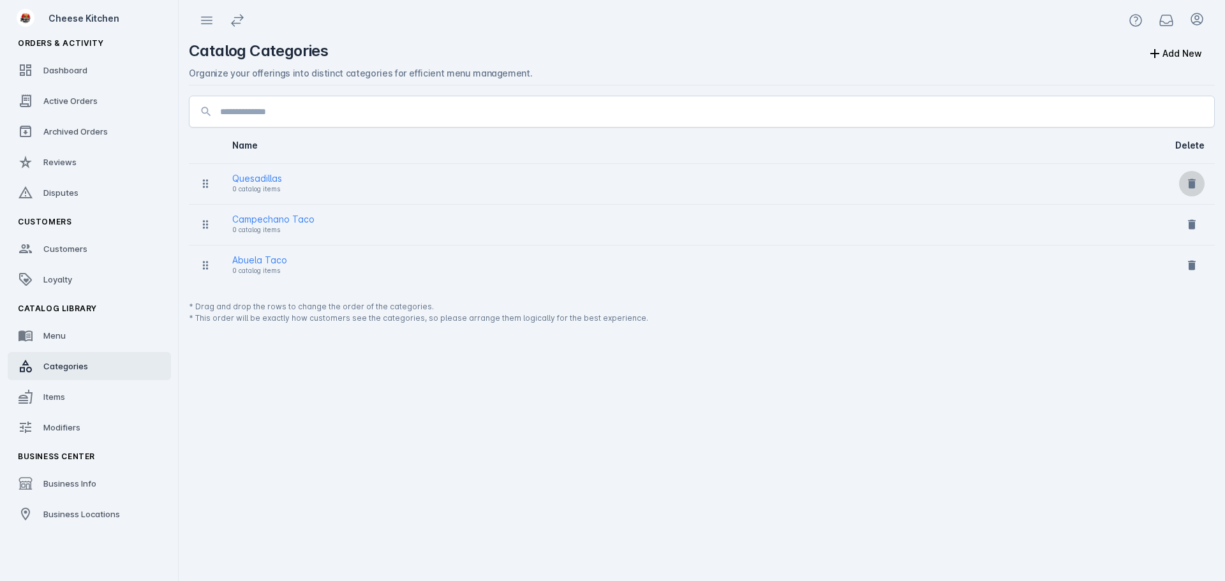
click at [1190, 184] on icon at bounding box center [1192, 184] width 8 height 10
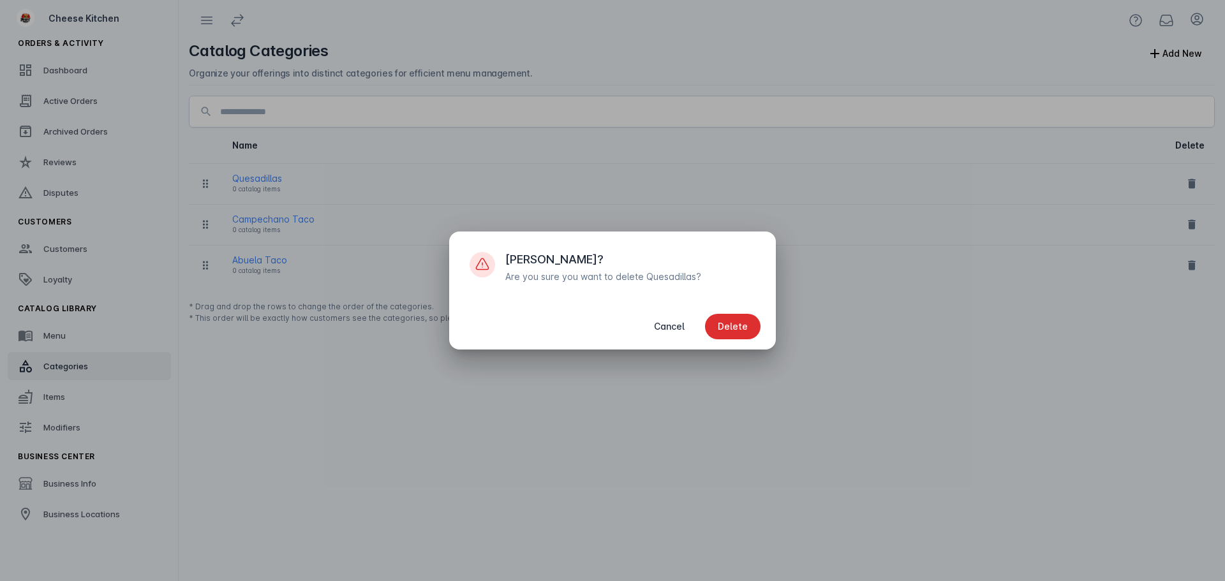
click at [738, 324] on span "Delete" at bounding box center [733, 326] width 30 height 9
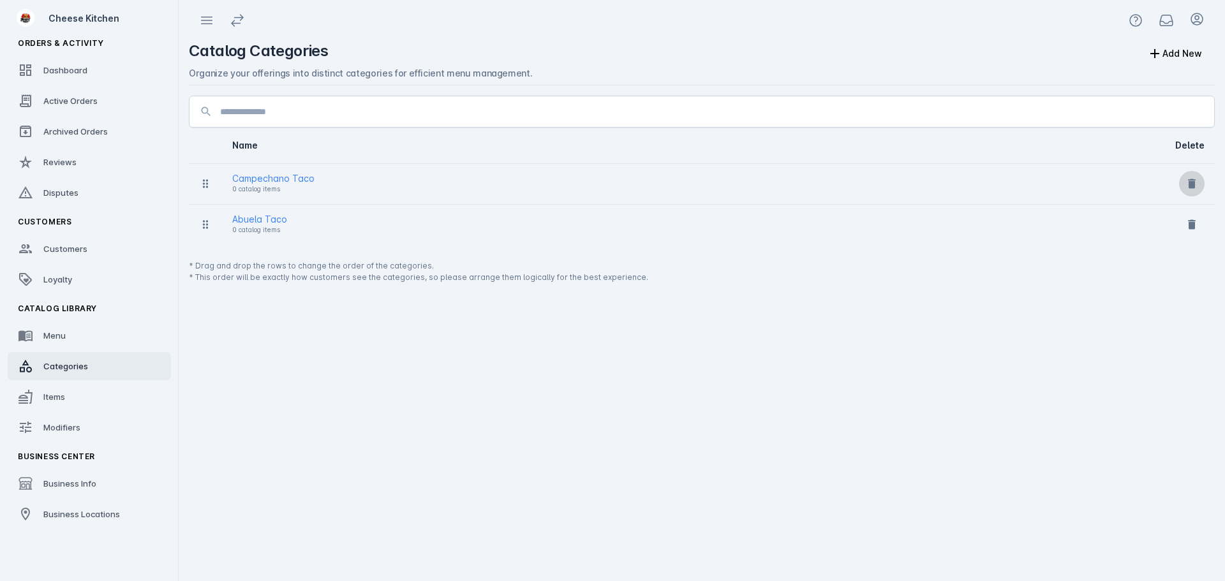
click at [1198, 183] on icon at bounding box center [1192, 183] width 13 height 13
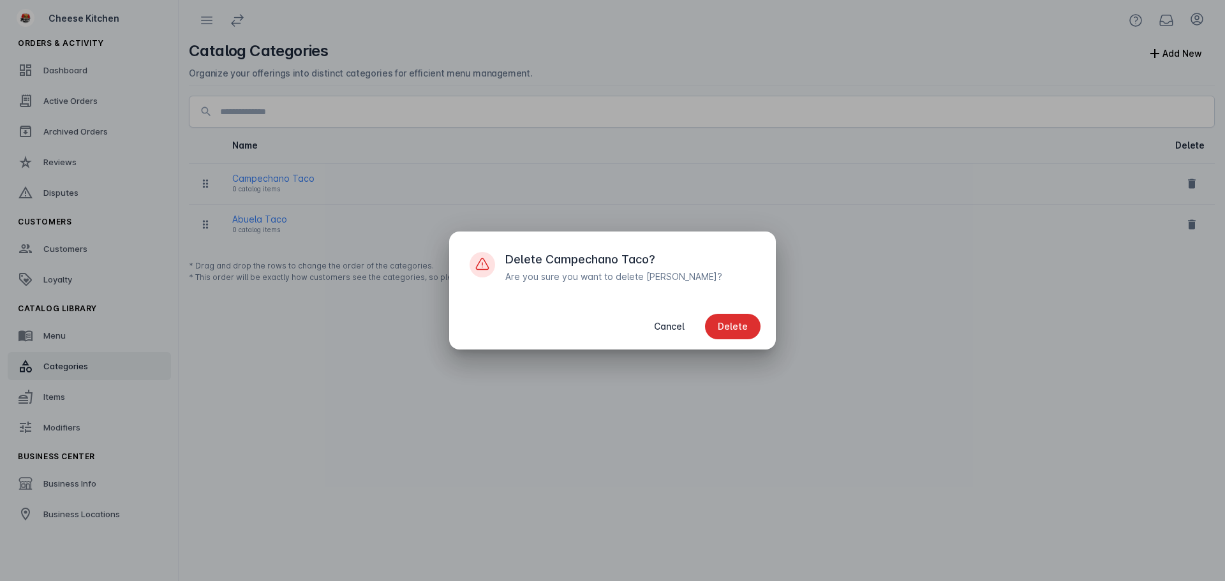
click at [749, 325] on span "button" at bounding box center [733, 326] width 56 height 31
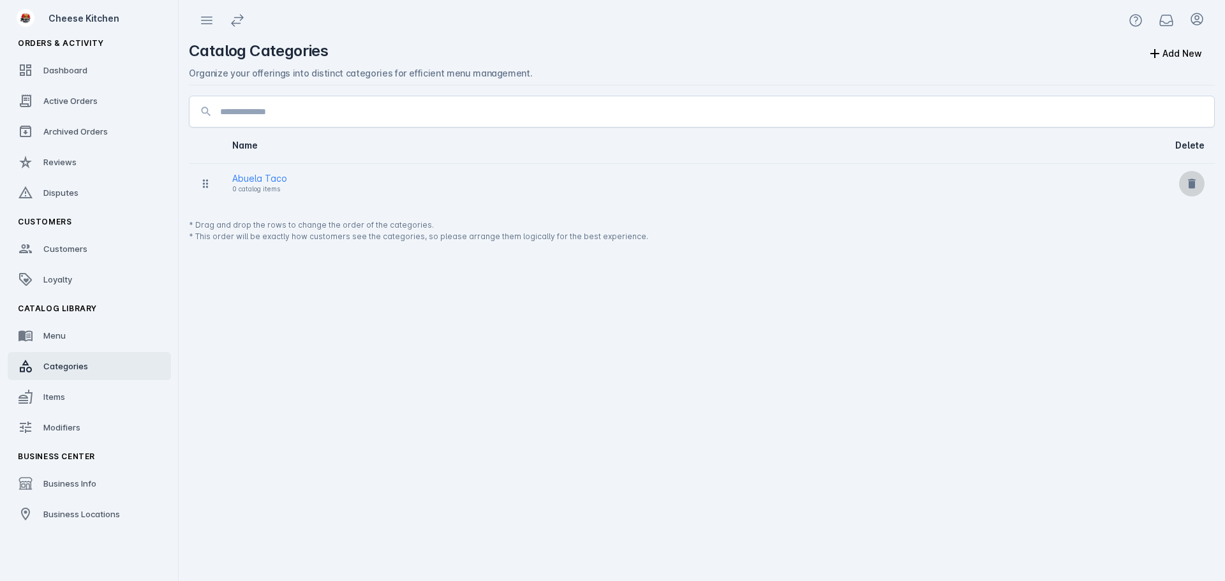
click at [1186, 181] on button at bounding box center [1192, 184] width 26 height 26
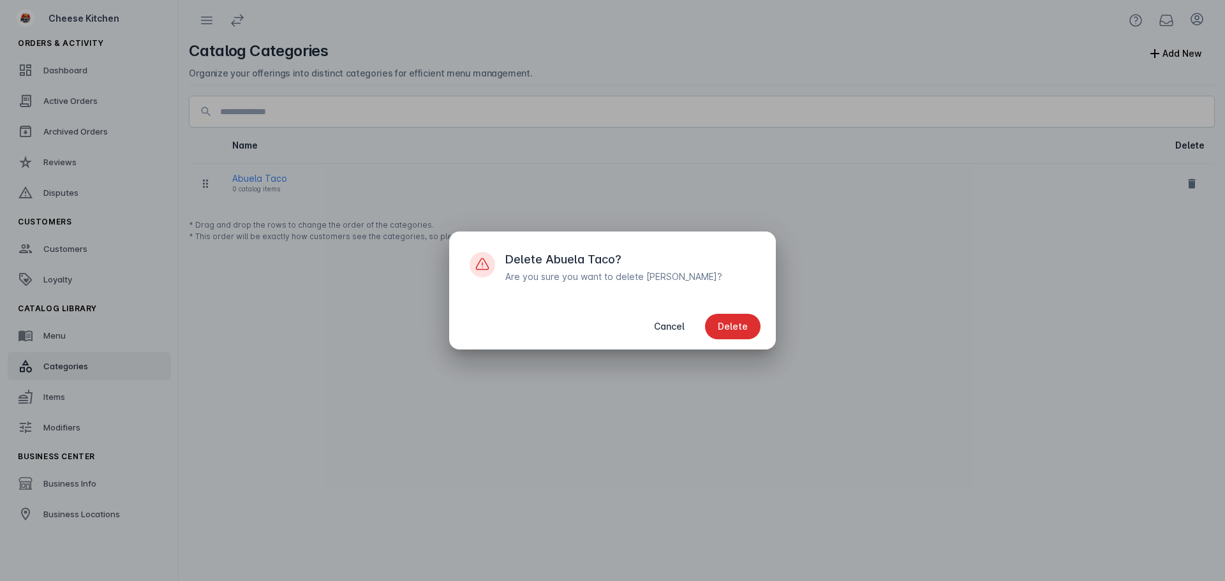
click at [715, 327] on span "button" at bounding box center [733, 326] width 56 height 31
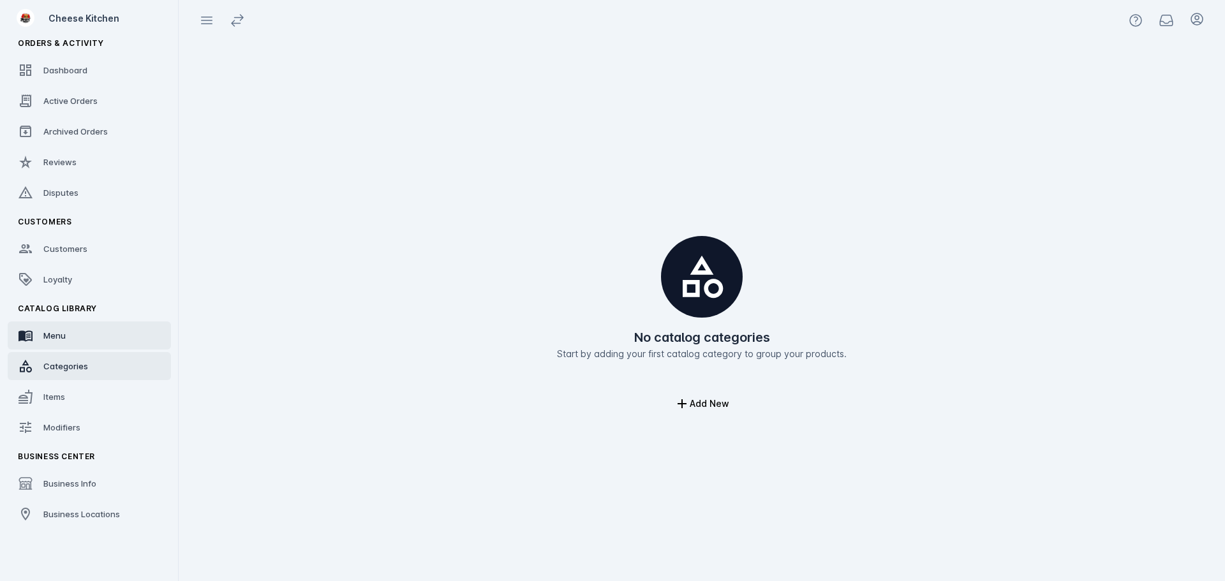
click at [70, 341] on link "Menu" at bounding box center [89, 336] width 163 height 28
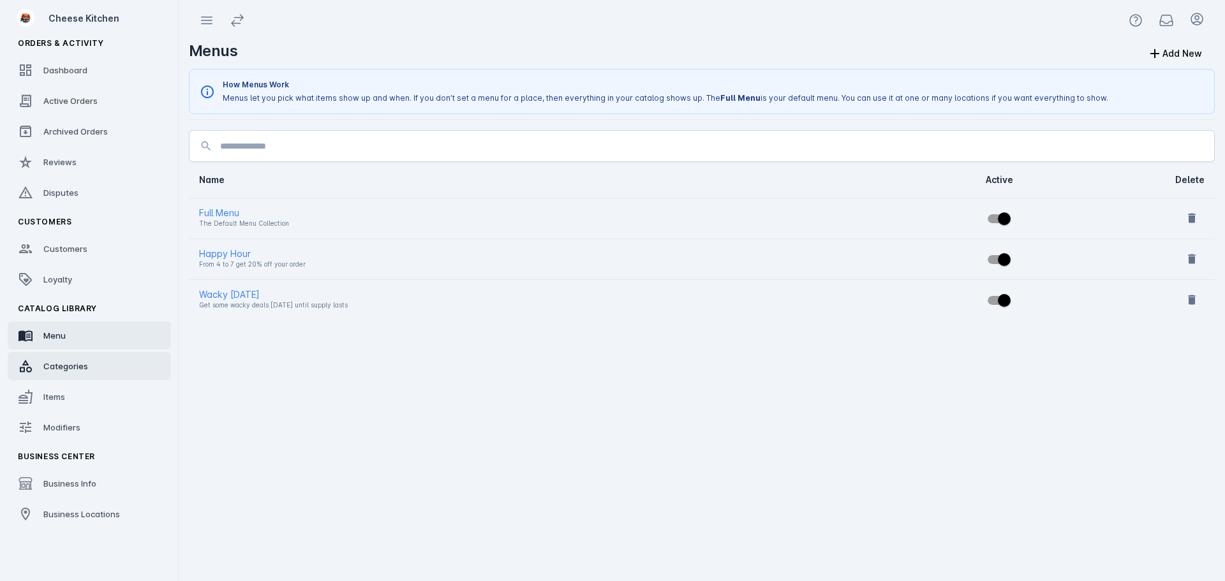
click at [73, 366] on span "Categories" at bounding box center [65, 366] width 45 height 10
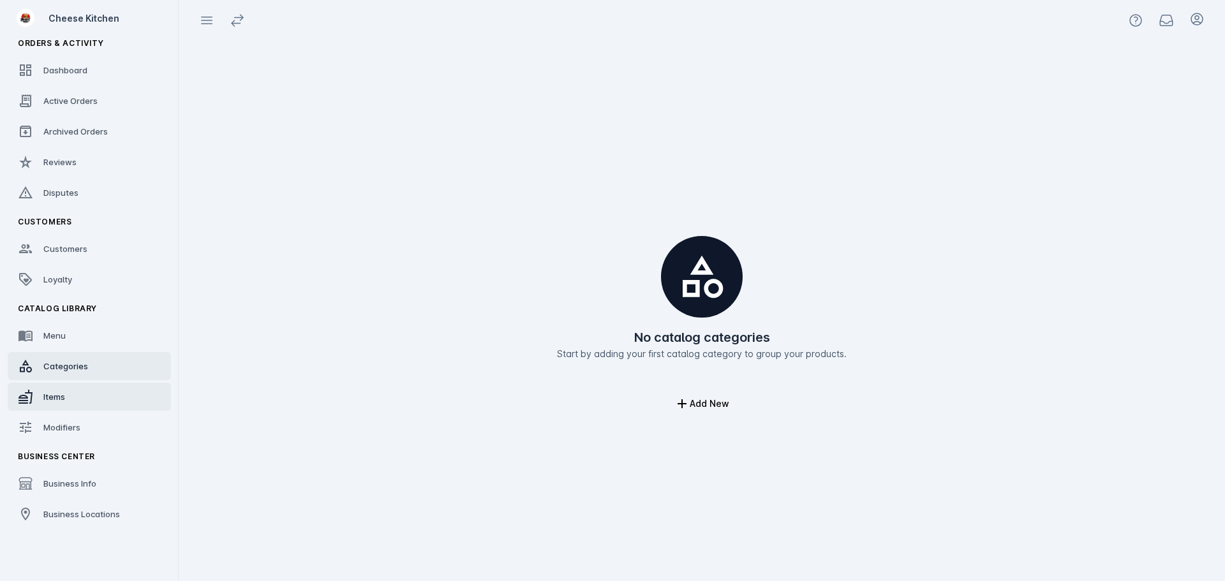
click at [65, 393] on span "Items" at bounding box center [54, 397] width 22 height 10
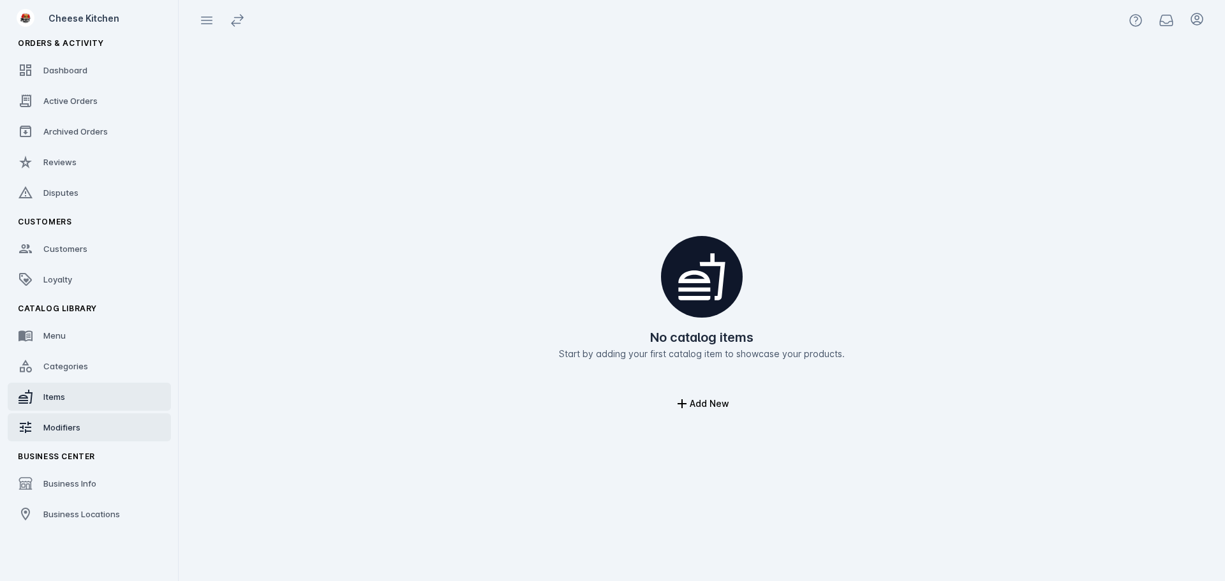
click at [63, 426] on span "Modifiers" at bounding box center [61, 428] width 37 height 10
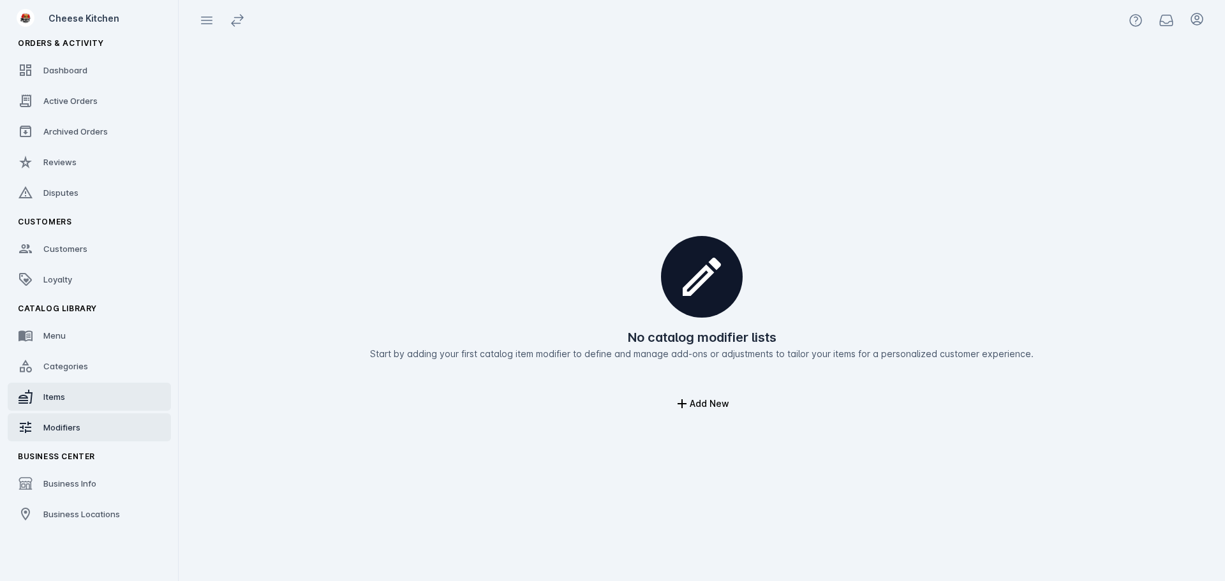
click at [66, 393] on link "Items" at bounding box center [89, 397] width 163 height 28
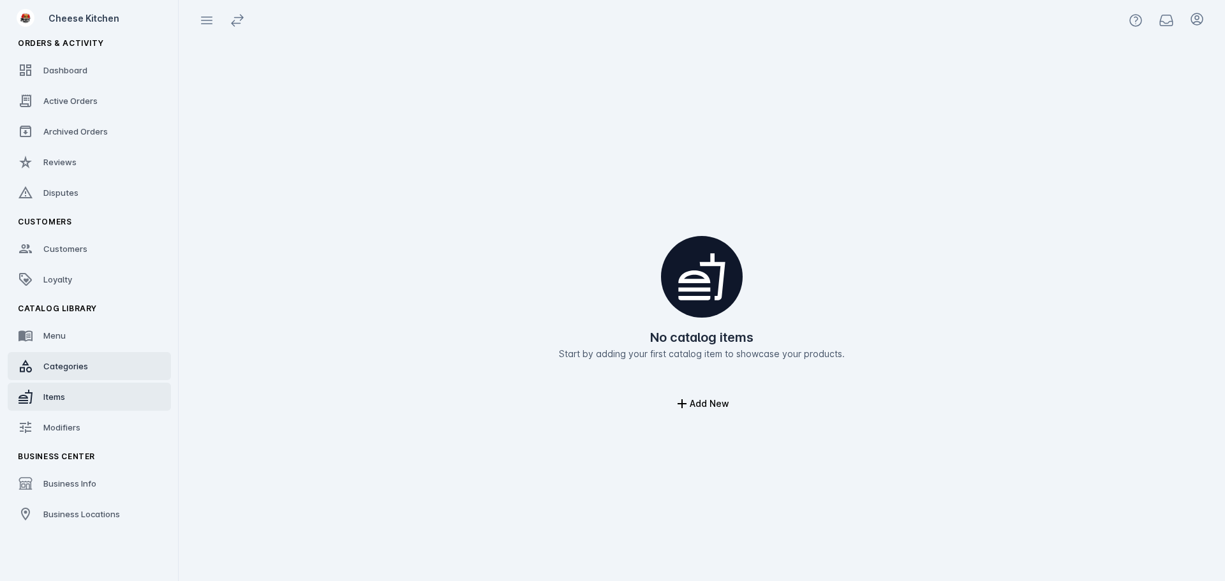
click at [82, 359] on link "Categories" at bounding box center [89, 366] width 163 height 28
click at [78, 343] on link "Menu" at bounding box center [89, 336] width 163 height 28
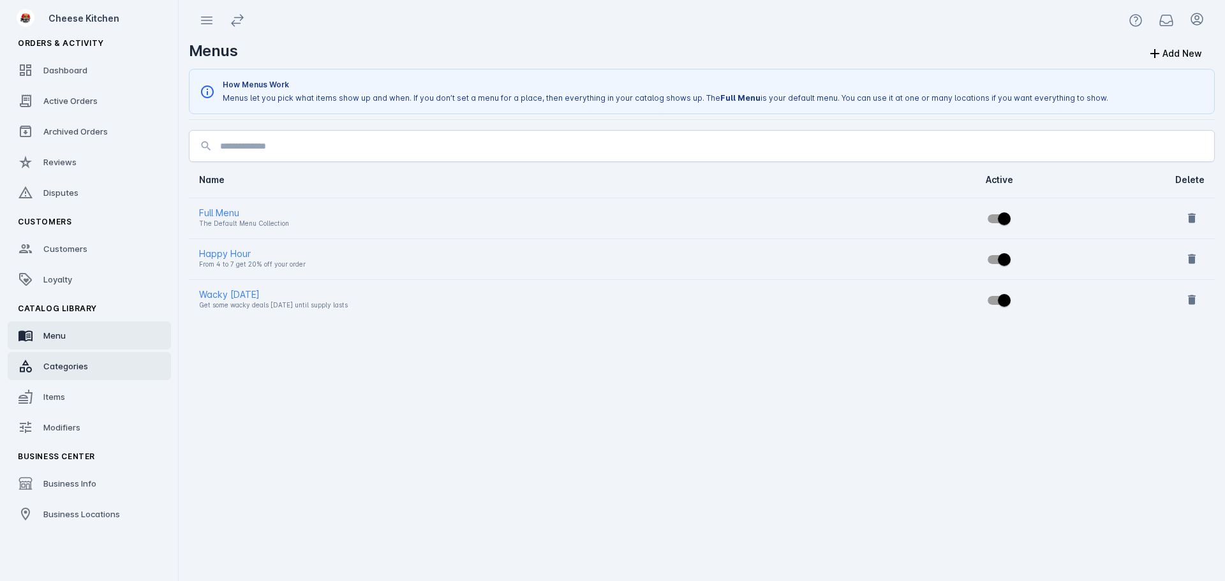
click at [69, 361] on span "Categories" at bounding box center [65, 366] width 45 height 10
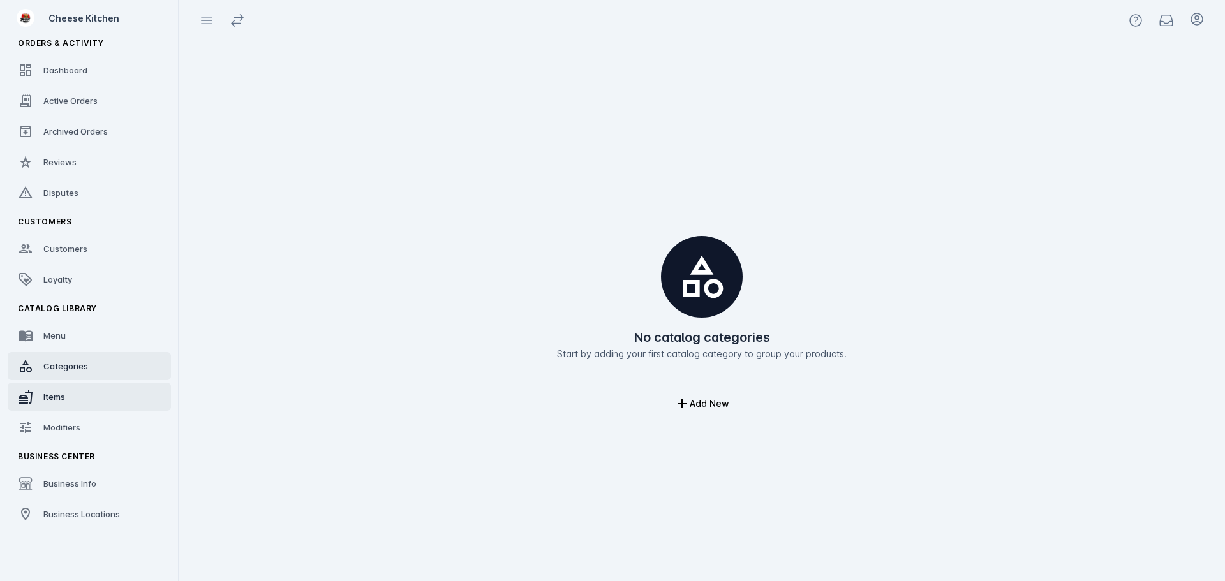
click at [64, 383] on link "Items" at bounding box center [89, 397] width 163 height 28
click at [66, 396] on link "Items" at bounding box center [89, 397] width 163 height 28
drag, startPoint x: 63, startPoint y: 423, endPoint x: 62, endPoint y: 413, distance: 9.7
click at [63, 423] on span "Modifiers" at bounding box center [61, 428] width 37 height 10
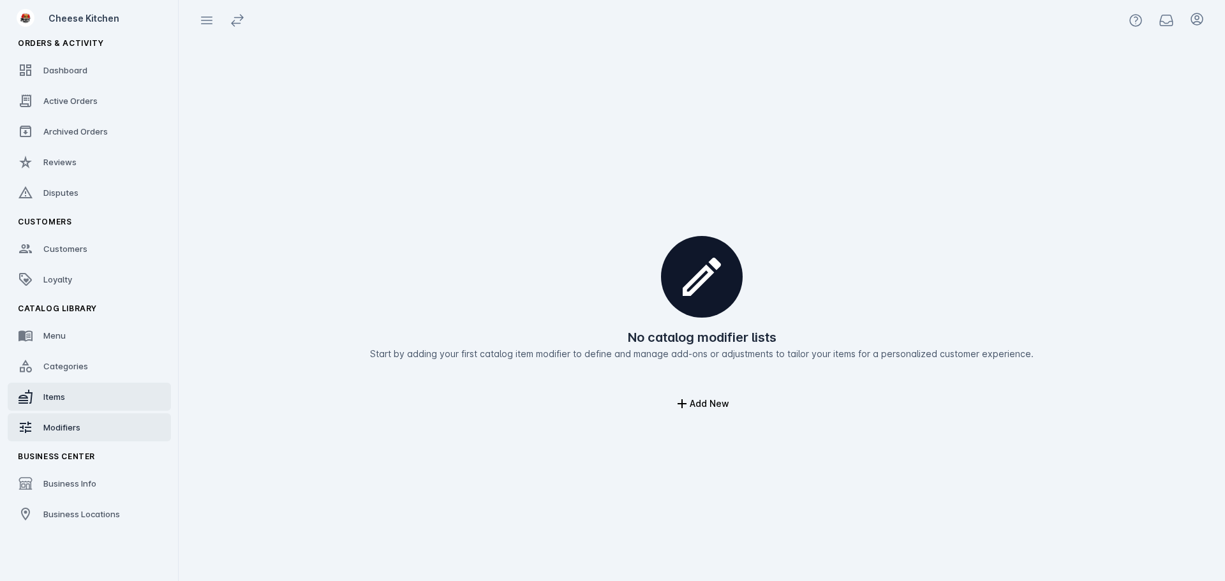
click at [63, 398] on span "Items" at bounding box center [54, 397] width 22 height 10
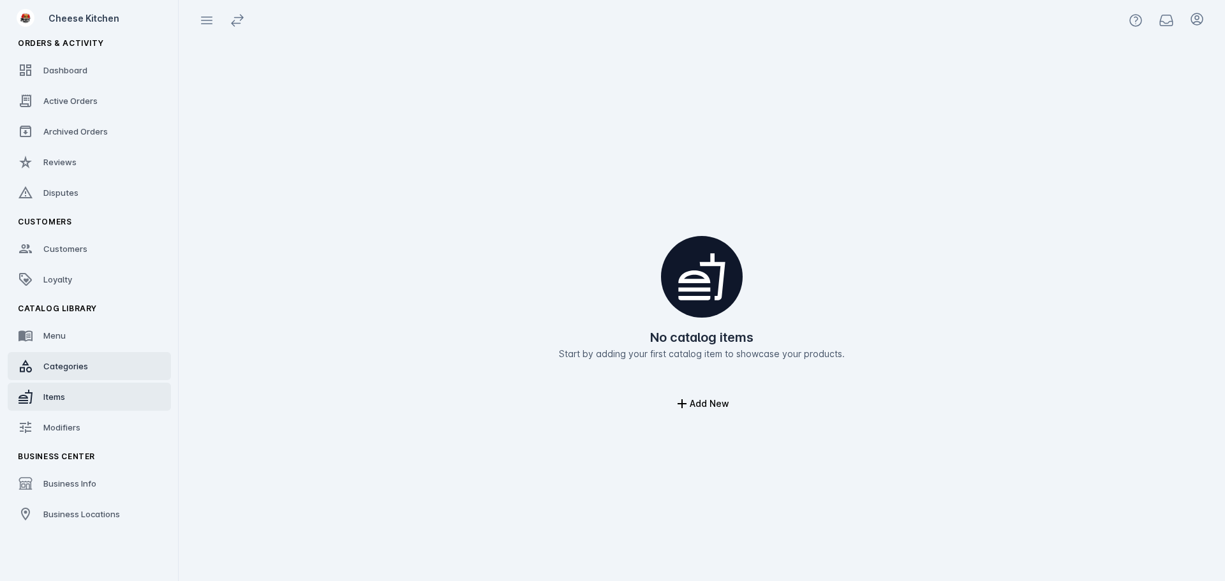
click at [66, 370] on span "Categories" at bounding box center [65, 366] width 45 height 10
click at [53, 392] on span "Items" at bounding box center [54, 397] width 22 height 10
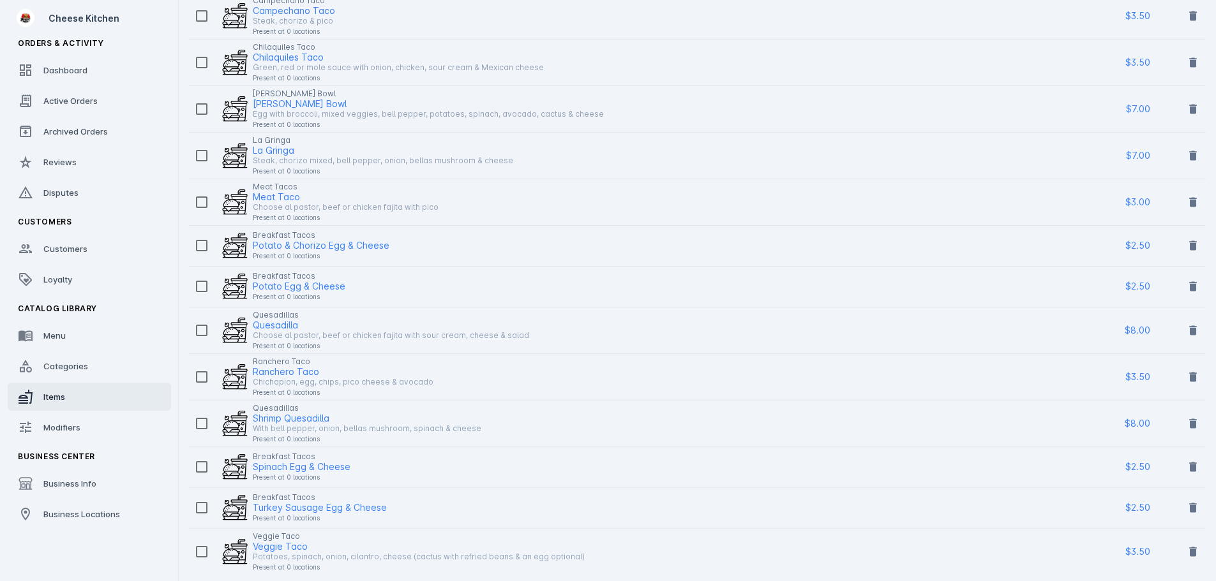
scroll to position [463, 0]
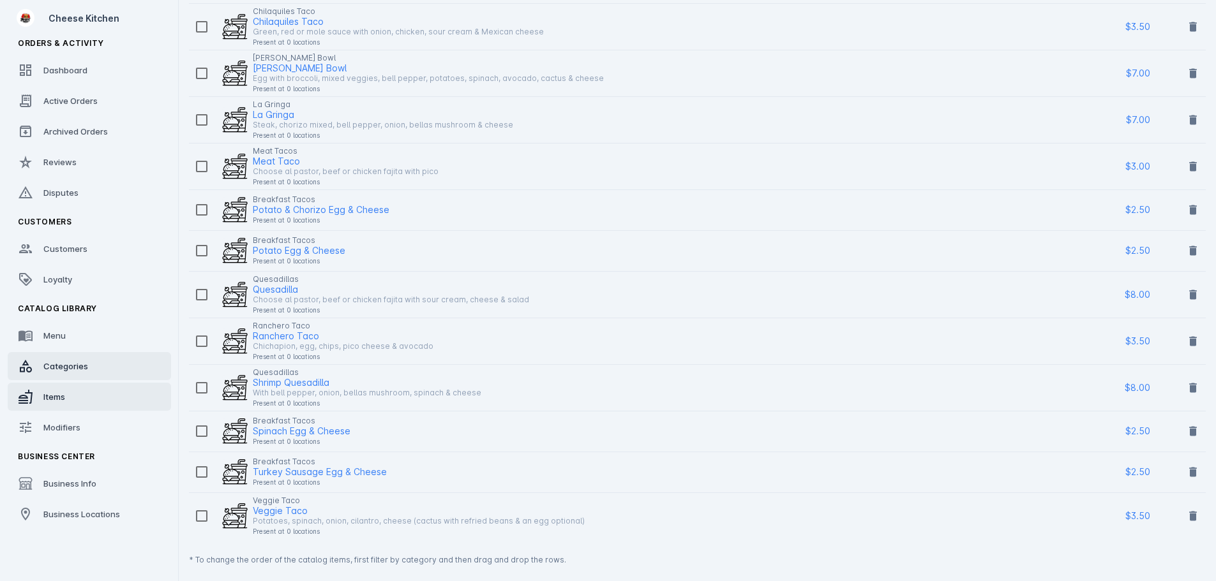
click at [80, 361] on span "Categories" at bounding box center [65, 366] width 45 height 10
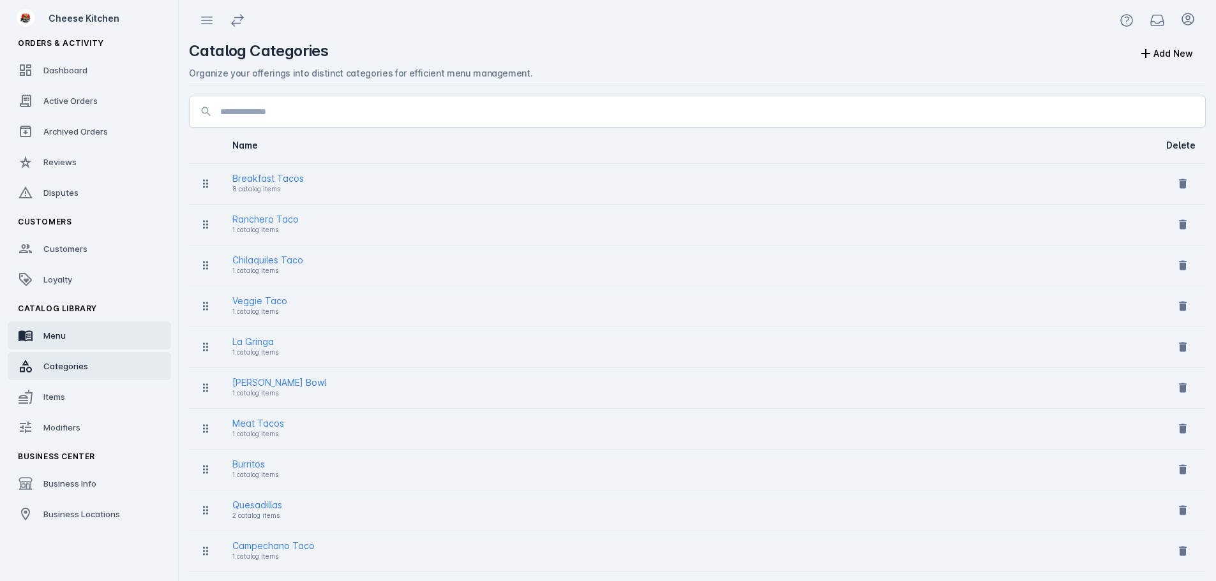
click at [83, 338] on link "Menu" at bounding box center [89, 336] width 163 height 28
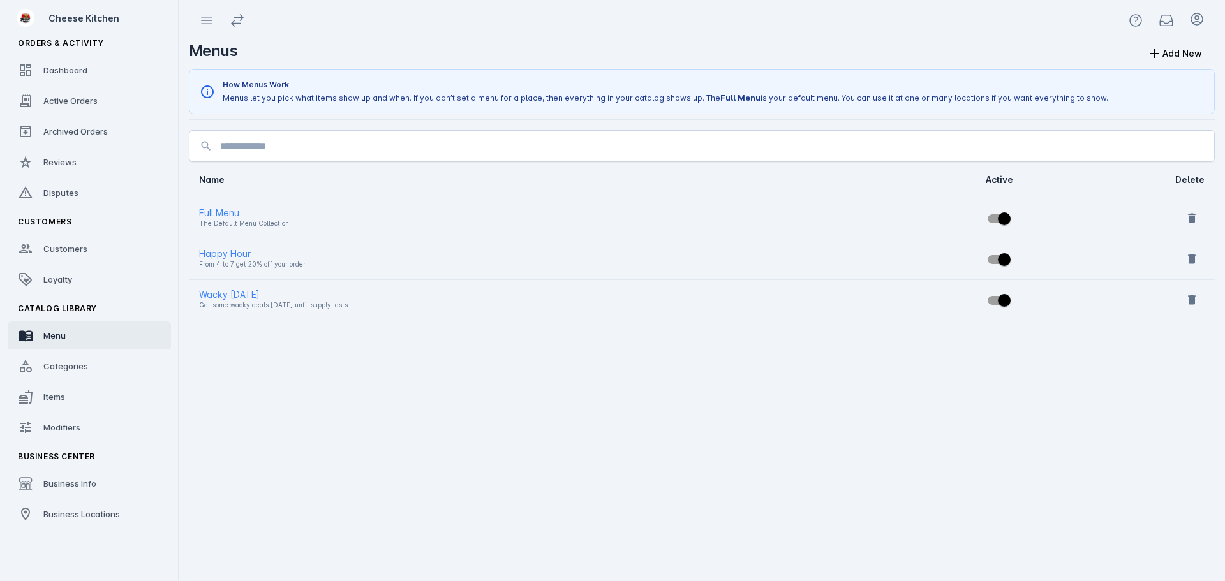
click at [206, 206] on div "Full Menu" at bounding box center [514, 213] width 630 height 15
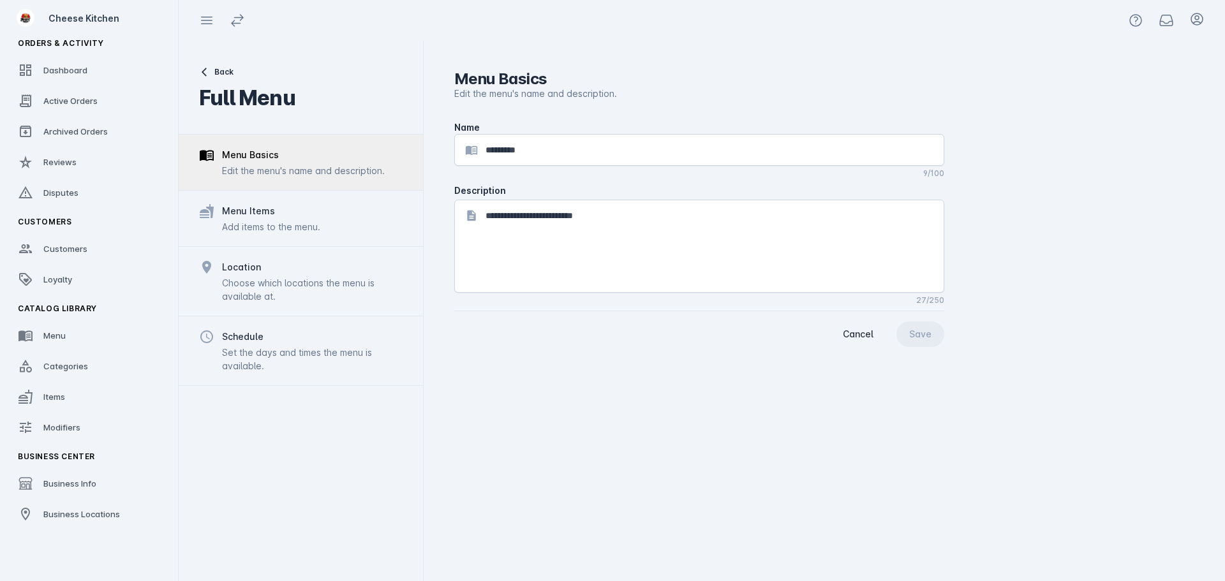
click at [340, 227] on div "Menu Items Add items to the menu." at bounding box center [301, 218] width 244 height 56
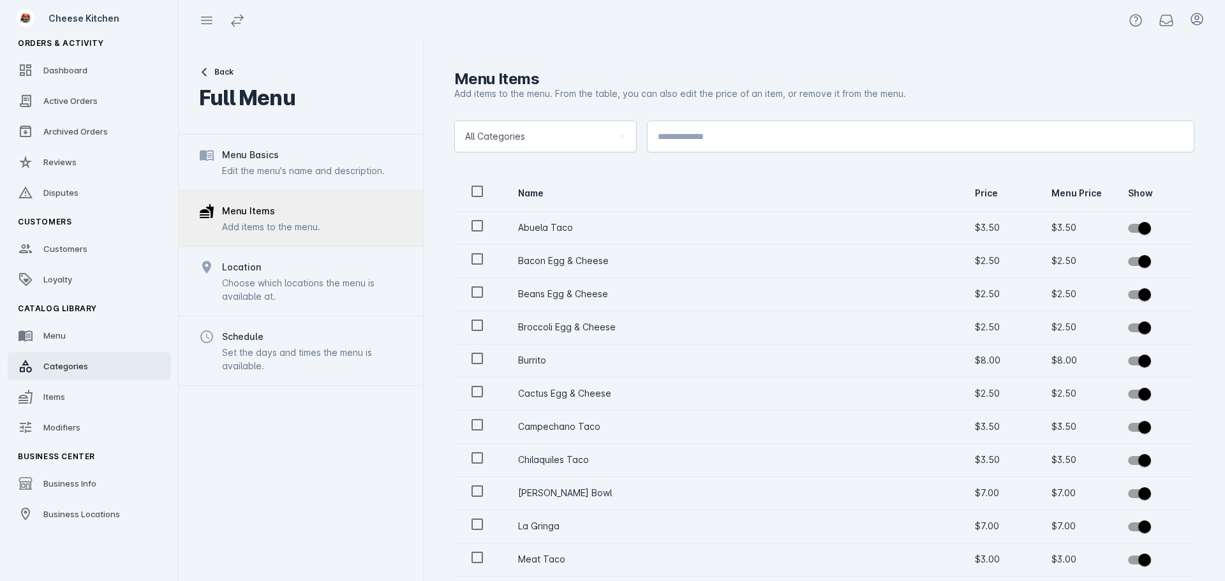
click at [33, 363] on icon at bounding box center [25, 366] width 15 height 15
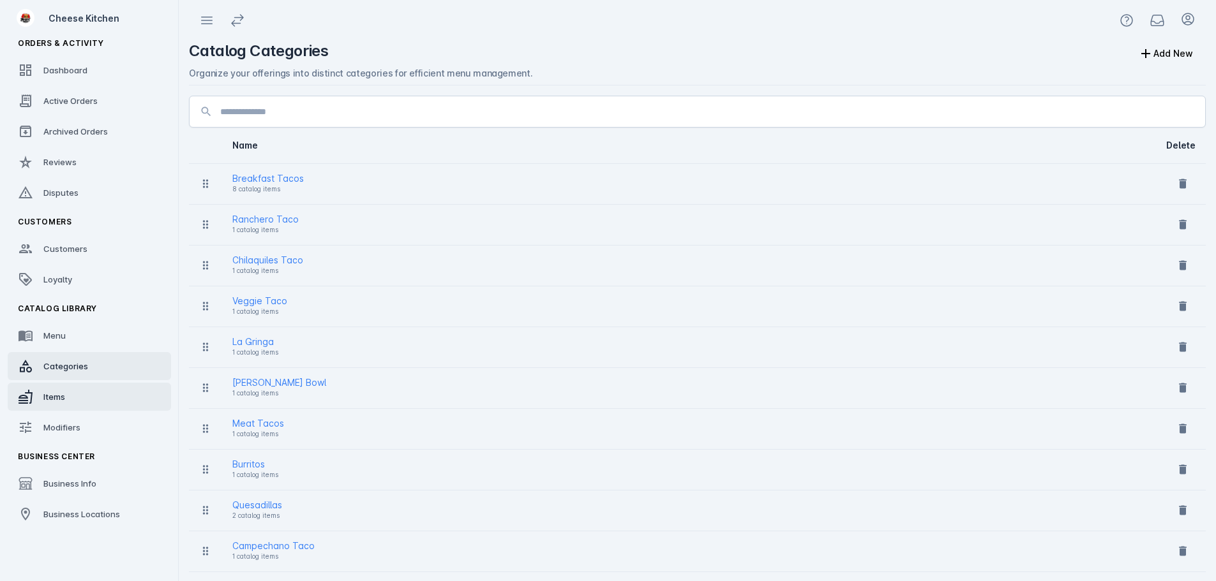
click at [62, 394] on span "Items" at bounding box center [54, 397] width 22 height 10
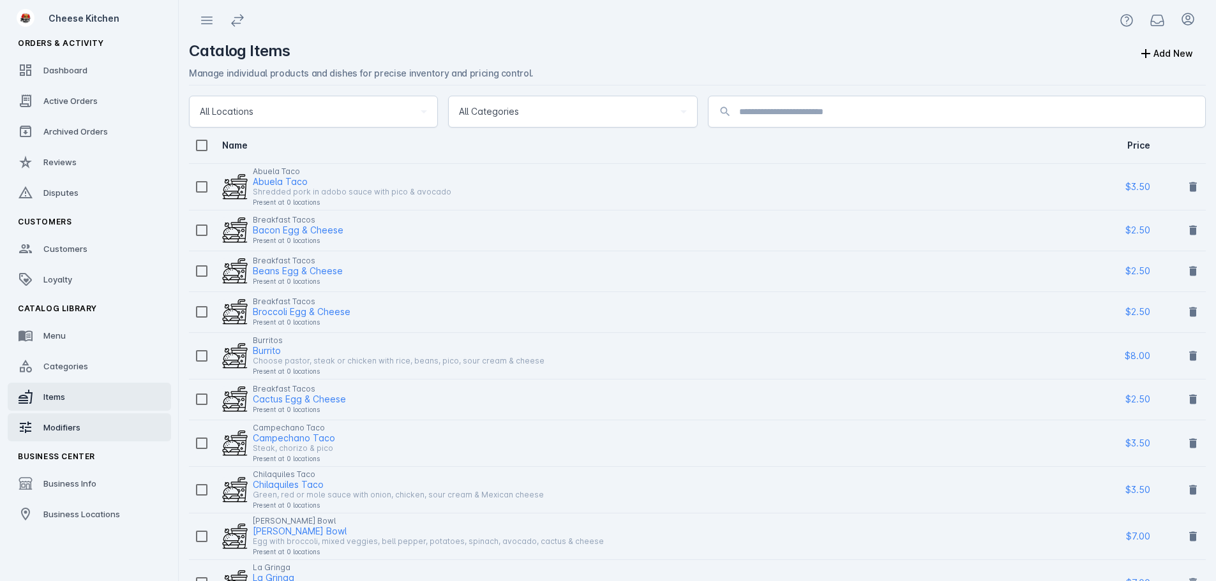
click at [68, 415] on link "Modifiers" at bounding box center [89, 428] width 163 height 28
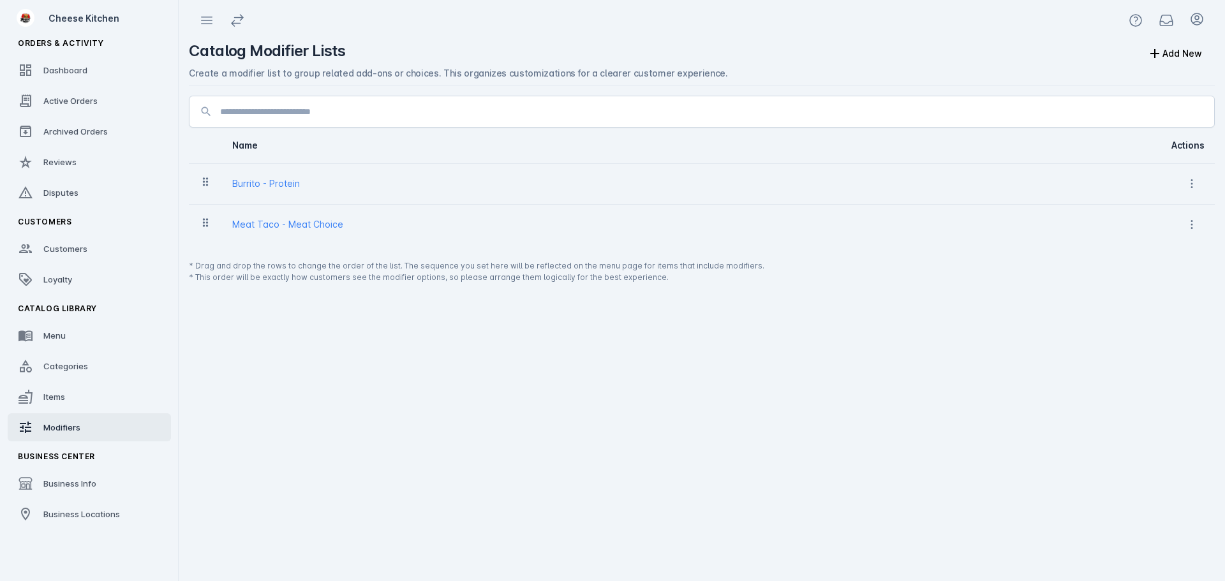
click at [250, 181] on div "Burrito - Protein" at bounding box center [266, 183] width 68 height 15
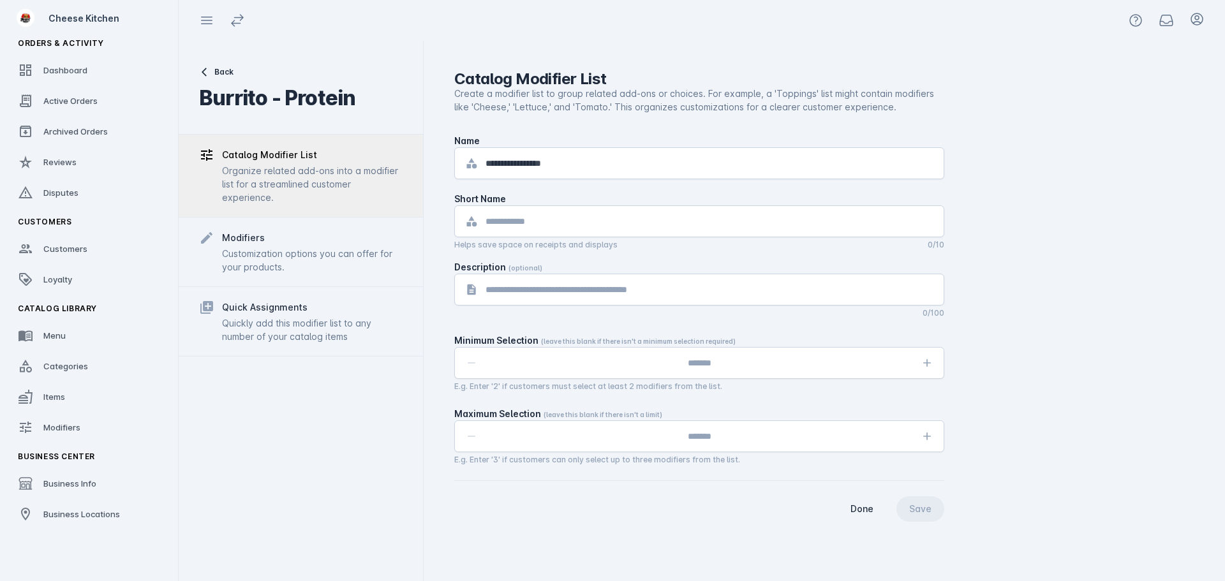
click at [291, 237] on div "Modifiers" at bounding box center [312, 237] width 181 height 15
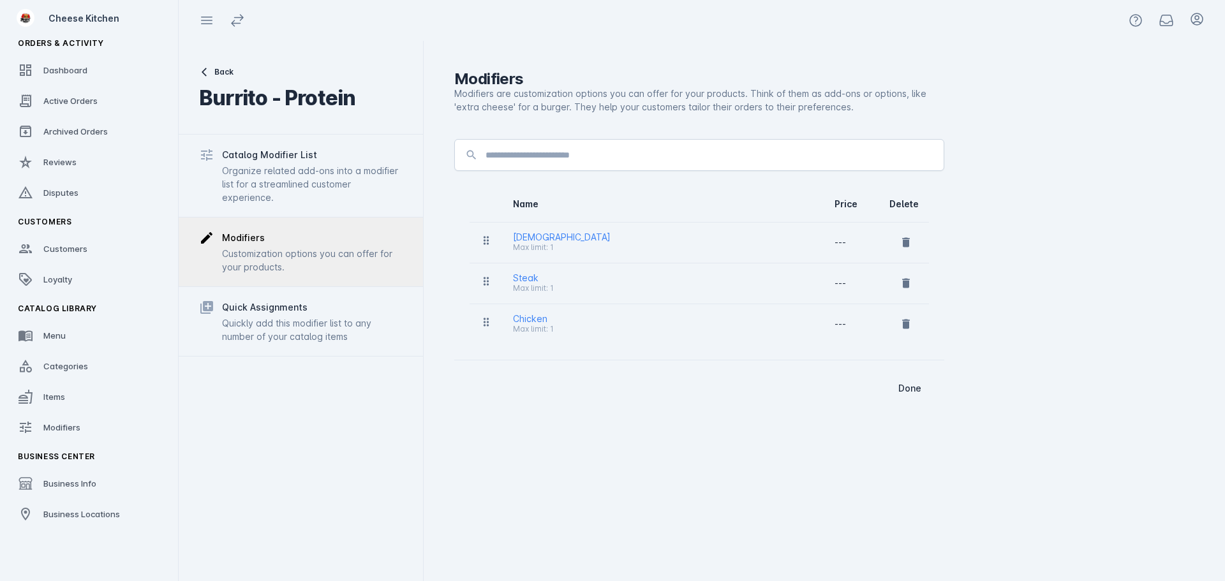
click at [304, 205] on div "Catalog Modifier List Organize related add-ons into a modifier list for a strea…" at bounding box center [301, 176] width 244 height 82
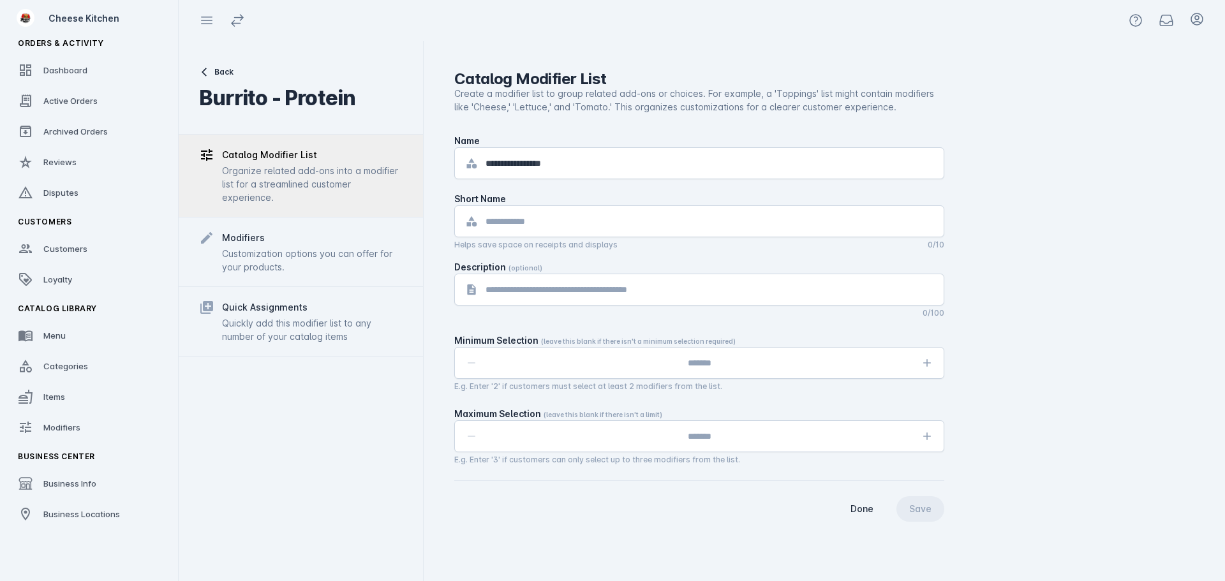
click at [311, 239] on div "Modifiers" at bounding box center [312, 237] width 181 height 15
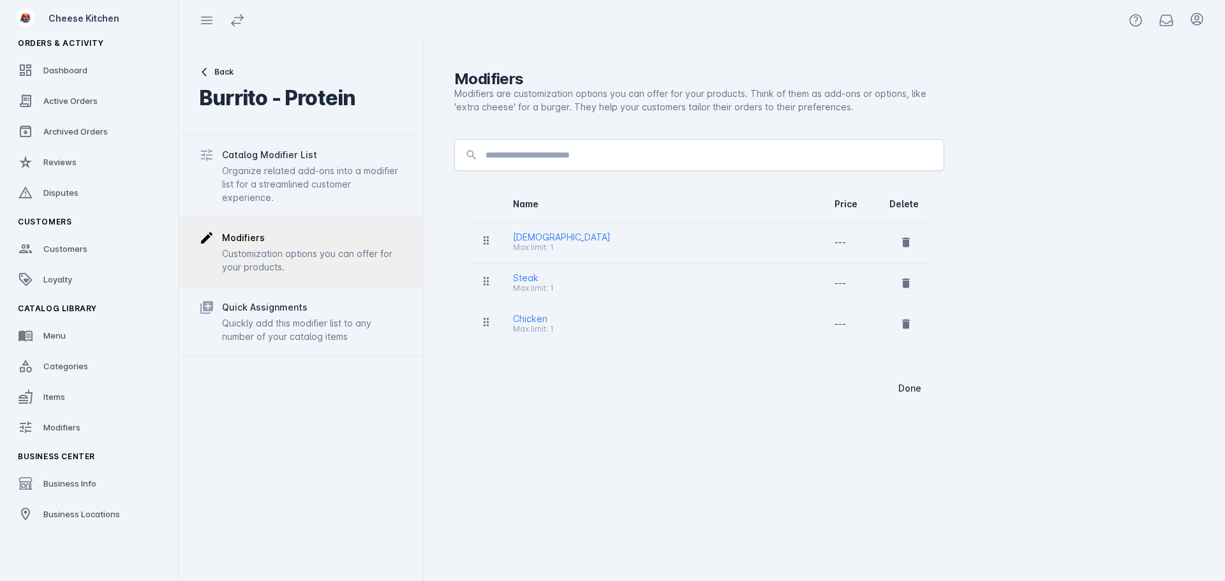
click at [304, 310] on div "Quick Assignments" at bounding box center [265, 307] width 86 height 15
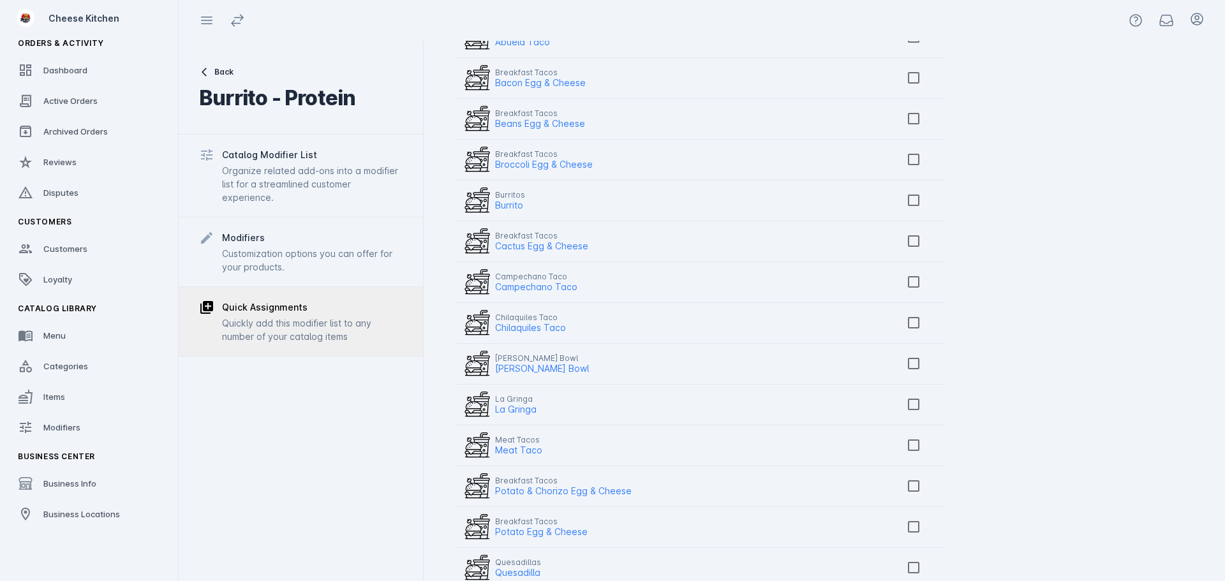
scroll to position [35, 0]
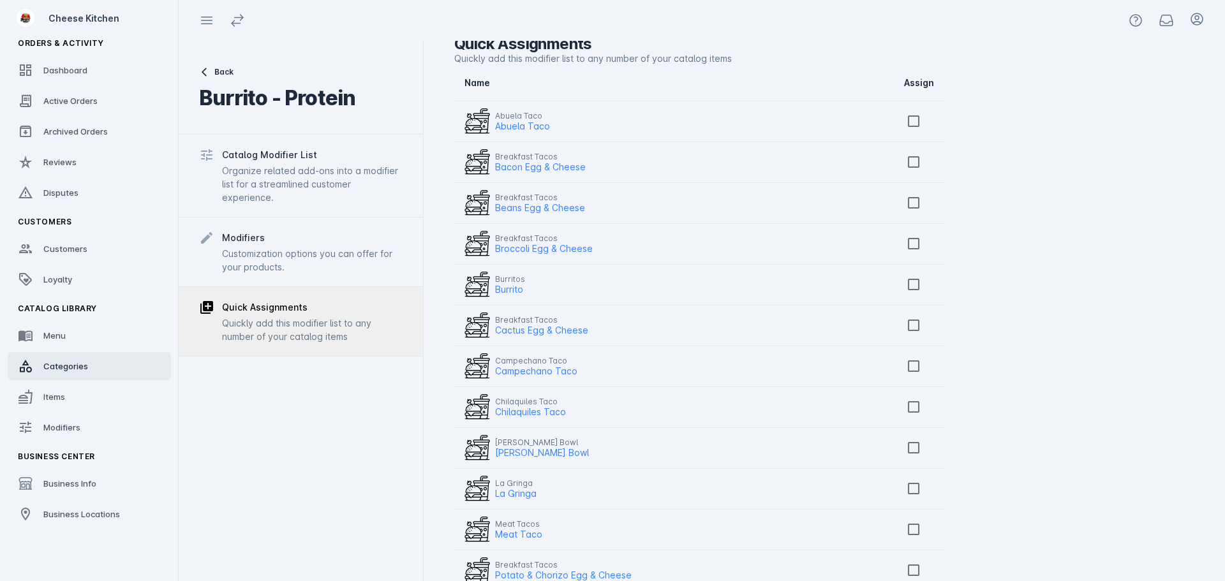
click at [77, 374] on link "Categories" at bounding box center [89, 366] width 163 height 28
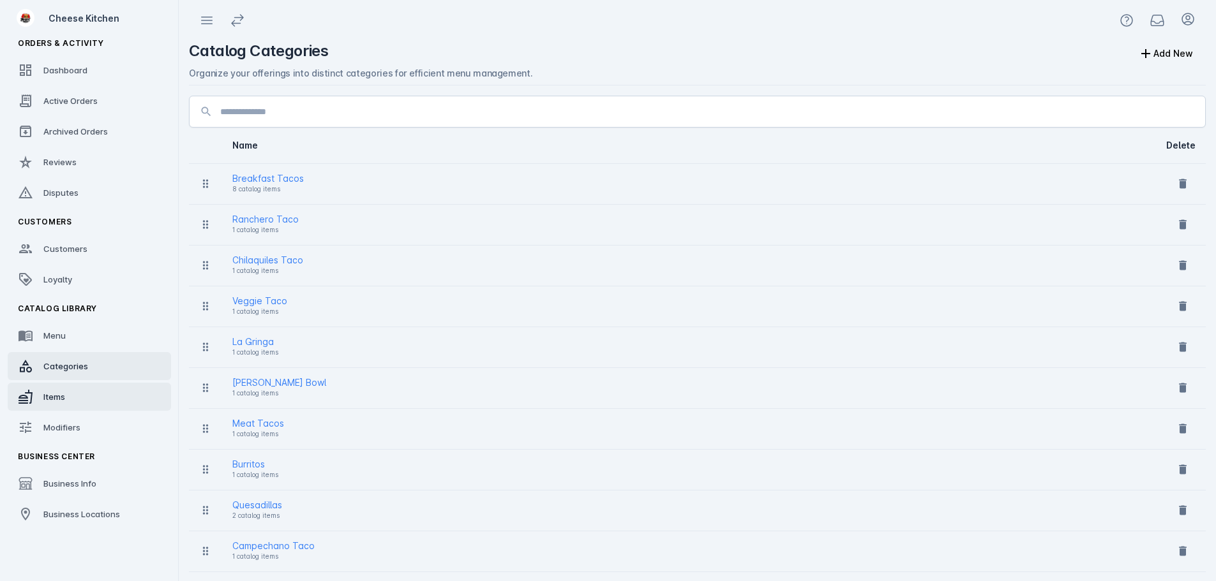
click at [75, 402] on link "Items" at bounding box center [89, 397] width 163 height 28
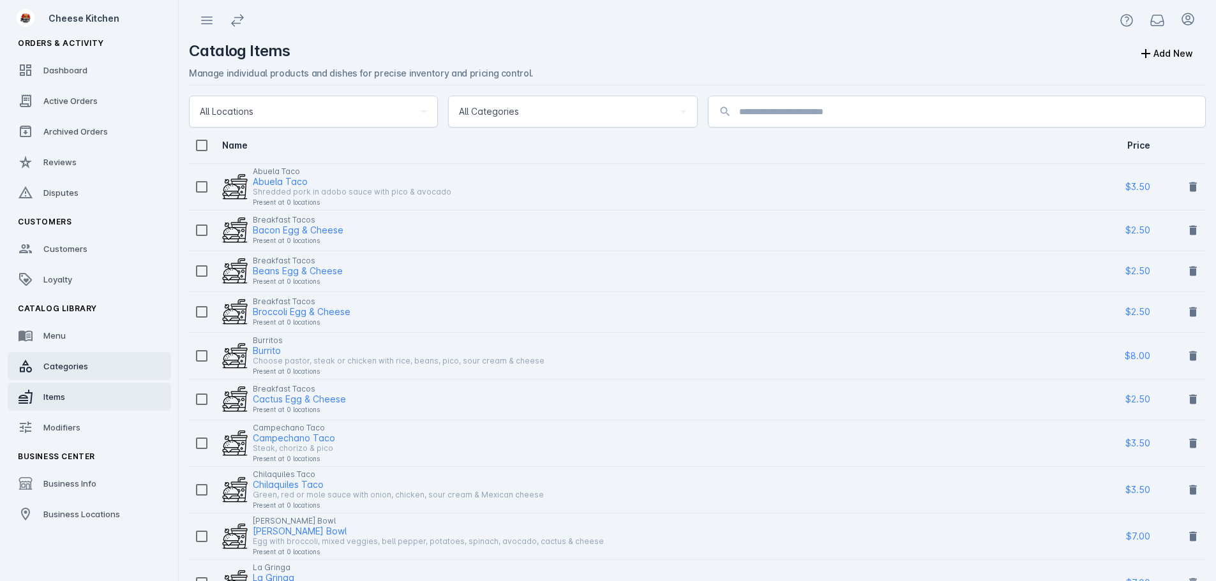
drag, startPoint x: 63, startPoint y: 363, endPoint x: 71, endPoint y: 357, distance: 10.0
click at [63, 363] on span "Categories" at bounding box center [65, 366] width 45 height 10
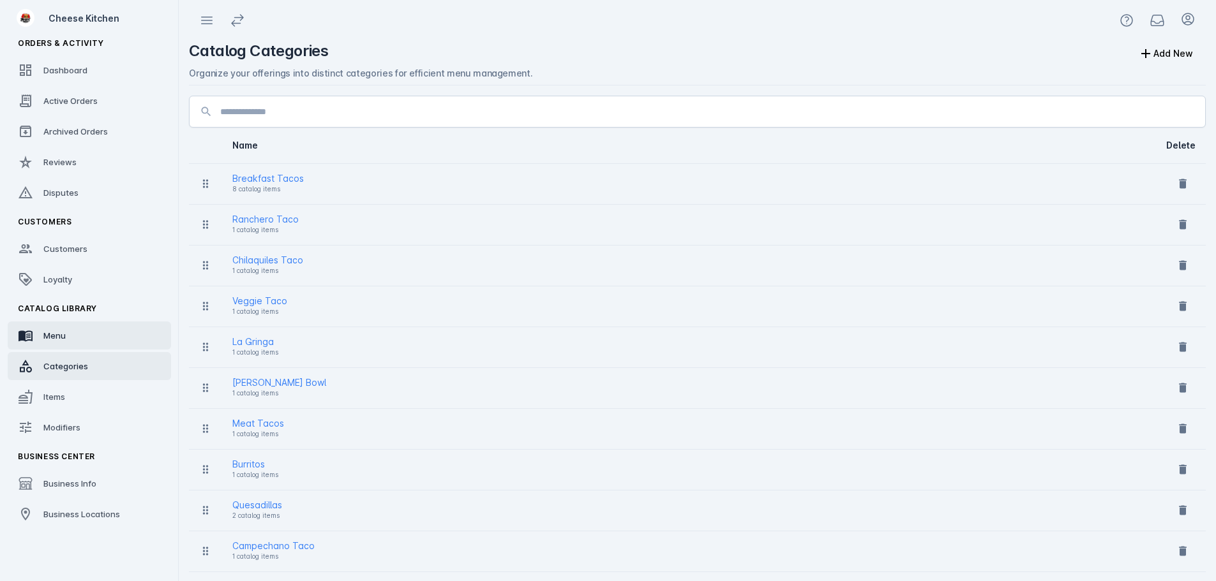
click at [81, 334] on link "Menu" at bounding box center [89, 336] width 163 height 28
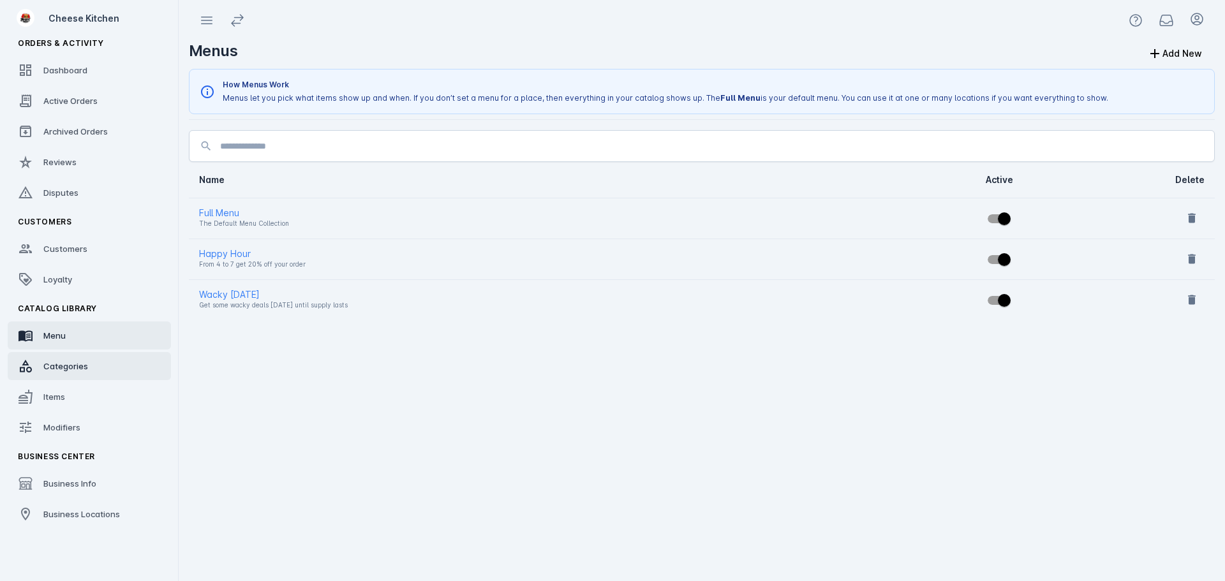
click at [68, 375] on link "Categories" at bounding box center [89, 366] width 163 height 28
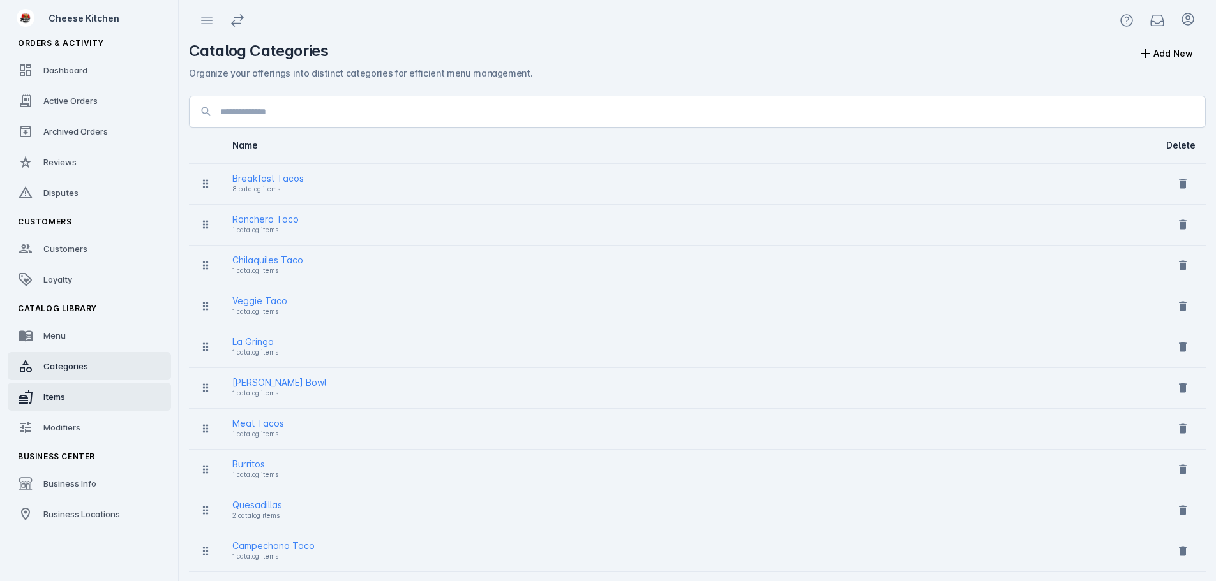
click at [60, 401] on span "Items" at bounding box center [54, 397] width 22 height 10
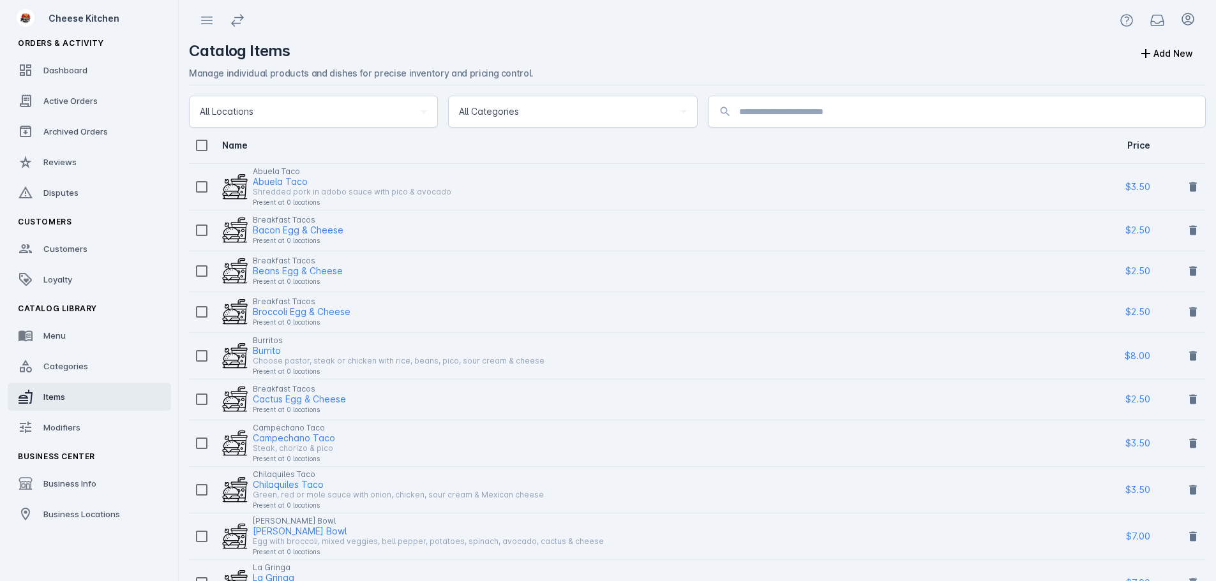
click at [296, 179] on div "Abuela Taco" at bounding box center [280, 181] width 55 height 15
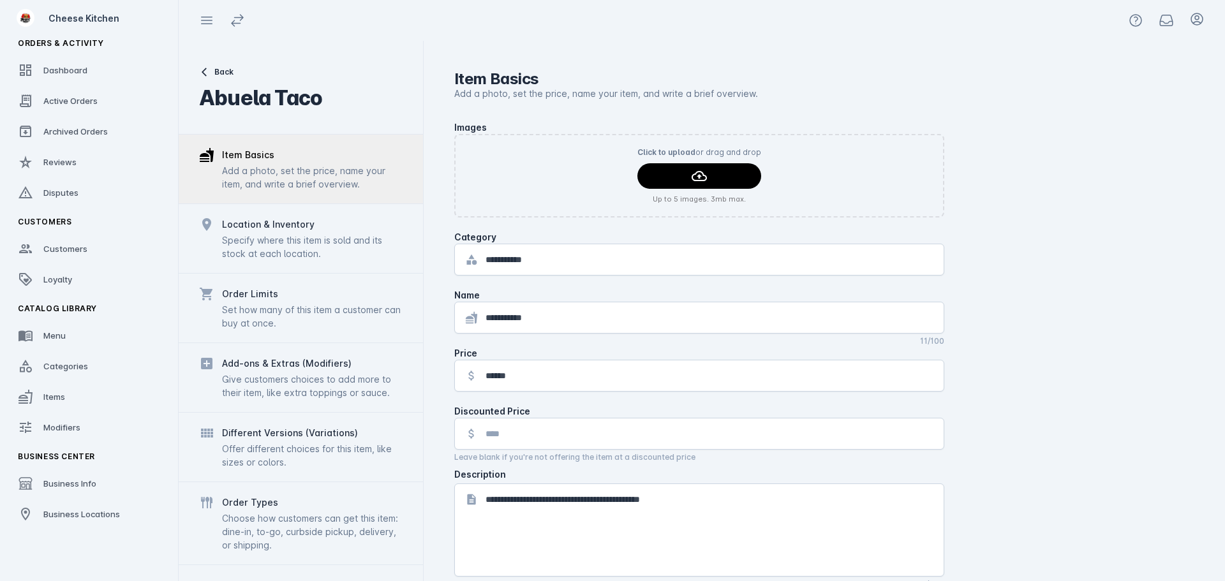
click at [314, 228] on div "Location & Inventory" at bounding box center [312, 224] width 181 height 15
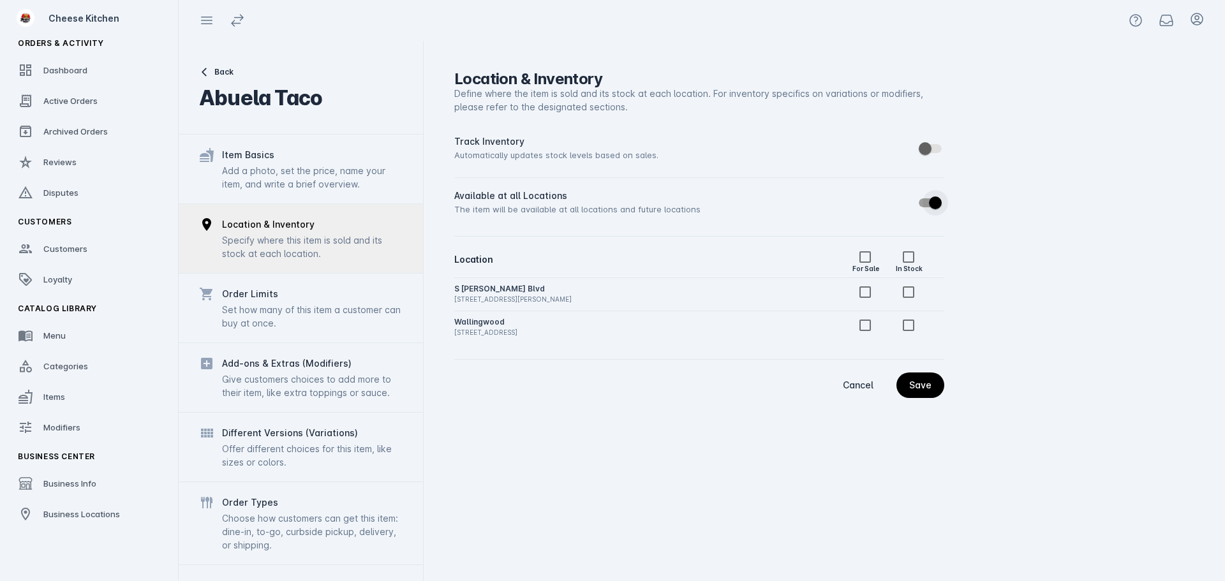
click at [934, 204] on span "button" at bounding box center [935, 203] width 13 height 13
click at [929, 391] on span "continue" at bounding box center [921, 385] width 48 height 31
drag, startPoint x: 937, startPoint y: 207, endPoint x: 947, endPoint y: 207, distance: 10.2
click at [937, 207] on span "button" at bounding box center [926, 203] width 26 height 26
click at [919, 384] on div "Save" at bounding box center [920, 385] width 22 height 9
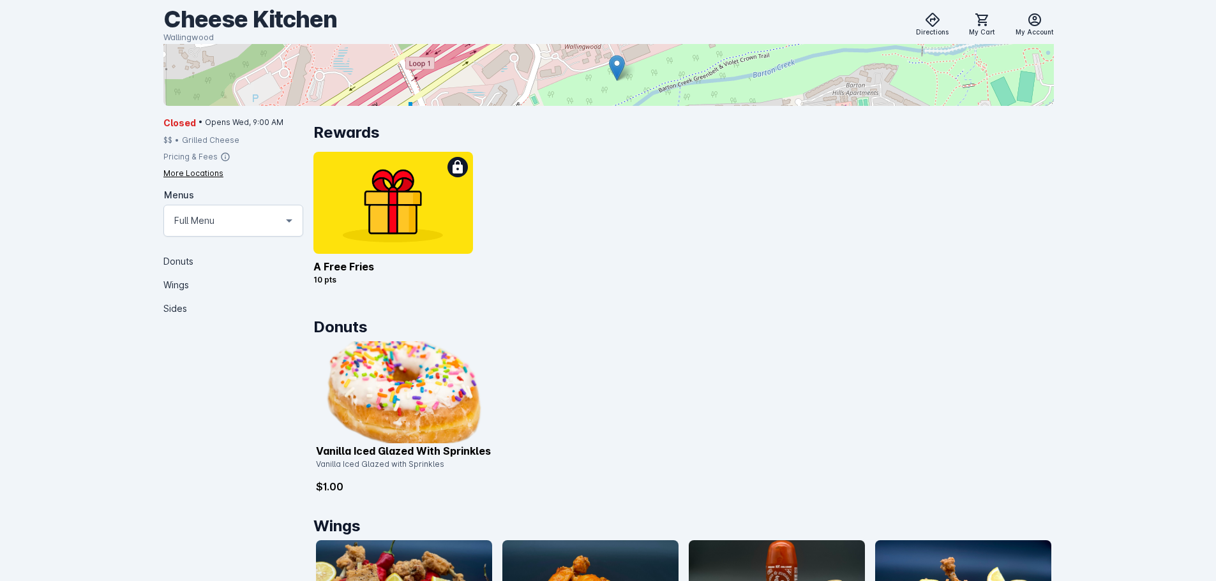
scroll to position [319, 0]
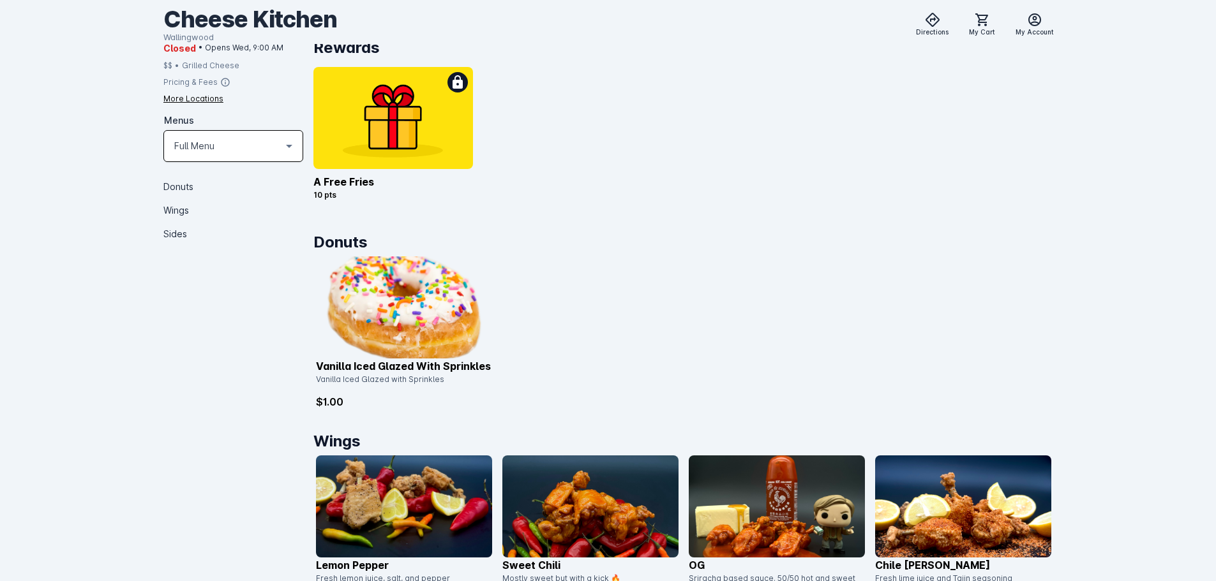
click at [238, 149] on div "Full Menu" at bounding box center [227, 145] width 107 height 15
click at [211, 270] on div at bounding box center [608, 290] width 1216 height 581
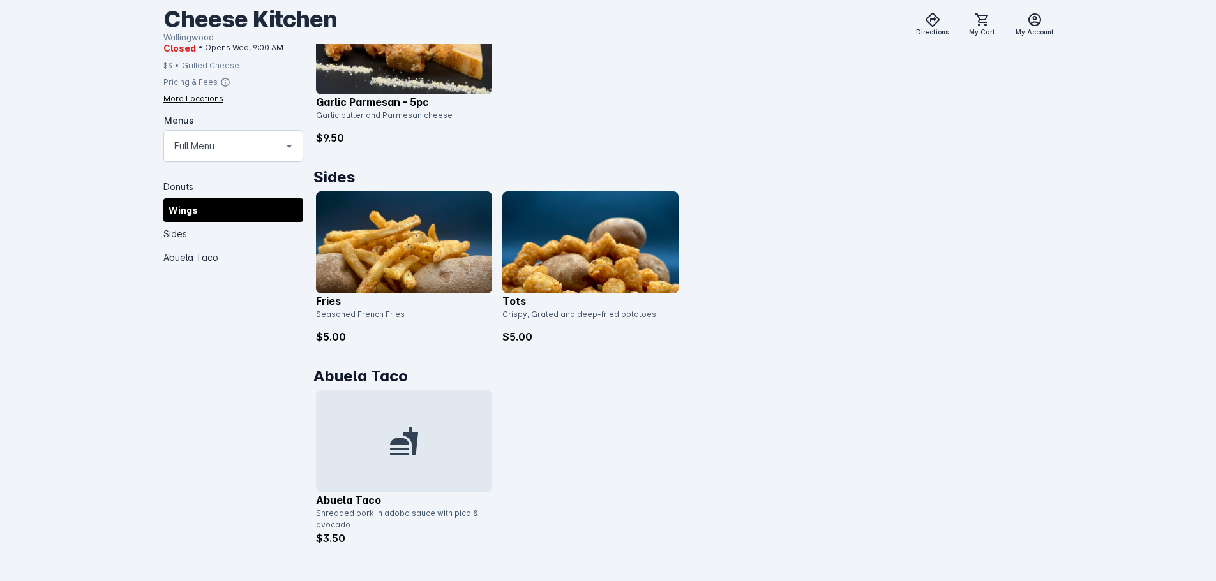
scroll to position [964, 0]
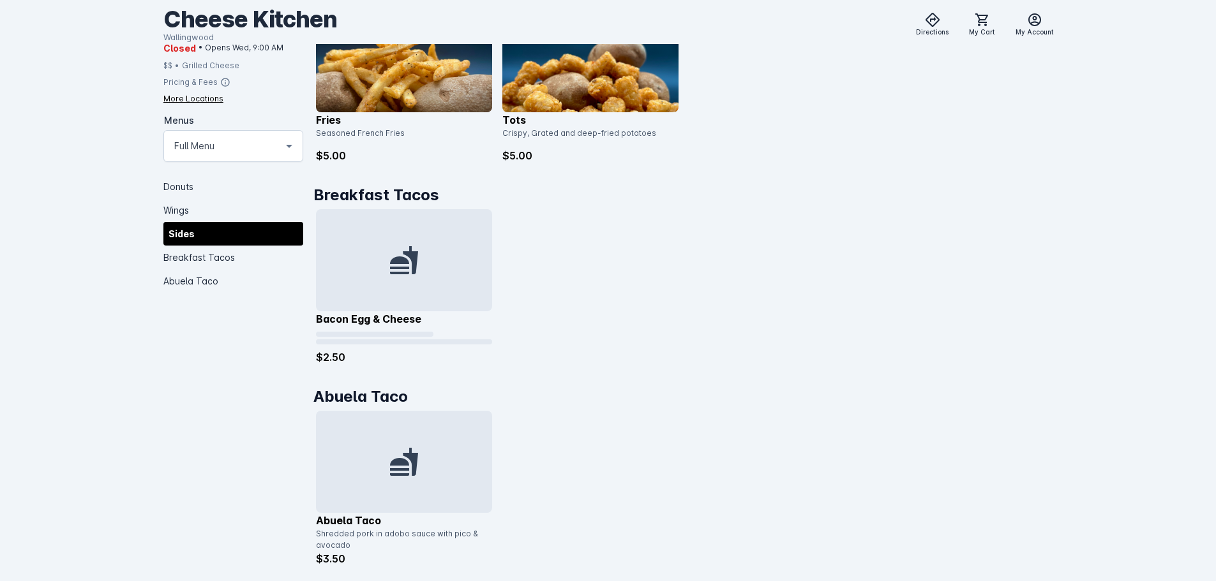
scroll to position [1166, 0]
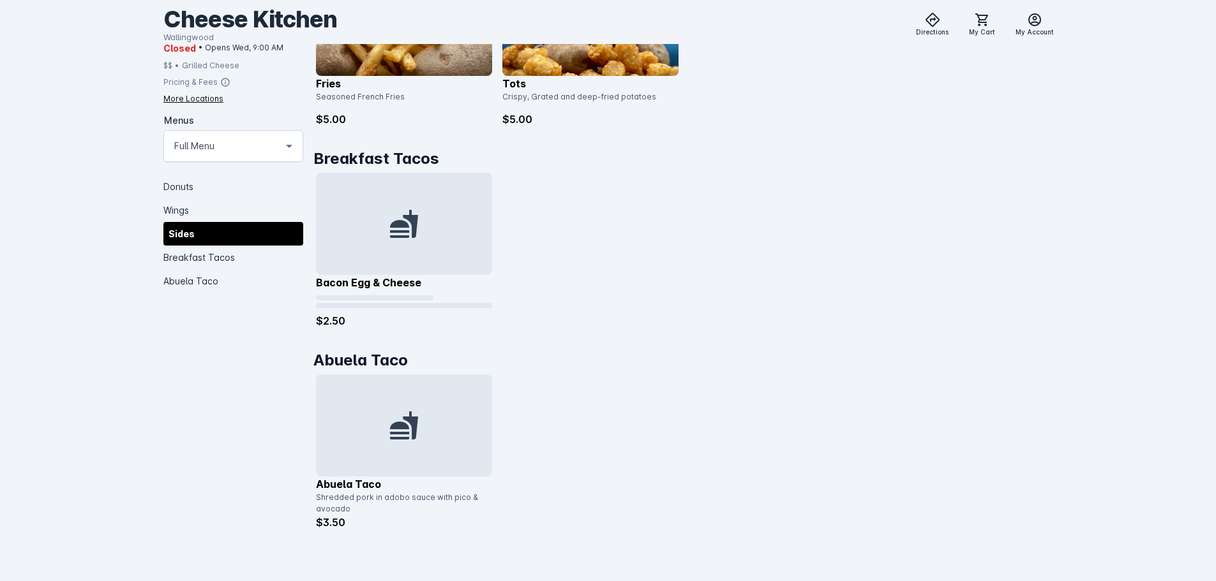
click at [437, 225] on div at bounding box center [404, 224] width 176 height 102
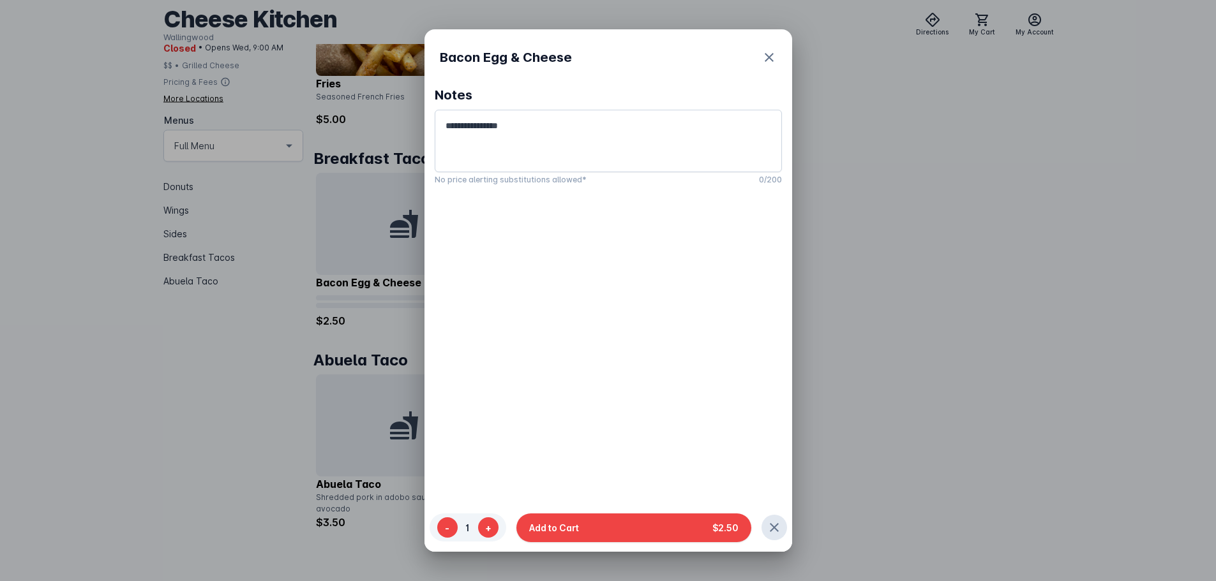
click at [929, 358] on div at bounding box center [608, 290] width 1216 height 581
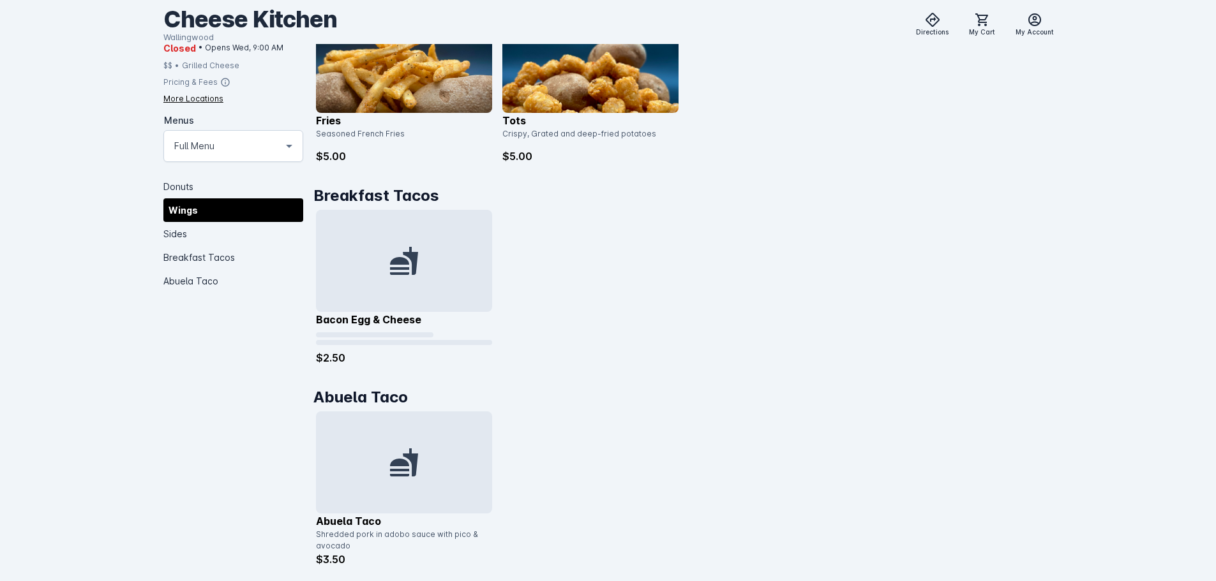
scroll to position [1166, 0]
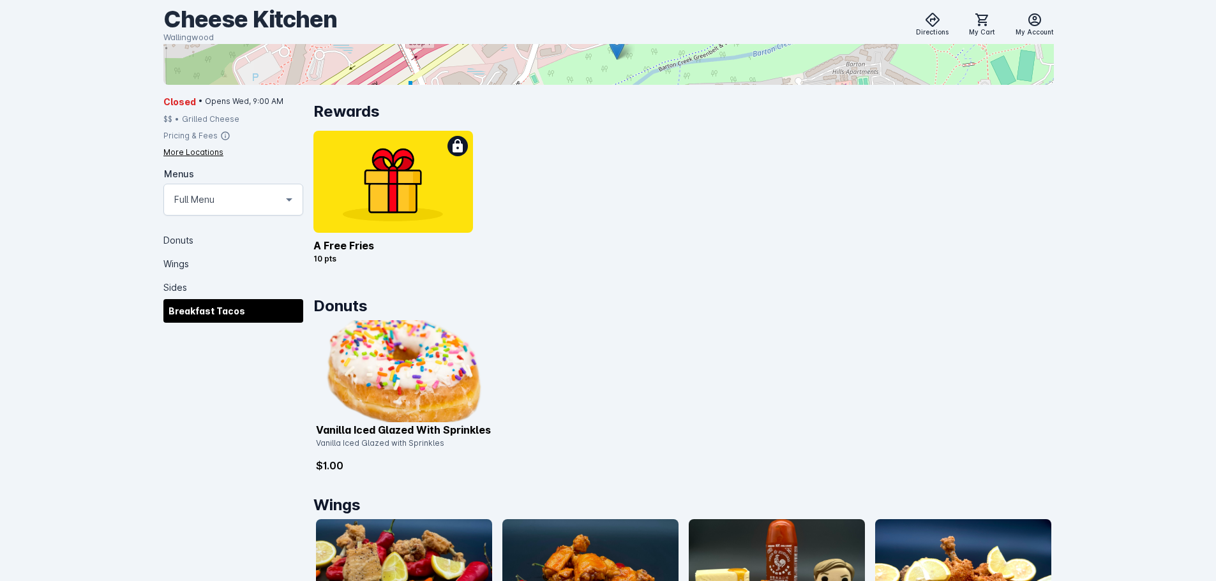
click at [182, 308] on div "Breakfast Tacos" at bounding box center [233, 311] width 140 height 24
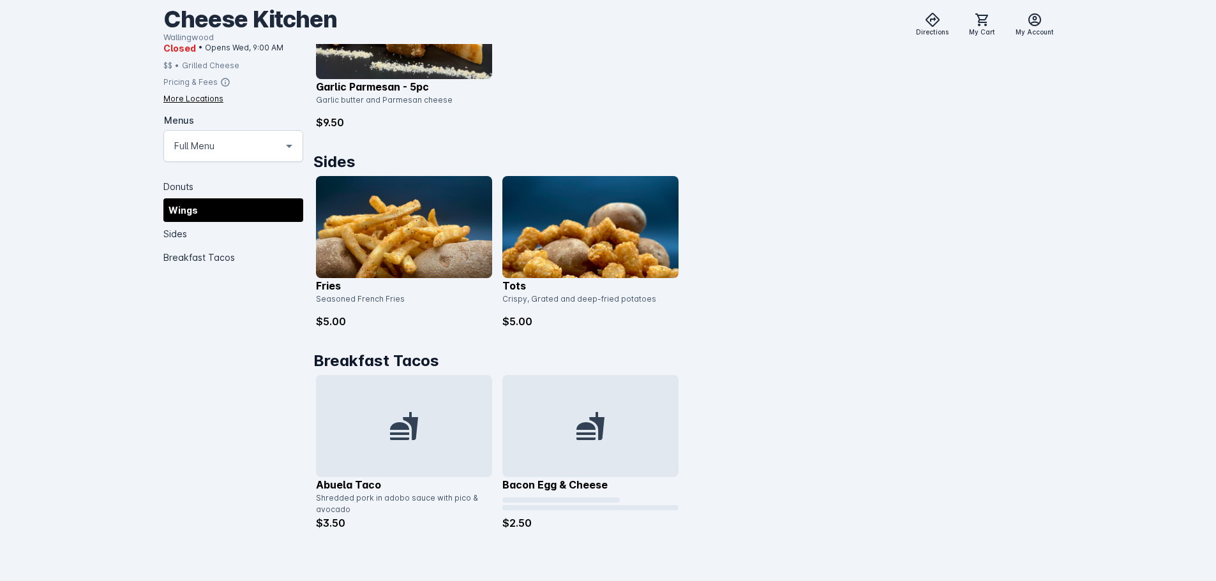
scroll to position [964, 0]
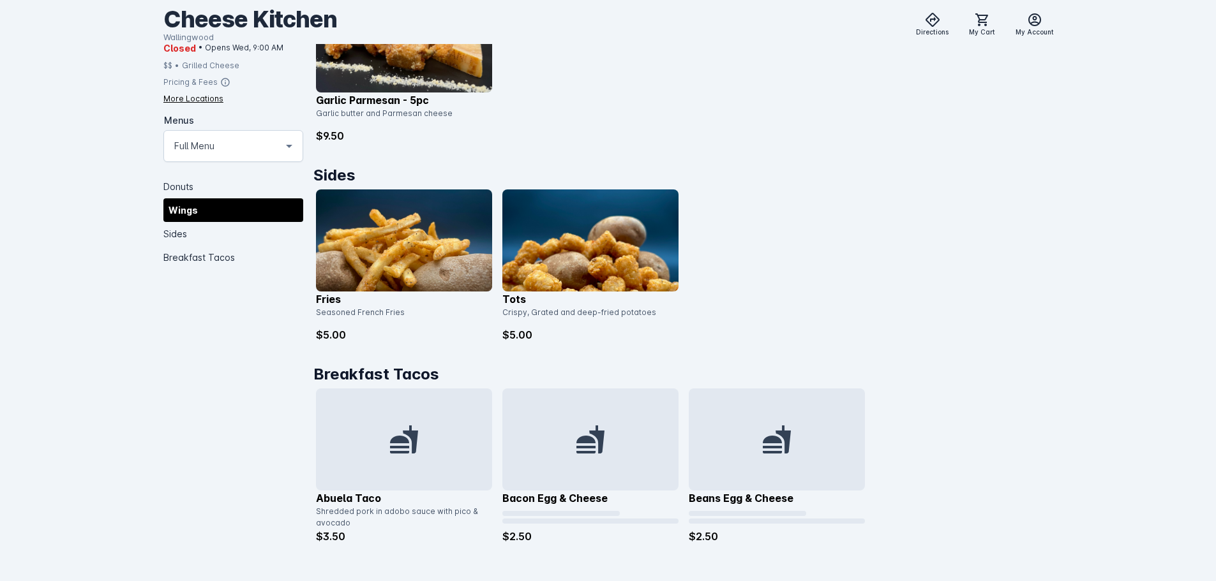
scroll to position [964, 0]
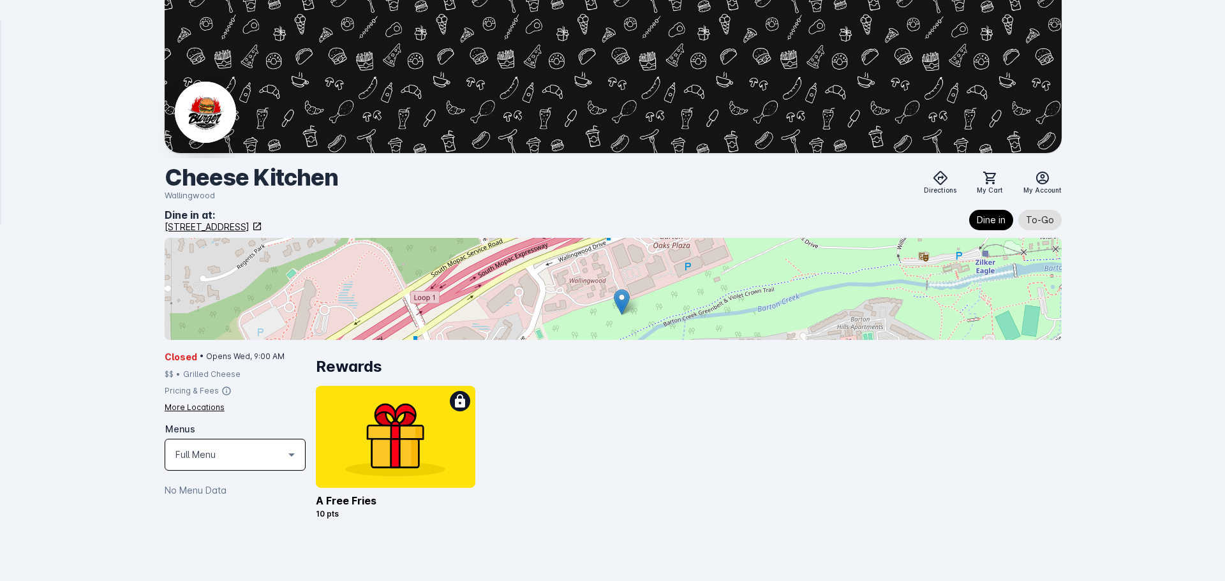
click at [255, 457] on div "Full Menu" at bounding box center [230, 454] width 108 height 15
click at [228, 491] on small "The Default Menu Collection" at bounding box center [224, 498] width 99 height 15
click at [128, 464] on div "Cheese Kitchen Wallingwood Directions My Cart My Account Dine in at: [STREET_AD…" at bounding box center [613, 290] width 1224 height 581
click at [881, 244] on div at bounding box center [614, 289] width 898 height 102
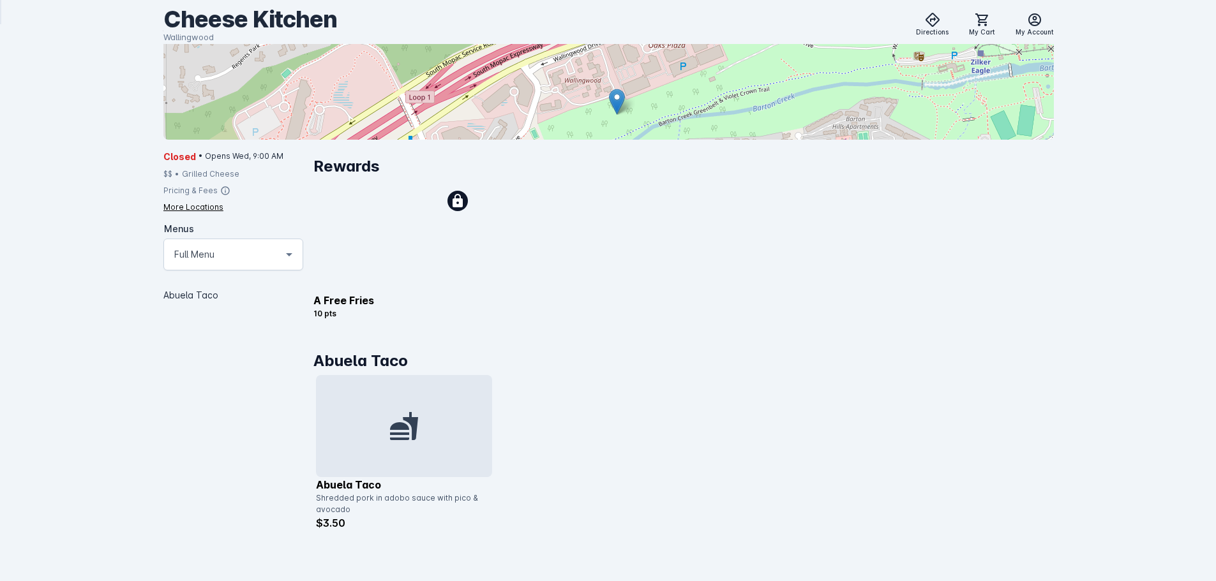
scroll to position [201, 0]
